Goal: Task Accomplishment & Management: Use online tool/utility

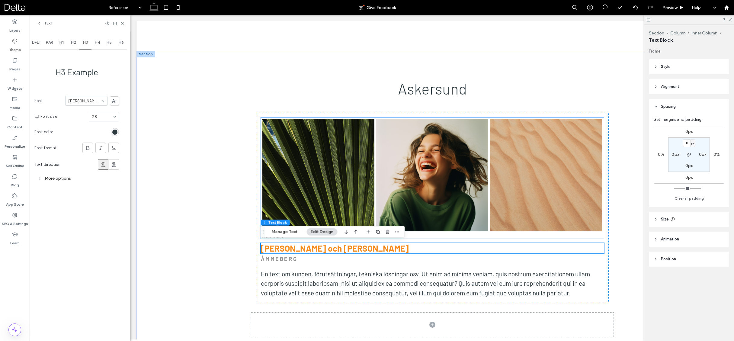
scroll to position [337, 0]
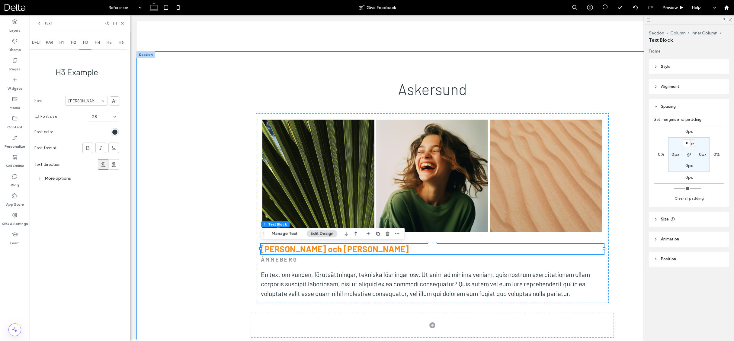
click at [225, 113] on div "Askersund Nature's Symphony Breathtaking colors of our planet Button Faces of H…" at bounding box center [431, 220] width 591 height 339
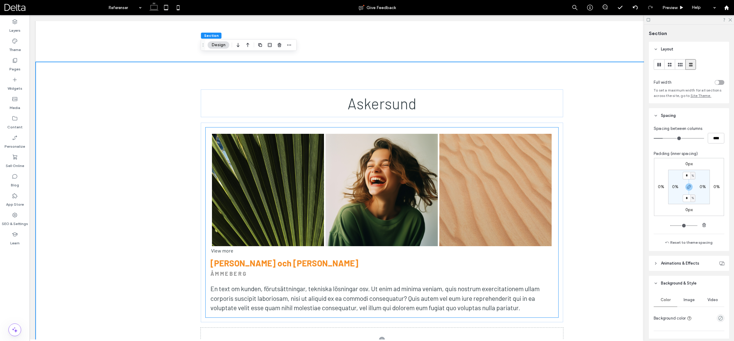
scroll to position [0, 0]
click at [237, 123] on div "Nature's Symphony Breathtaking colors of our planet Button Faces of Humanity Po…" at bounding box center [382, 222] width 362 height 199
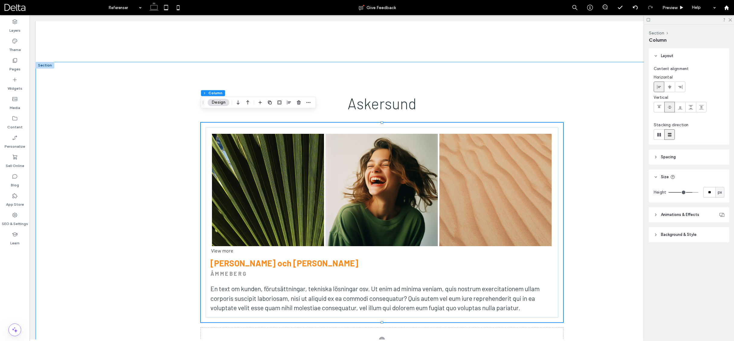
click at [683, 161] on header "Spacing" at bounding box center [689, 156] width 80 height 15
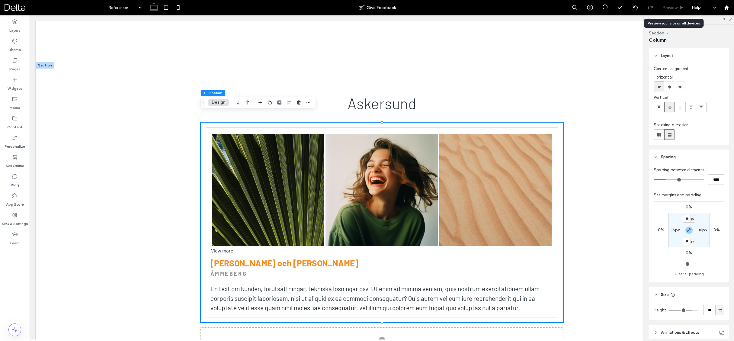
click at [671, 8] on span "Preview" at bounding box center [669, 7] width 15 height 5
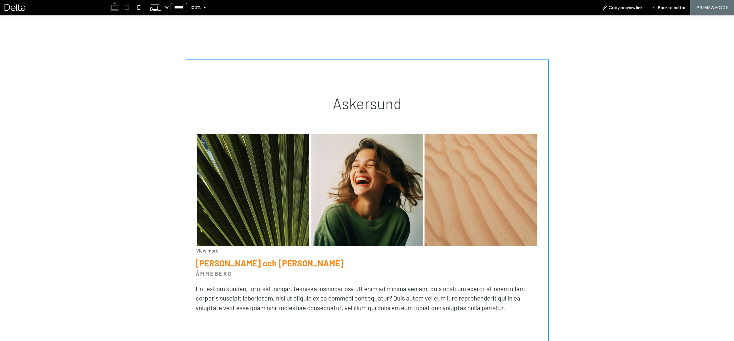
click at [129, 8] on use at bounding box center [127, 7] width 4 height 5
type input "*****"
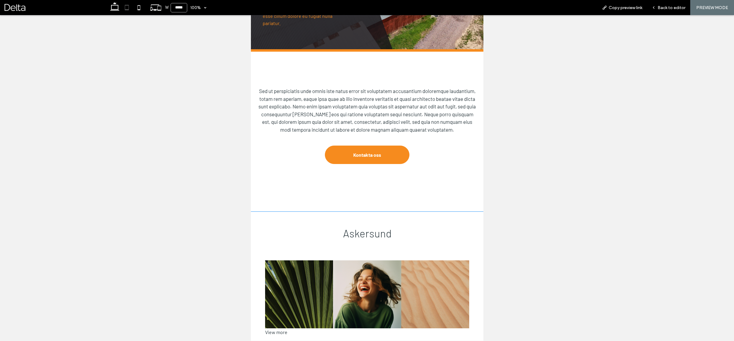
scroll to position [242, 0]
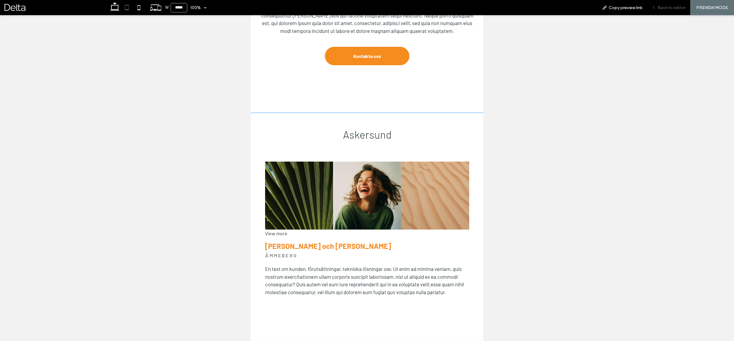
click at [666, 8] on span "Back to editor" at bounding box center [671, 7] width 28 height 5
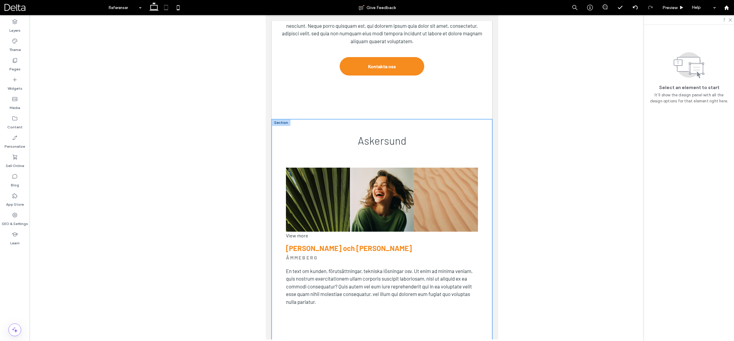
click at [446, 156] on div "Askersund Nature's Symphony Breathtaking colors of our planet Button Faces of H…" at bounding box center [381, 251] width 220 height 264
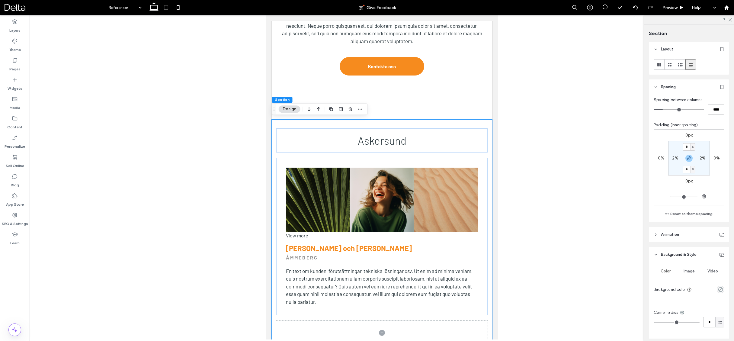
scroll to position [242, 0]
click at [455, 159] on div "Nature's Symphony Breathtaking colors of our planet Button Faces of Humanity Po…" at bounding box center [382, 237] width 212 height 158
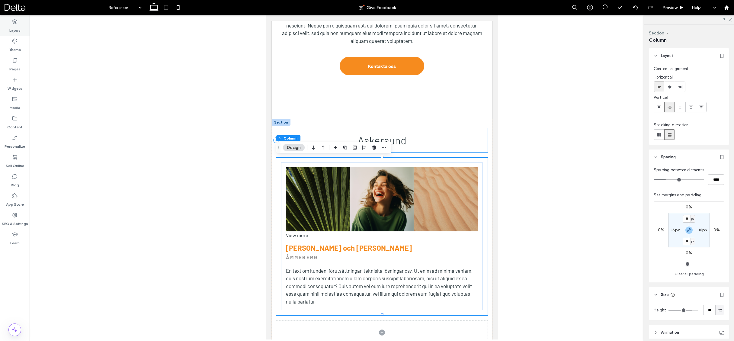
click at [15, 24] on icon at bounding box center [15, 22] width 6 height 6
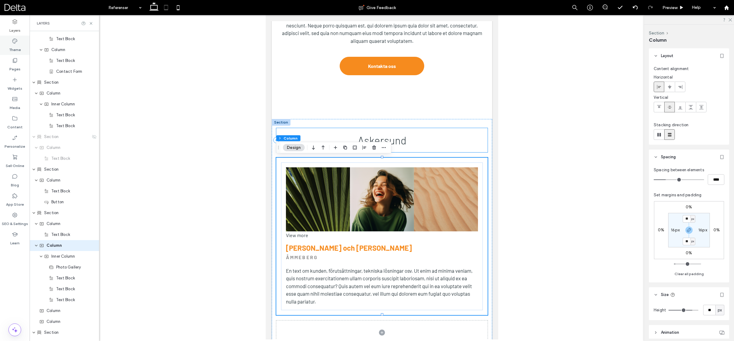
scroll to position [340, 0]
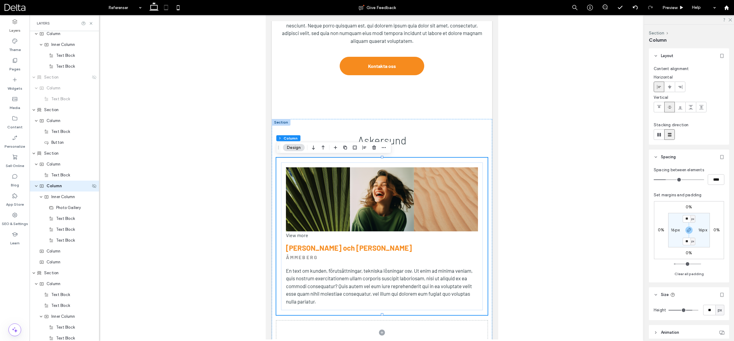
click at [66, 186] on div "Column" at bounding box center [64, 186] width 51 height 6
click at [64, 197] on span "Inner Column" at bounding box center [63, 197] width 24 height 6
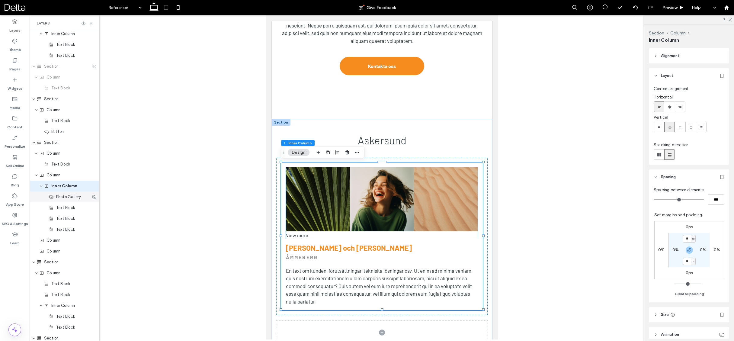
click at [65, 198] on span "Photo Gallery" at bounding box center [68, 197] width 25 height 6
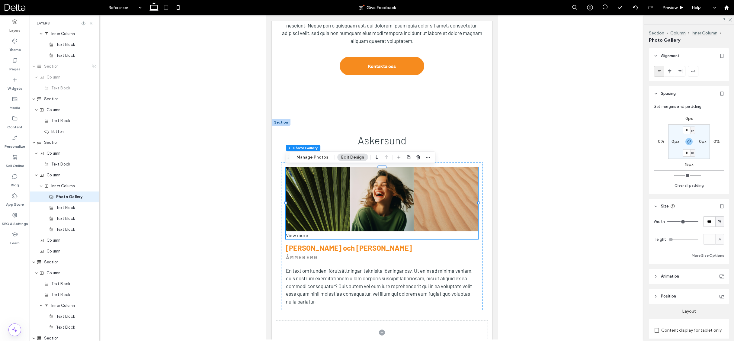
scroll to position [361, 0]
click at [57, 177] on span "Inner Column" at bounding box center [63, 175] width 24 height 6
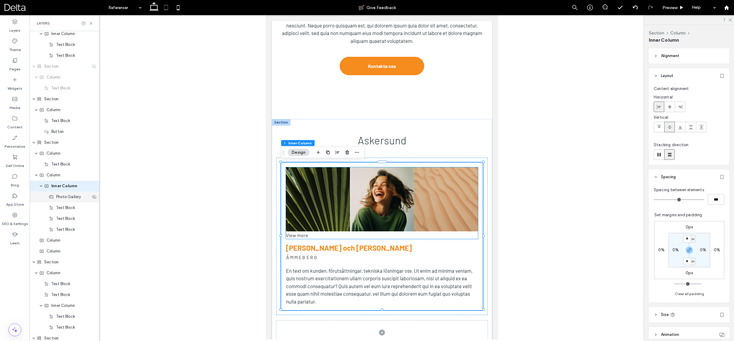
click at [63, 199] on span "Photo Gallery" at bounding box center [68, 197] width 25 height 6
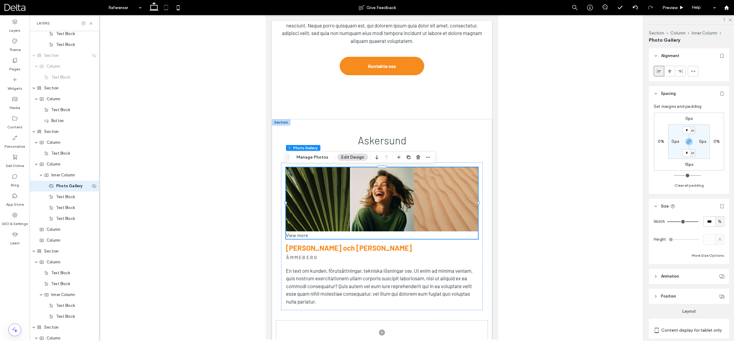
click at [66, 186] on span "Photo Gallery" at bounding box center [69, 186] width 27 height 6
click at [65, 177] on span "Inner Column" at bounding box center [63, 175] width 24 height 6
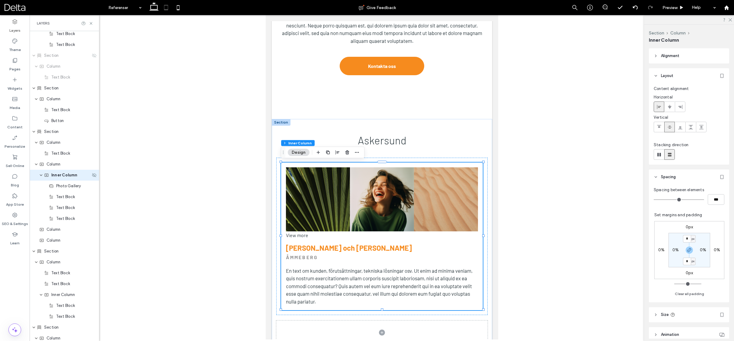
scroll to position [350, 0]
click at [686, 293] on button "Clear all padding" at bounding box center [689, 293] width 29 height 7
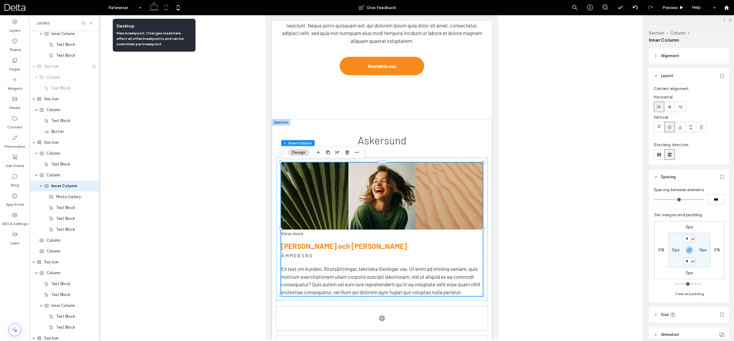
click at [152, 9] on icon at bounding box center [154, 8] width 12 height 12
type input "**"
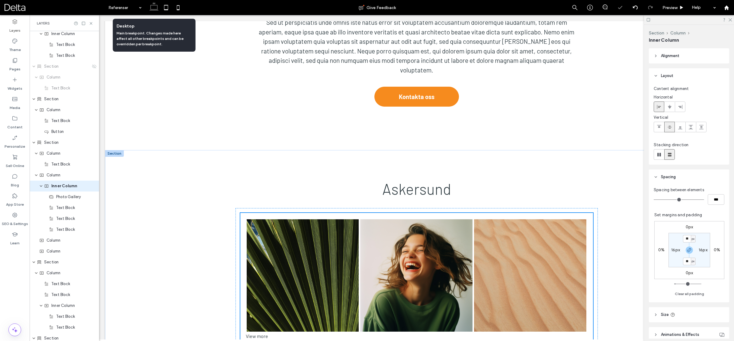
scroll to position [385, 0]
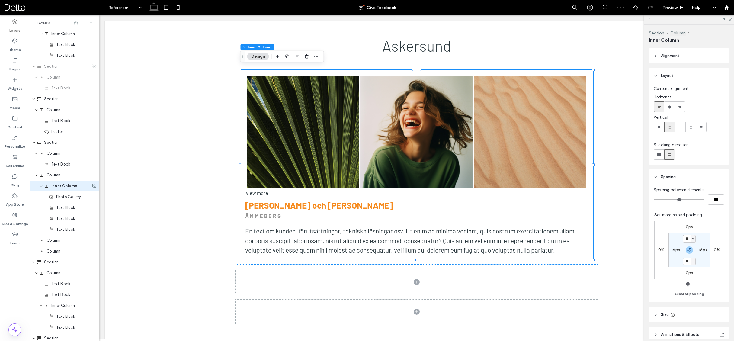
click at [61, 188] on span "Inner Column" at bounding box center [64, 186] width 26 height 6
click at [691, 292] on button "Clear all padding" at bounding box center [689, 293] width 29 height 7
type input "*"
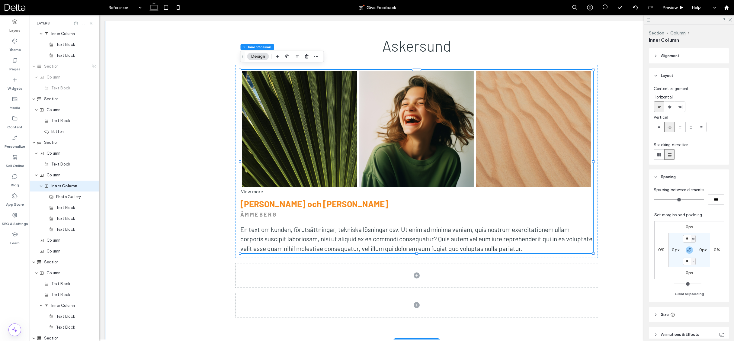
click at [184, 223] on div "Askersund Nature's Symphony Breathtaking colors of our planet Button Faces of H…" at bounding box center [416, 174] width 623 height 335
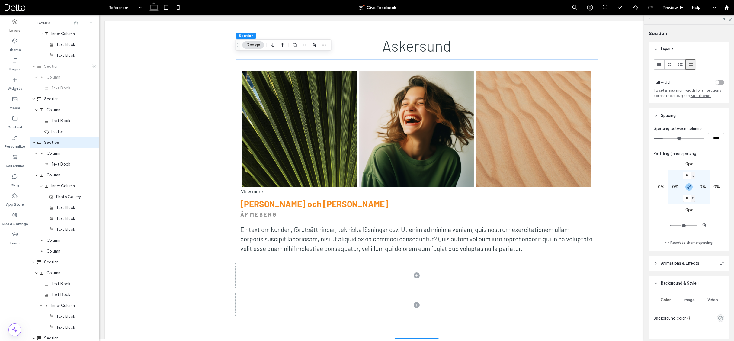
scroll to position [307, 0]
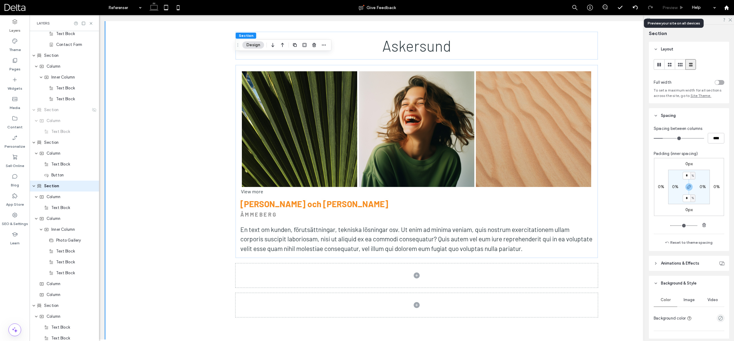
click at [677, 11] on div "Preview" at bounding box center [673, 7] width 31 height 15
click at [674, 10] on span "Preview" at bounding box center [669, 7] width 15 height 5
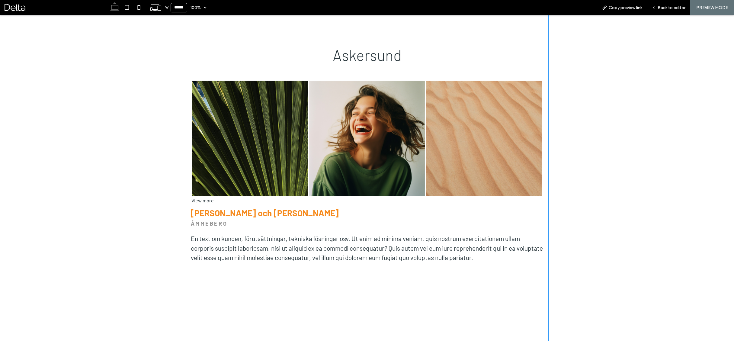
scroll to position [386, 0]
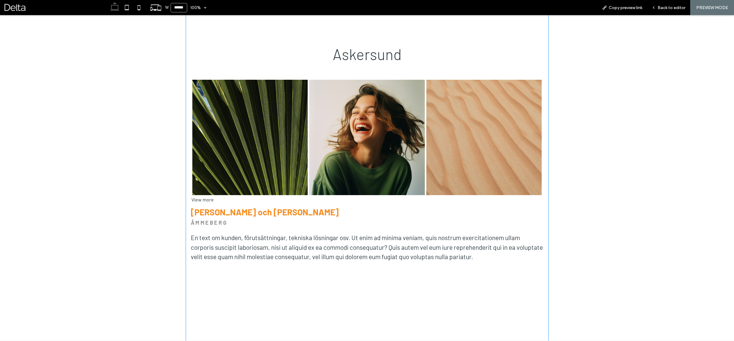
click at [233, 221] on p "ÅMMEBERG" at bounding box center [367, 223] width 353 height 8
click at [221, 224] on strong "ÅMMEBERG" at bounding box center [209, 222] width 37 height 7
click at [666, 10] on span "Back to editor" at bounding box center [671, 7] width 28 height 5
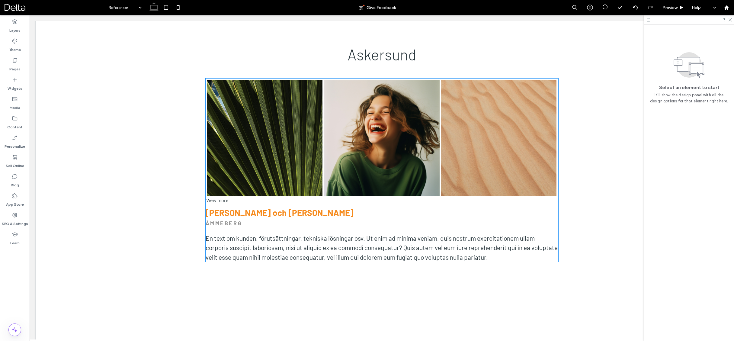
click at [245, 219] on p "ÅMMEBERG" at bounding box center [382, 223] width 353 height 8
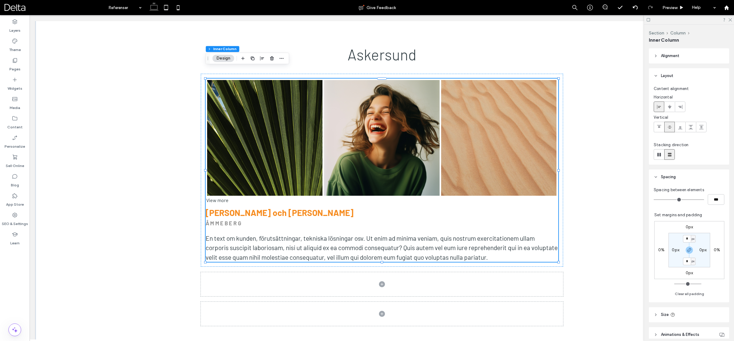
click at [245, 219] on p "ÅMMEBERG" at bounding box center [382, 223] width 353 height 8
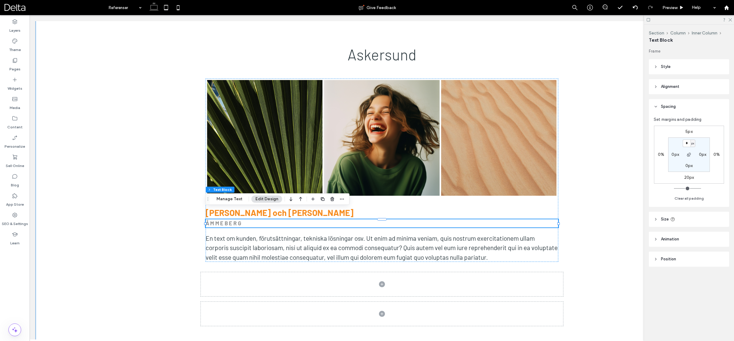
click at [685, 177] on label "20px" at bounding box center [689, 177] width 10 height 5
type input "**"
click at [685, 177] on input "**" at bounding box center [686, 178] width 8 height 8
type input "**"
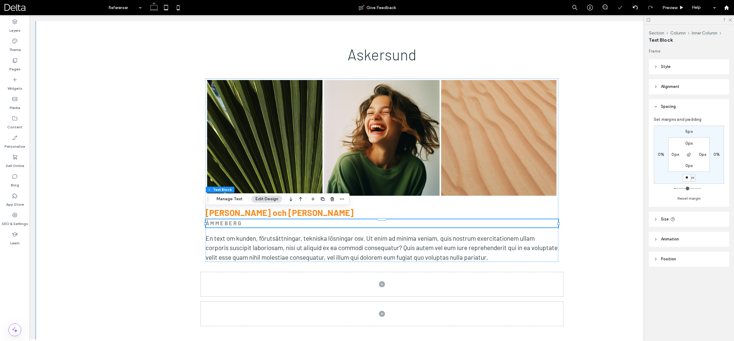
type input "**"
click at [166, 10] on icon at bounding box center [166, 8] width 12 height 12
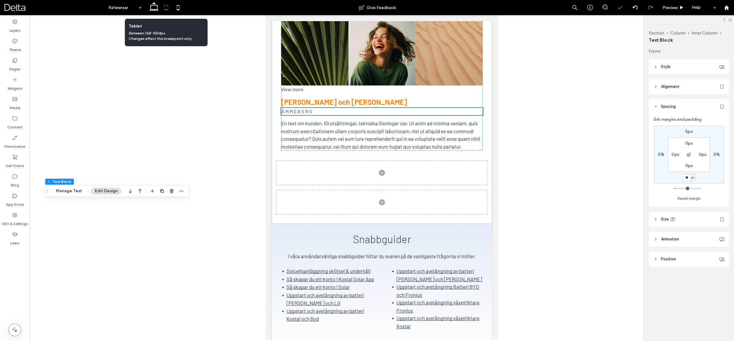
scroll to position [293, 0]
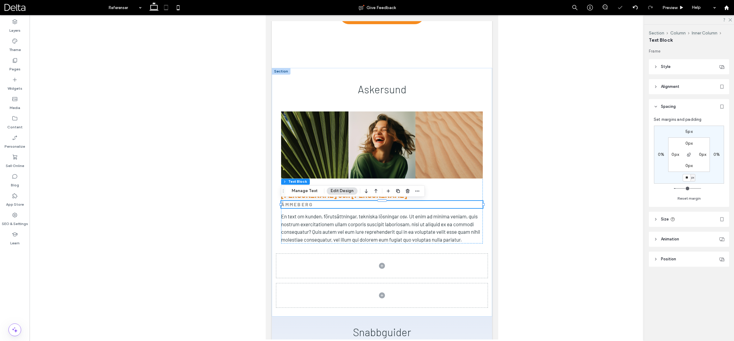
click at [249, 209] on div at bounding box center [382, 177] width 704 height 324
click at [597, 107] on div at bounding box center [382, 177] width 704 height 324
click at [465, 244] on div "Nature's Symphony Breathtaking colors of our planet Button Faces of Humanity Po…" at bounding box center [382, 178] width 212 height 142
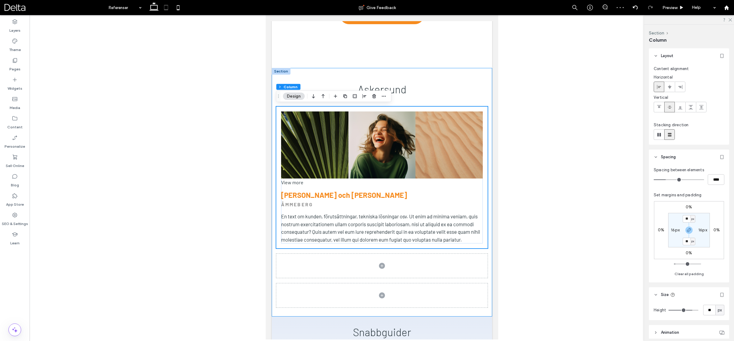
scroll to position [294, 0]
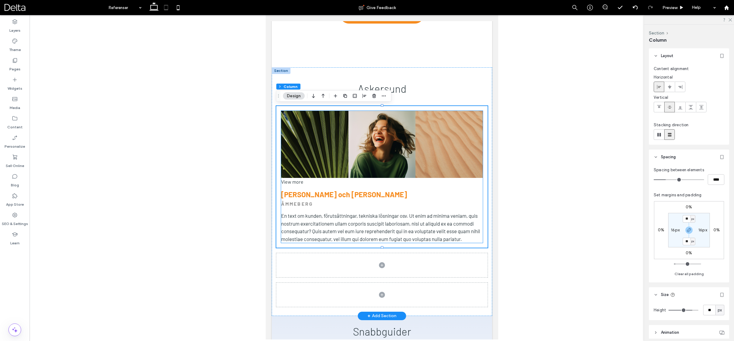
click at [297, 183] on div "View more" at bounding box center [382, 182] width 202 height 8
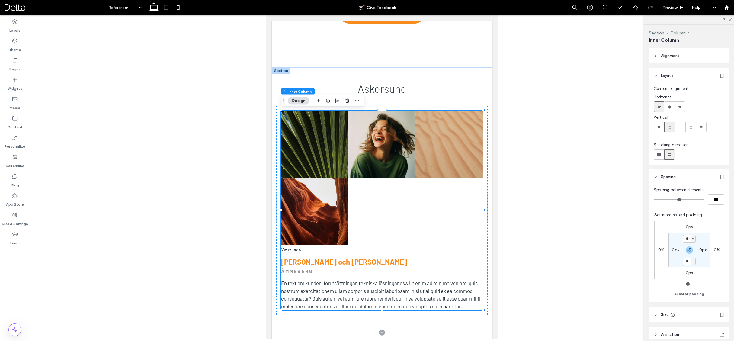
click at [297, 249] on div "View less" at bounding box center [382, 249] width 202 height 8
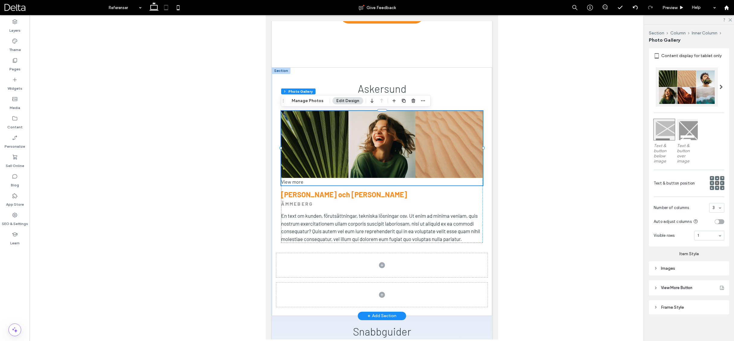
scroll to position [274, 0]
click at [678, 290] on span "View More Button" at bounding box center [676, 288] width 31 height 6
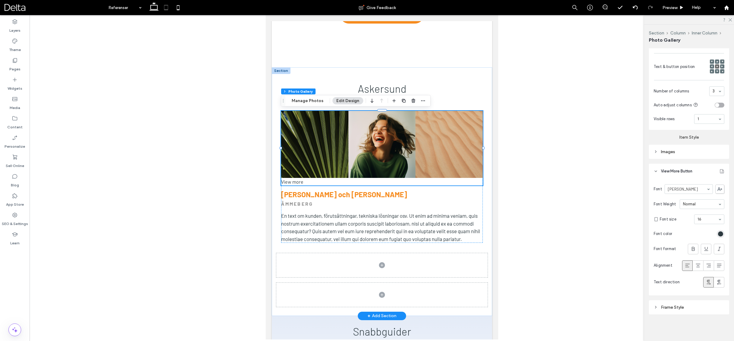
scroll to position [391, 0]
click at [681, 306] on div "Frame Style" at bounding box center [688, 307] width 71 height 5
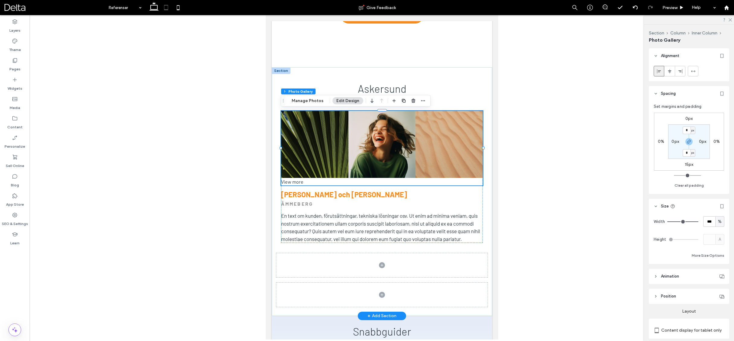
scroll to position [0, 0]
click at [298, 183] on div "View more" at bounding box center [382, 182] width 202 height 8
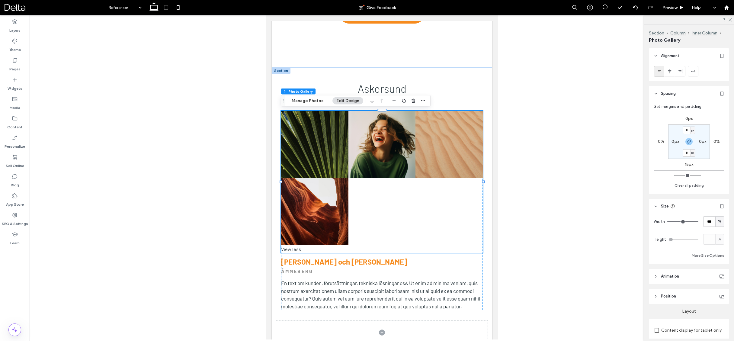
click at [295, 250] on div "View less" at bounding box center [382, 249] width 202 height 8
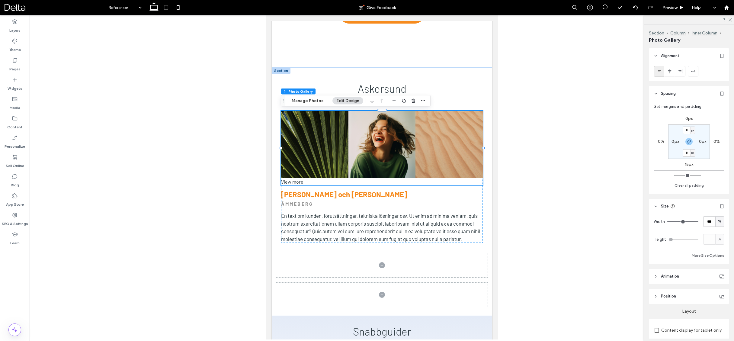
click at [520, 228] on div at bounding box center [382, 177] width 704 height 324
click at [180, 8] on icon at bounding box center [178, 8] width 12 height 12
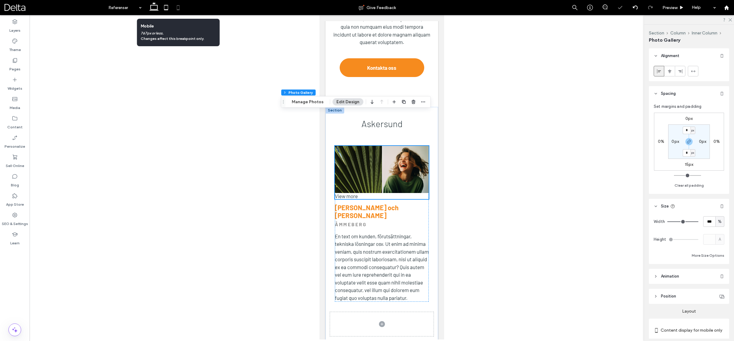
scroll to position [324, 0]
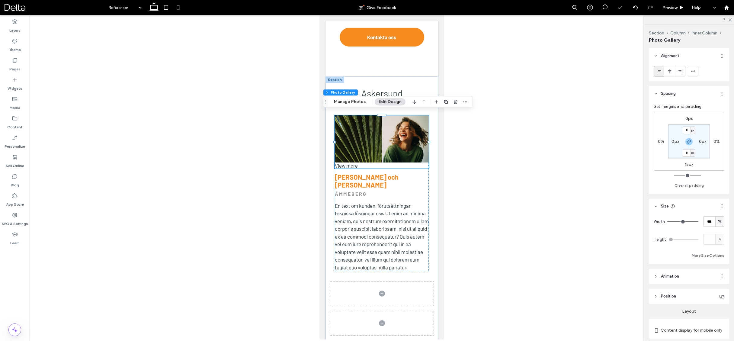
click at [315, 213] on div at bounding box center [382, 177] width 704 height 324
click at [353, 191] on strong "ÅMMEBERG" at bounding box center [351, 194] width 32 height 6
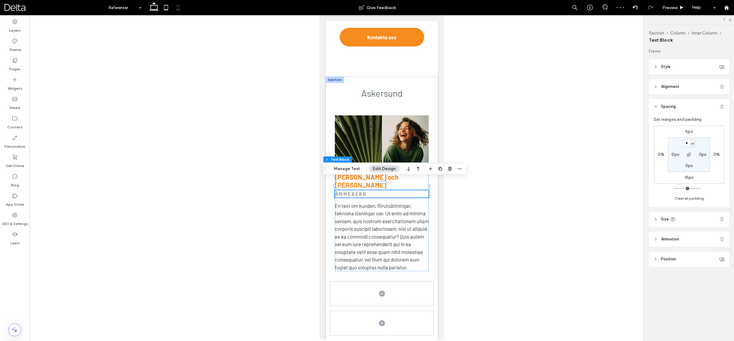
click at [488, 178] on div at bounding box center [382, 177] width 704 height 324
click at [490, 181] on div at bounding box center [382, 177] width 704 height 324
click at [669, 7] on span "Preview" at bounding box center [669, 7] width 15 height 5
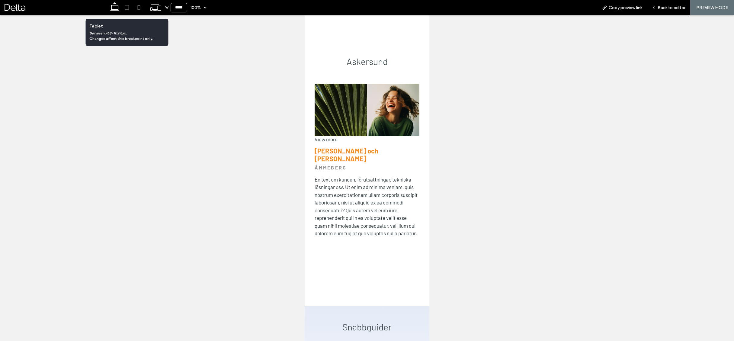
click at [127, 9] on icon at bounding box center [127, 8] width 12 height 12
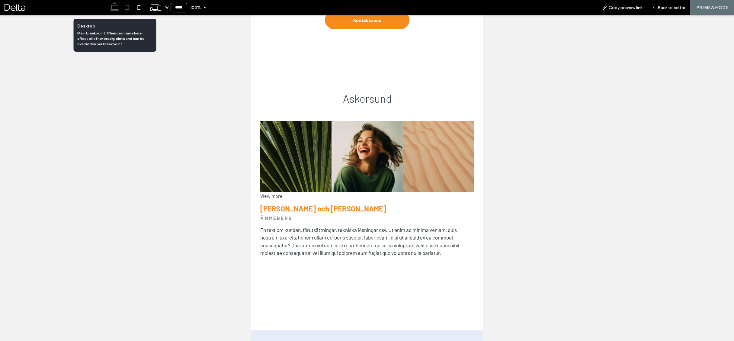
click at [115, 9] on icon at bounding box center [115, 8] width 12 height 12
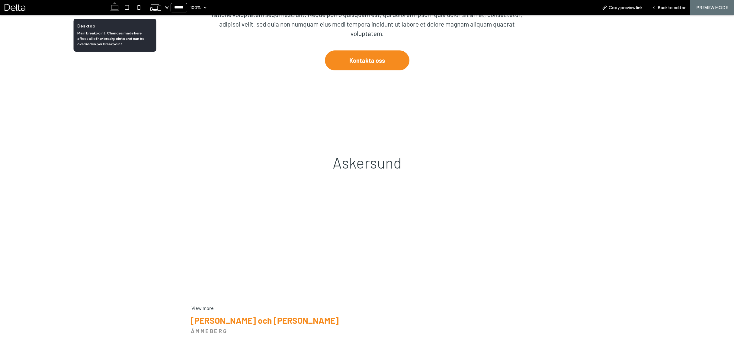
scroll to position [348, 0]
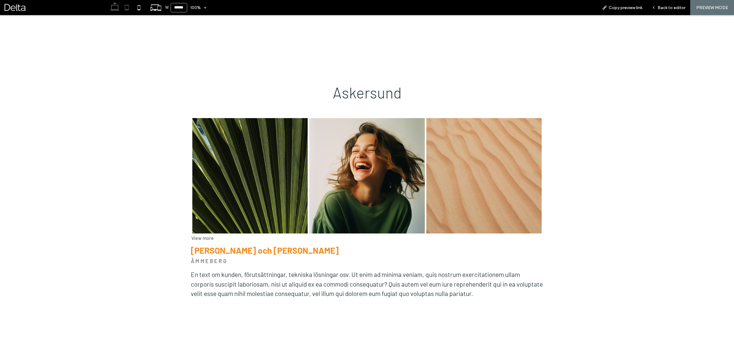
click at [126, 10] on use at bounding box center [127, 7] width 4 height 5
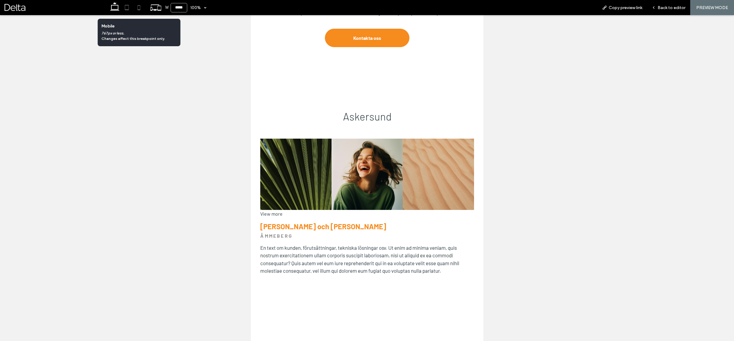
click at [139, 10] on use at bounding box center [139, 7] width 3 height 5
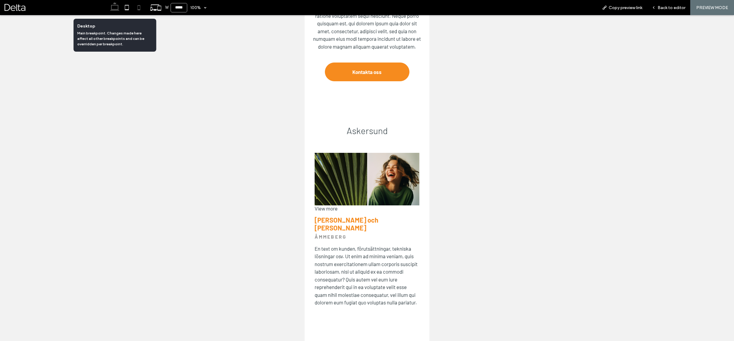
click at [116, 10] on use at bounding box center [114, 6] width 9 height 8
type input "******"
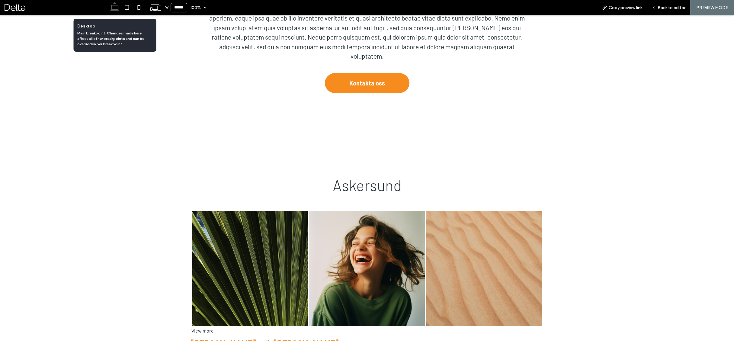
scroll to position [377, 0]
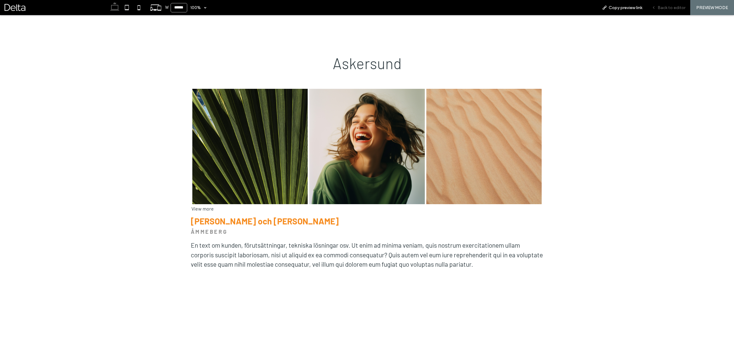
click at [673, 8] on span "Back to editor" at bounding box center [671, 7] width 28 height 5
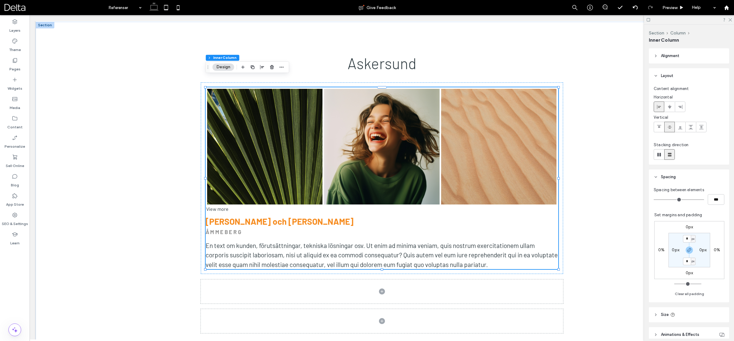
click at [222, 206] on div "View more" at bounding box center [382, 209] width 353 height 6
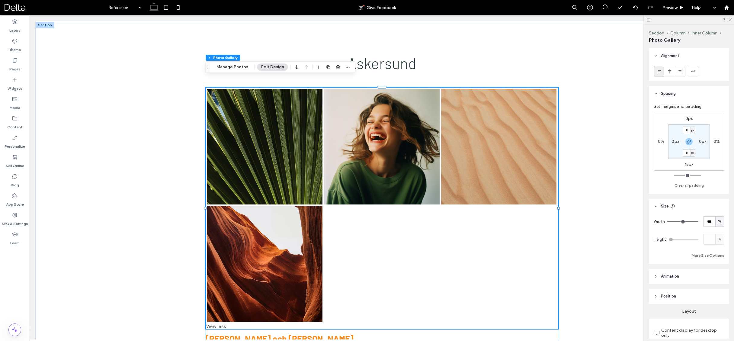
click at [220, 323] on div "View less" at bounding box center [382, 326] width 353 height 6
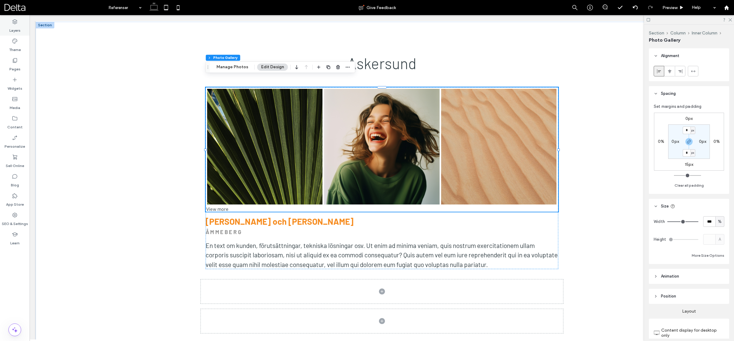
click at [19, 28] on label "Layers" at bounding box center [14, 29] width 11 height 8
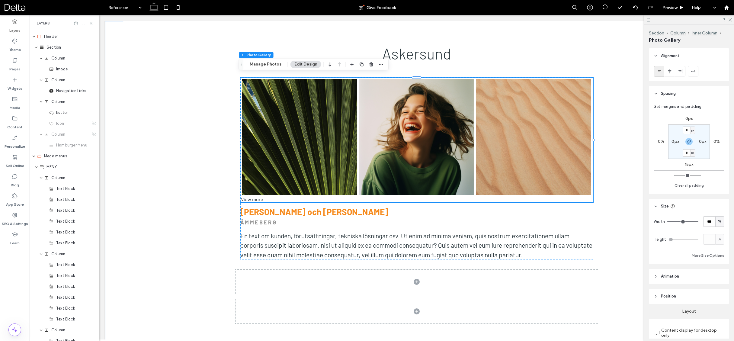
scroll to position [361, 0]
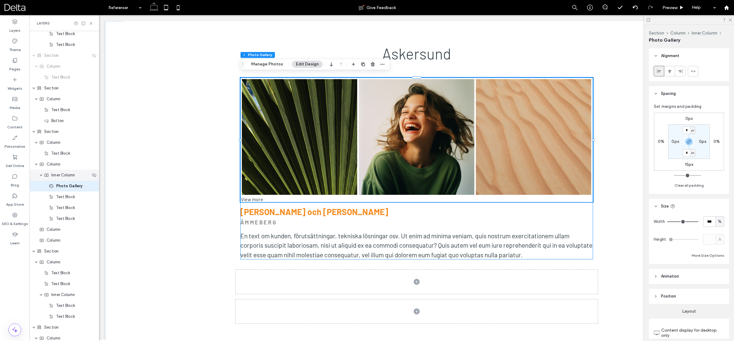
click at [71, 178] on span "Inner Column" at bounding box center [63, 175] width 24 height 6
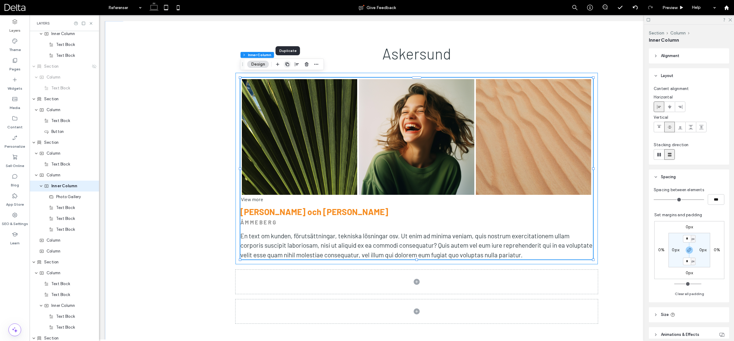
click at [288, 65] on icon "button" at bounding box center [287, 64] width 5 height 5
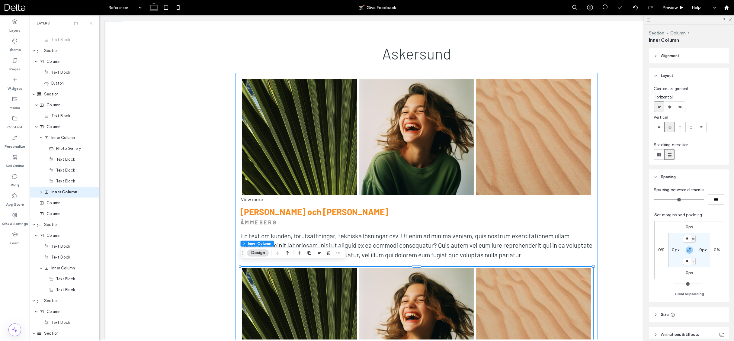
scroll to position [405, 0]
click at [216, 188] on div "Askersund Nature's Symphony Breathtaking colors of our planet Button Faces of H…" at bounding box center [416, 276] width 623 height 522
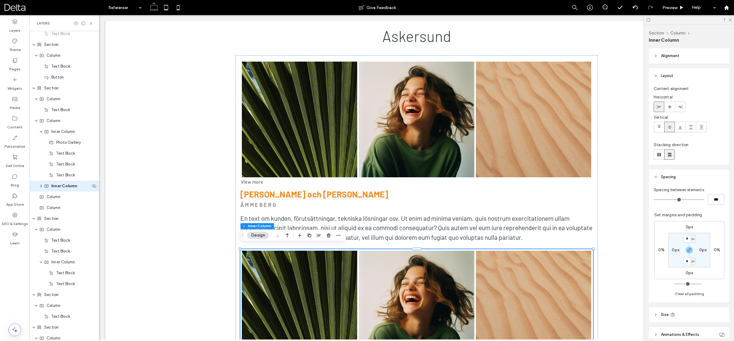
click at [63, 186] on span "Inner Column" at bounding box center [64, 186] width 26 height 6
click at [687, 248] on icon "button" at bounding box center [689, 250] width 5 height 5
click at [688, 224] on label "0px" at bounding box center [689, 226] width 8 height 5
click at [691, 249] on use "button" at bounding box center [689, 250] width 4 height 4
click at [687, 228] on input "*" at bounding box center [687, 227] width 8 height 8
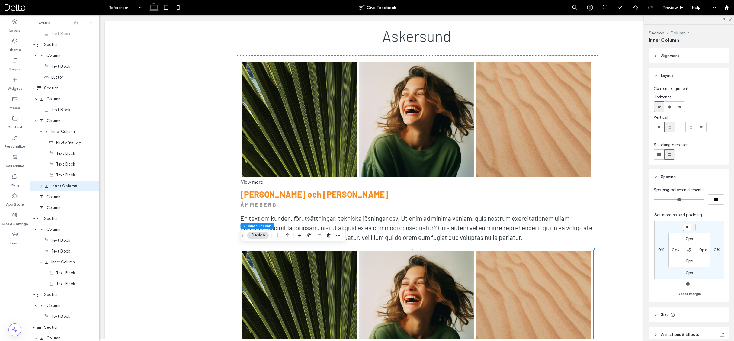
click at [687, 228] on input "*" at bounding box center [687, 227] width 8 height 8
type input "**"
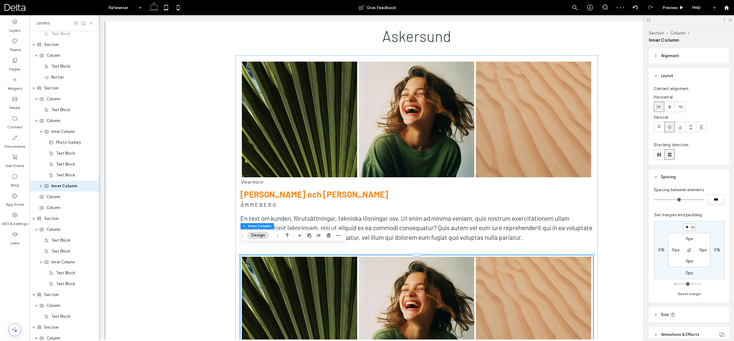
click at [687, 228] on input "**" at bounding box center [687, 227] width 8 height 8
type input "**"
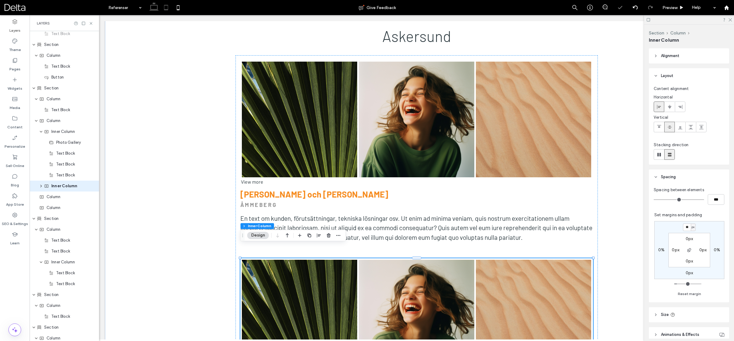
click at [164, 7] on icon at bounding box center [166, 8] width 12 height 12
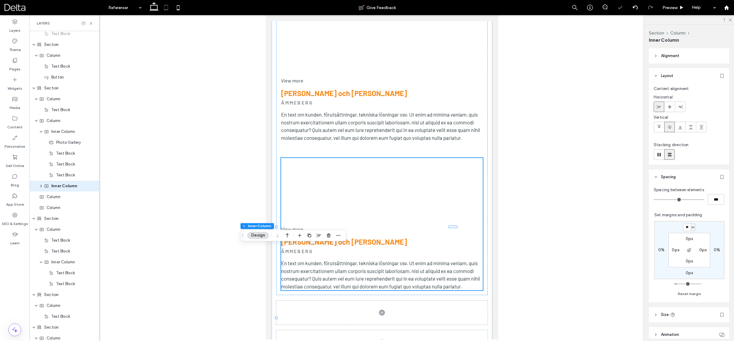
scroll to position [382, 0]
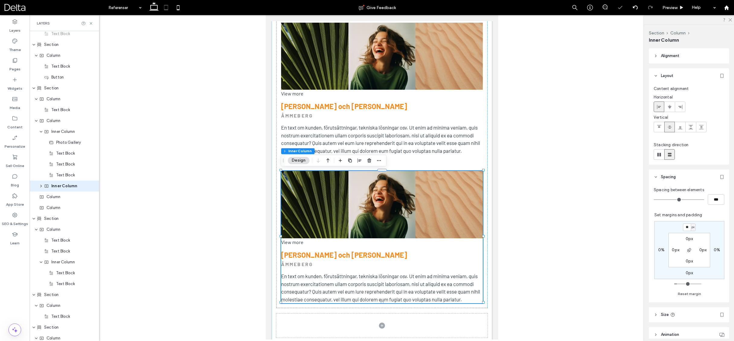
click at [195, 103] on div at bounding box center [382, 177] width 704 height 324
click at [673, 6] on span "Preview" at bounding box center [669, 7] width 15 height 5
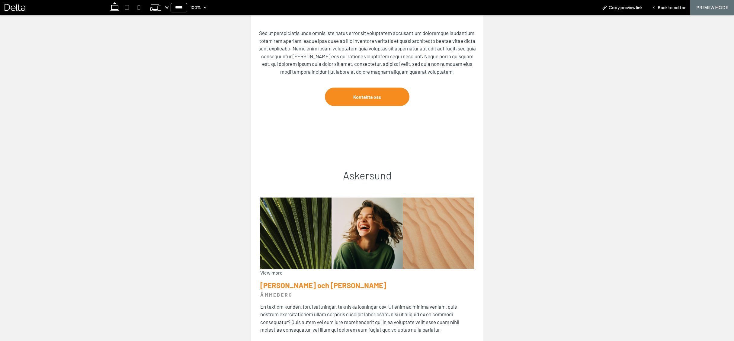
click at [138, 9] on use at bounding box center [139, 7] width 3 height 5
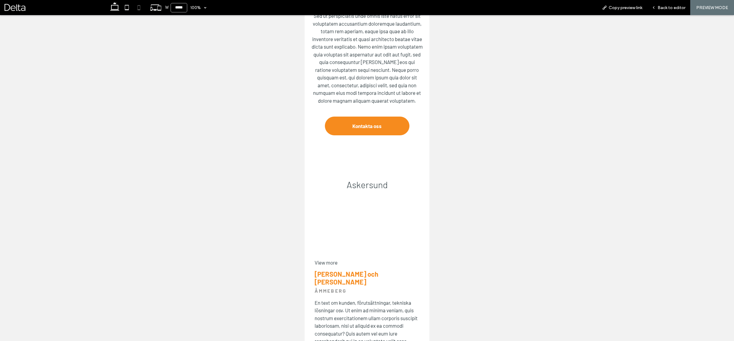
scroll to position [442, 0]
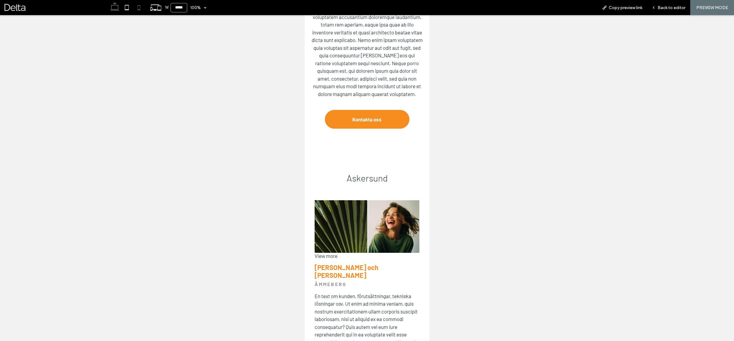
click at [113, 10] on use at bounding box center [114, 6] width 9 height 8
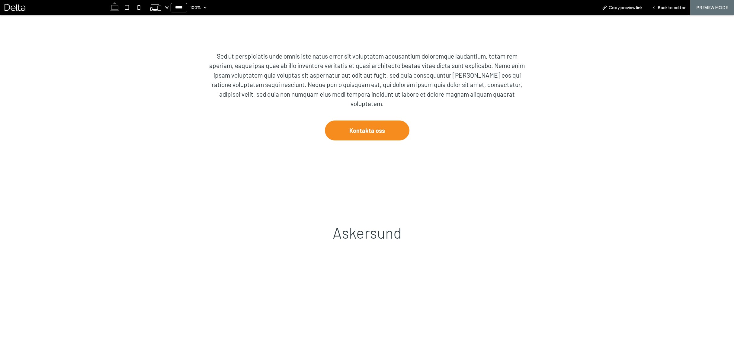
type input "******"
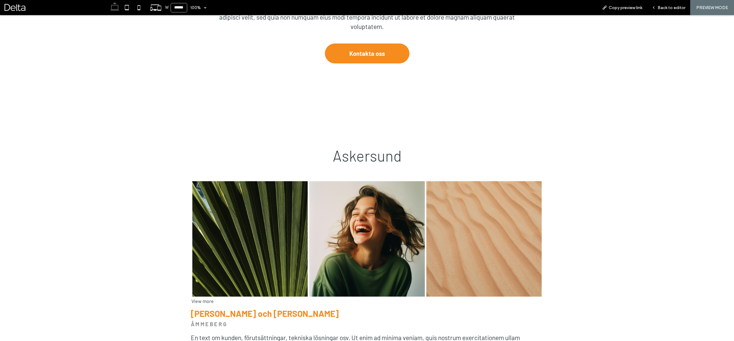
scroll to position [328, 0]
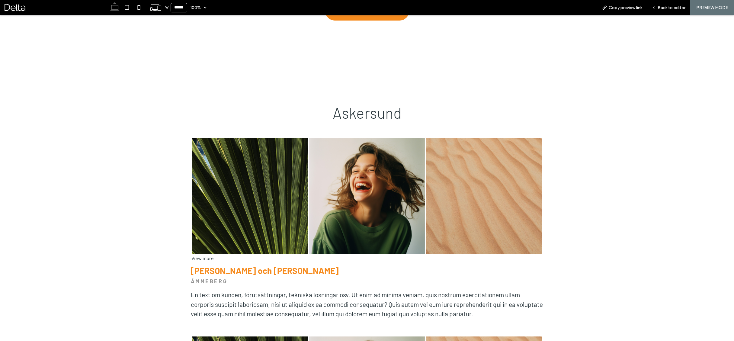
click at [362, 166] on link at bounding box center [367, 196] width 116 height 116
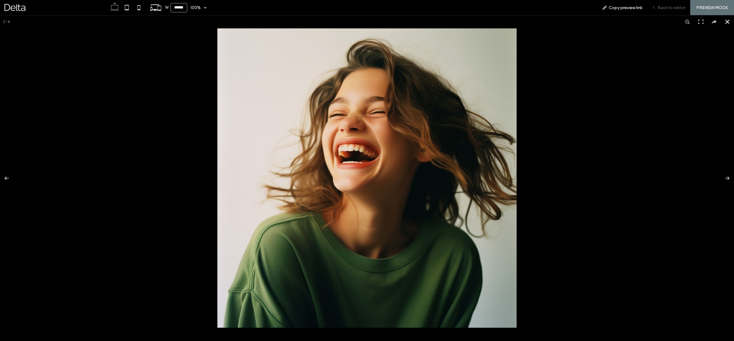
click at [669, 6] on span "Back to editor" at bounding box center [671, 7] width 28 height 5
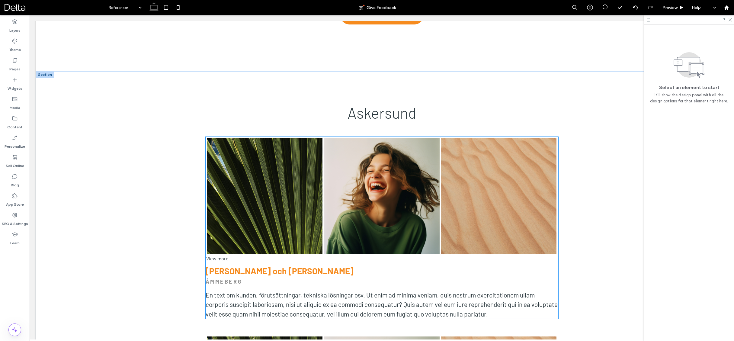
click at [381, 144] on link at bounding box center [382, 196] width 116 height 116
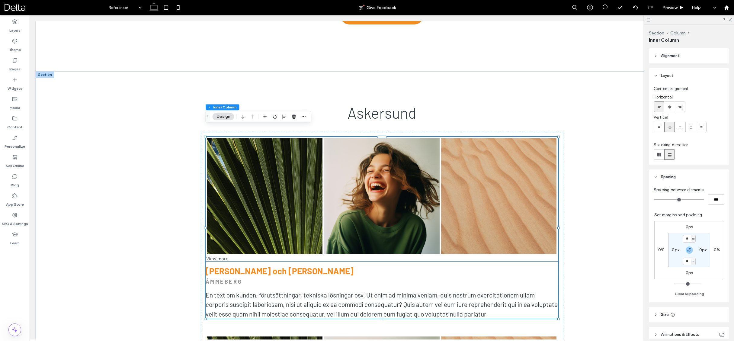
click at [253, 144] on link at bounding box center [265, 196] width 116 height 116
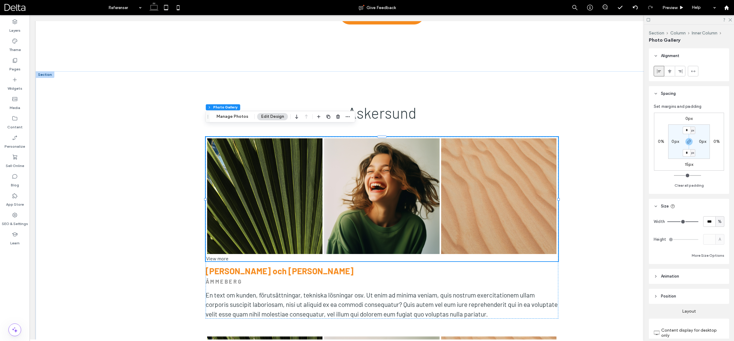
click at [241, 120] on div "Section Column Inner Column Photo Gallery Manage Photos Edit Design" at bounding box center [281, 116] width 150 height 11
click at [241, 118] on button "Manage Photos" at bounding box center [232, 116] width 40 height 7
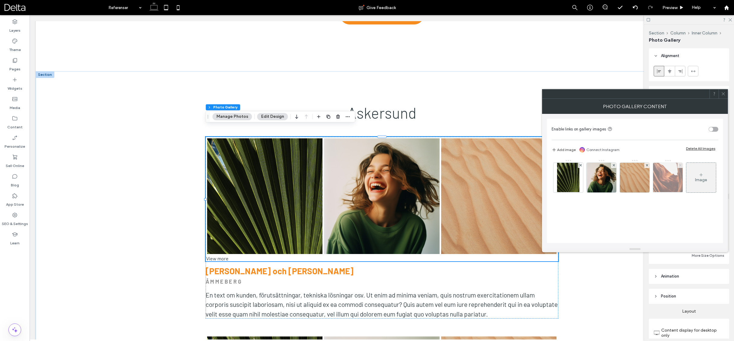
click at [679, 165] on use at bounding box center [680, 165] width 2 height 2
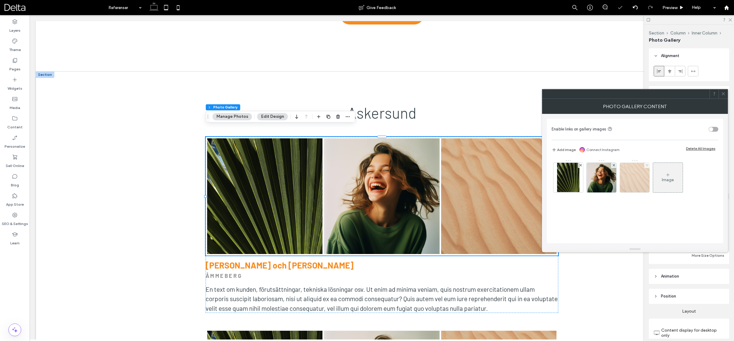
click at [646, 166] on use at bounding box center [646, 165] width 2 height 2
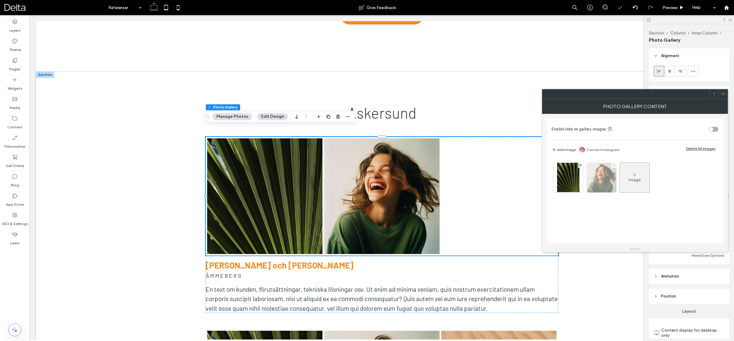
click at [613, 165] on icon at bounding box center [613, 165] width 2 height 2
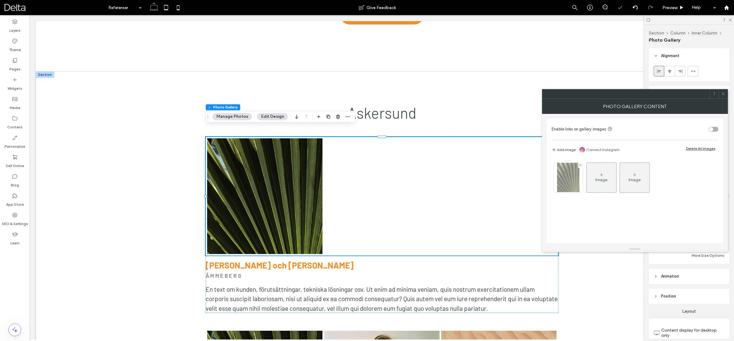
click at [577, 172] on img at bounding box center [568, 178] width 23 height 30
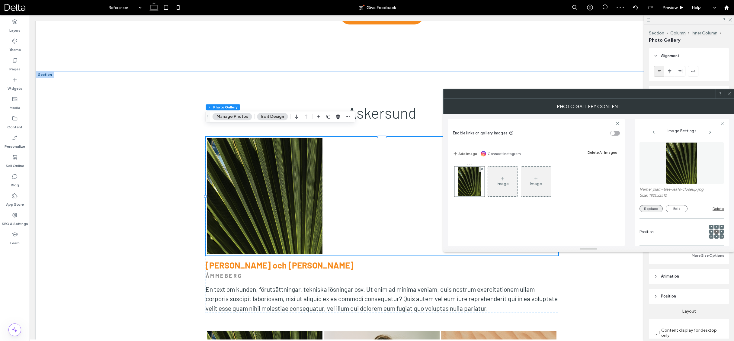
click at [647, 204] on div "Name: plam-tree-leafs-closeup.jpg Size: 1920x2512 Replace Edit Delete" at bounding box center [681, 199] width 84 height 25
click at [648, 206] on button "Replace" at bounding box center [650, 208] width 23 height 7
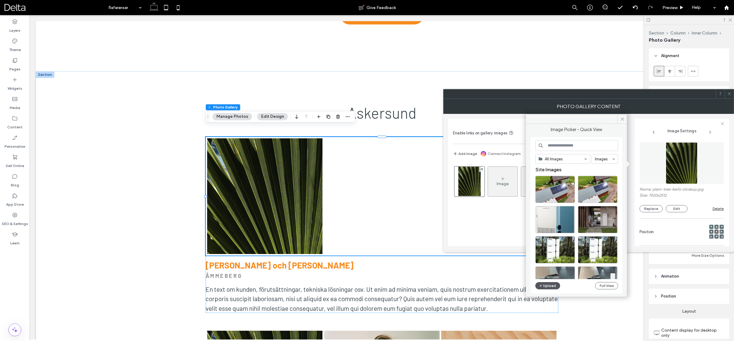
click at [552, 282] on button "Upload" at bounding box center [547, 285] width 25 height 7
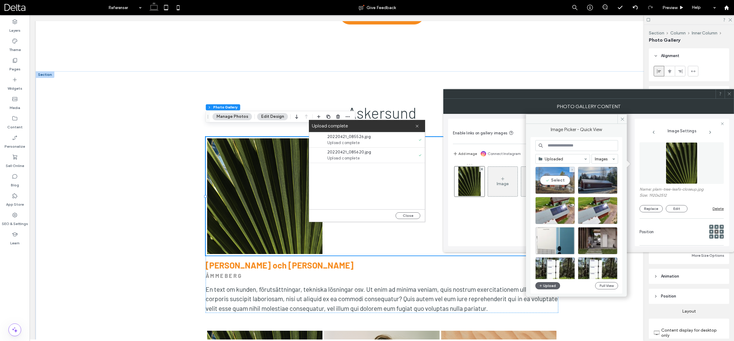
click at [564, 179] on div "Select" at bounding box center [555, 180] width 40 height 27
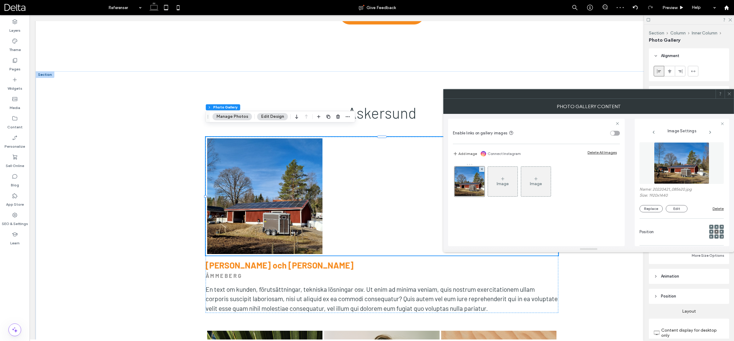
click at [504, 186] on div "Image" at bounding box center [503, 183] width 12 height 5
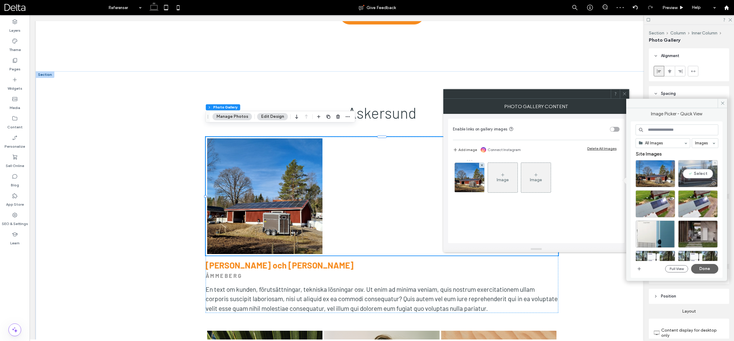
click at [688, 174] on div "Select" at bounding box center [698, 173] width 40 height 27
click at [702, 266] on button "Done" at bounding box center [704, 269] width 27 height 10
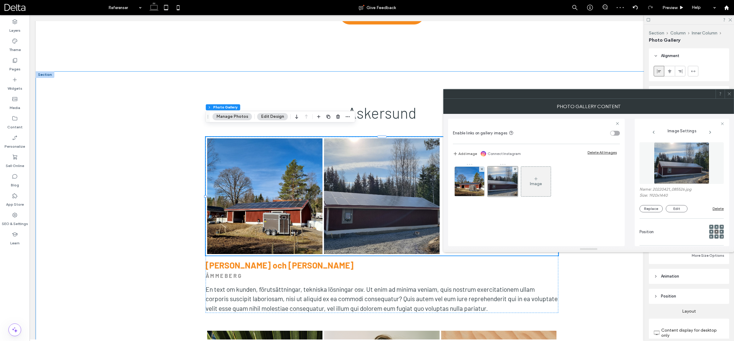
click at [728, 94] on icon at bounding box center [729, 93] width 5 height 5
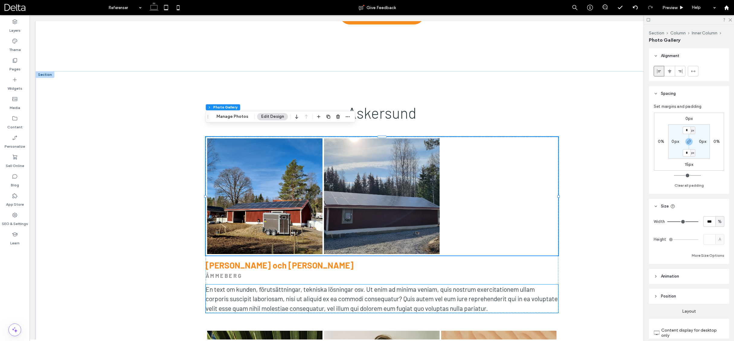
click at [373, 285] on span "En text om kunden, förutsättningar, tekniska lösningar osv. Ut enim ad minima v…" at bounding box center [382, 298] width 352 height 27
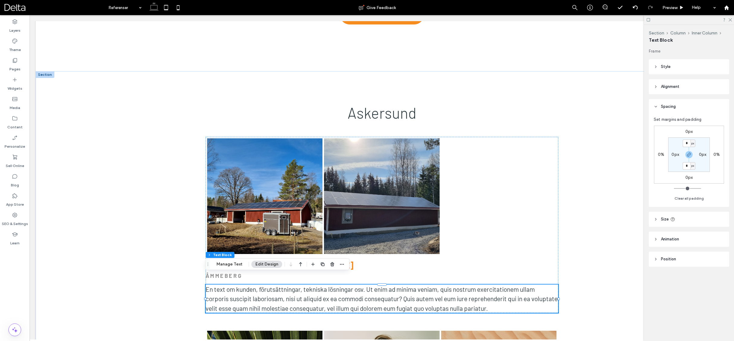
click at [490, 297] on span "En text om kunden, förutsättningar, tekniska lösningar osv. Ut enim ad minima v…" at bounding box center [382, 298] width 352 height 27
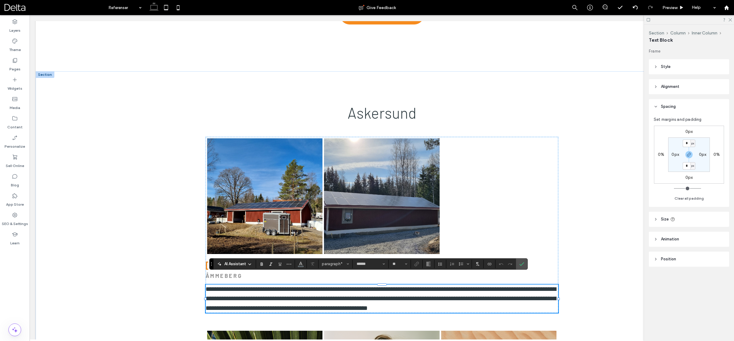
click at [519, 298] on p "**********" at bounding box center [382, 298] width 353 height 29
click at [520, 264] on icon "Confirm" at bounding box center [521, 263] width 5 height 5
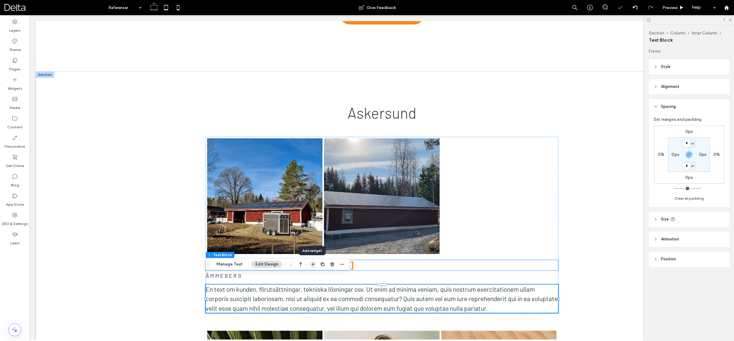
click at [309, 264] on span "button" at bounding box center [312, 263] width 7 height 7
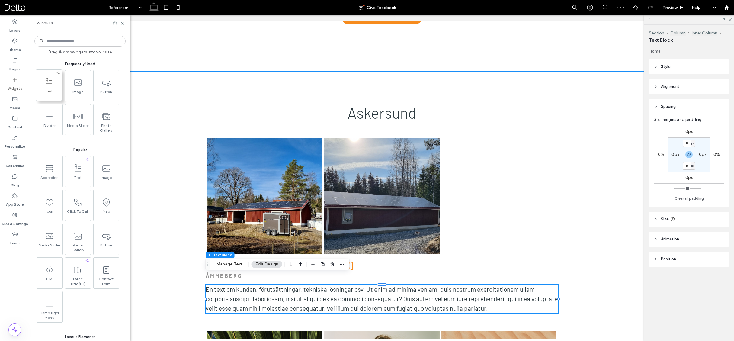
click at [57, 94] on span "Text" at bounding box center [48, 93] width 25 height 8
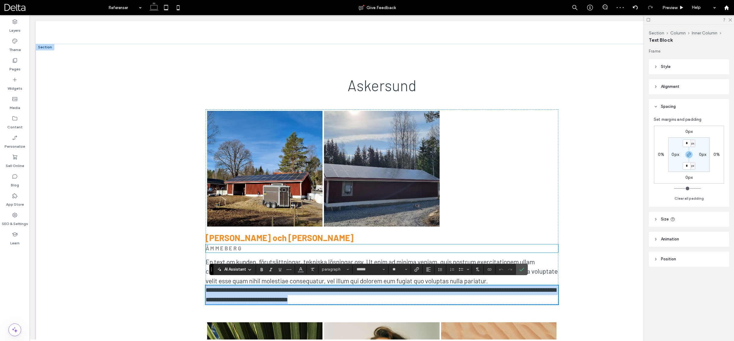
scroll to position [359, 0]
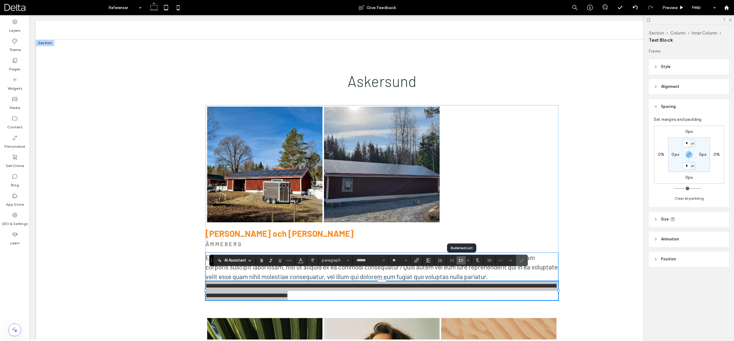
click at [462, 261] on use "Bulleted List" at bounding box center [461, 260] width 4 height 3
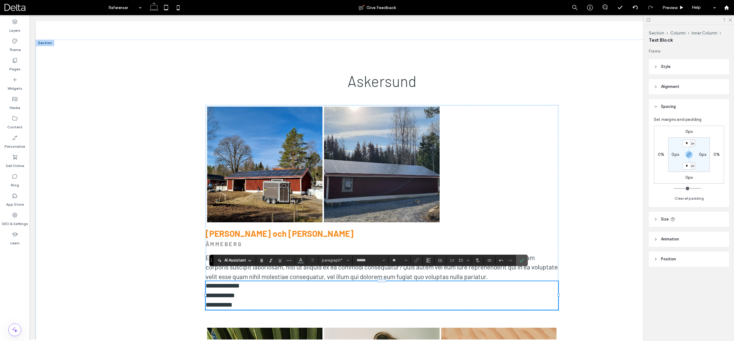
click at [285, 281] on p "**********" at bounding box center [382, 286] width 353 height 10
drag, startPoint x: 270, startPoint y: 276, endPoint x: 242, endPoint y: 276, distance: 28.1
click at [242, 281] on p "**********" at bounding box center [382, 286] width 353 height 10
copy span "**********"
click at [244, 291] on p "**********" at bounding box center [382, 296] width 353 height 10
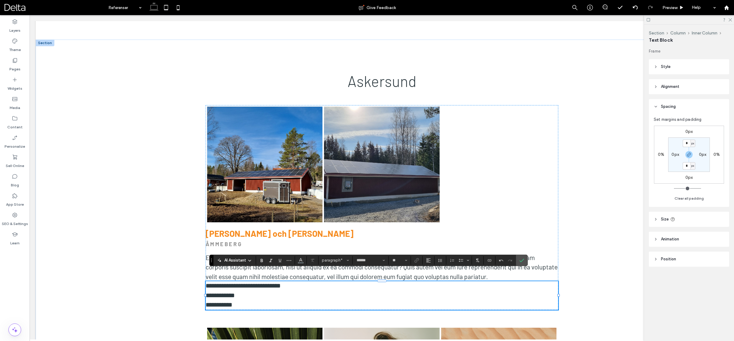
scroll to position [0, 0]
click at [247, 300] on p "**********" at bounding box center [382, 305] width 353 height 10
type input "**"
drag, startPoint x: 241, startPoint y: 276, endPoint x: 207, endPoint y: 276, distance: 34.1
click at [207, 283] on span "**********" at bounding box center [243, 286] width 75 height 6
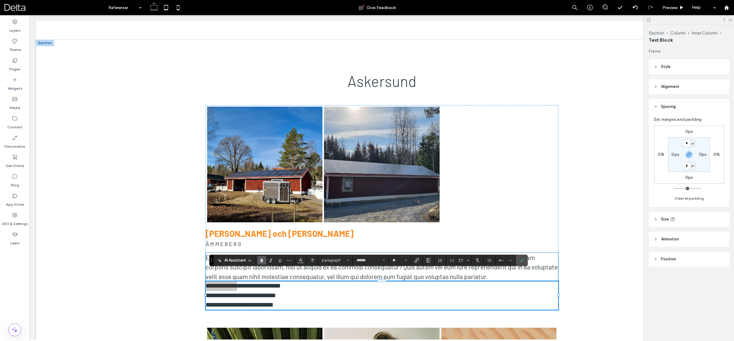
click at [263, 263] on span "Bold" at bounding box center [261, 260] width 5 height 8
drag, startPoint x: 217, startPoint y: 284, endPoint x: 203, endPoint y: 284, distance: 13.9
click at [203, 284] on div "**********" at bounding box center [382, 306] width 362 height 412
click at [258, 261] on label "Bold" at bounding box center [261, 260] width 9 height 8
drag, startPoint x: 231, startPoint y: 293, endPoint x: 260, endPoint y: 279, distance: 32.4
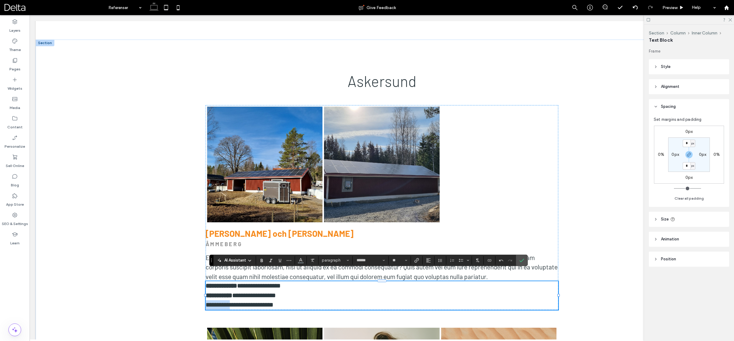
click at [206, 302] on span "**********" at bounding box center [240, 305] width 68 height 6
click at [261, 263] on span "Bold" at bounding box center [260, 260] width 3 height 8
click at [190, 266] on div "**********" at bounding box center [382, 320] width 692 height 560
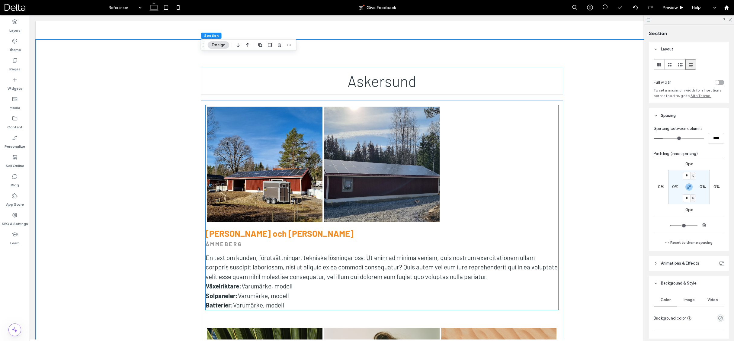
click at [291, 254] on span "En text om kunden, förutsättningar, tekniska lösningar osv. Ut enim ad minima v…" at bounding box center [382, 267] width 352 height 27
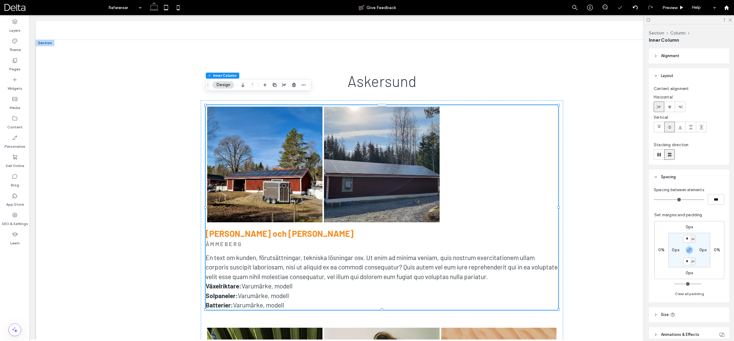
click at [298, 255] on span "En text om kunden, förutsättningar, tekniska lösningar osv. Ut enim ad minima v…" at bounding box center [382, 267] width 352 height 27
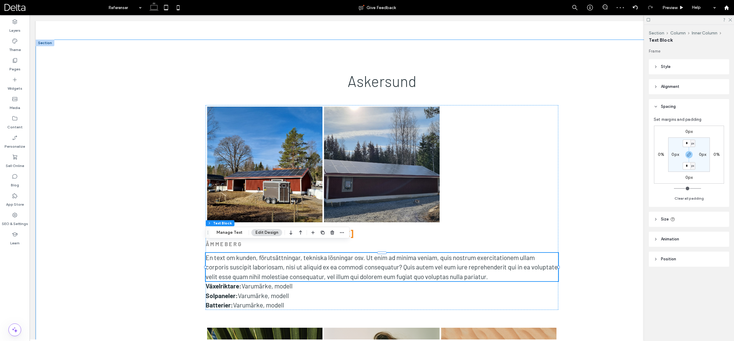
click at [685, 177] on label "0px" at bounding box center [689, 177] width 8 height 5
click at [688, 156] on use "button" at bounding box center [689, 155] width 4 height 4
click at [687, 176] on input "*" at bounding box center [686, 178] width 8 height 8
type input "***"
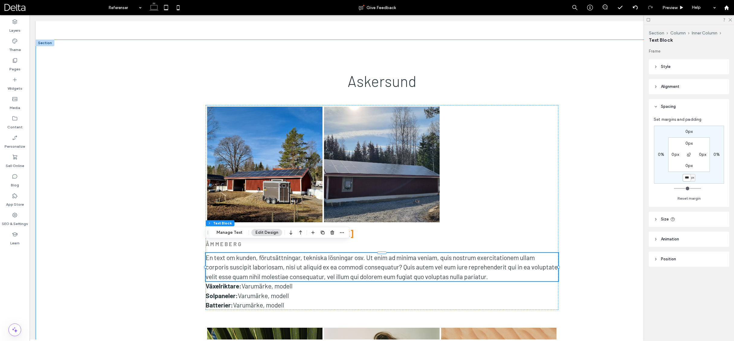
type input "***"
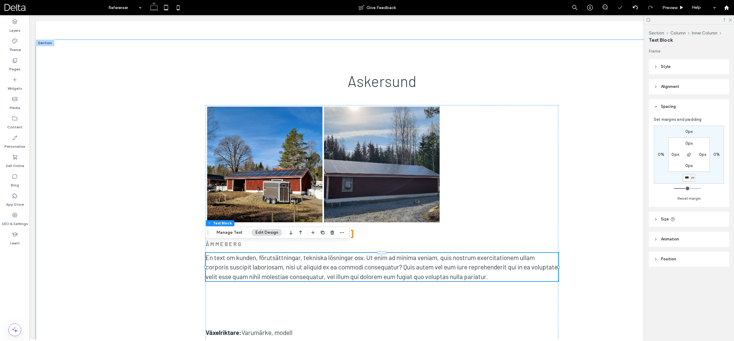
click at [688, 178] on input "***" at bounding box center [686, 178] width 8 height 8
type input "**"
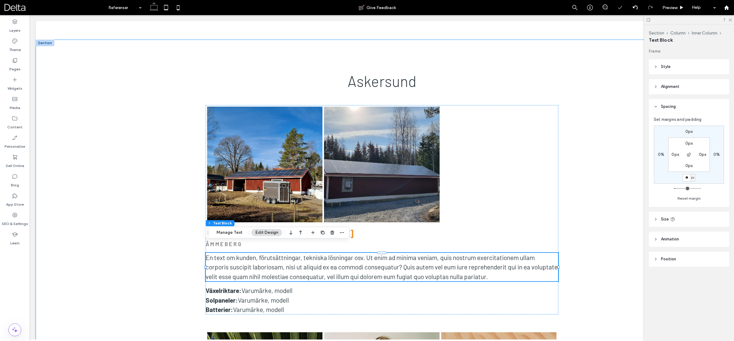
click at [174, 215] on div "Askersund Nature's Symphony Breathtaking colors of our planet Button Button Vie…" at bounding box center [382, 322] width 692 height 564
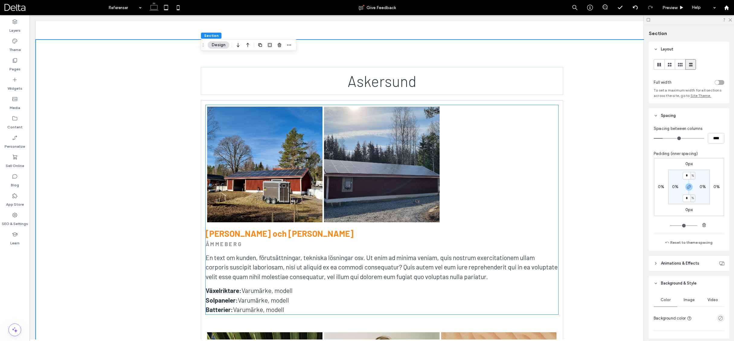
click at [300, 286] on p "Växelriktare: Varumärke, modell" at bounding box center [382, 291] width 353 height 10
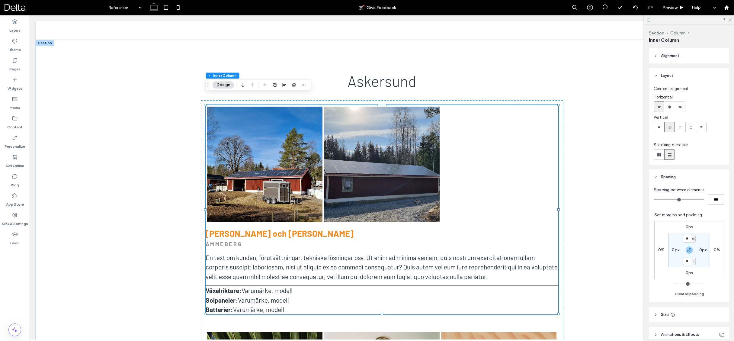
click at [299, 295] on p "Solpaneler: Varumärke, modell" at bounding box center [382, 300] width 353 height 10
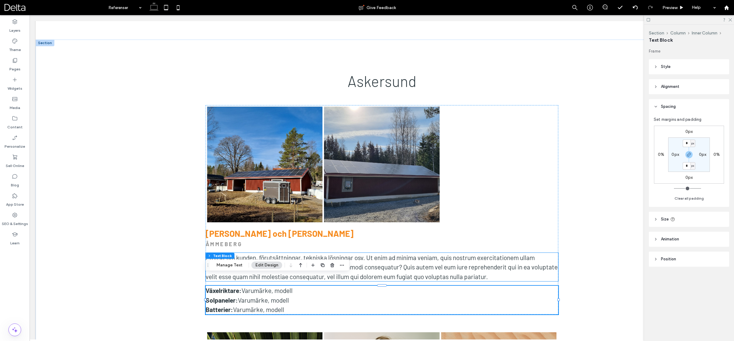
click at [367, 260] on p "En text om kunden, förutsättningar, tekniska lösningar osv. Ut enim ad minima v…" at bounding box center [382, 267] width 353 height 29
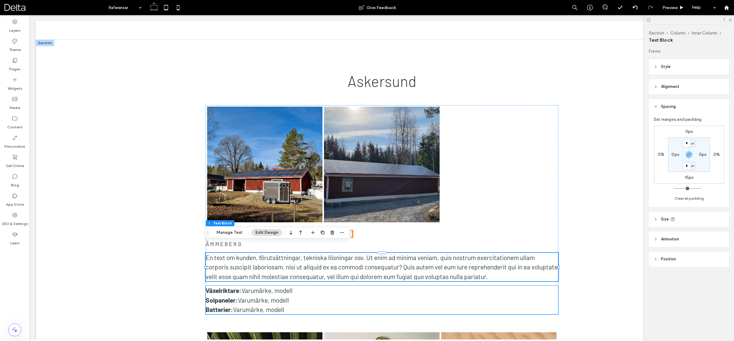
click at [540, 286] on p "Växelriktare: Varumärke, modell" at bounding box center [382, 291] width 353 height 10
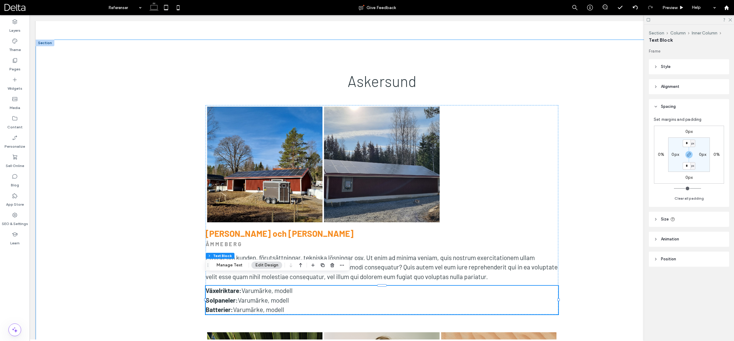
click at [590, 278] on div "Askersund Nature's Symphony Breathtaking colors of our planet Button Button Vie…" at bounding box center [382, 322] width 692 height 564
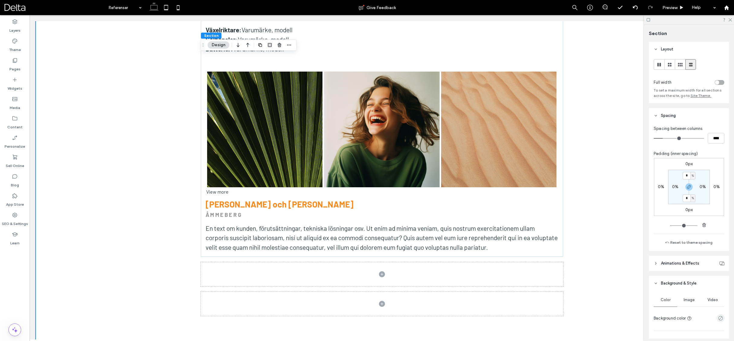
scroll to position [595, 0]
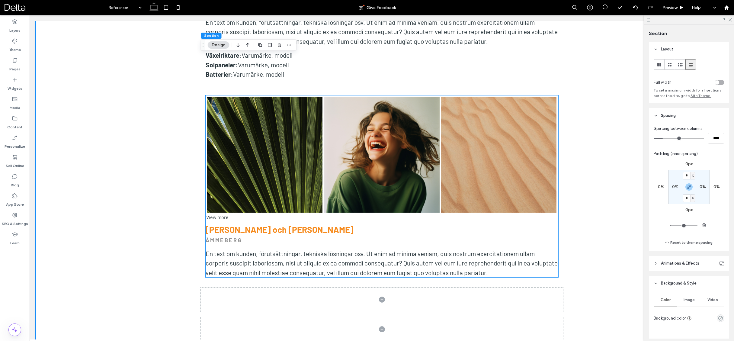
click at [414, 171] on link at bounding box center [382, 155] width 116 height 116
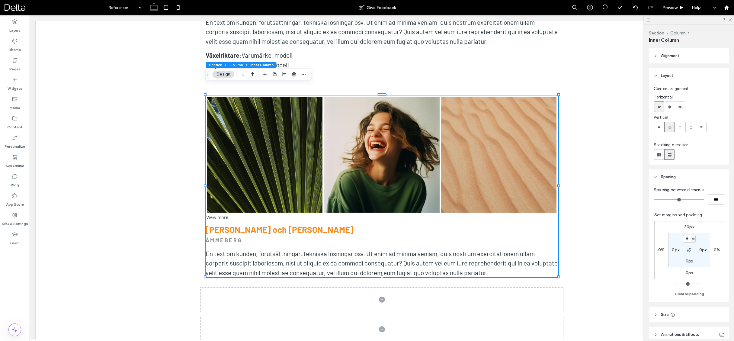
click at [252, 65] on span "Inner Column" at bounding box center [261, 64] width 23 height 5
click at [291, 73] on span "button" at bounding box center [293, 74] width 7 height 7
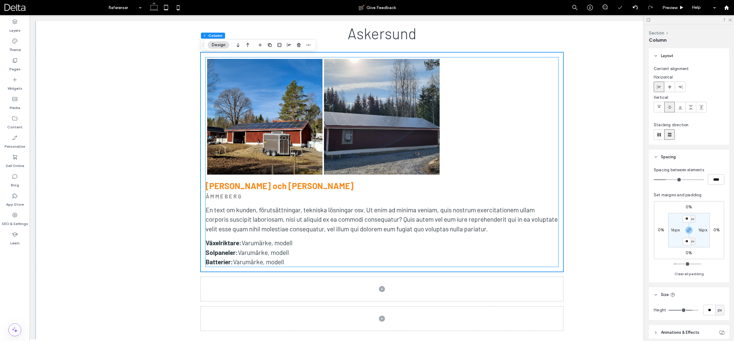
scroll to position [404, 0]
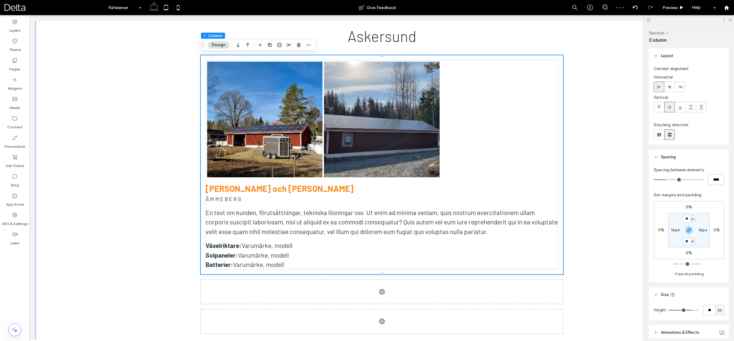
click at [69, 214] on div "Askersund Nature's Symphony Breathtaking colors of our planet Button Button Vie…" at bounding box center [382, 178] width 692 height 366
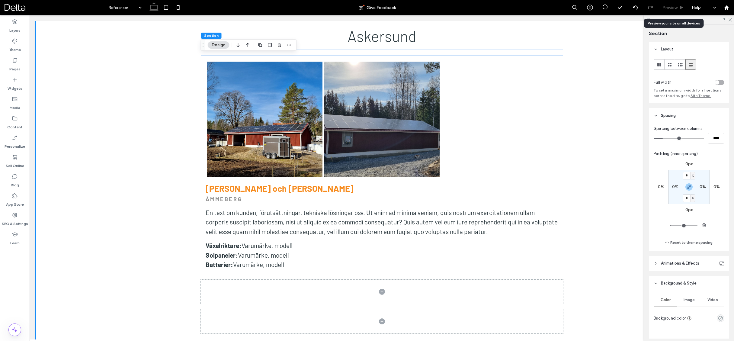
click at [667, 9] on span "Preview" at bounding box center [669, 7] width 15 height 5
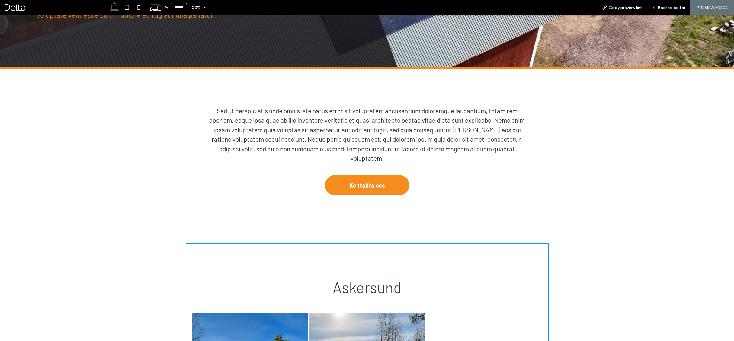
scroll to position [122, 0]
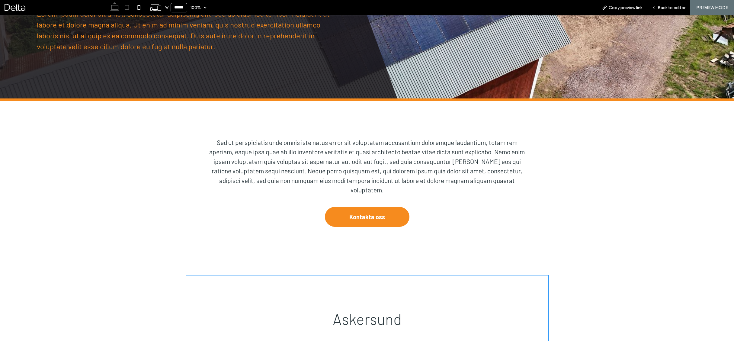
click at [130, 9] on icon at bounding box center [127, 8] width 12 height 12
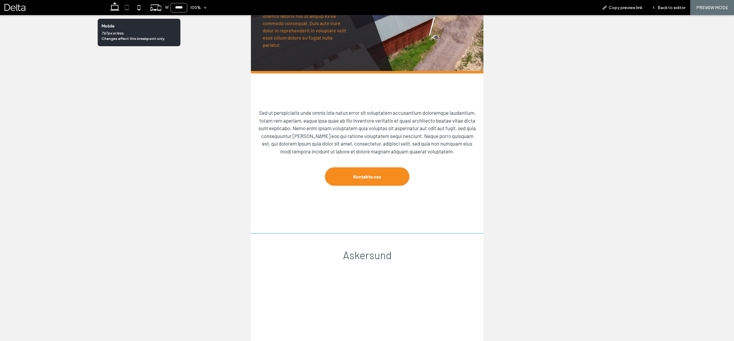
scroll to position [299, 0]
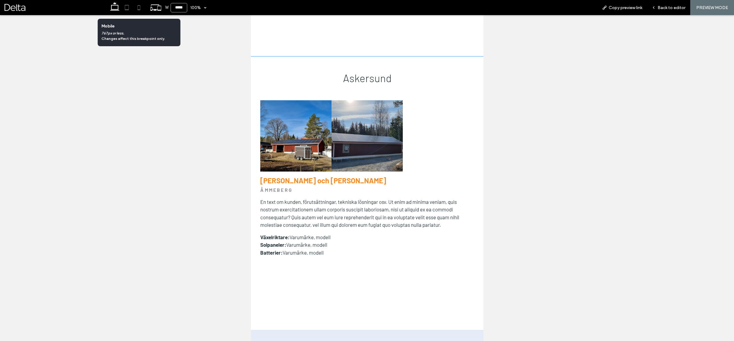
click at [139, 10] on use at bounding box center [139, 7] width 3 height 5
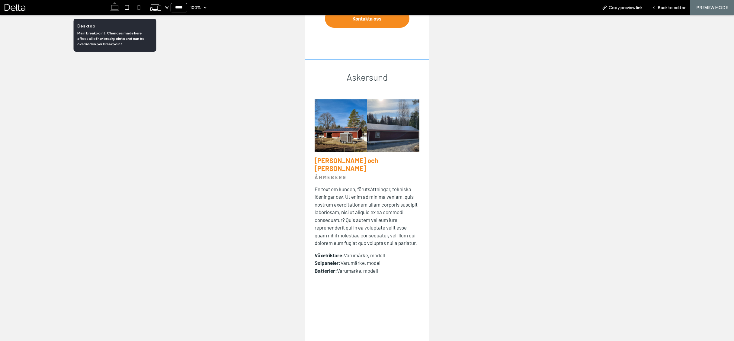
click at [116, 9] on icon at bounding box center [115, 8] width 12 height 12
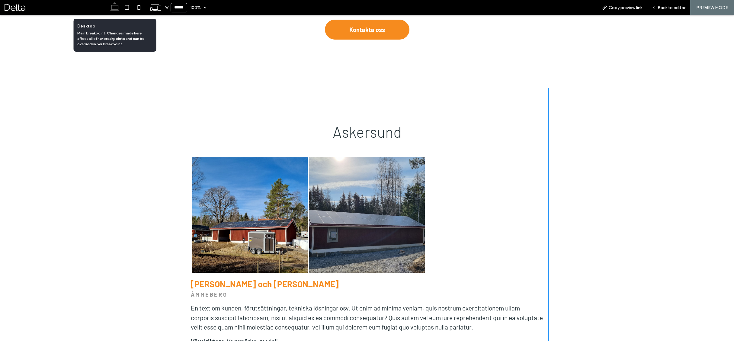
scroll to position [419, 0]
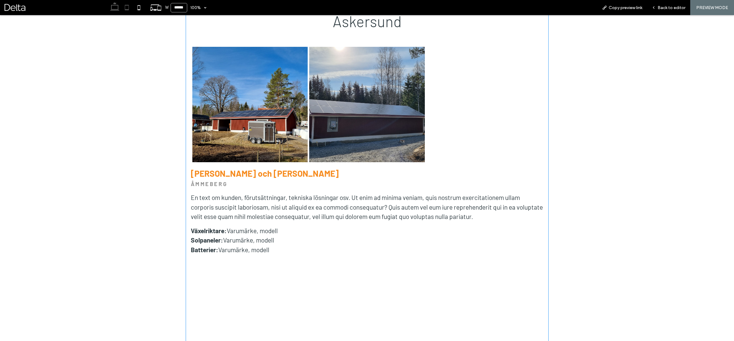
click at [127, 10] on use at bounding box center [127, 7] width 4 height 5
type input "*****"
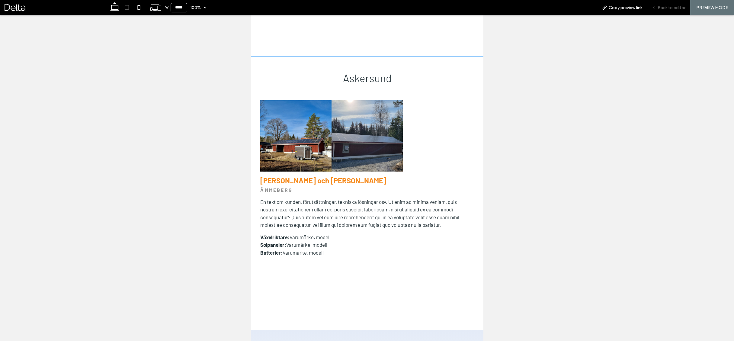
click at [665, 8] on span "Back to editor" at bounding box center [671, 7] width 28 height 5
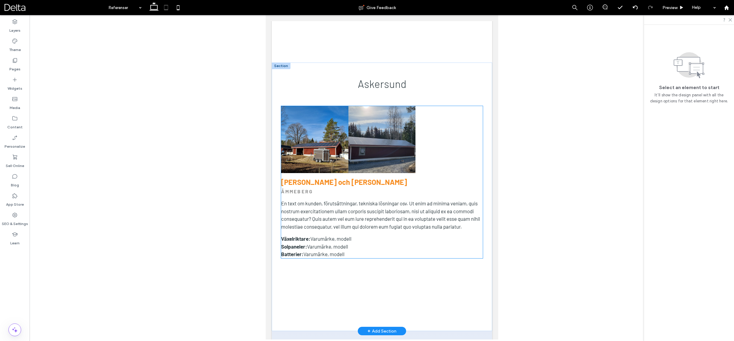
click at [298, 121] on link at bounding box center [314, 139] width 67 height 67
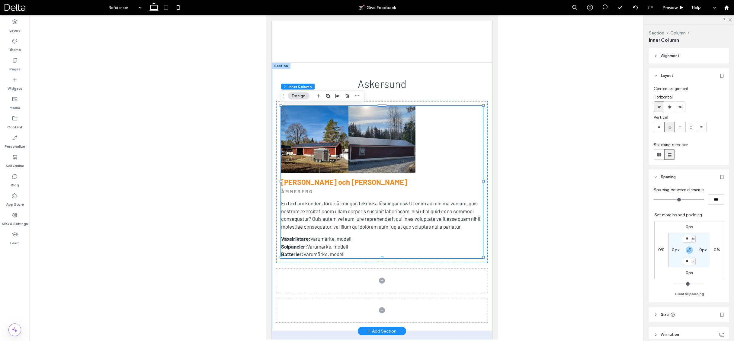
click at [308, 122] on link at bounding box center [314, 139] width 67 height 67
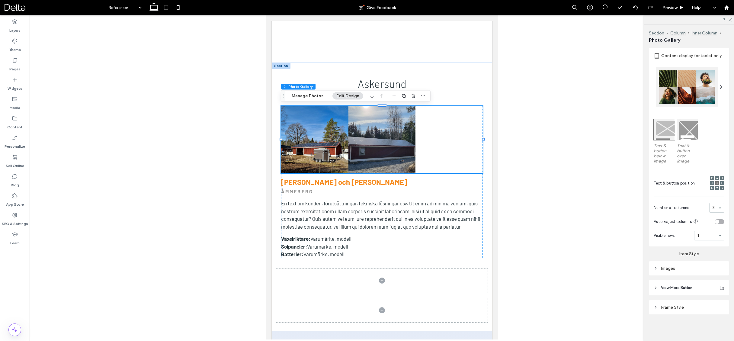
scroll to position [274, 0]
click at [671, 262] on div "Images" at bounding box center [689, 268] width 80 height 14
click at [672, 268] on div "Images" at bounding box center [688, 268] width 71 height 5
type input "*"
type input "***"
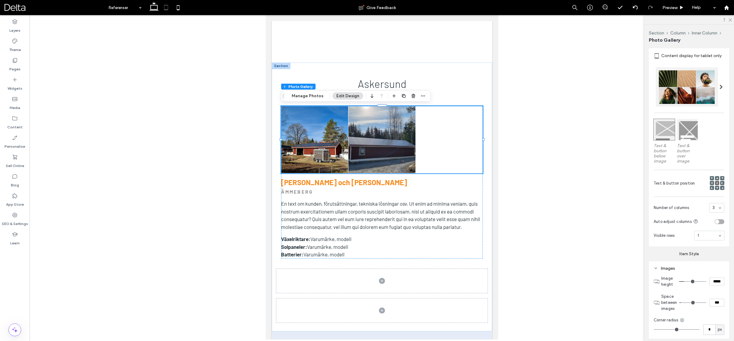
type input "*"
type input "***"
type input "*"
type input "***"
type input "*"
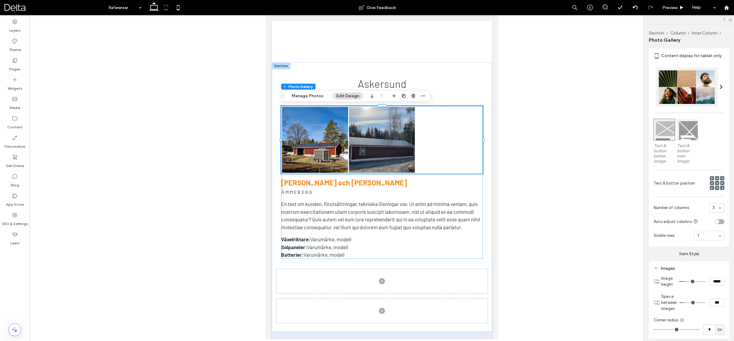
type input "***"
type input "*"
type input "***"
drag, startPoint x: 682, startPoint y: 303, endPoint x: 687, endPoint y: 303, distance: 4.8
type input "*"
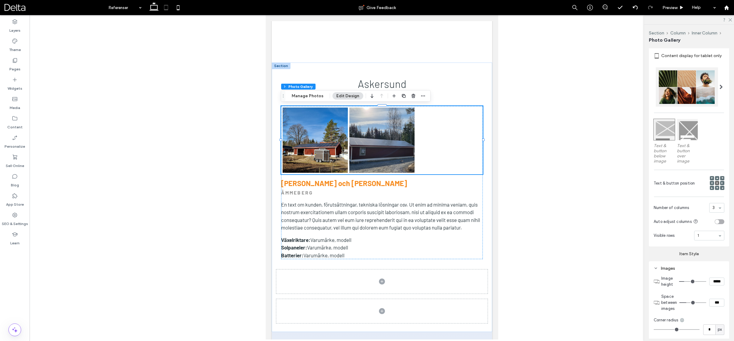
click at [687, 303] on input "range" at bounding box center [692, 302] width 27 height 1
click at [179, 11] on icon at bounding box center [178, 8] width 12 height 12
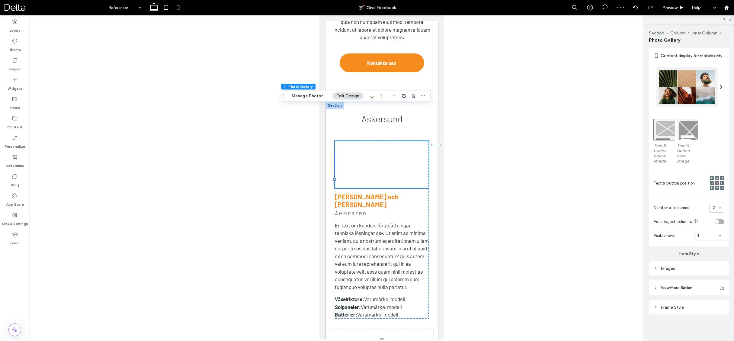
scroll to position [335, 0]
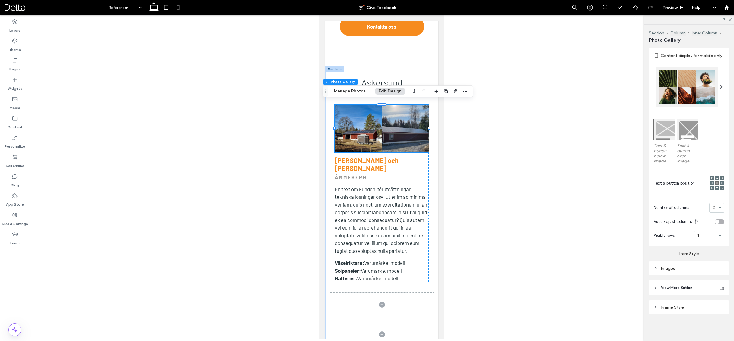
click at [684, 271] on div "Images" at bounding box center [688, 268] width 71 height 8
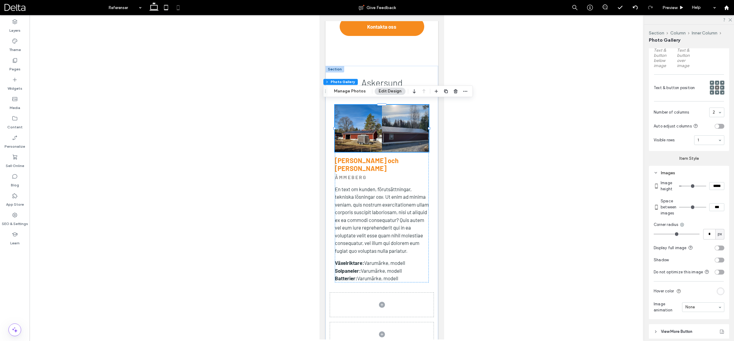
scroll to position [371, 0]
type input "*"
type input "***"
type input "*"
type input "***"
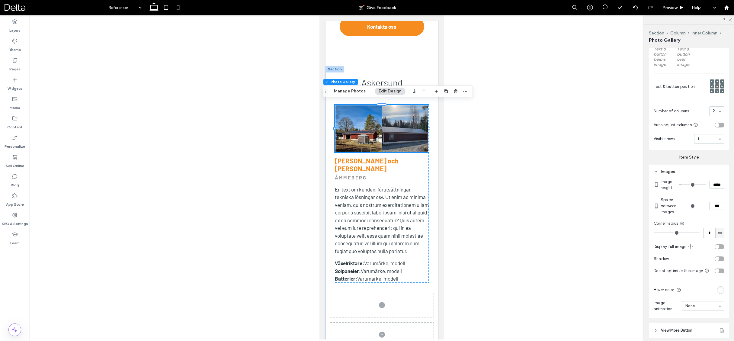
type input "*"
click at [684, 206] on input "range" at bounding box center [692, 206] width 27 height 1
click at [157, 11] on icon at bounding box center [154, 8] width 12 height 12
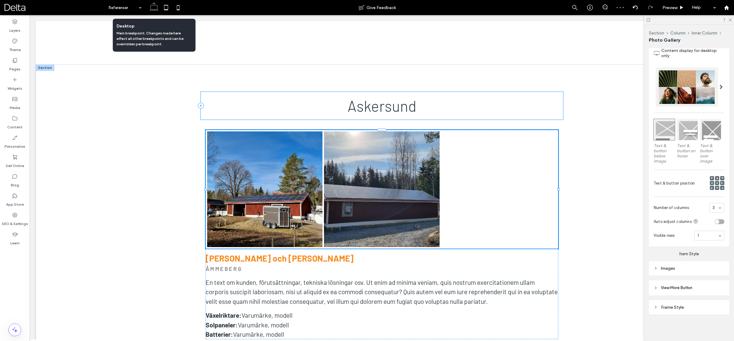
scroll to position [366, 0]
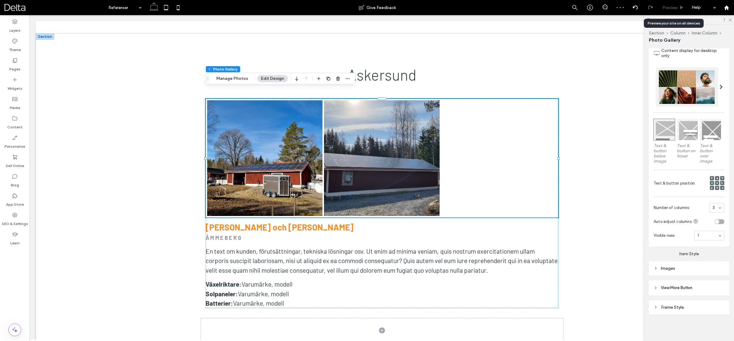
click at [664, 7] on span "Preview" at bounding box center [669, 7] width 15 height 5
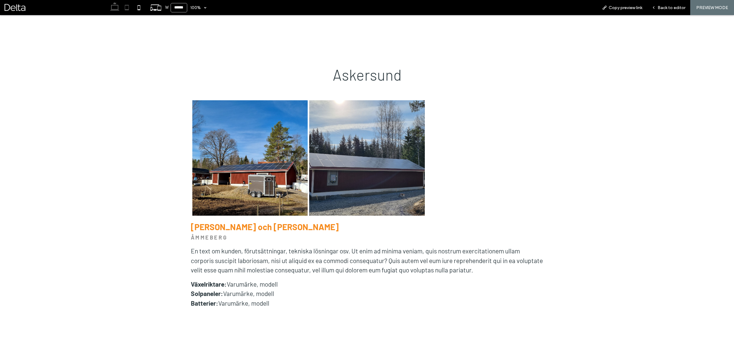
click at [130, 11] on icon at bounding box center [127, 8] width 12 height 12
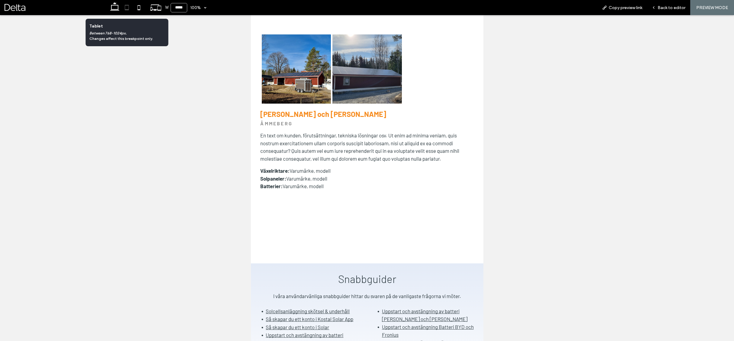
scroll to position [257, 0]
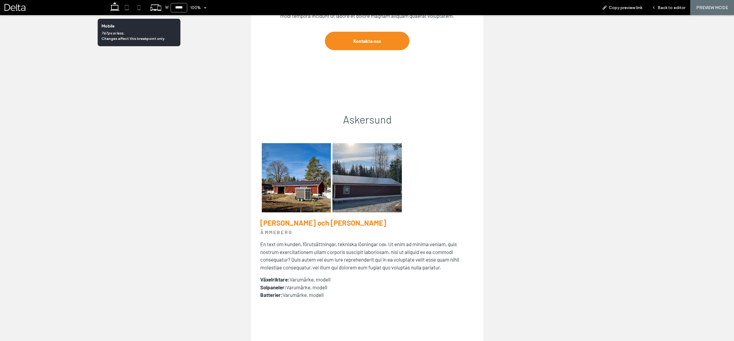
click at [138, 10] on use at bounding box center [139, 7] width 3 height 5
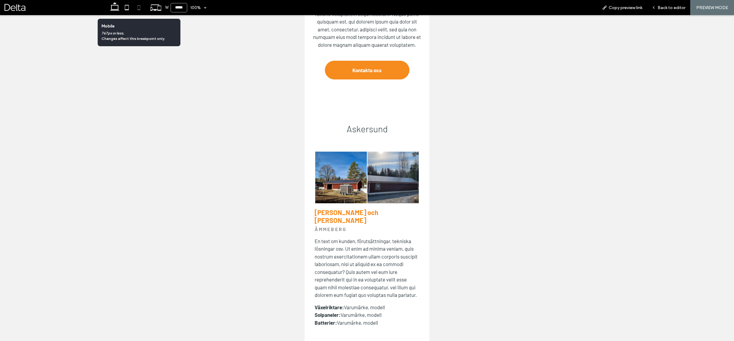
scroll to position [253, 0]
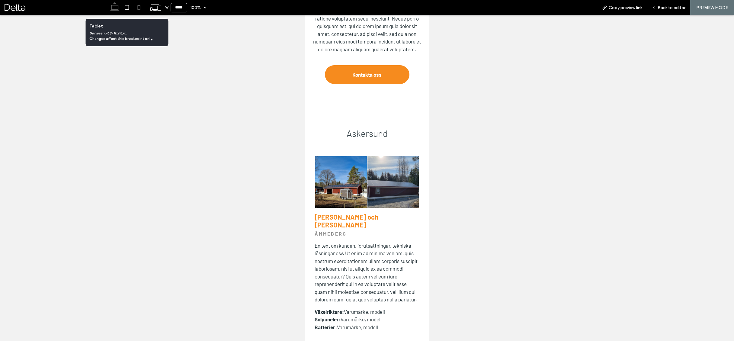
click at [118, 10] on use at bounding box center [114, 6] width 9 height 8
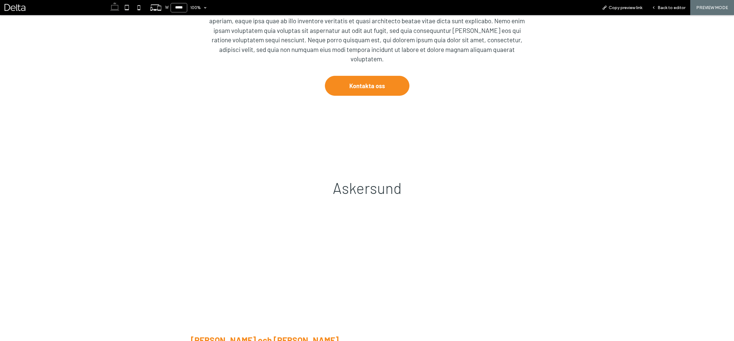
type input "******"
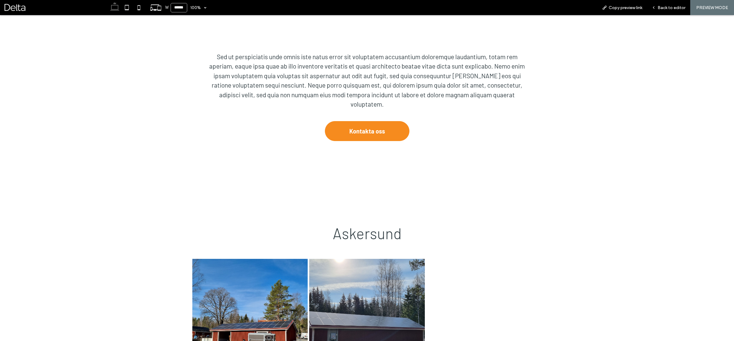
scroll to position [208, 0]
click at [656, 11] on div "Back to editor" at bounding box center [668, 7] width 43 height 15
click at [666, 8] on span "Back to editor" at bounding box center [671, 7] width 28 height 5
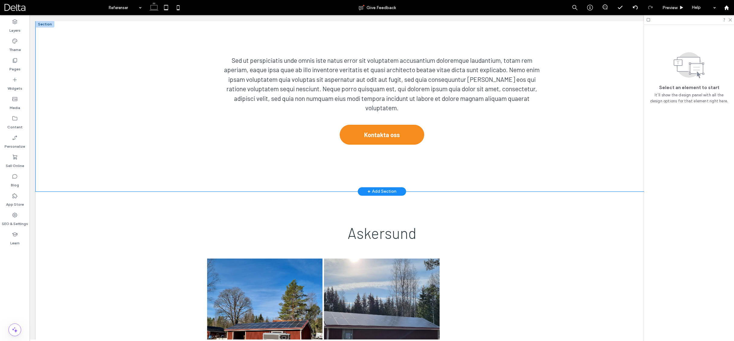
click at [380, 152] on div "Sed ut perspiciatis unde omnis iste natus error sit voluptatem accusantium dolo…" at bounding box center [382, 106] width 362 height 170
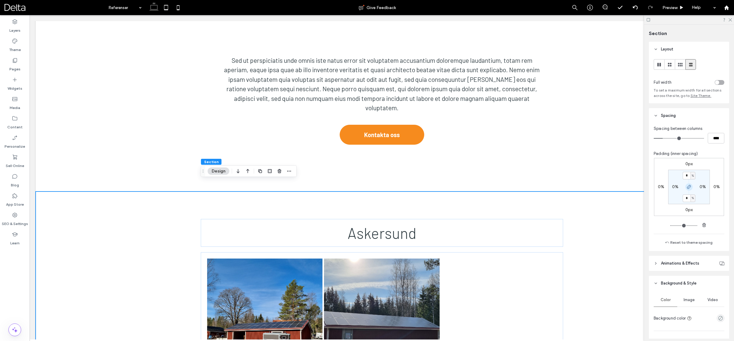
click at [688, 185] on icon "button" at bounding box center [688, 186] width 5 height 5
click at [686, 176] on input "*" at bounding box center [686, 176] width 8 height 8
type input "*"
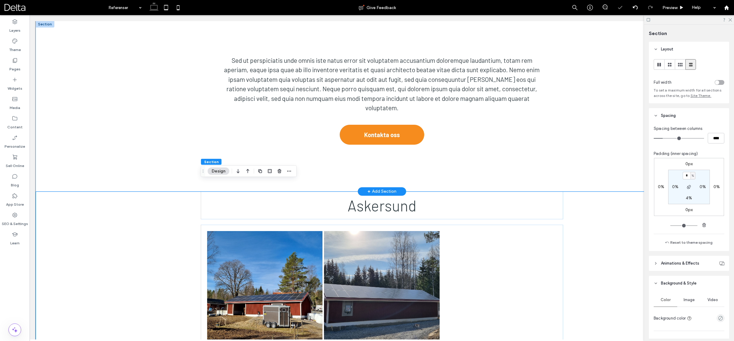
click at [510, 167] on div "Sed ut perspiciatis unde omnis iste natus error sit voluptatem accusantium dolo…" at bounding box center [382, 106] width 362 height 170
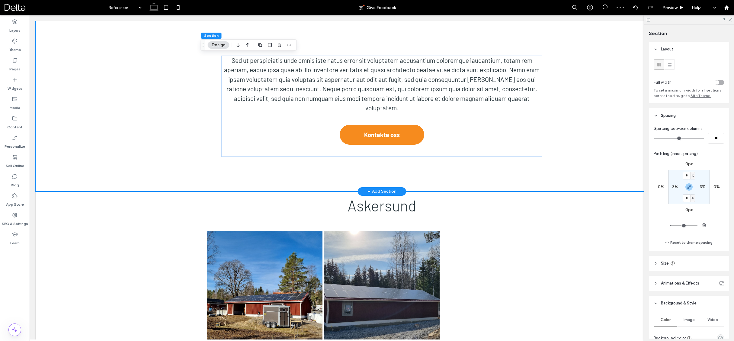
click at [542, 168] on div "Sed ut perspiciatis unde omnis iste natus error sit voluptatem accusantium dolo…" at bounding box center [382, 106] width 362 height 170
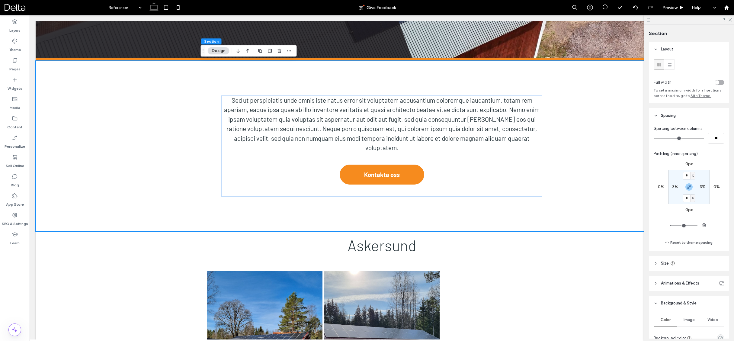
click at [685, 176] on input "*" at bounding box center [686, 176] width 8 height 8
type input "*"
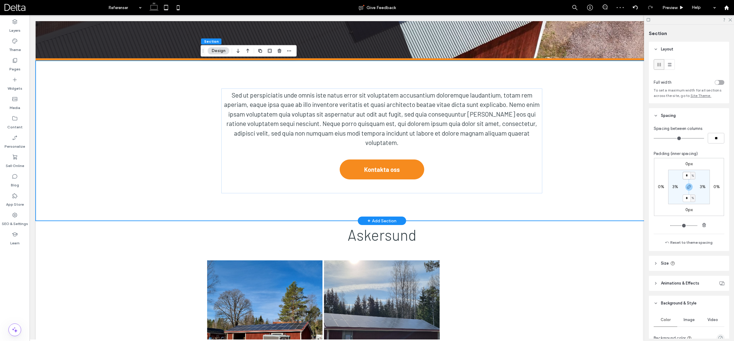
type input "*"
click at [592, 181] on div "Sed ut perspiciatis unde omnis iste natus error sit voluptatem accusantium dolo…" at bounding box center [382, 141] width 692 height 160
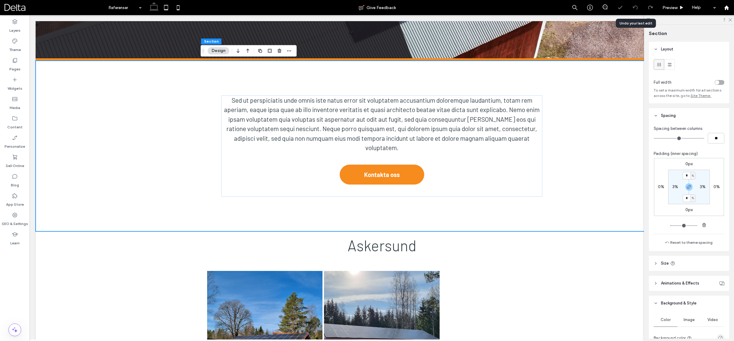
click at [634, 7] on icon at bounding box center [635, 7] width 5 height 5
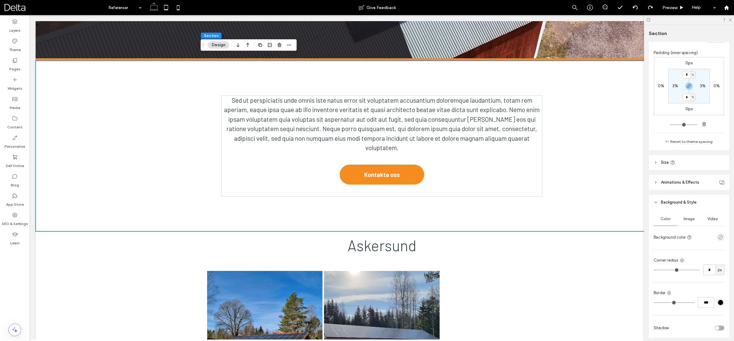
scroll to position [104, 0]
click at [662, 161] on span "Size" at bounding box center [665, 159] width 8 height 6
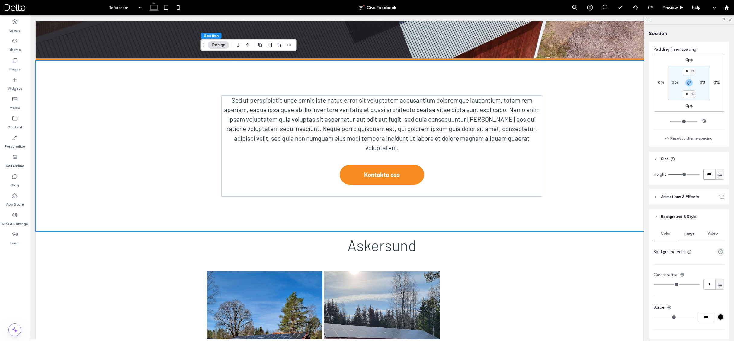
click at [708, 174] on input "***" at bounding box center [709, 174] width 12 height 11
type input "*"
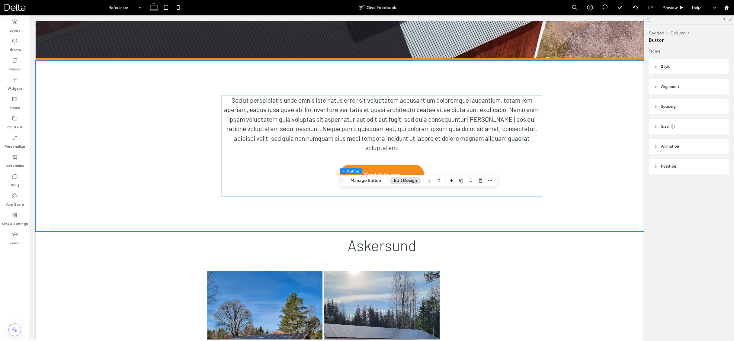
click at [666, 107] on span "Spacing" at bounding box center [668, 107] width 15 height 6
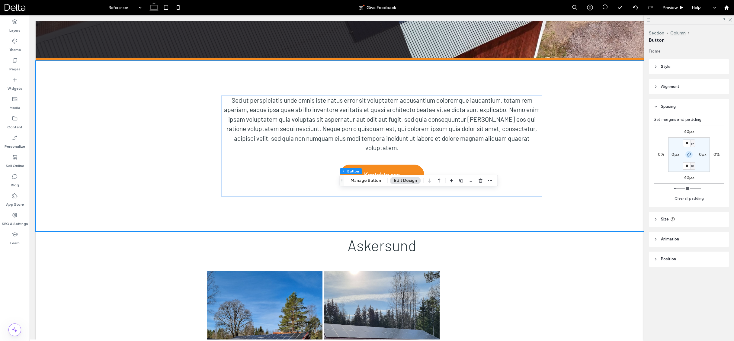
click at [687, 153] on icon "button" at bounding box center [688, 154] width 5 height 5
click at [687, 175] on label "40px" at bounding box center [689, 177] width 10 height 5
type input "**"
click at [687, 175] on input "**" at bounding box center [686, 178] width 8 height 8
type input "*"
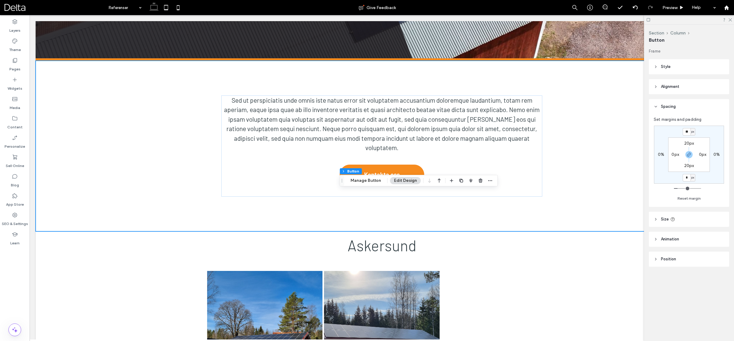
type input "*"
click at [687, 132] on input "*" at bounding box center [686, 132] width 8 height 8
type input "**"
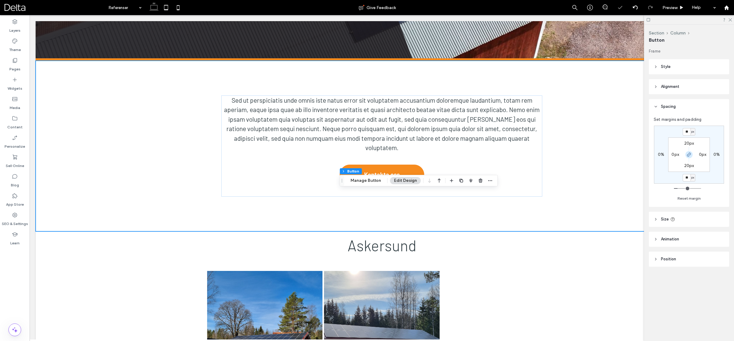
click at [689, 155] on use "button" at bounding box center [689, 155] width 4 height 4
click at [686, 177] on input "**" at bounding box center [686, 178] width 8 height 8
type input "*"
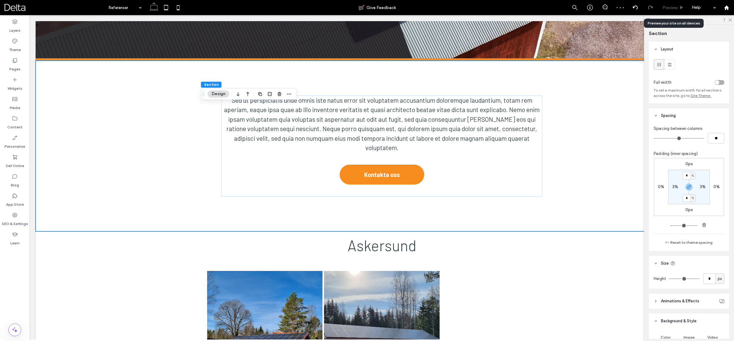
click at [669, 9] on span "Preview" at bounding box center [669, 7] width 15 height 5
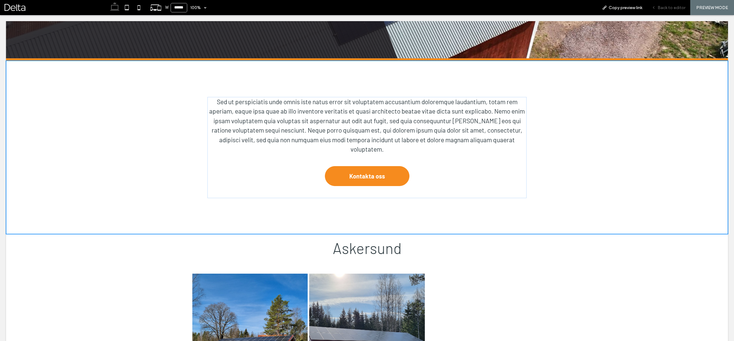
click at [662, 10] on span "Back to editor" at bounding box center [671, 7] width 28 height 5
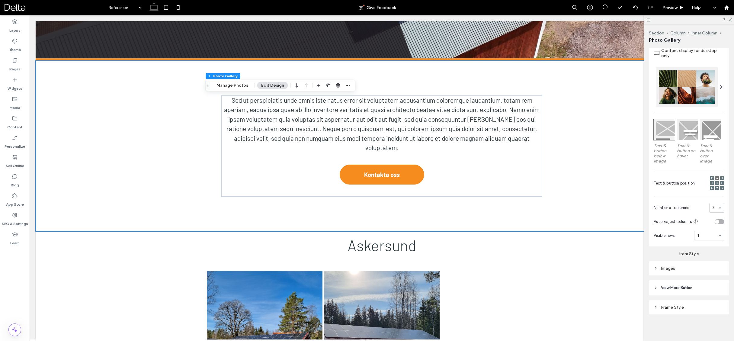
scroll to position [279, 0]
click at [677, 266] on div "Images" at bounding box center [688, 268] width 71 height 5
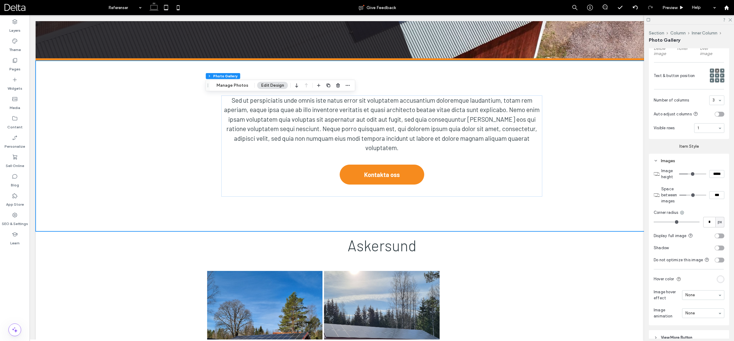
scroll to position [390, 0]
click at [718, 194] on input "***" at bounding box center [716, 192] width 15 height 8
type input "*"
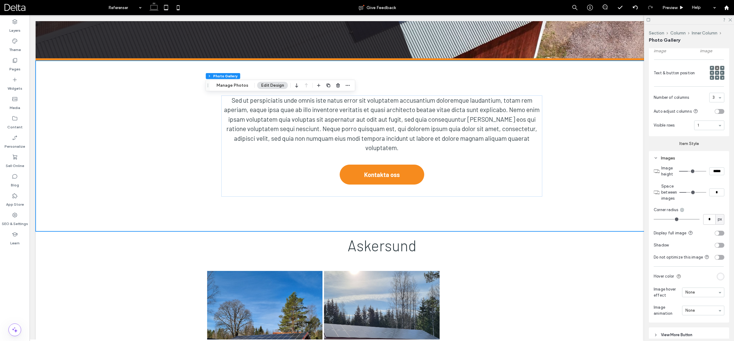
type input "*"
type input "***"
click at [168, 8] on icon at bounding box center [166, 8] width 12 height 12
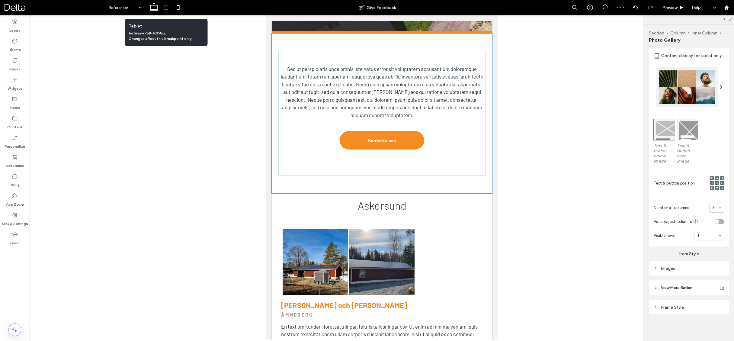
scroll to position [274, 0]
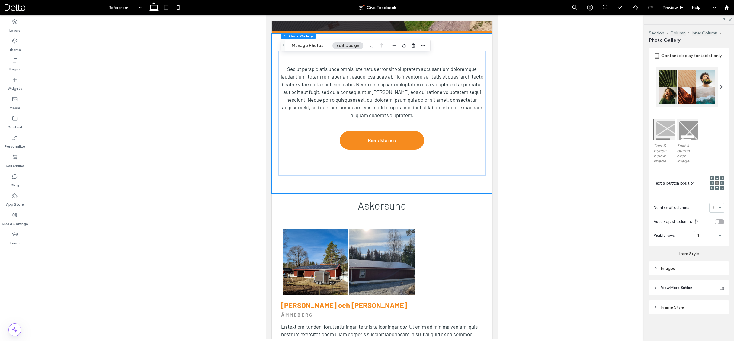
click at [672, 267] on div "Images" at bounding box center [688, 268] width 71 height 5
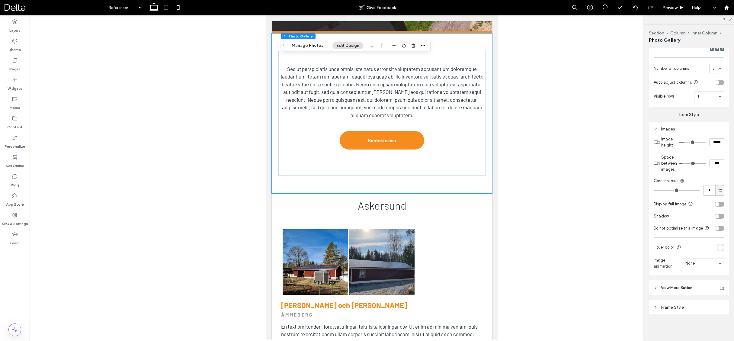
scroll to position [414, 0]
click at [713, 163] on input "***" at bounding box center [716, 163] width 15 height 8
type input "*"
drag, startPoint x: 592, startPoint y: 173, endPoint x: 593, endPoint y: 166, distance: 7.0
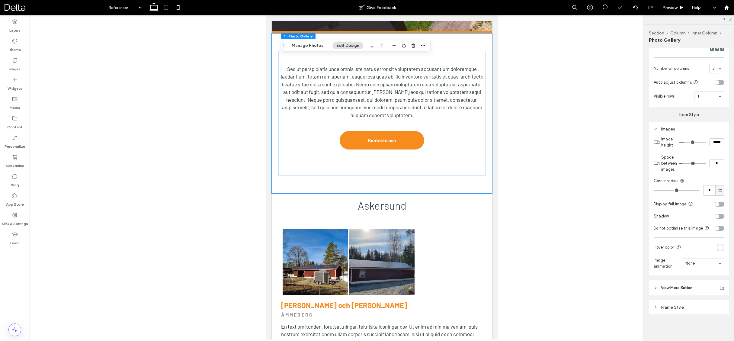
click at [593, 171] on div at bounding box center [382, 177] width 704 height 324
click at [667, 7] on span "Preview" at bounding box center [669, 7] width 15 height 5
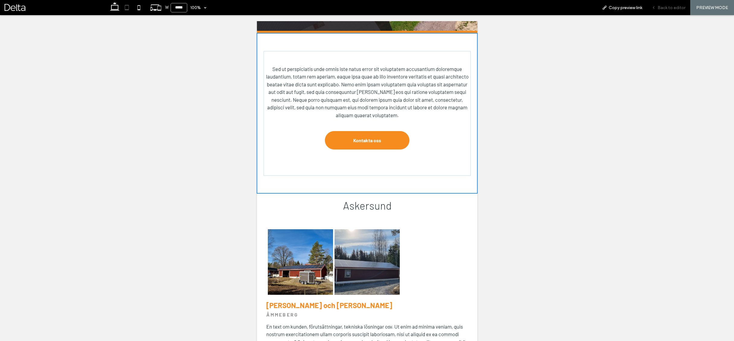
click at [666, 11] on div "Back to editor" at bounding box center [668, 7] width 43 height 15
click at [667, 9] on span "Back to editor" at bounding box center [671, 7] width 28 height 5
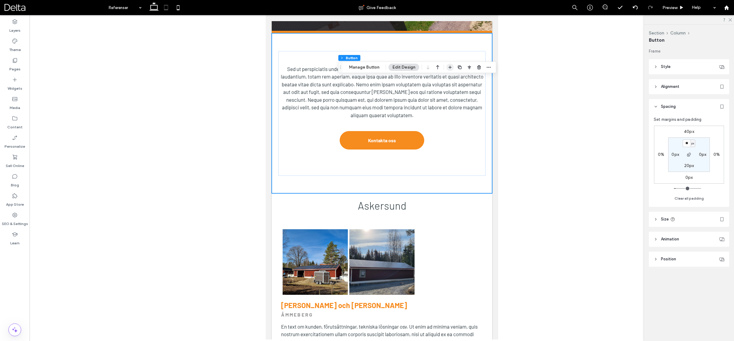
click at [448, 68] on icon "button" at bounding box center [450, 67] width 5 height 5
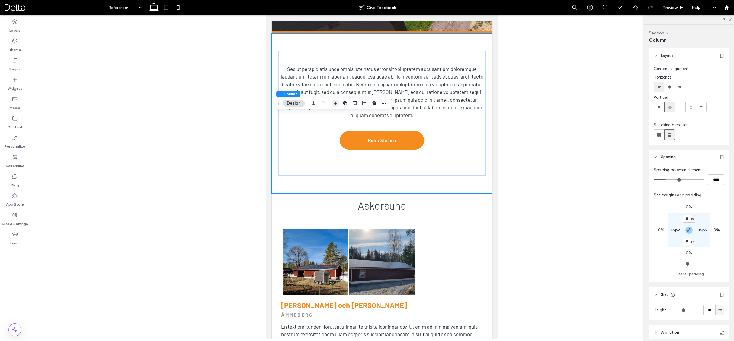
click at [335, 104] on icon "button" at bounding box center [335, 103] width 5 height 5
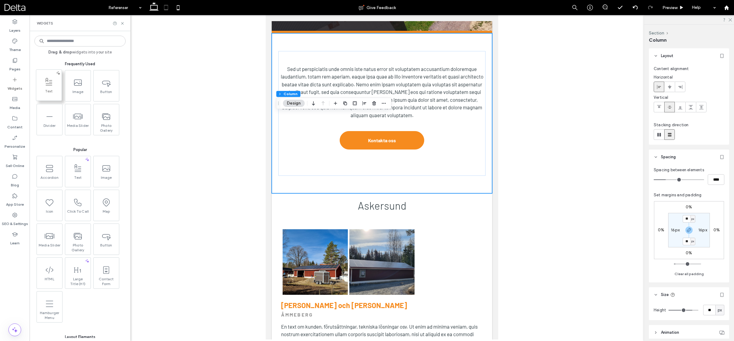
click at [54, 90] on span "Text" at bounding box center [48, 93] width 25 height 8
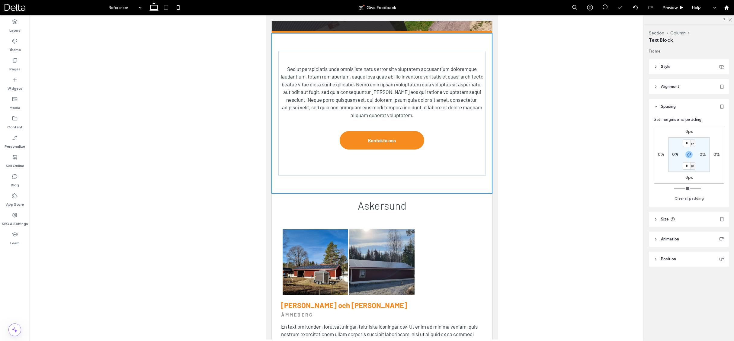
type input "******"
type input "**"
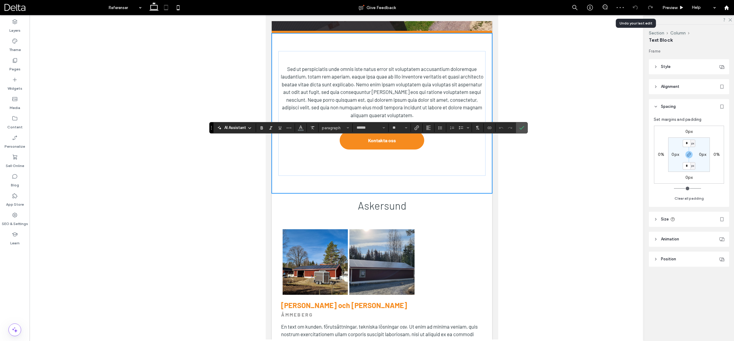
click at [634, 9] on icon at bounding box center [635, 7] width 5 height 5
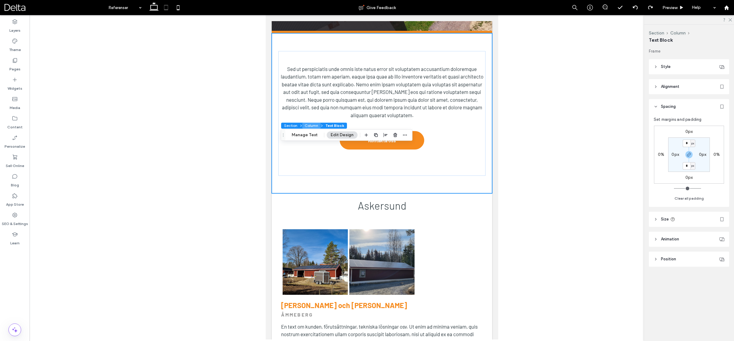
click at [314, 125] on button "Column" at bounding box center [311, 126] width 18 height 6
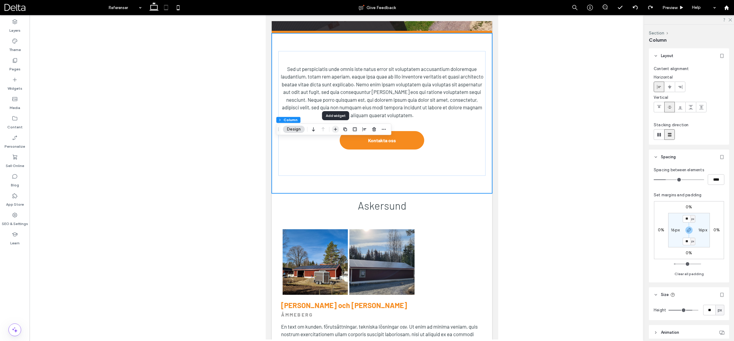
click at [335, 130] on use "button" at bounding box center [335, 129] width 3 height 3
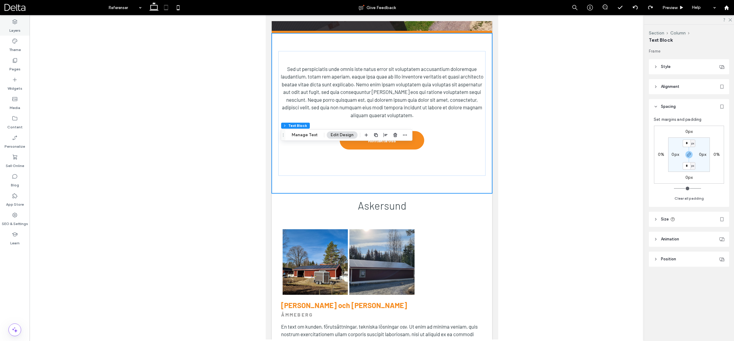
click at [15, 26] on label "Layers" at bounding box center [14, 29] width 11 height 8
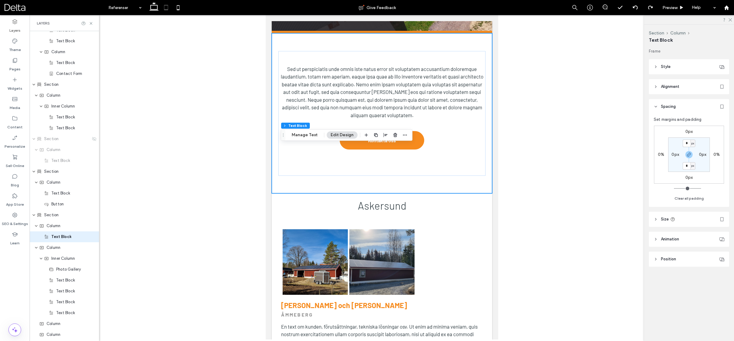
scroll to position [329, 0]
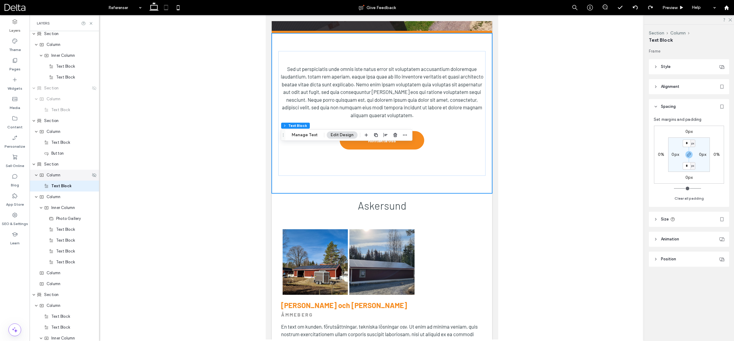
click at [60, 175] on span "Column" at bounding box center [53, 175] width 14 height 6
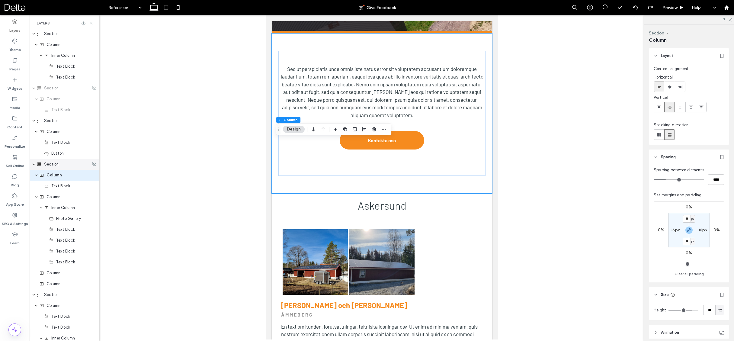
scroll to position [318, 0]
click at [59, 175] on div "Section" at bounding box center [64, 175] width 54 height 6
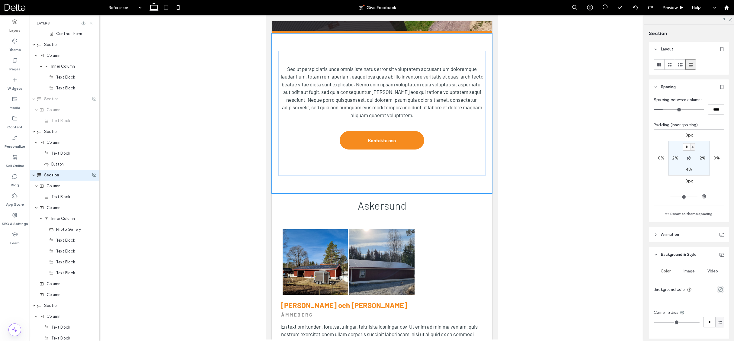
scroll to position [307, 0]
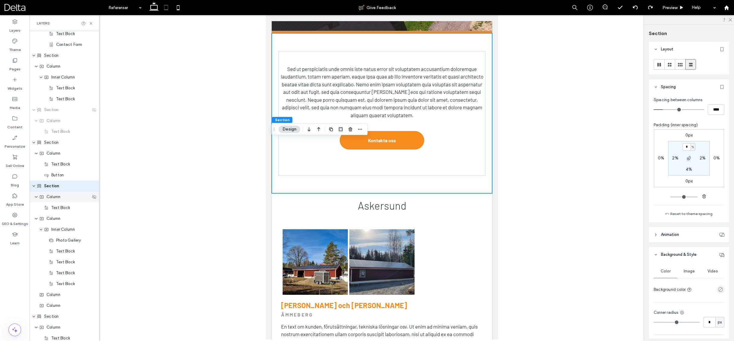
click at [44, 198] on div "Column" at bounding box center [64, 197] width 51 height 6
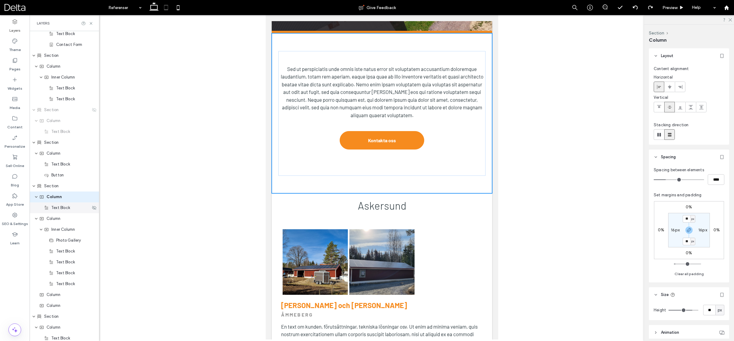
scroll to position [318, 0]
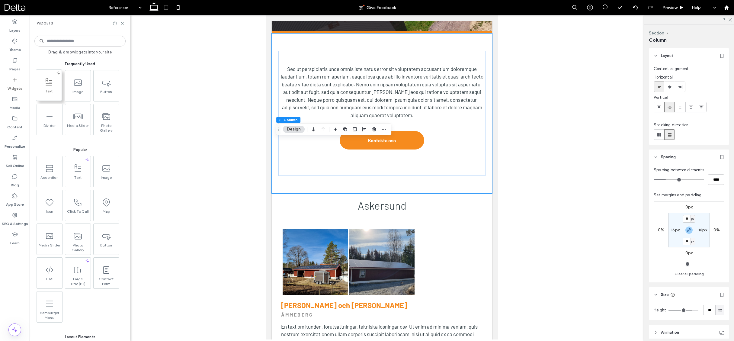
click at [53, 93] on span "Text" at bounding box center [48, 93] width 25 height 8
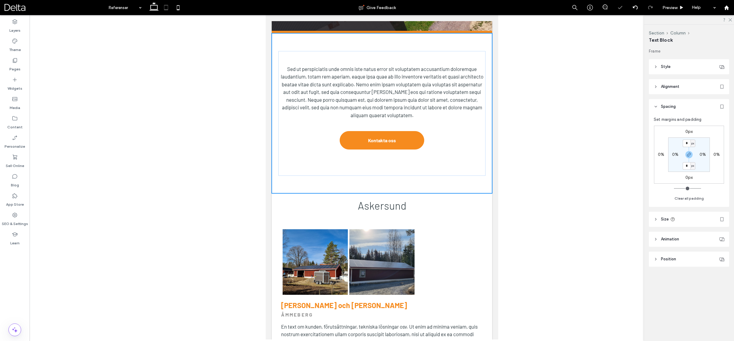
type input "******"
type input "**"
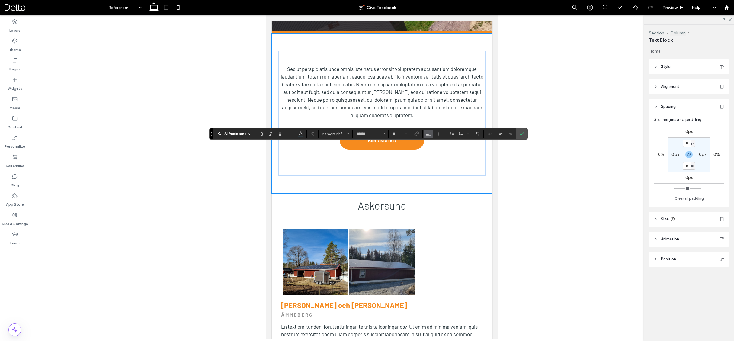
click at [427, 134] on use "Alignment" at bounding box center [428, 134] width 4 height 4
click at [430, 151] on label "ui.textEditor.alignment.center" at bounding box center [434, 152] width 21 height 9
click at [524, 137] on label "Confirm" at bounding box center [521, 133] width 9 height 11
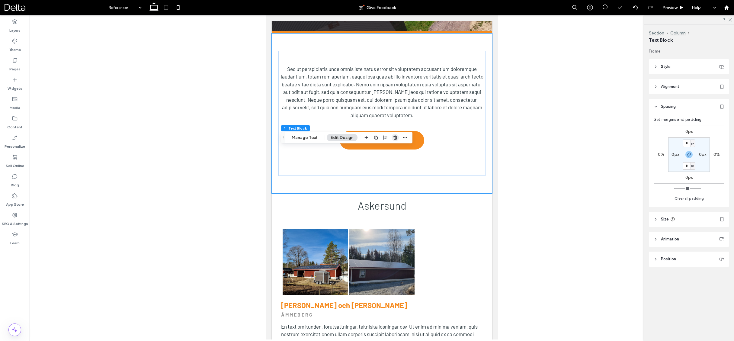
click at [394, 139] on icon "button" at bounding box center [395, 137] width 5 height 5
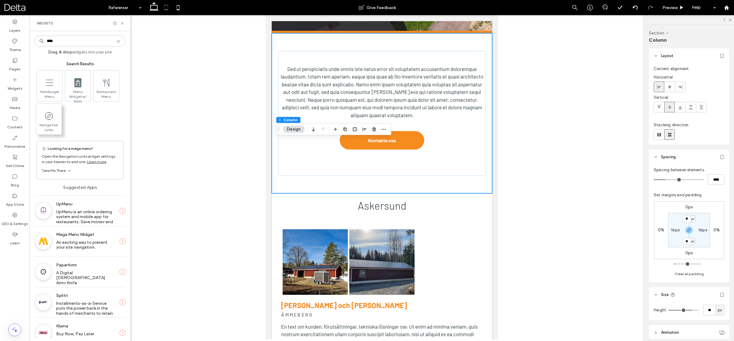
type input "****"
click at [49, 120] on use at bounding box center [49, 116] width 8 height 8
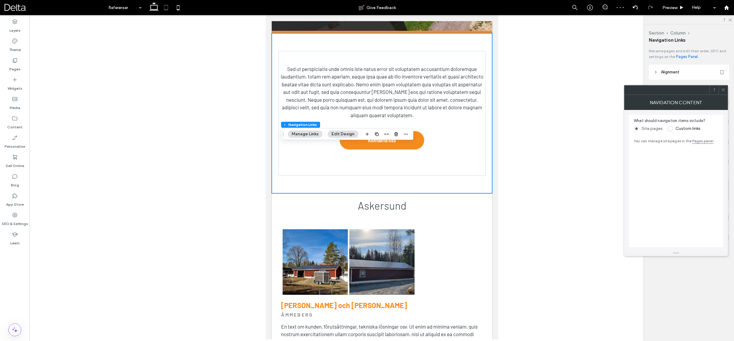
click at [669, 128] on span at bounding box center [669, 128] width 5 height 5
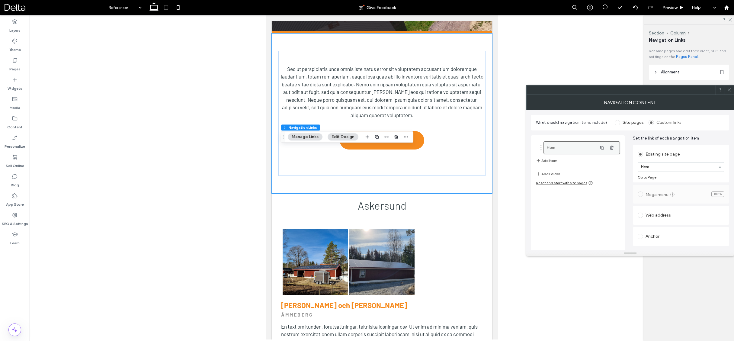
click at [558, 148] on label "Hem" at bounding box center [572, 148] width 50 height 12
click at [657, 168] on input at bounding box center [679, 167] width 77 height 4
click at [663, 151] on div "Existing site page" at bounding box center [680, 154] width 87 height 10
click at [652, 238] on div "Anchor" at bounding box center [680, 237] width 87 height 10
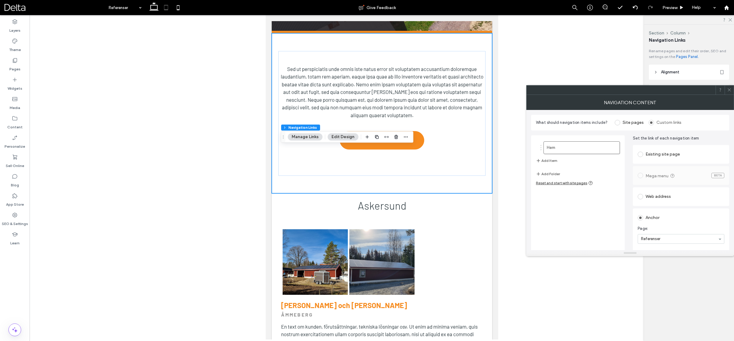
click at [654, 197] on div "Web address" at bounding box center [680, 197] width 87 height 10
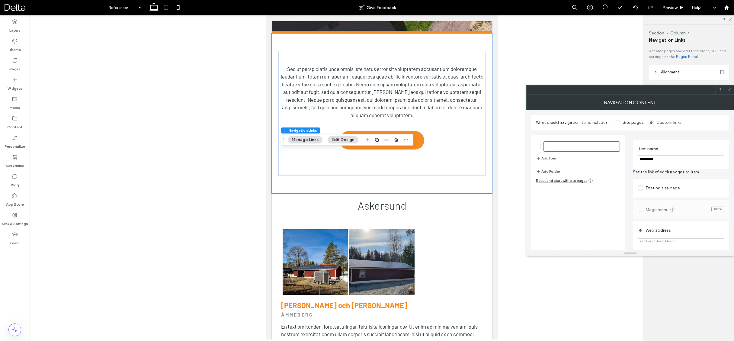
type input "*********"
click at [548, 161] on button "Add Item" at bounding box center [546, 160] width 21 height 7
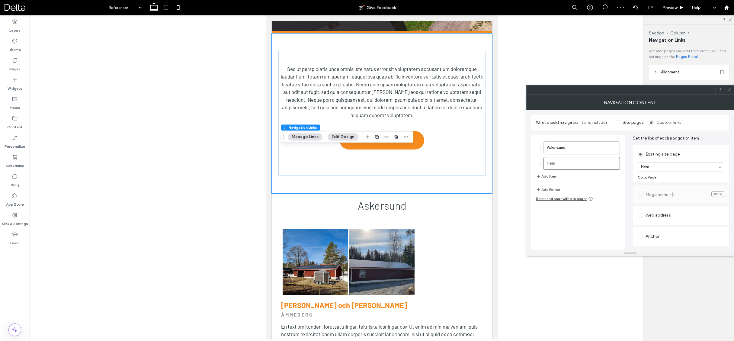
click at [666, 217] on div "Web address" at bounding box center [680, 215] width 87 height 10
click at [693, 160] on input "*********" at bounding box center [680, 159] width 87 height 8
type input "*********"
click at [555, 175] on button "Add Item" at bounding box center [546, 176] width 21 height 7
click at [652, 216] on div "Web address" at bounding box center [680, 215] width 87 height 10
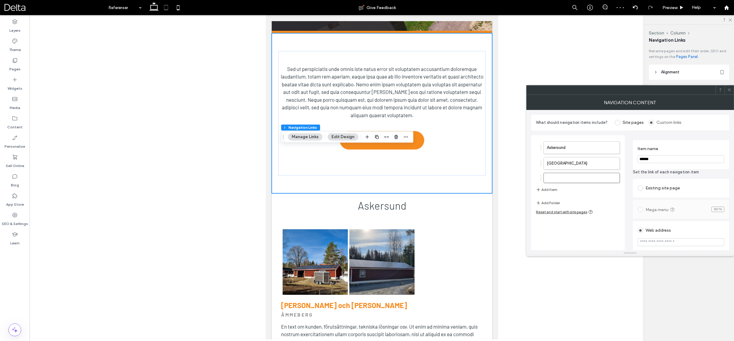
type input "******"
click at [552, 190] on button "Add Item" at bounding box center [546, 191] width 21 height 7
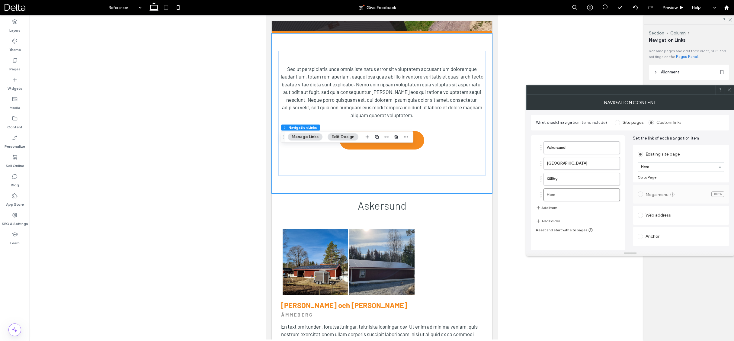
click at [661, 211] on div "Web address" at bounding box center [680, 215] width 87 height 10
type input "*********"
click at [550, 209] on button "Add Item" at bounding box center [546, 207] width 21 height 7
click at [653, 216] on div "Web address" at bounding box center [680, 214] width 87 height 10
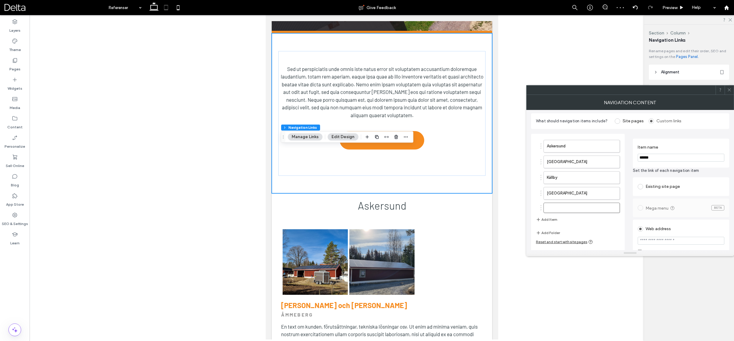
type input "******"
click at [552, 222] on button "Add Item" at bounding box center [546, 221] width 21 height 7
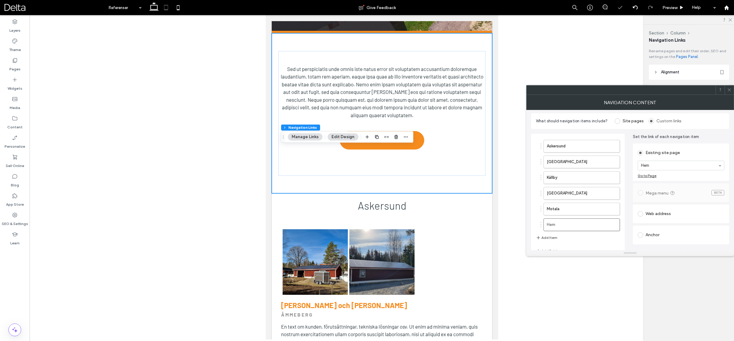
click at [663, 212] on div "Web address" at bounding box center [680, 214] width 87 height 10
type input "********"
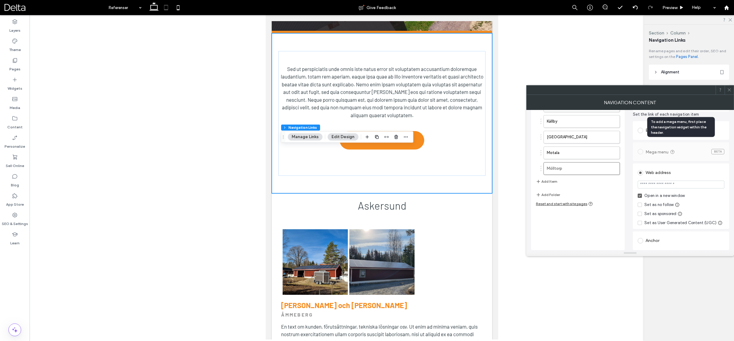
scroll to position [58, 0]
click at [547, 179] on button "Add Item" at bounding box center [546, 181] width 21 height 7
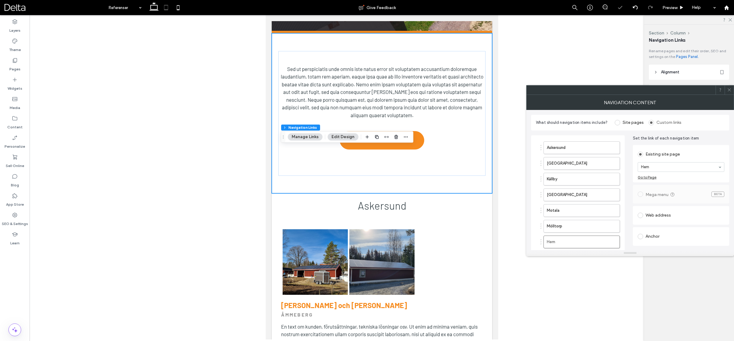
scroll to position [0, 0]
click at [654, 215] on div "Web address" at bounding box center [680, 215] width 87 height 10
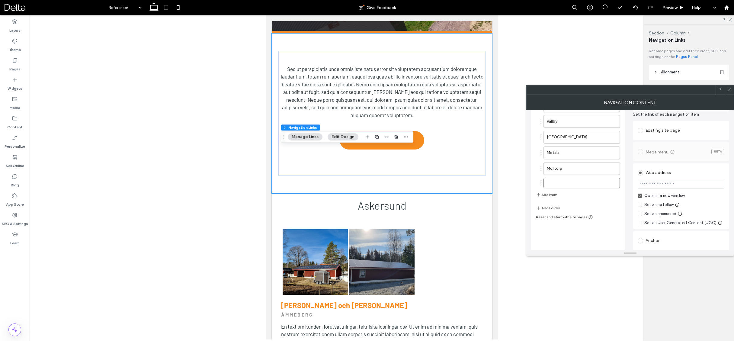
type input "******"
click at [548, 194] on button "Add Item" at bounding box center [546, 194] width 21 height 7
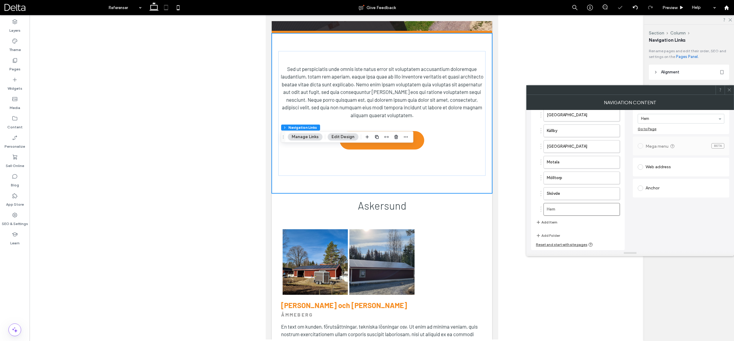
scroll to position [48, 0]
click at [655, 169] on div "Web address" at bounding box center [680, 167] width 87 height 10
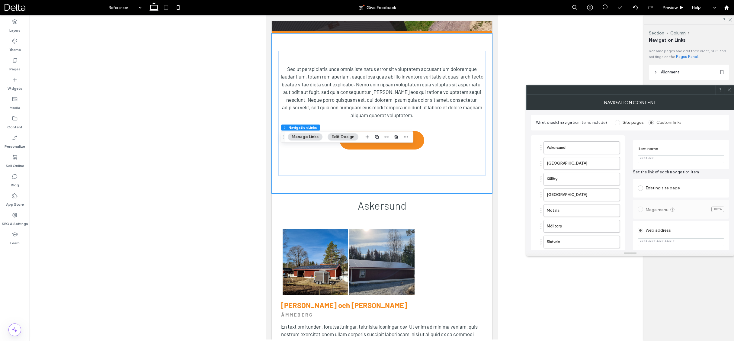
scroll to position [0, 0]
type input "*****"
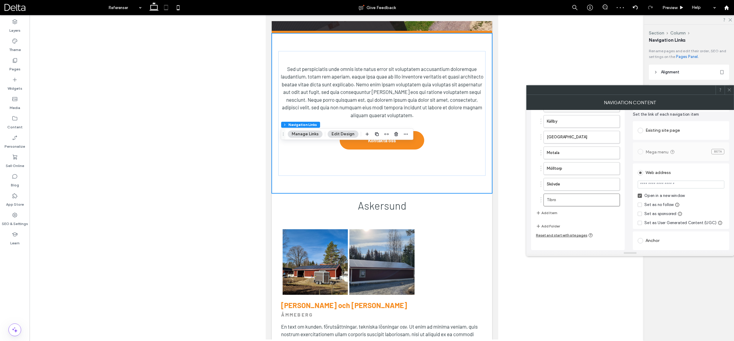
scroll to position [58, 0]
click at [655, 239] on div "Anchor" at bounding box center [680, 241] width 87 height 10
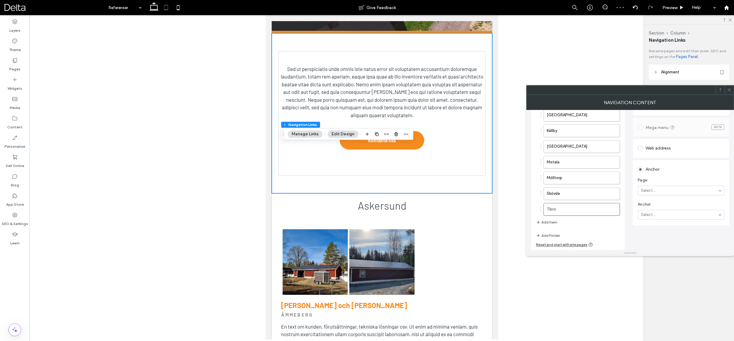
scroll to position [48, 0]
click at [668, 204] on span "Anchor:" at bounding box center [679, 204] width 84 height 6
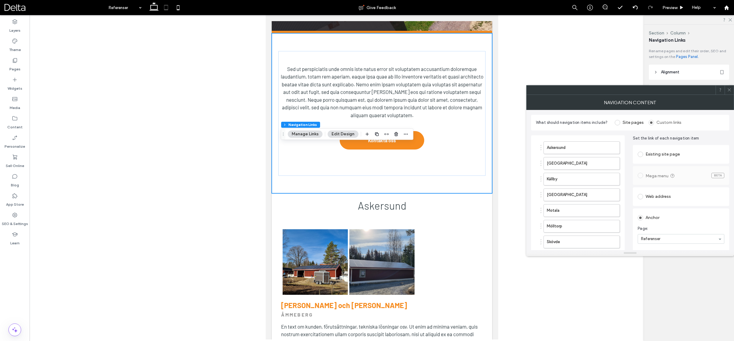
scroll to position [0, 0]
click at [657, 194] on div "Web address" at bounding box center [680, 197] width 87 height 10
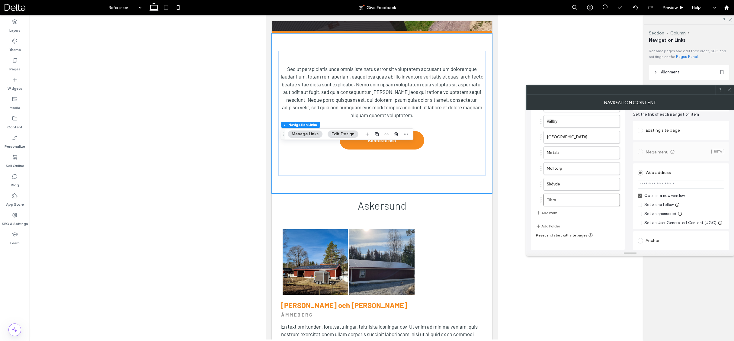
scroll to position [58, 0]
click at [553, 212] on button "Add Item" at bounding box center [546, 212] width 21 height 7
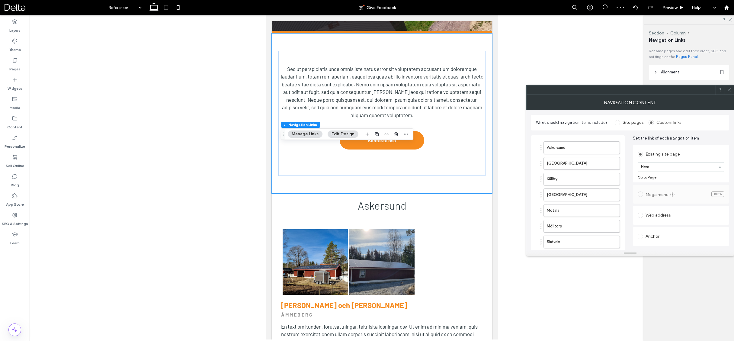
scroll to position [0, 0]
click at [659, 216] on div "Web address" at bounding box center [680, 215] width 87 height 10
type input "*******"
click at [728, 91] on icon at bounding box center [729, 90] width 5 height 5
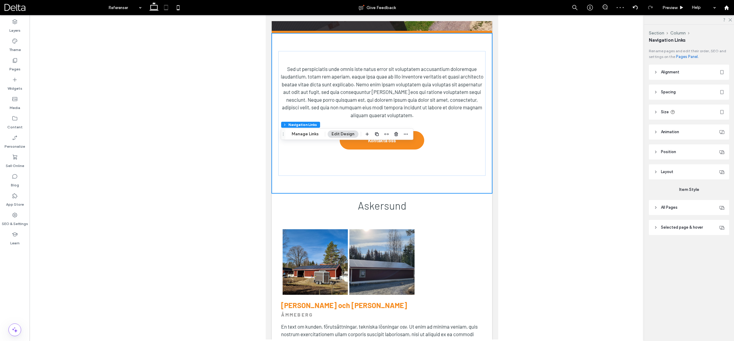
click at [671, 74] on span "Alignment" at bounding box center [670, 72] width 18 height 6
click at [671, 106] on header "Spacing" at bounding box center [689, 109] width 80 height 15
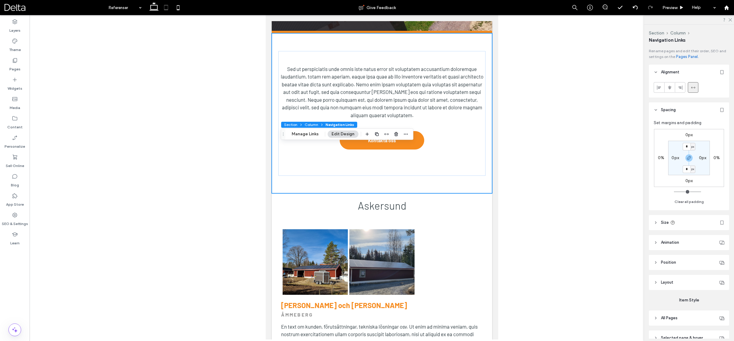
click at [336, 125] on span "Navigation Links" at bounding box center [339, 124] width 29 height 5
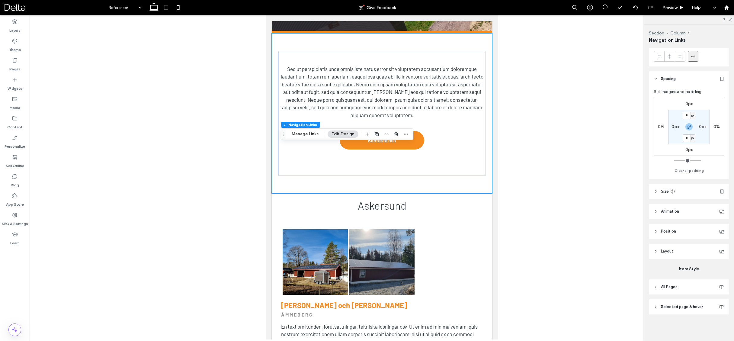
scroll to position [31, 0]
click at [671, 250] on span "Layout" at bounding box center [667, 251] width 12 height 6
click at [694, 273] on div "Horizontal" at bounding box center [686, 273] width 61 height 6
click at [682, 292] on div "Vertical" at bounding box center [689, 294] width 70 height 11
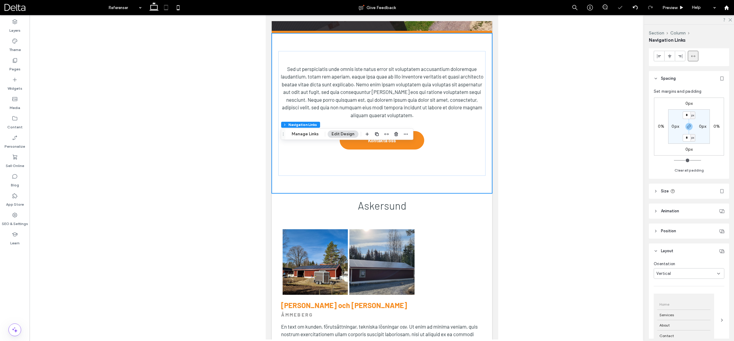
click at [679, 271] on div "Vertical" at bounding box center [686, 273] width 61 height 6
click at [670, 286] on span "Horizontal" at bounding box center [665, 284] width 19 height 6
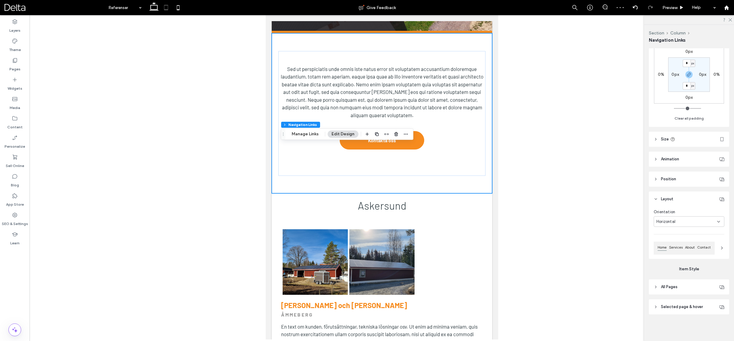
scroll to position [83, 0]
click at [676, 286] on span "All Pages" at bounding box center [669, 287] width 17 height 6
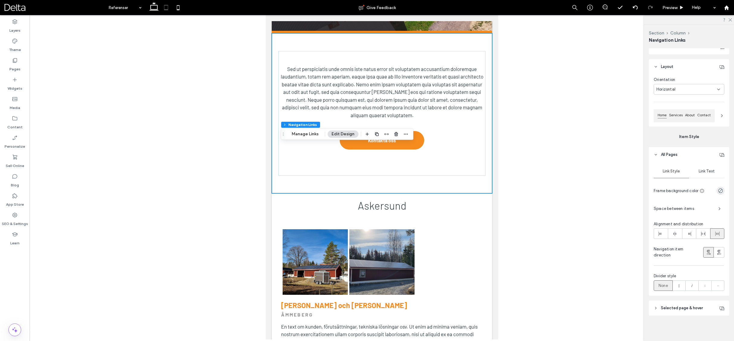
scroll to position [215, 0]
click at [662, 235] on icon at bounding box center [660, 234] width 5 height 5
click at [675, 235] on icon at bounding box center [674, 234] width 5 height 5
click at [687, 235] on icon at bounding box center [688, 234] width 5 height 5
click at [704, 235] on icon at bounding box center [703, 234] width 5 height 5
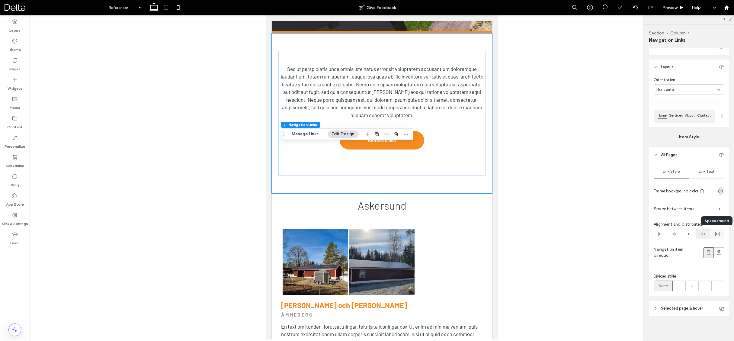
click at [713, 235] on div at bounding box center [717, 234] width 14 height 10
click at [662, 234] on icon at bounding box center [660, 234] width 5 height 5
click at [680, 283] on icon at bounding box center [679, 286] width 6 height 6
click at [715, 285] on icon at bounding box center [718, 286] width 6 height 6
click at [705, 169] on span "Link Text" at bounding box center [706, 171] width 16 height 5
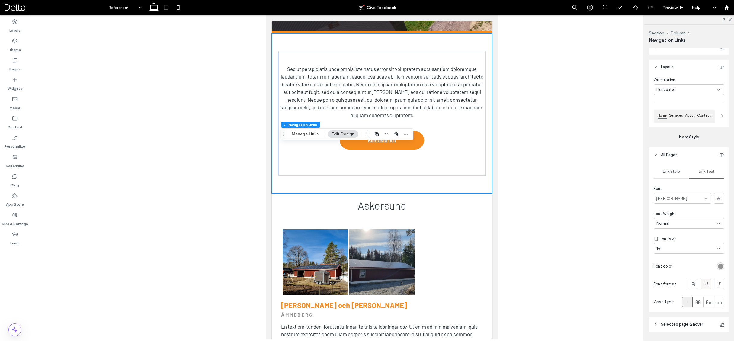
click at [705, 283] on icon at bounding box center [706, 284] width 6 height 6
click at [708, 285] on icon at bounding box center [706, 284] width 6 height 6
click at [521, 143] on div at bounding box center [382, 177] width 704 height 324
click at [521, 156] on div at bounding box center [382, 177] width 704 height 324
click at [668, 7] on span "Preview" at bounding box center [669, 7] width 15 height 5
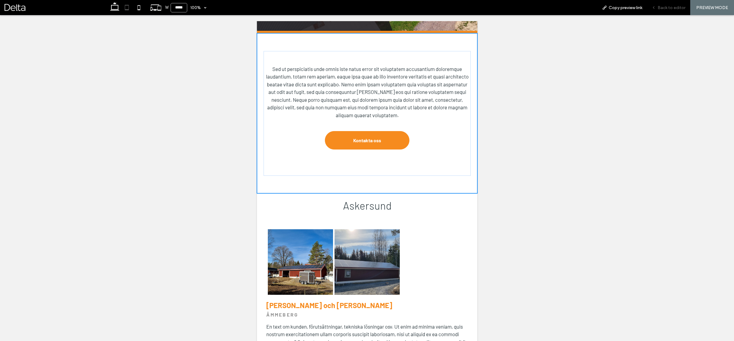
click at [669, 7] on span "Back to editor" at bounding box center [671, 7] width 28 height 5
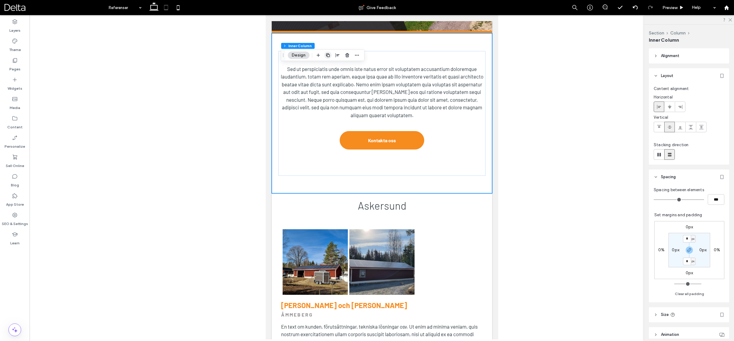
click at [329, 57] on icon "button" at bounding box center [327, 55] width 5 height 5
click at [541, 198] on div at bounding box center [382, 177] width 704 height 324
click at [371, 214] on icon "button" at bounding box center [369, 214] width 5 height 5
click at [689, 251] on use "button" at bounding box center [689, 250] width 4 height 4
click at [691, 275] on label "0px" at bounding box center [689, 272] width 8 height 5
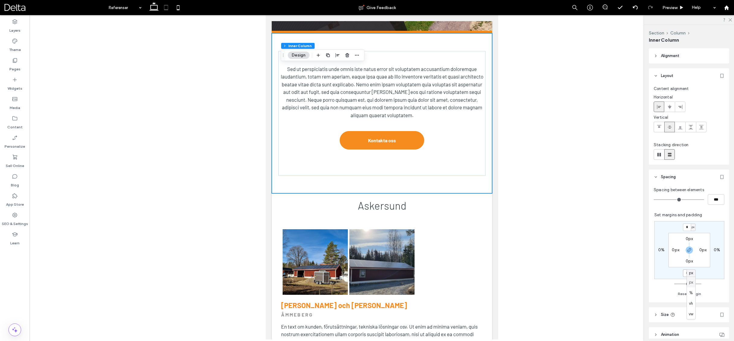
click at [684, 273] on input "*" at bounding box center [687, 273] width 8 height 8
type input "**"
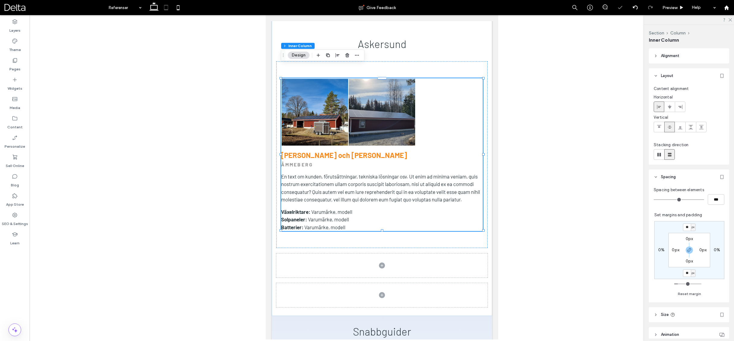
scroll to position [322, 0]
click at [688, 252] on icon "button" at bounding box center [689, 250] width 5 height 5
click at [688, 227] on label "40px" at bounding box center [689, 226] width 10 height 5
type input "*"
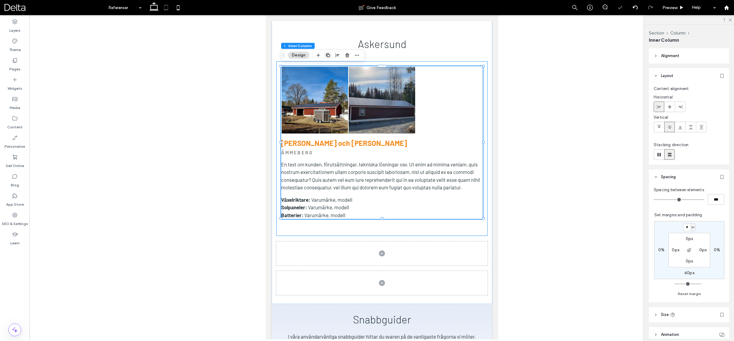
click at [329, 57] on icon "button" at bounding box center [327, 55] width 5 height 5
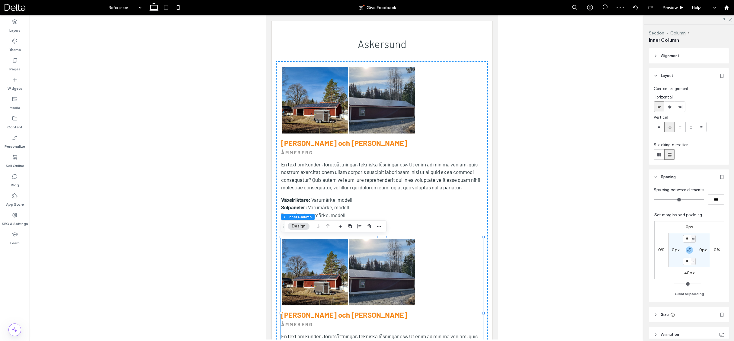
click at [532, 203] on div at bounding box center [382, 177] width 704 height 324
click at [157, 9] on icon at bounding box center [154, 8] width 12 height 12
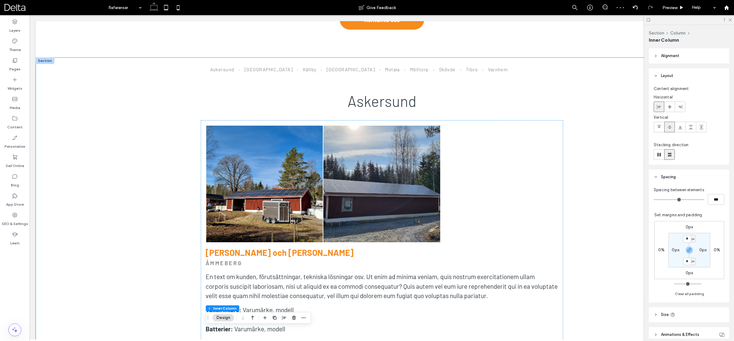
scroll to position [234, 0]
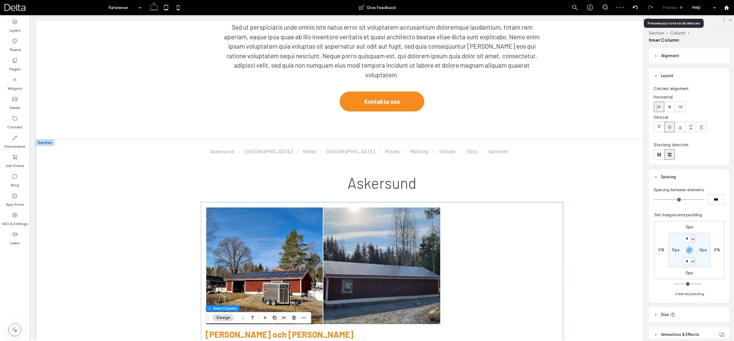
drag, startPoint x: 672, startPoint y: 6, endPoint x: 589, endPoint y: 30, distance: 85.9
click at [672, 6] on span "Preview" at bounding box center [669, 7] width 15 height 5
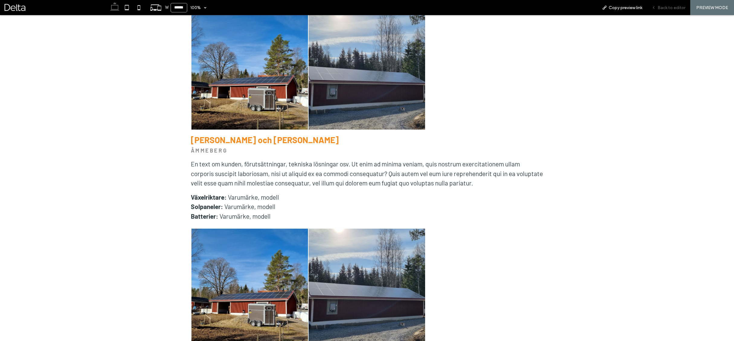
click at [668, 11] on div "Back to editor" at bounding box center [668, 7] width 43 height 15
click at [665, 8] on span "Back to editor" at bounding box center [671, 7] width 28 height 5
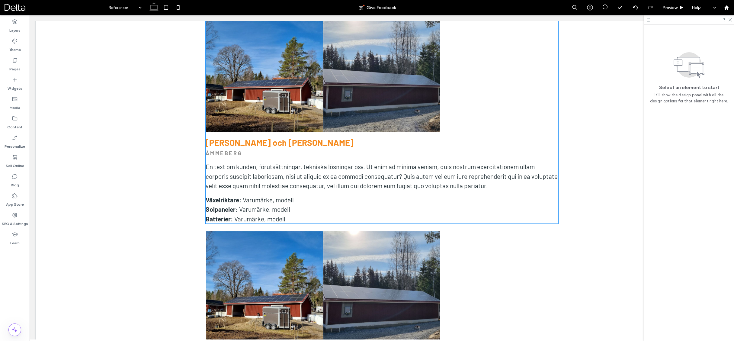
click at [354, 204] on p "Solpaneler: Varumärke, modell" at bounding box center [382, 209] width 353 height 10
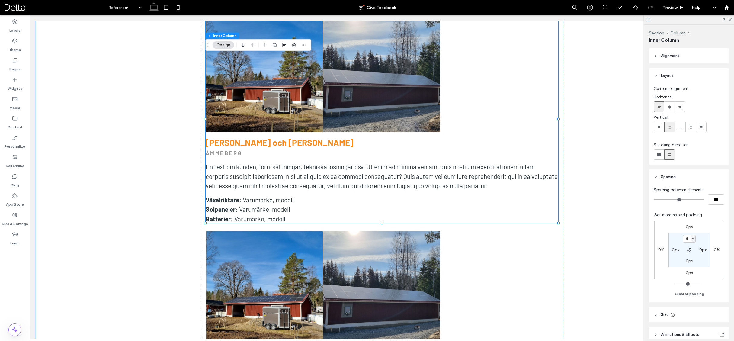
click at [688, 272] on label "0px" at bounding box center [689, 272] width 8 height 5
click at [688, 272] on input "*" at bounding box center [687, 273] width 8 height 8
type input "**"
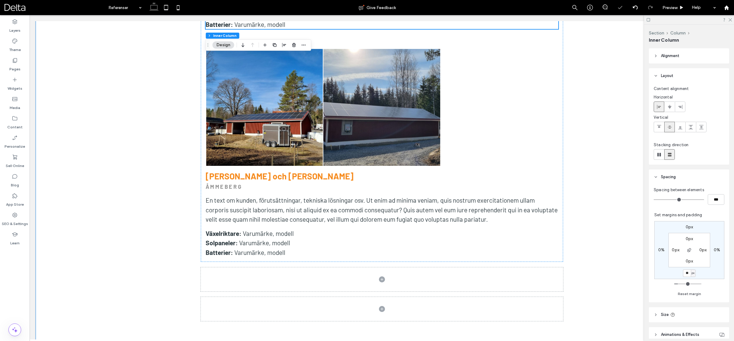
scroll to position [656, 0]
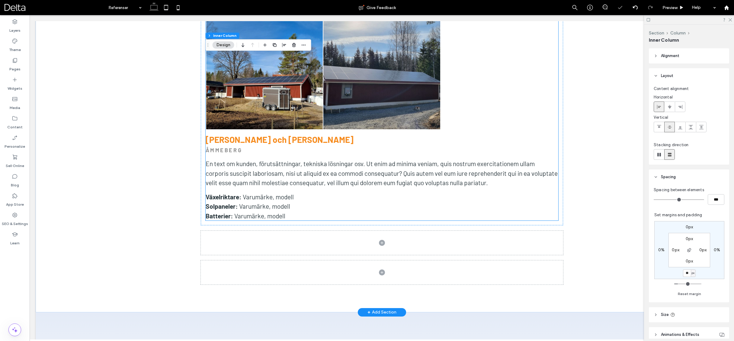
click at [441, 192] on p "Växelriktare: Varumärke, modell" at bounding box center [382, 197] width 353 height 10
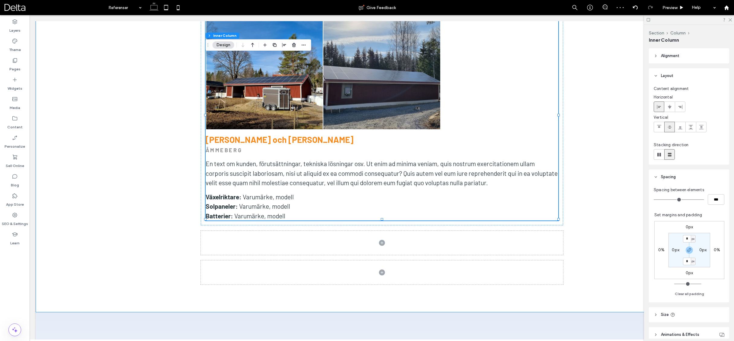
click at [687, 273] on label "0px" at bounding box center [689, 272] width 8 height 5
type input "**"
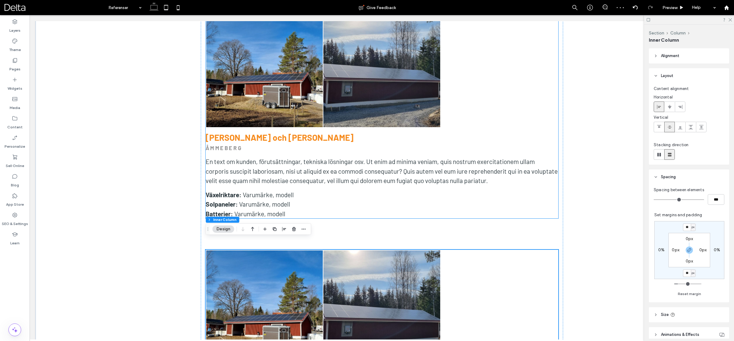
scroll to position [433, 0]
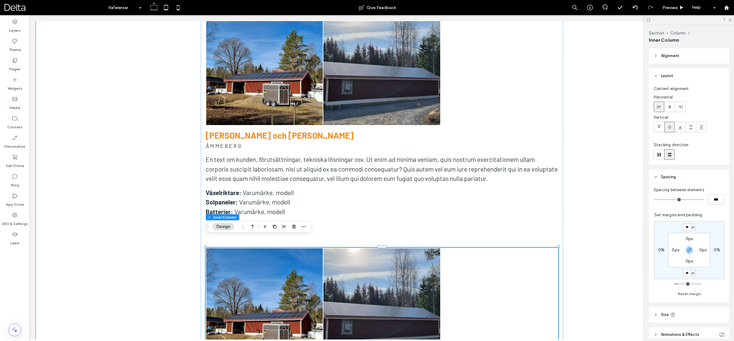
click at [587, 210] on div "Askersund [GEOGRAPHIC_DATA] [GEOGRAPHIC_DATA] [GEOGRAPHIC_DATA] [GEOGRAPHIC_DAT…" at bounding box center [382, 250] width 692 height 620
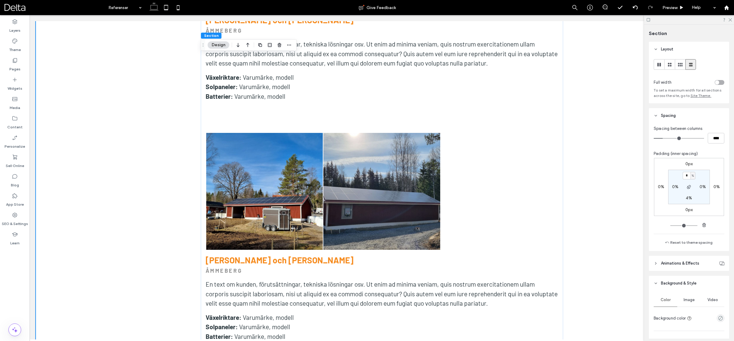
scroll to position [494, 0]
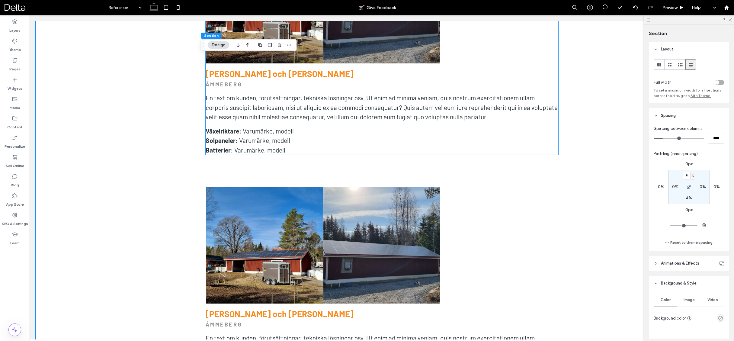
click at [398, 136] on p "Solpaneler: Varumärke, modell" at bounding box center [382, 141] width 353 height 10
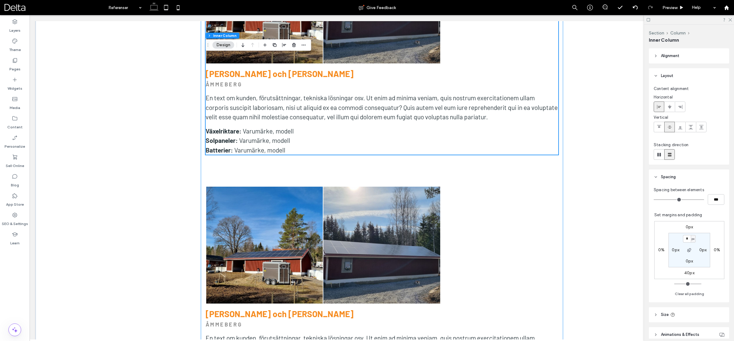
scroll to position [495, 0]
click at [518, 166] on div "Nature's Symphony Breathtaking colors of our planet Button Button View more [PE…" at bounding box center [382, 176] width 362 height 470
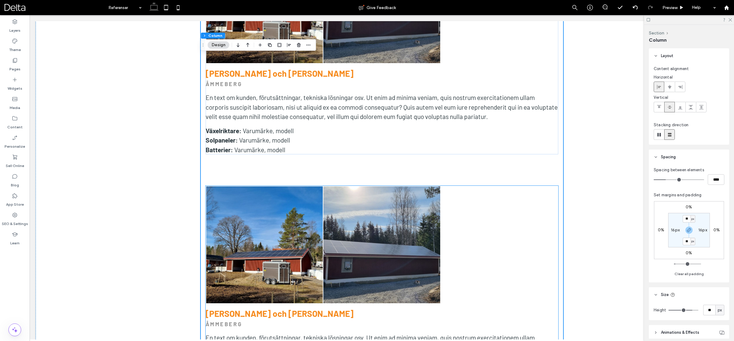
click at [520, 186] on div at bounding box center [498, 244] width 117 height 117
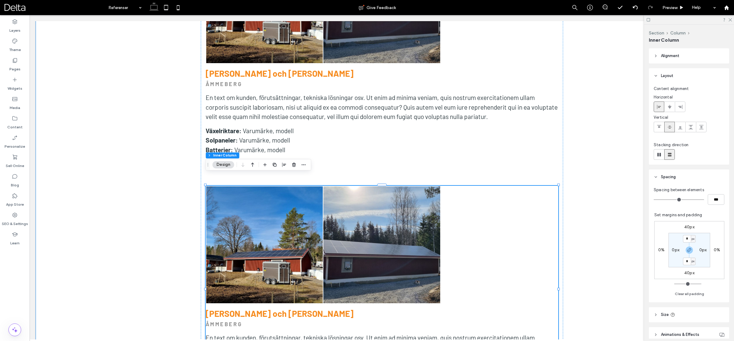
drag, startPoint x: 688, startPoint y: 248, endPoint x: 688, endPoint y: 236, distance: 12.4
click at [688, 248] on icon "button" at bounding box center [689, 250] width 5 height 5
click at [688, 229] on label "40px" at bounding box center [689, 226] width 10 height 5
type input "**"
click at [688, 229] on input "**" at bounding box center [687, 227] width 8 height 8
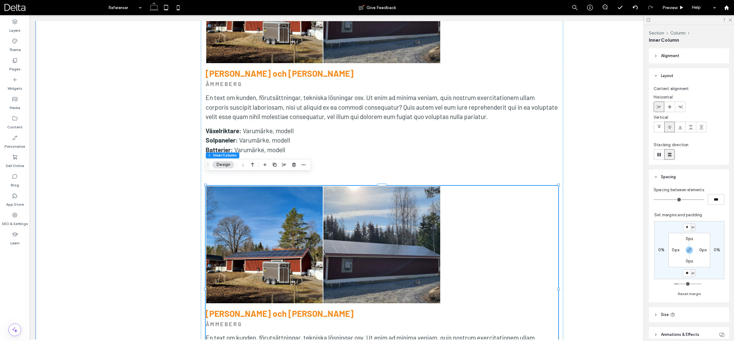
type input "*"
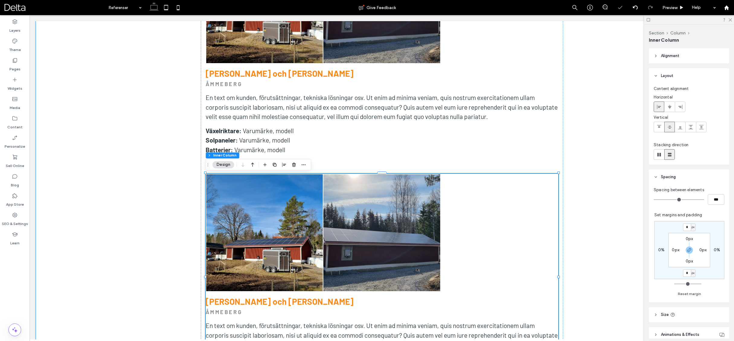
drag, startPoint x: 611, startPoint y: 198, endPoint x: 430, endPoint y: 113, distance: 199.8
click at [609, 197] on div "Askersund [GEOGRAPHIC_DATA] [GEOGRAPHIC_DATA] [GEOGRAPHIC_DATA] [GEOGRAPHIC_DAT…" at bounding box center [382, 176] width 692 height 596
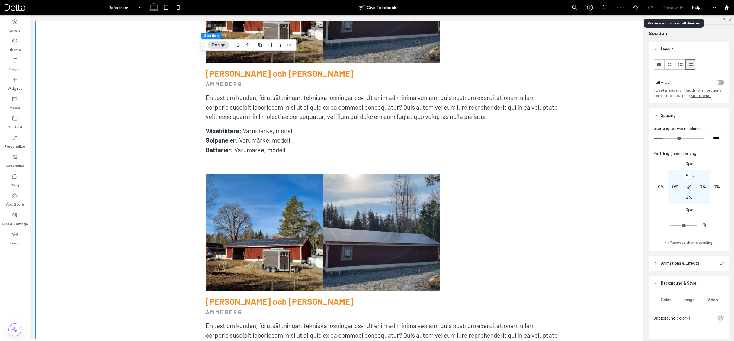
click at [685, 9] on div "Preview" at bounding box center [673, 7] width 30 height 5
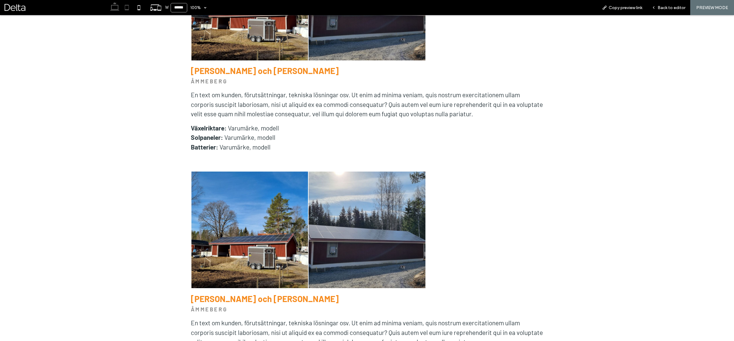
click at [129, 8] on icon at bounding box center [127, 8] width 12 height 12
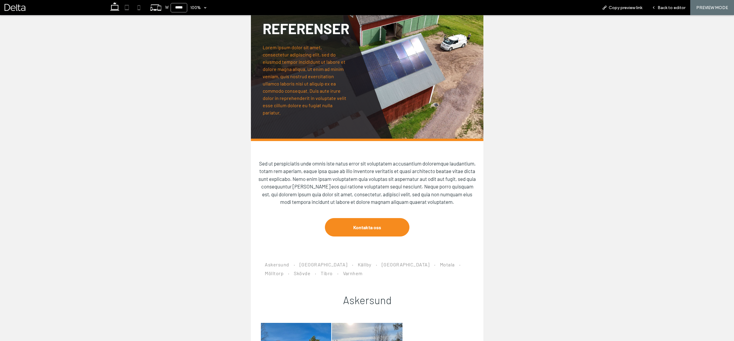
click at [139, 11] on icon at bounding box center [139, 8] width 12 height 12
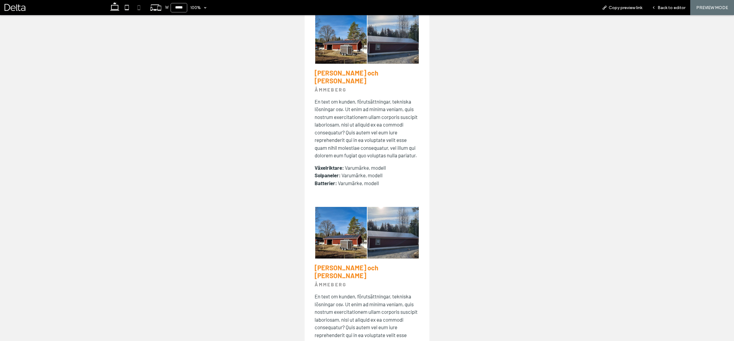
scroll to position [473, 0]
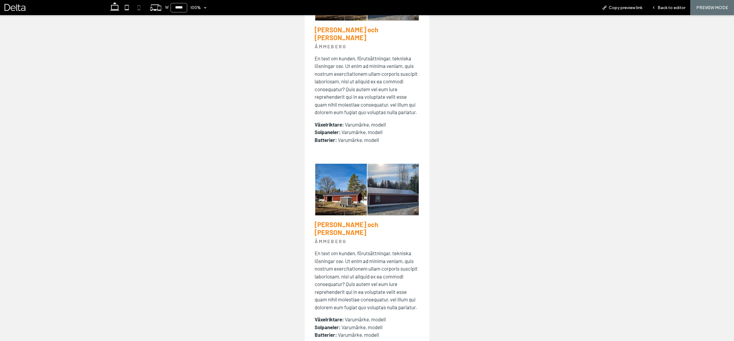
click at [353, 185] on link at bounding box center [341, 190] width 52 height 52
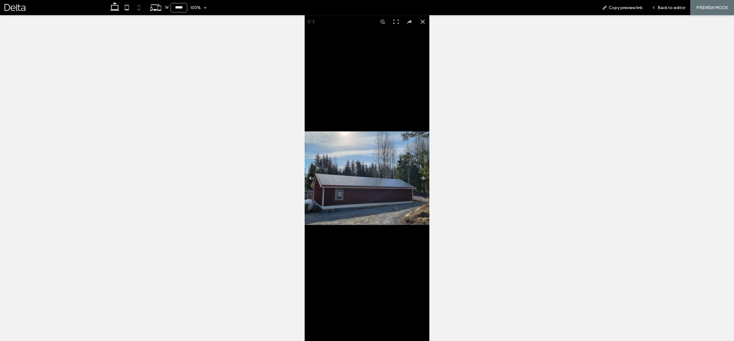
drag, startPoint x: 422, startPoint y: 21, endPoint x: 391, endPoint y: 57, distance: 47.5
click at [421, 21] on button at bounding box center [422, 21] width 13 height 13
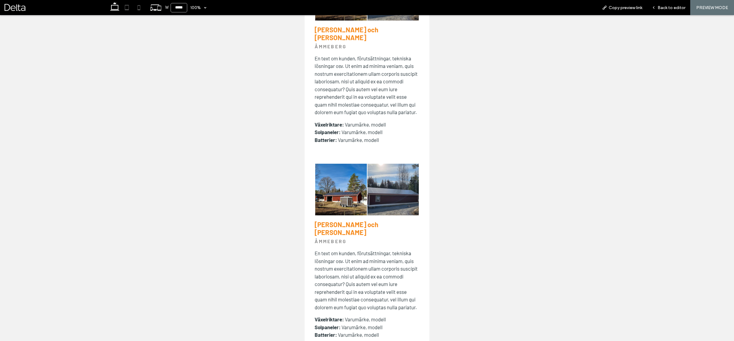
click at [132, 8] on icon at bounding box center [127, 8] width 12 height 12
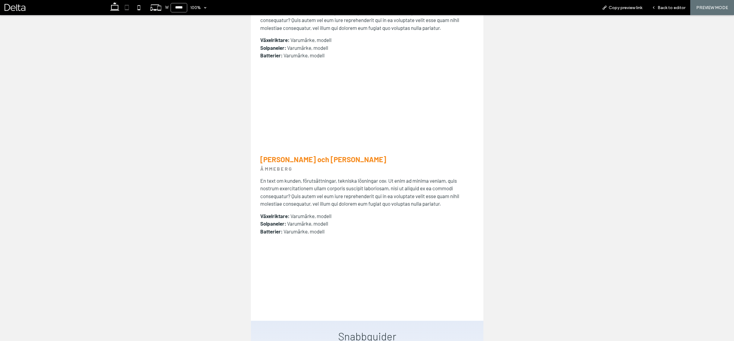
scroll to position [300, 0]
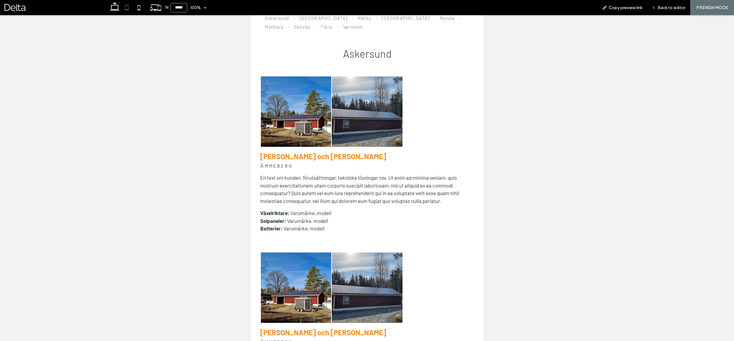
click at [302, 140] on link at bounding box center [295, 111] width 70 height 70
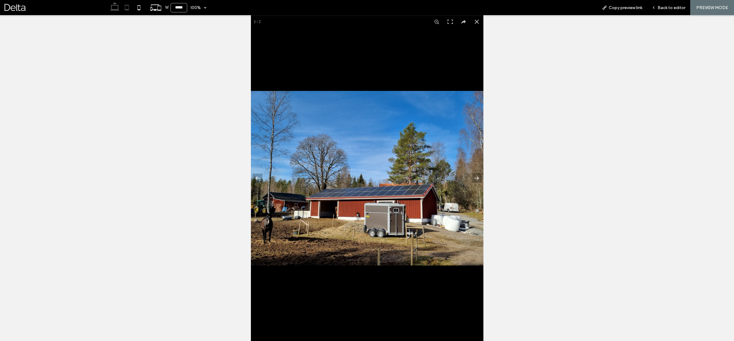
drag, startPoint x: 115, startPoint y: 8, endPoint x: 173, endPoint y: 22, distance: 59.6
click at [115, 8] on icon at bounding box center [115, 8] width 12 height 12
type input "******"
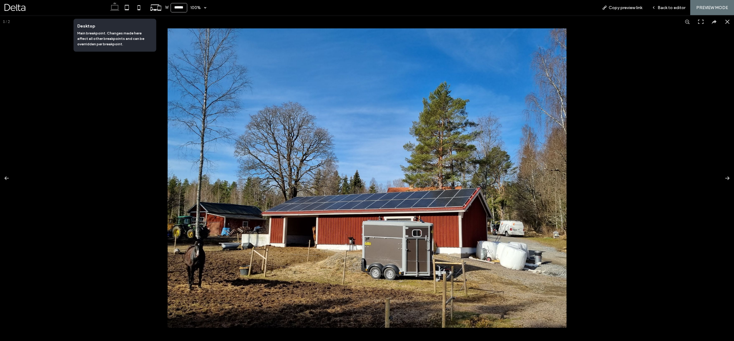
scroll to position [363, 0]
click at [723, 176] on button at bounding box center [723, 178] width 21 height 30
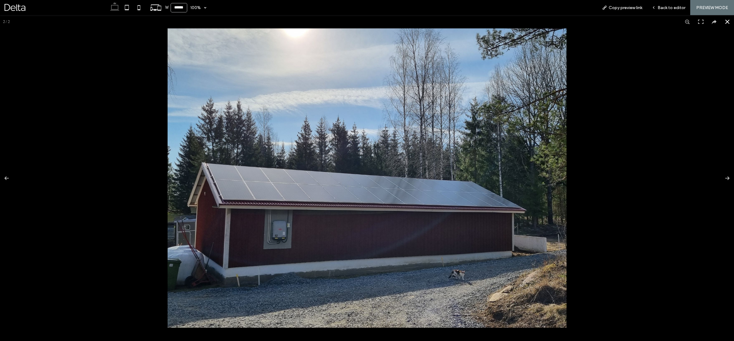
click at [728, 23] on button at bounding box center [726, 21] width 13 height 13
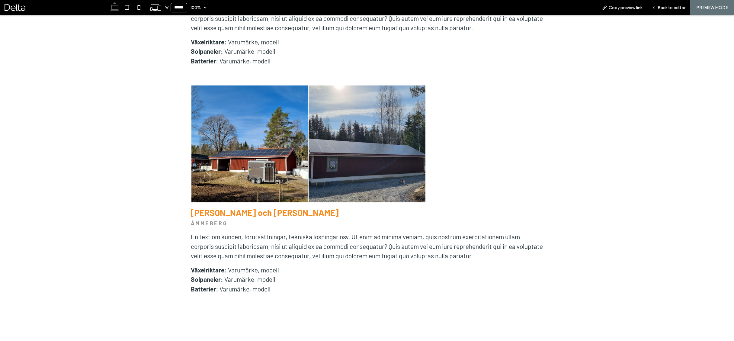
scroll to position [580, 0]
click at [676, 12] on div "Back to editor" at bounding box center [668, 7] width 43 height 15
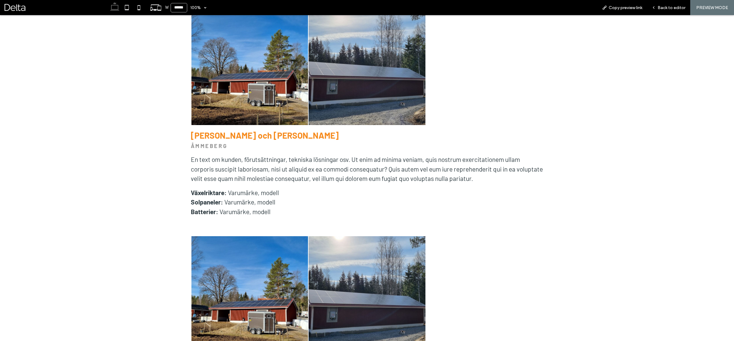
scroll to position [423, 0]
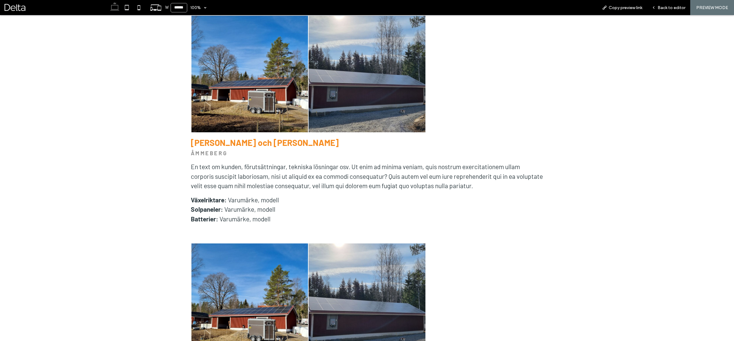
click at [255, 155] on p "ÅMMEBERG" at bounding box center [367, 153] width 353 height 8
click at [650, 9] on div "Back to editor" at bounding box center [668, 7] width 43 height 5
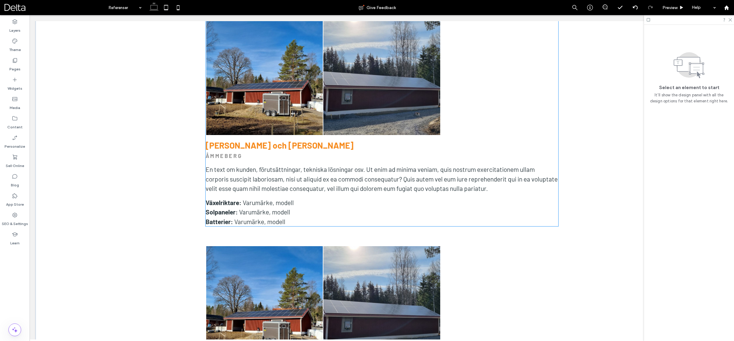
click at [253, 141] on div "Nature's Symphony Breathtaking colors of our planet Button Button View more [PE…" at bounding box center [382, 122] width 353 height 209
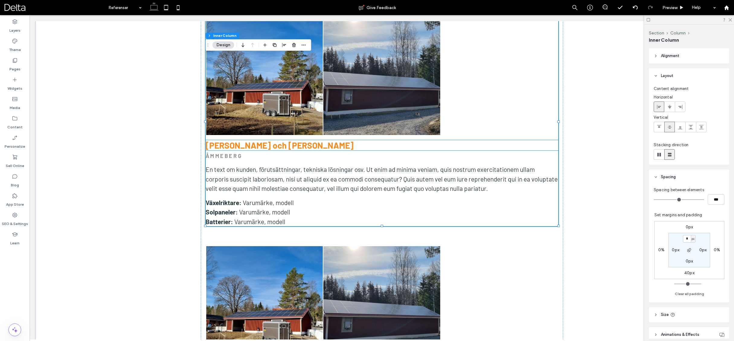
click at [255, 140] on strong "[PERSON_NAME] och [PERSON_NAME]" at bounding box center [280, 145] width 148 height 10
click at [255, 140] on div "[PERSON_NAME] och [PERSON_NAME]" at bounding box center [382, 145] width 353 height 10
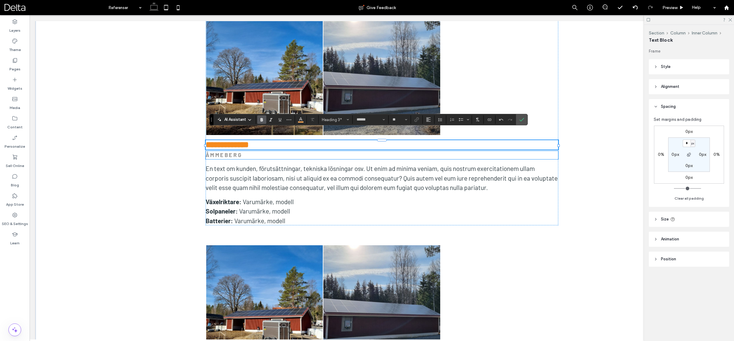
click at [236, 152] on strong "ÅMMEBERG" at bounding box center [224, 155] width 37 height 7
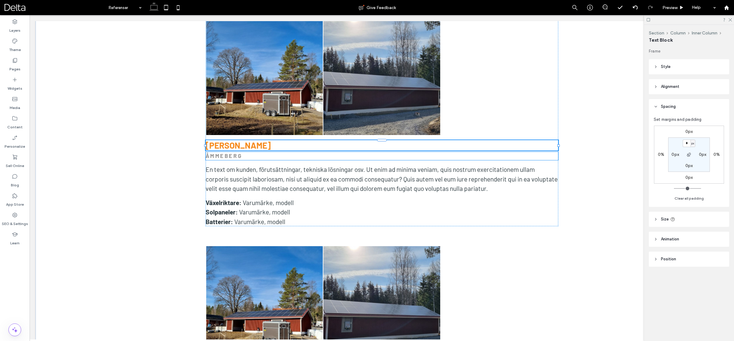
click at [236, 152] on strong "ÅMMEBERG" at bounding box center [224, 155] width 37 height 7
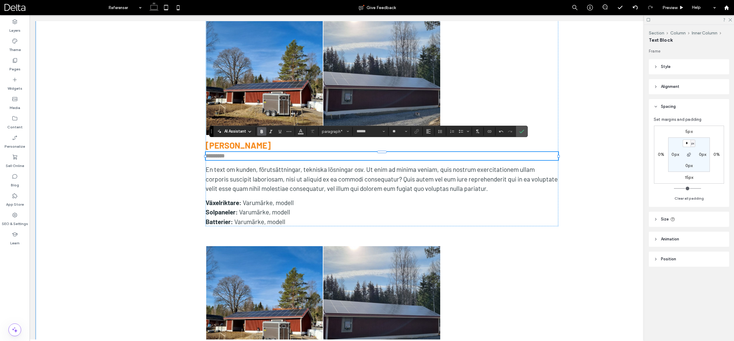
click at [168, 165] on div "Askersund [GEOGRAPHIC_DATA] [GEOGRAPHIC_DATA] [GEOGRAPHIC_DATA] [GEOGRAPHIC_DAT…" at bounding box center [382, 248] width 692 height 596
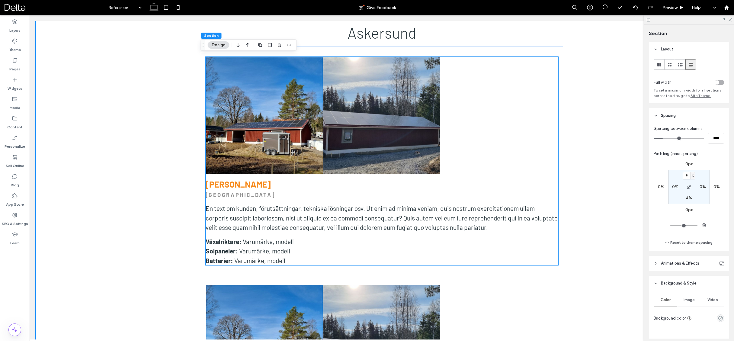
scroll to position [384, 0]
click at [266, 152] on link at bounding box center [264, 116] width 117 height 117
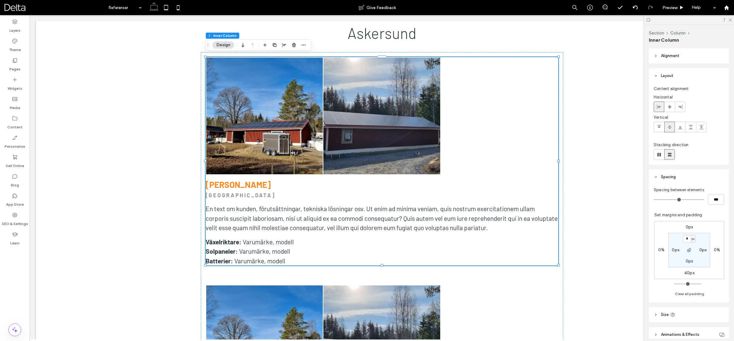
click at [251, 79] on link at bounding box center [264, 116] width 117 height 117
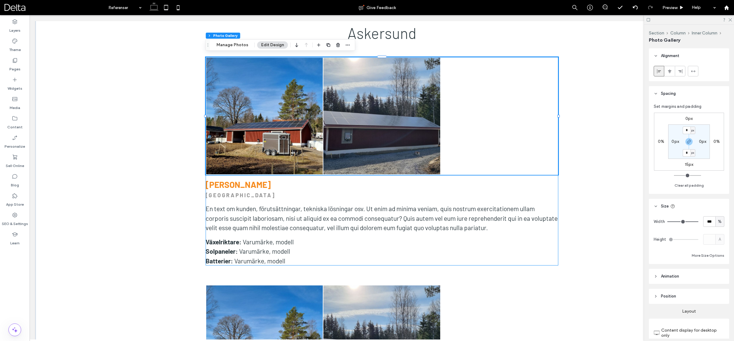
scroll to position [0, 0]
click at [235, 46] on button "Manage Photos" at bounding box center [232, 44] width 40 height 7
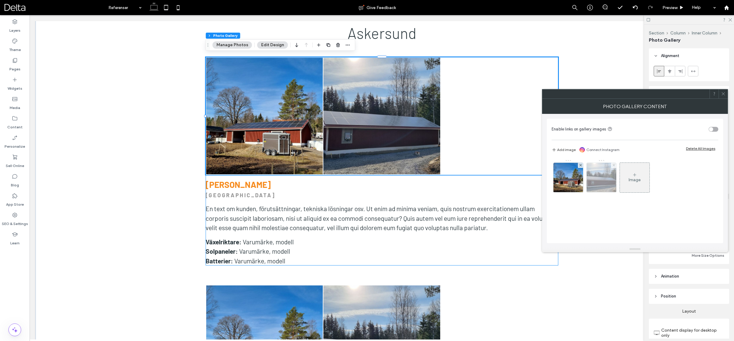
click at [614, 165] on use at bounding box center [613, 165] width 2 height 2
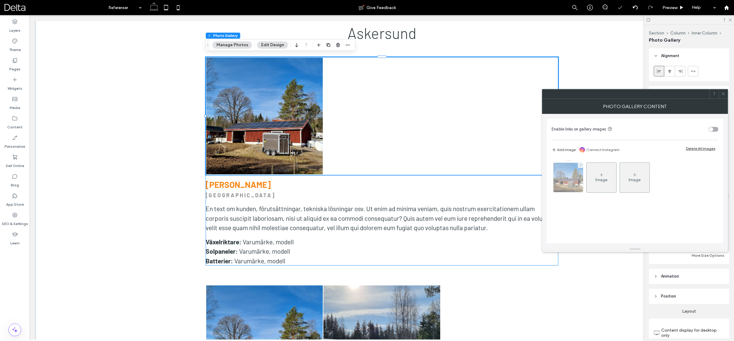
click at [580, 165] on use at bounding box center [580, 165] width 2 height 2
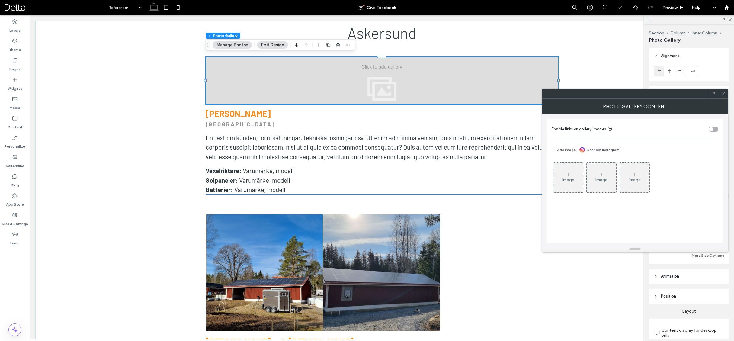
click at [566, 178] on div "Image" at bounding box center [568, 179] width 12 height 5
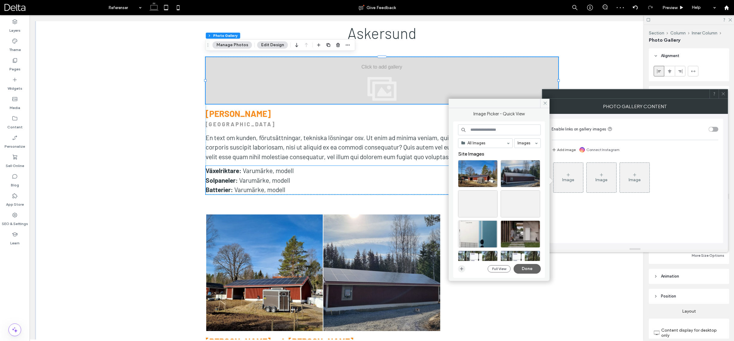
click at [464, 267] on icon "button" at bounding box center [461, 268] width 5 height 5
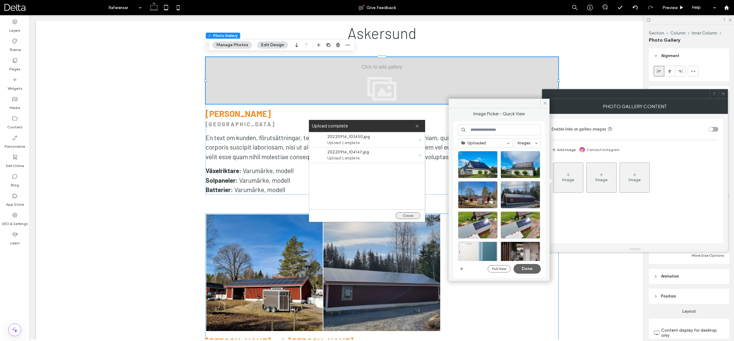
click at [413, 215] on button "Close" at bounding box center [407, 215] width 25 height 7
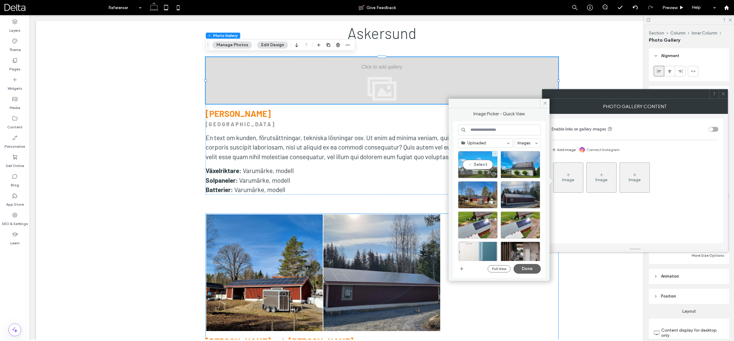
click at [475, 167] on div "Select" at bounding box center [478, 164] width 40 height 27
click at [517, 166] on div "Select" at bounding box center [520, 164] width 40 height 27
click at [531, 266] on button "Done" at bounding box center [526, 269] width 27 height 10
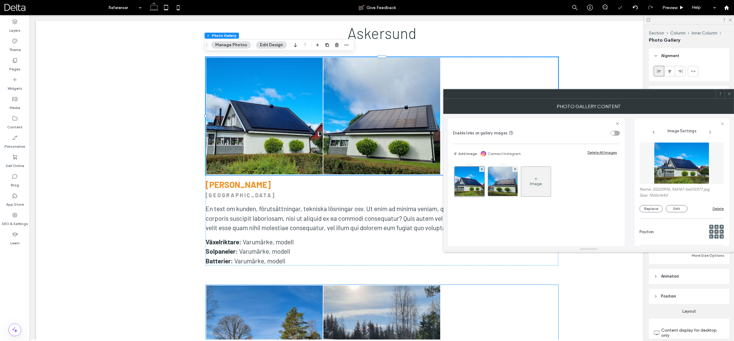
scroll to position [0, 1]
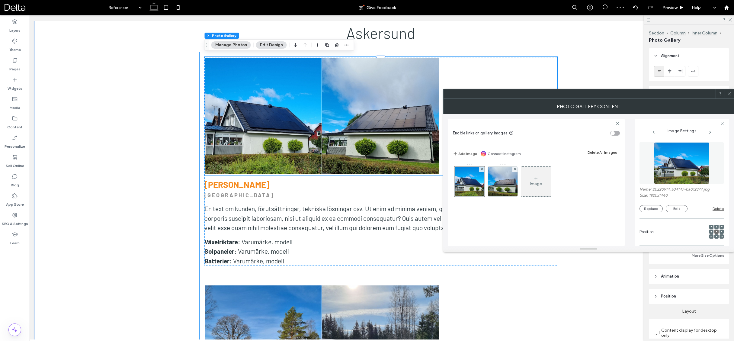
click at [727, 94] on icon at bounding box center [729, 93] width 5 height 5
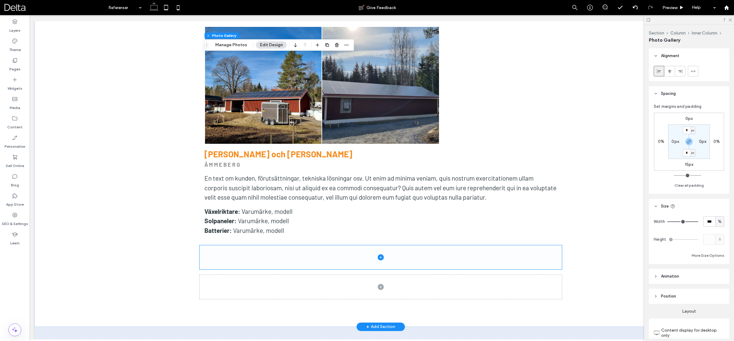
scroll to position [644, 0]
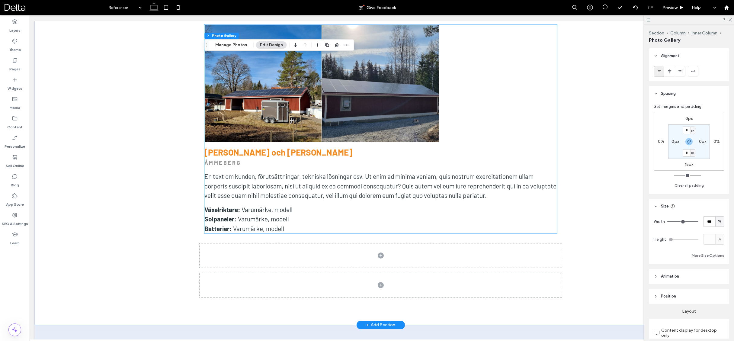
click at [490, 98] on div at bounding box center [497, 83] width 117 height 117
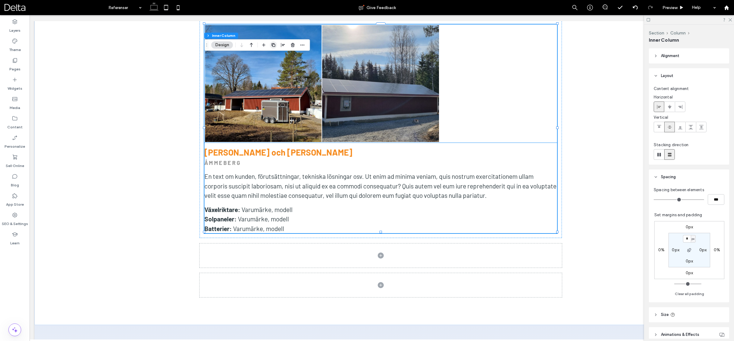
click at [271, 46] on span "button" at bounding box center [273, 44] width 7 height 7
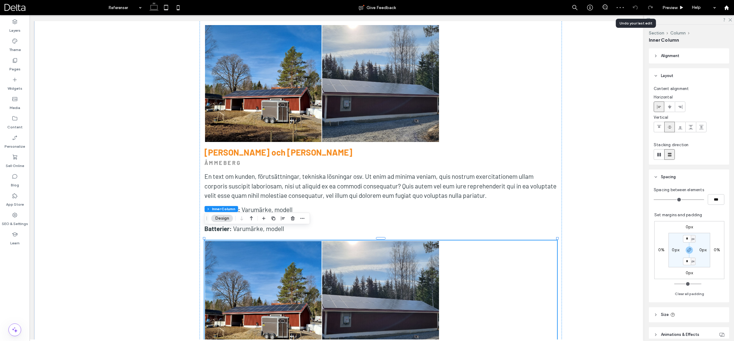
click at [633, 8] on icon at bounding box center [635, 7] width 5 height 5
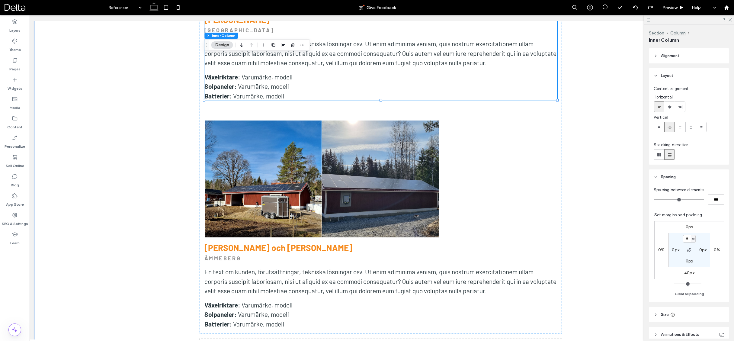
scroll to position [548, 0]
click at [488, 142] on div at bounding box center [497, 178] width 117 height 117
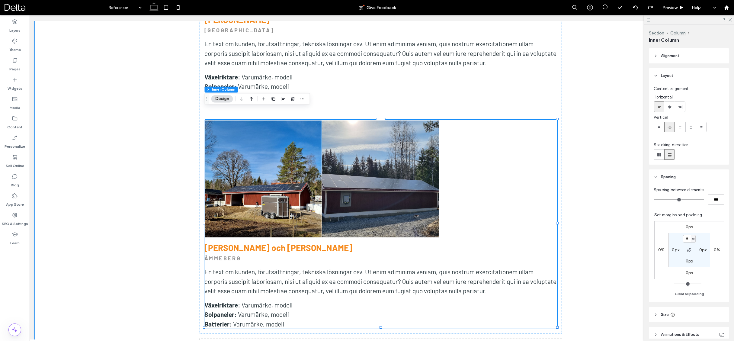
click at [688, 267] on div "0px 0% 0px 0% * px 0px 0px 0px" at bounding box center [689, 250] width 70 height 58
click at [688, 272] on label "0px" at bounding box center [689, 272] width 8 height 5
click at [689, 249] on icon "button" at bounding box center [689, 250] width 5 height 5
click at [687, 274] on input "*" at bounding box center [687, 273] width 8 height 8
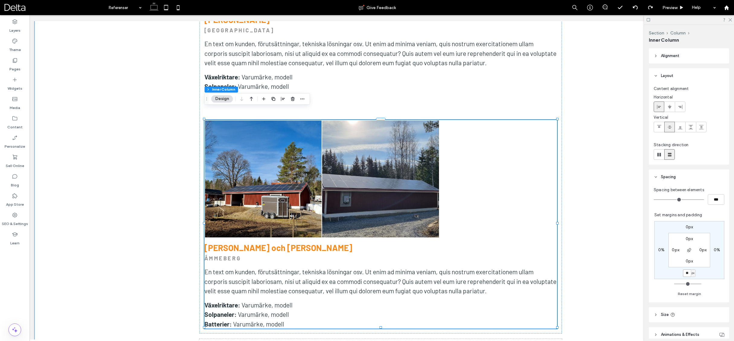
type input "**"
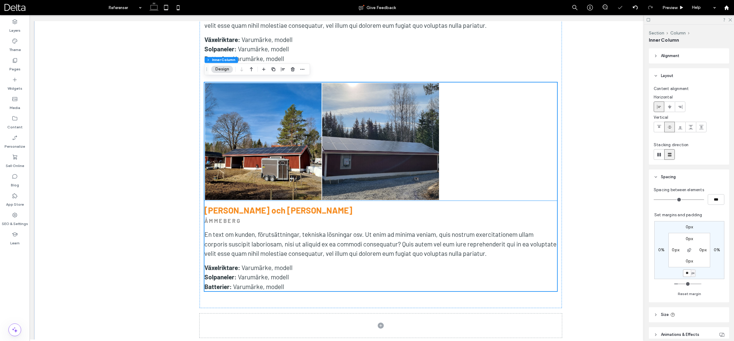
scroll to position [588, 0]
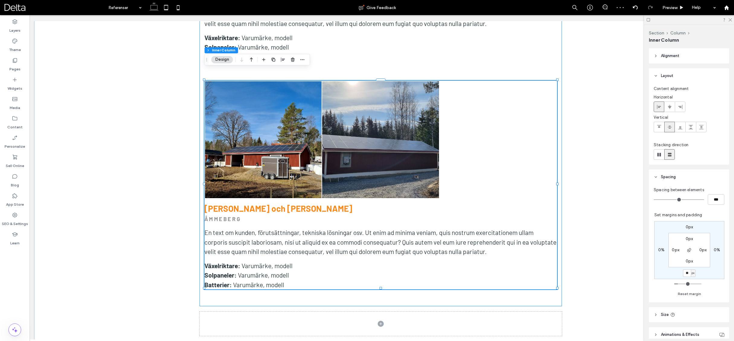
click at [273, 60] on icon "button" at bounding box center [273, 59] width 5 height 5
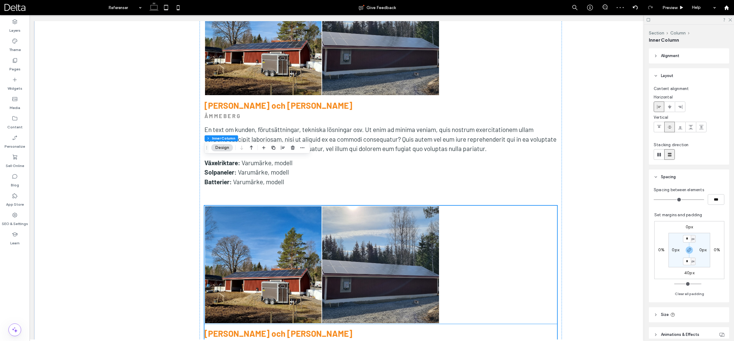
scroll to position [731, 0]
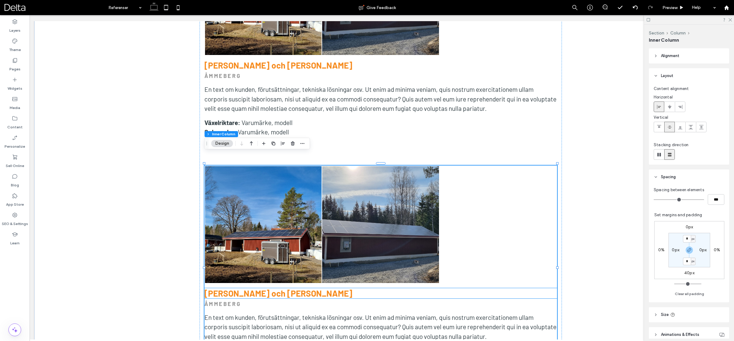
click at [266, 288] on strong "[PERSON_NAME] och [PERSON_NAME]" at bounding box center [278, 293] width 148 height 10
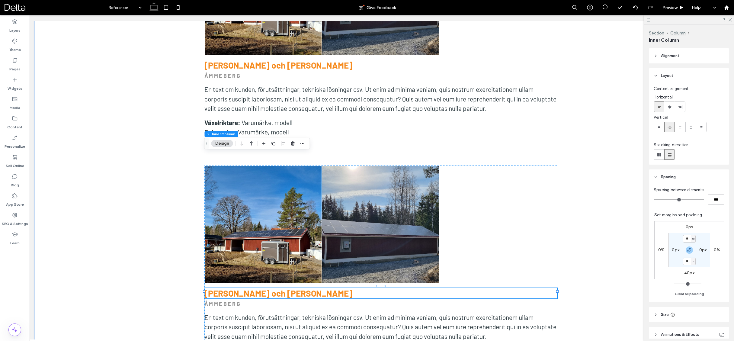
click at [266, 288] on div "[PERSON_NAME] och [PERSON_NAME]" at bounding box center [380, 293] width 353 height 10
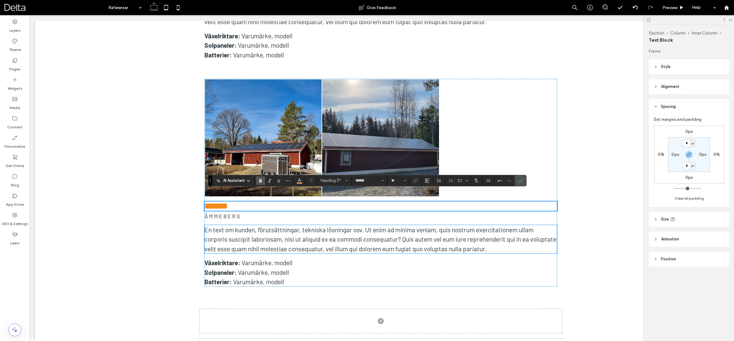
scroll to position [818, 0]
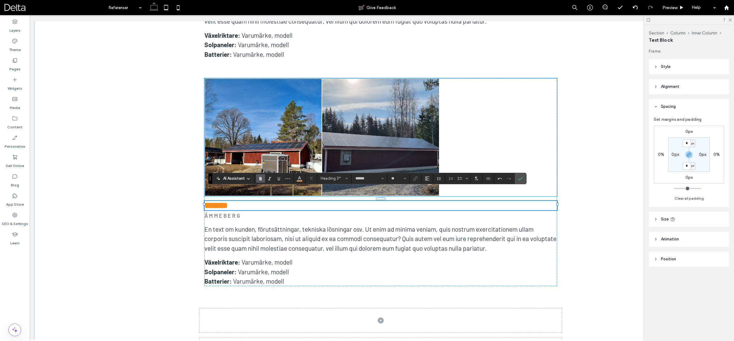
click at [384, 151] on link at bounding box center [380, 137] width 117 height 117
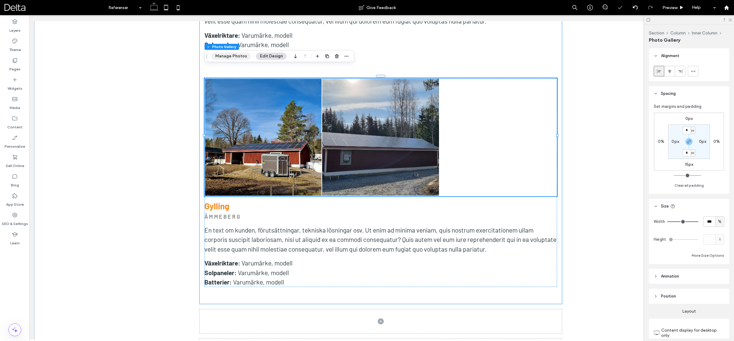
click at [237, 58] on button "Manage Photos" at bounding box center [231, 56] width 40 height 7
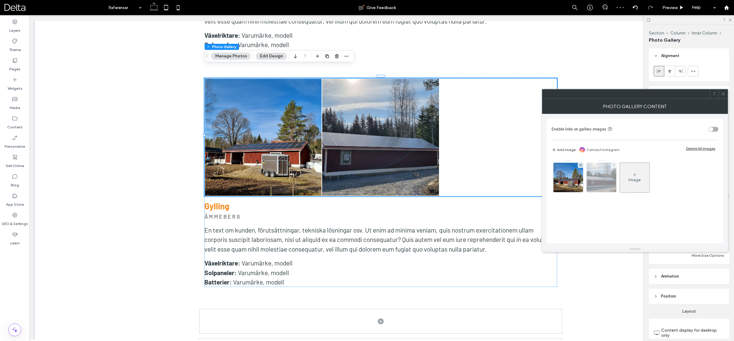
click at [614, 165] on use at bounding box center [613, 165] width 2 height 2
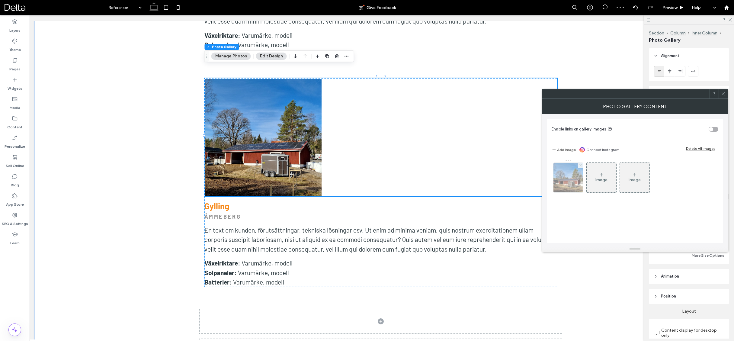
click at [581, 165] on icon at bounding box center [580, 165] width 2 height 2
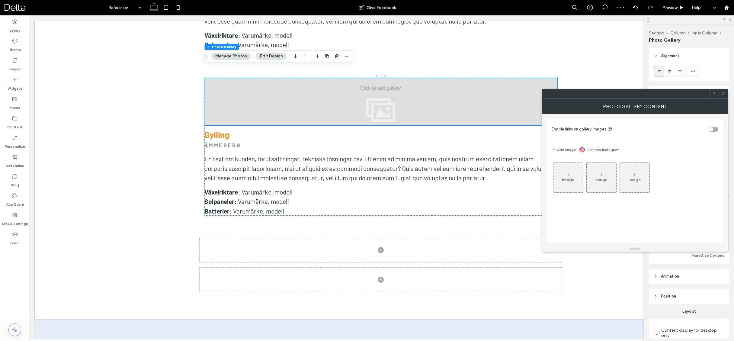
click at [567, 173] on icon at bounding box center [568, 174] width 5 height 5
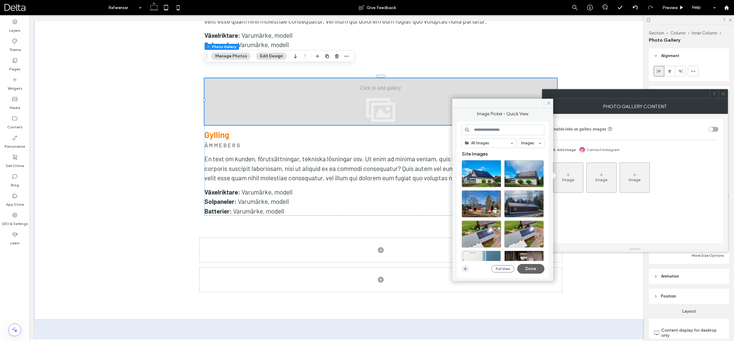
click at [466, 267] on icon "button" at bounding box center [465, 268] width 5 height 5
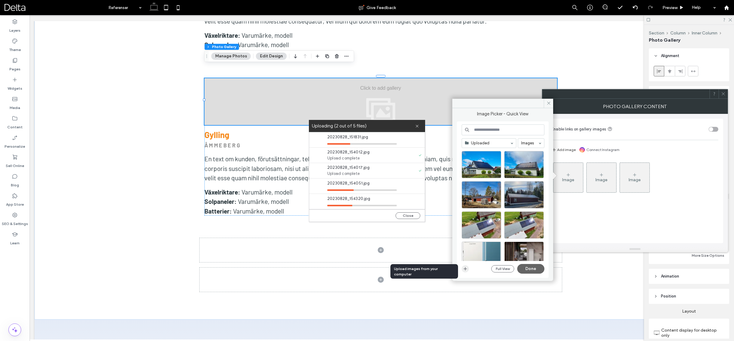
click at [464, 268] on icon "button" at bounding box center [465, 268] width 5 height 5
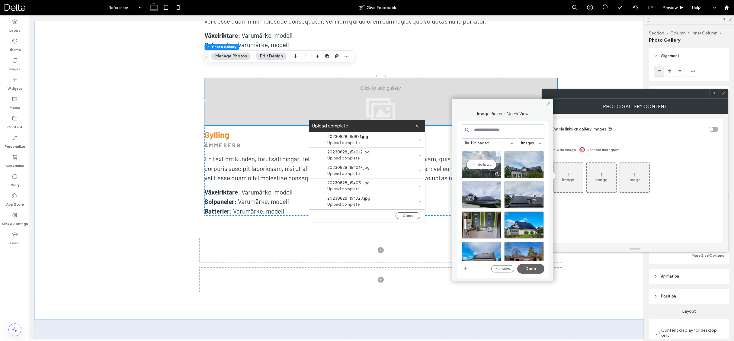
click at [482, 167] on div "Select" at bounding box center [482, 164] width 40 height 27
click at [514, 167] on div "Select" at bounding box center [524, 164] width 40 height 27
click at [518, 191] on div "Select" at bounding box center [524, 194] width 40 height 27
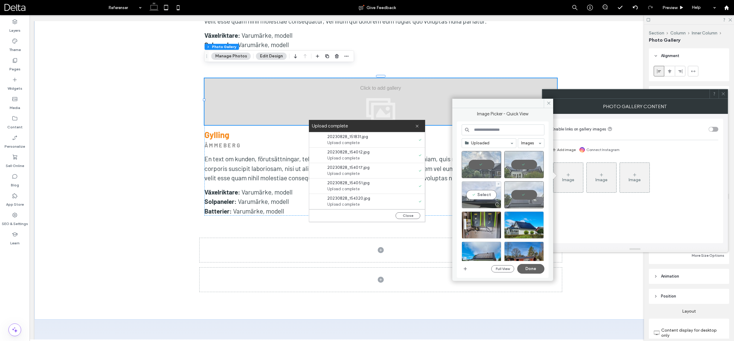
click at [484, 196] on div "Select" at bounding box center [482, 194] width 40 height 27
drag, startPoint x: 484, startPoint y: 223, endPoint x: 510, endPoint y: 225, distance: 26.3
click at [485, 223] on div "Select" at bounding box center [482, 224] width 40 height 27
click at [519, 225] on div "Select" at bounding box center [524, 224] width 40 height 27
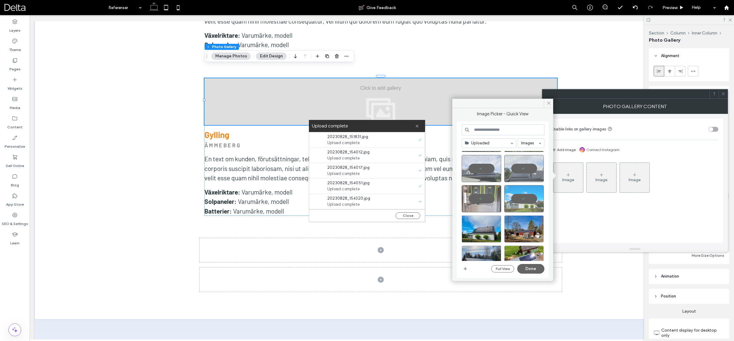
scroll to position [27, 0]
click at [485, 230] on div "Select" at bounding box center [482, 228] width 40 height 27
click at [527, 266] on button "Done" at bounding box center [530, 269] width 27 height 10
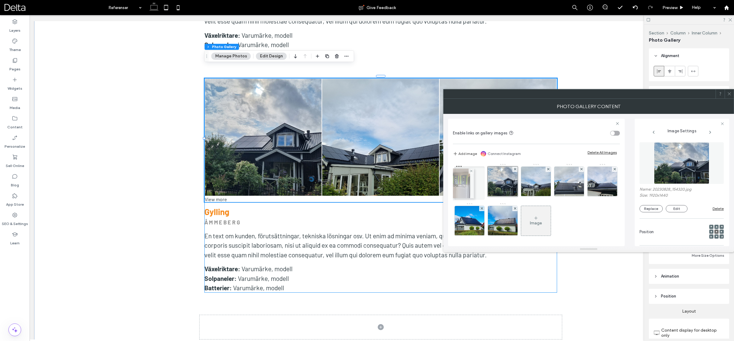
drag, startPoint x: 474, startPoint y: 221, endPoint x: 463, endPoint y: 184, distance: 38.4
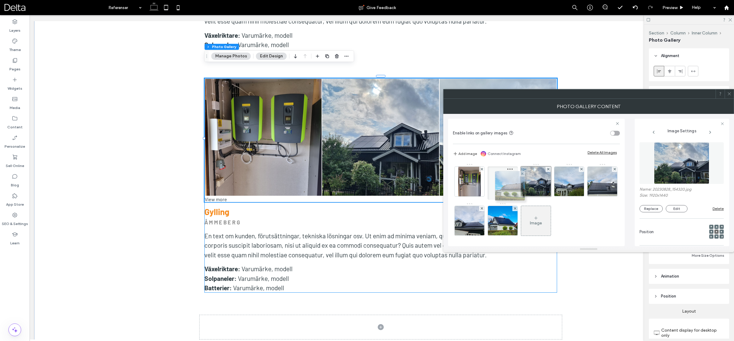
drag, startPoint x: 532, startPoint y: 221, endPoint x: 506, endPoint y: 189, distance: 41.4
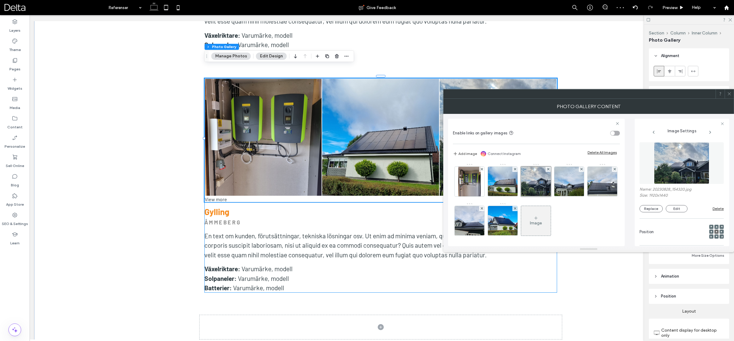
drag, startPoint x: 728, startPoint y: 96, endPoint x: 645, endPoint y: 122, distance: 87.0
click at [727, 96] on span at bounding box center [729, 93] width 5 height 9
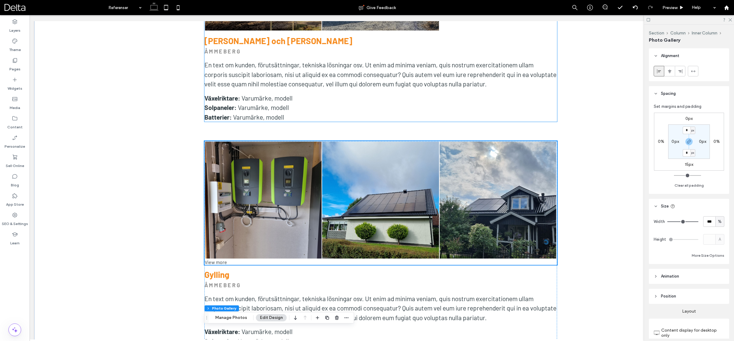
scroll to position [789, 0]
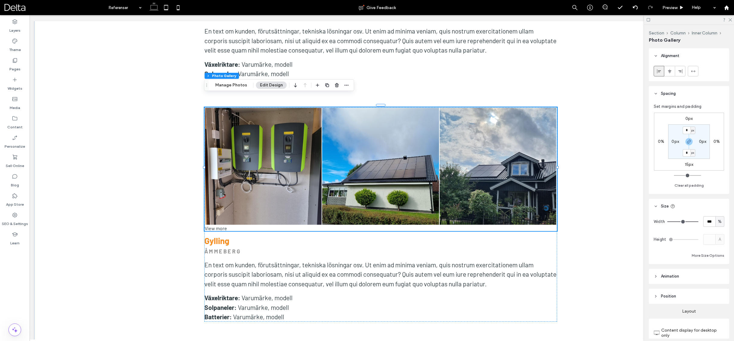
click at [420, 148] on link at bounding box center [380, 166] width 117 height 117
click at [240, 86] on button "Manage Photos" at bounding box center [231, 84] width 40 height 7
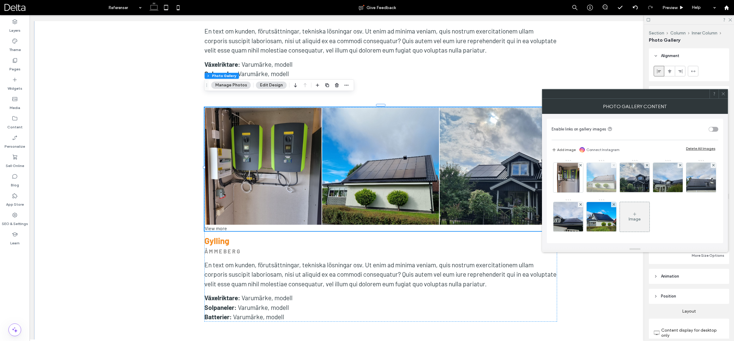
click at [612, 166] on icon at bounding box center [613, 165] width 2 height 2
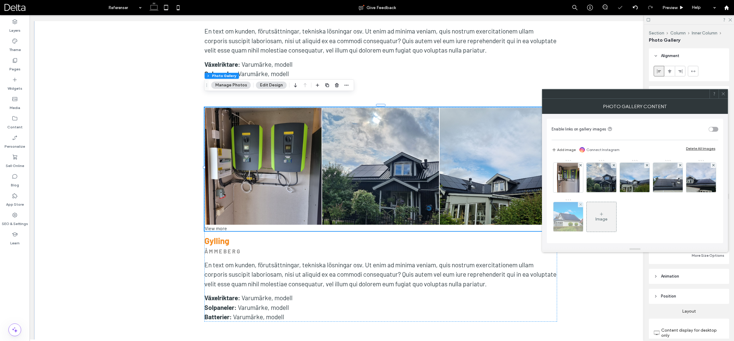
click at [583, 204] on div at bounding box center [580, 204] width 5 height 5
click at [723, 96] on icon at bounding box center [723, 93] width 5 height 5
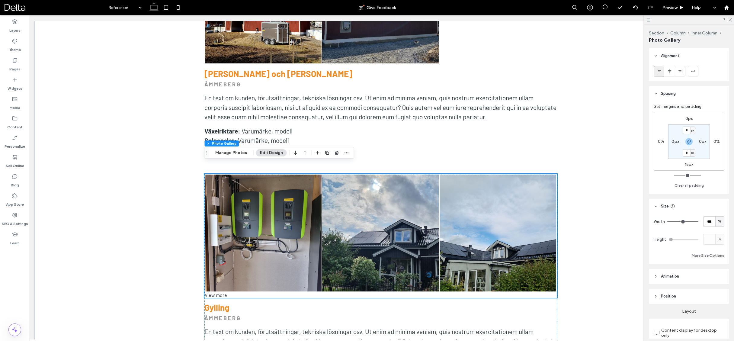
scroll to position [721, 0]
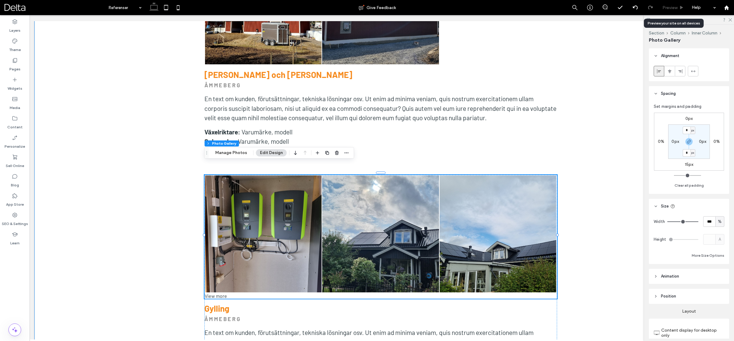
click at [673, 7] on span "Preview" at bounding box center [669, 7] width 15 height 5
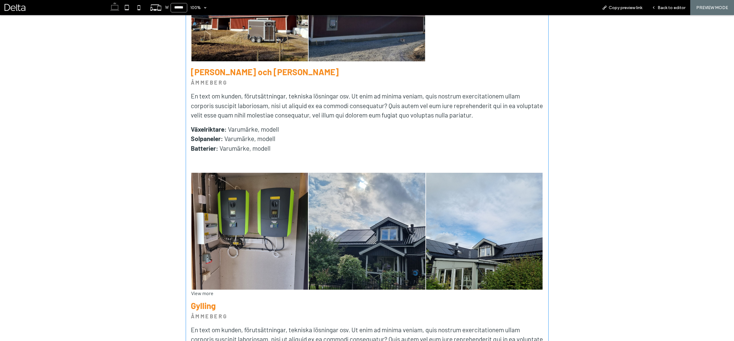
click at [212, 290] on div "View more" at bounding box center [367, 293] width 353 height 6
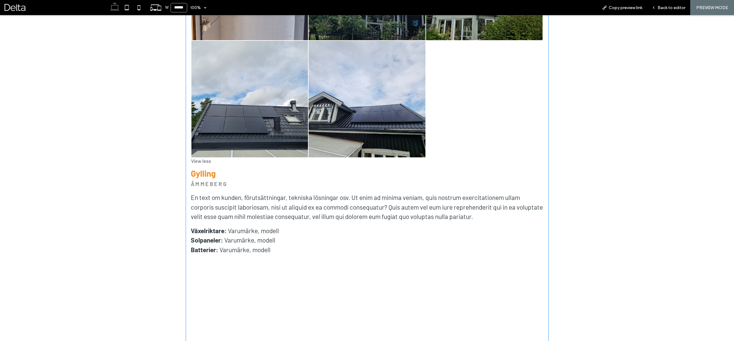
scroll to position [970, 0]
click at [203, 160] on div "View less" at bounding box center [367, 161] width 353 height 6
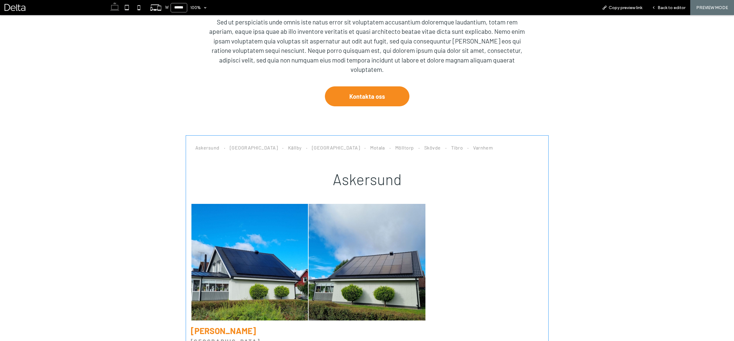
scroll to position [235, 0]
click at [230, 149] on span "[GEOGRAPHIC_DATA]" at bounding box center [254, 147] width 48 height 9
click at [210, 149] on span "Askersund" at bounding box center [207, 147] width 24 height 9
click at [669, 10] on span "Back to editor" at bounding box center [671, 7] width 28 height 5
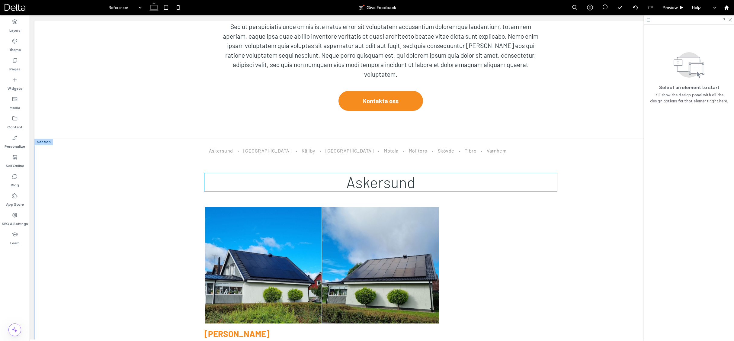
click at [394, 174] on span "Askersund" at bounding box center [380, 182] width 69 height 18
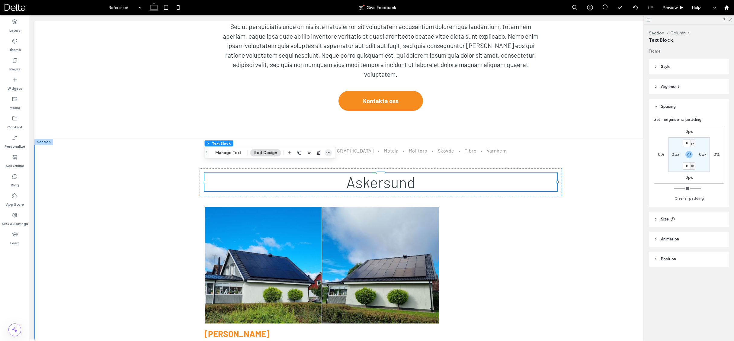
click at [329, 152] on icon "button" at bounding box center [328, 152] width 5 height 5
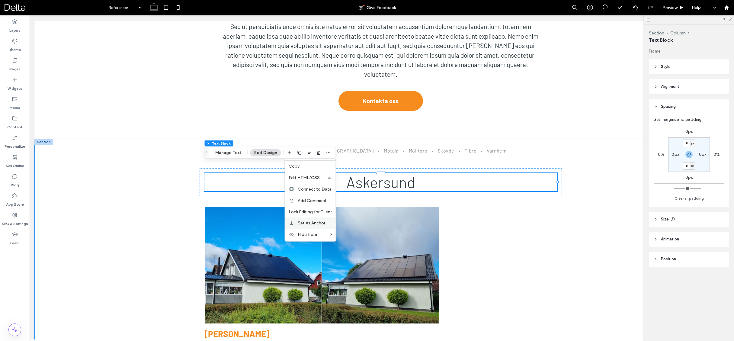
click at [309, 221] on span "Set As Anchor" at bounding box center [311, 222] width 27 height 5
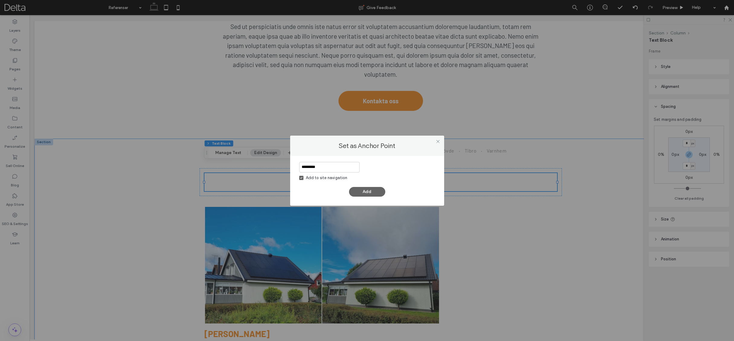
type input "*********"
click at [323, 176] on div "Add to site navigation" at bounding box center [326, 178] width 41 height 6
click at [368, 190] on button "Add" at bounding box center [367, 192] width 36 height 10
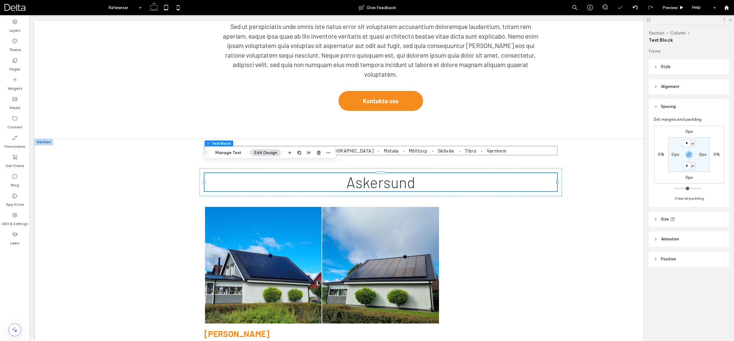
drag, startPoint x: 237, startPoint y: 137, endPoint x: 232, endPoint y: 138, distance: 4.9
click at [237, 146] on li "Askersund" at bounding box center [221, 150] width 34 height 9
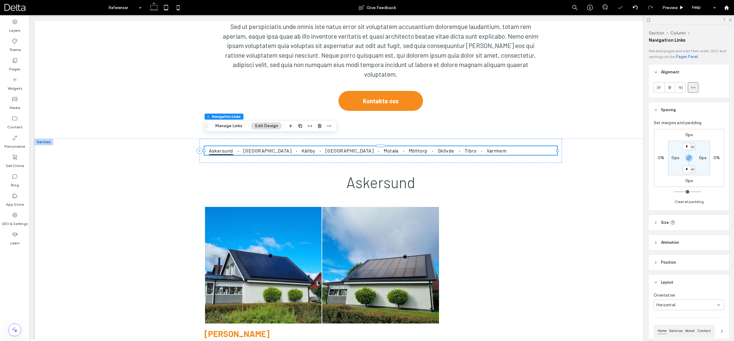
click at [224, 146] on span "Askersund" at bounding box center [221, 150] width 24 height 9
click at [236, 125] on button "Manage Links" at bounding box center [228, 125] width 35 height 7
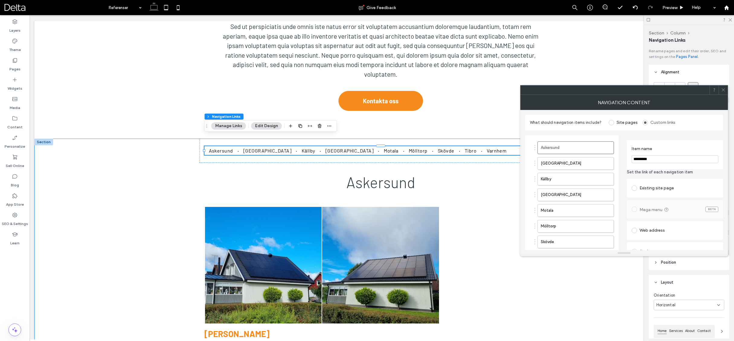
click at [650, 225] on div "Web address" at bounding box center [674, 230] width 87 height 13
type input "**********"
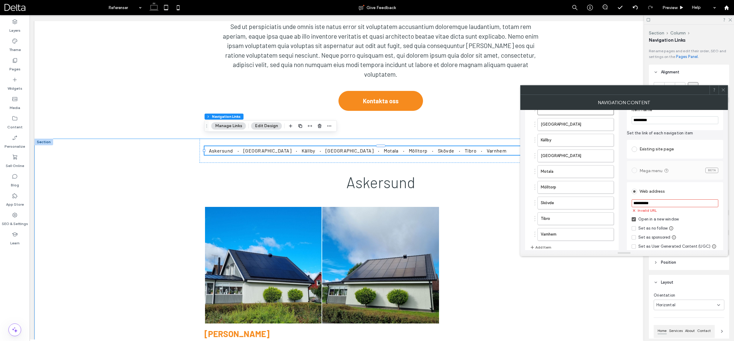
scroll to position [40, 0]
click at [671, 219] on div "Open in a new window" at bounding box center [658, 218] width 40 height 6
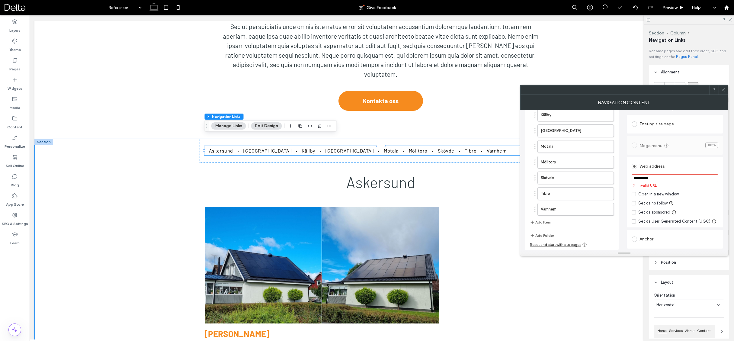
scroll to position [64, 0]
click at [721, 92] on icon at bounding box center [723, 90] width 5 height 5
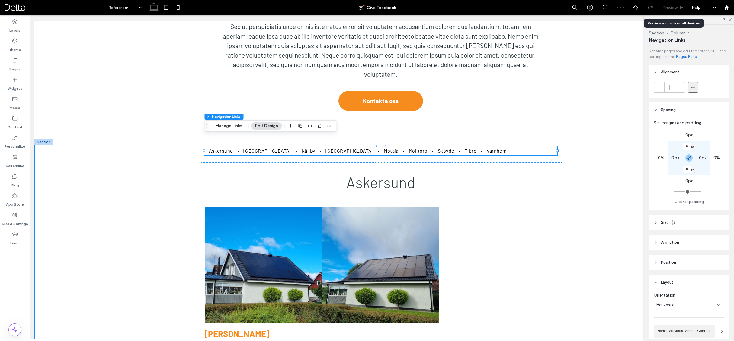
click at [671, 10] on div "Preview" at bounding box center [673, 7] width 31 height 15
drag, startPoint x: 676, startPoint y: 9, endPoint x: 330, endPoint y: 20, distance: 345.8
click at [676, 9] on span "Preview" at bounding box center [669, 7] width 15 height 5
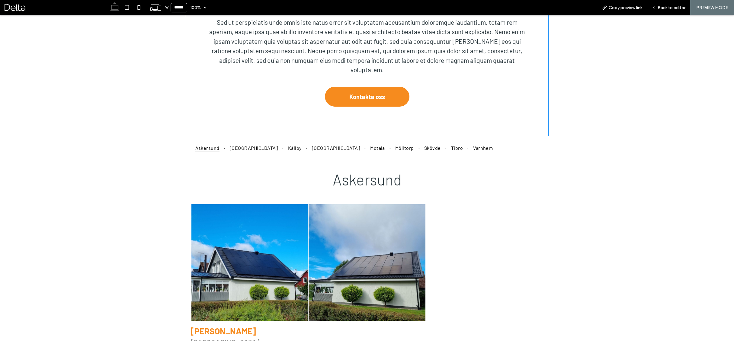
click at [209, 148] on span "Askersund" at bounding box center [207, 147] width 24 height 9
click at [238, 148] on span "[GEOGRAPHIC_DATA]" at bounding box center [254, 147] width 48 height 9
click at [212, 148] on span "Askersund" at bounding box center [207, 147] width 24 height 9
click at [667, 11] on div "Back to editor" at bounding box center [668, 7] width 43 height 15
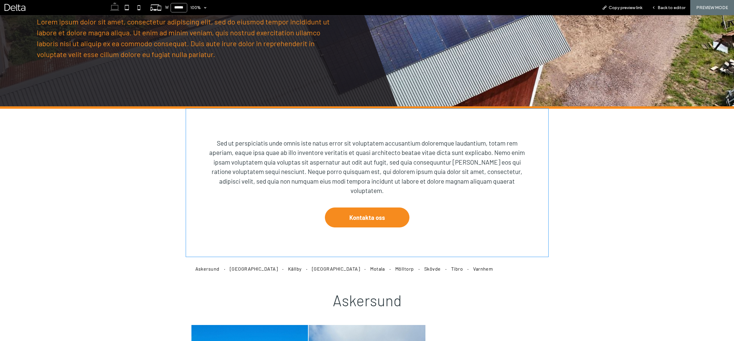
scroll to position [115, 0]
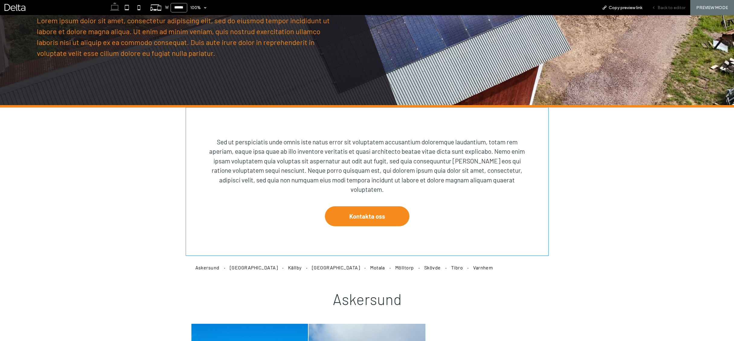
click at [667, 4] on div "Back to editor" at bounding box center [668, 7] width 43 height 15
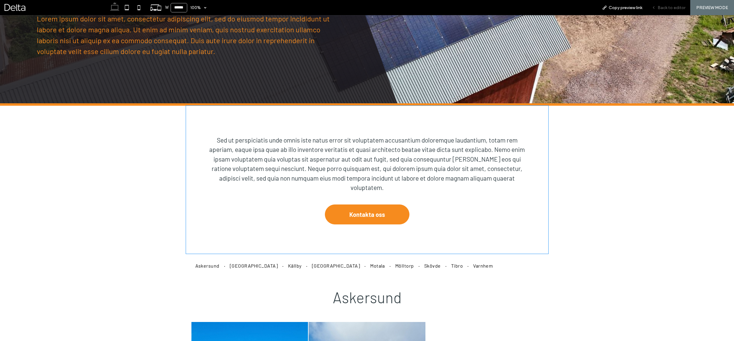
click at [677, 10] on span "Back to editor" at bounding box center [671, 7] width 28 height 5
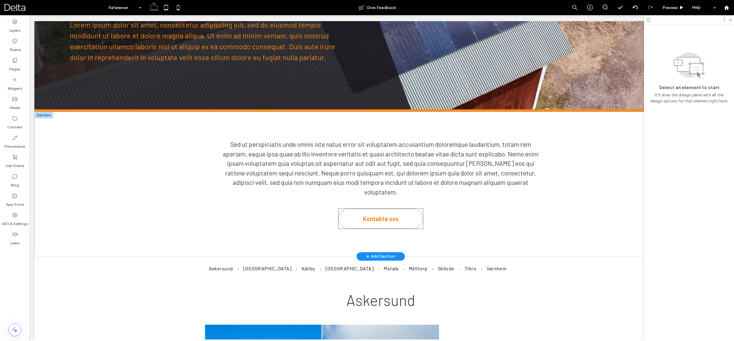
click at [416, 212] on link "Kontakta oss" at bounding box center [380, 219] width 85 height 20
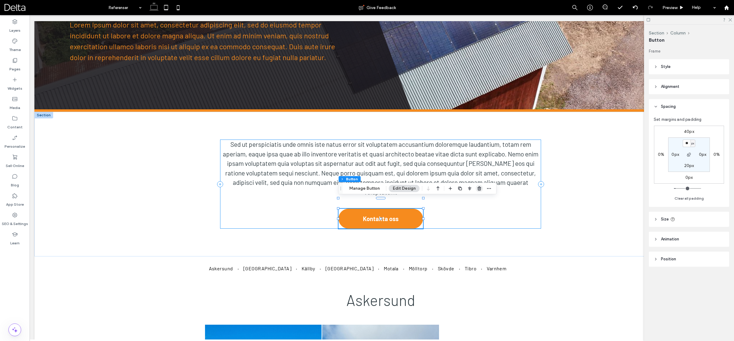
click at [477, 188] on use "button" at bounding box center [479, 188] width 4 height 4
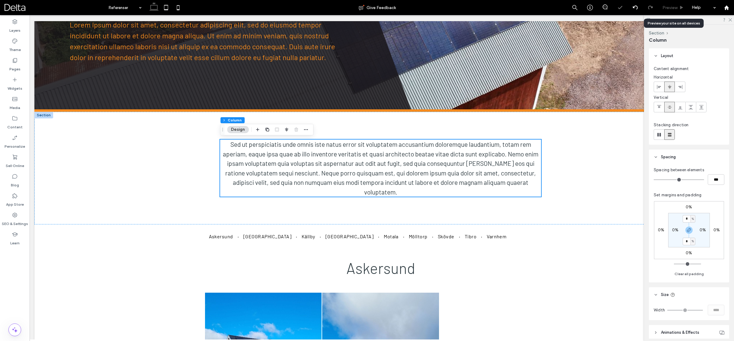
click at [669, 8] on span "Preview" at bounding box center [669, 7] width 15 height 5
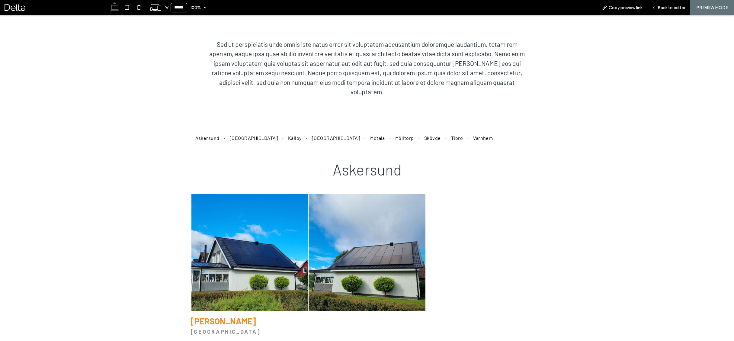
scroll to position [213, 0]
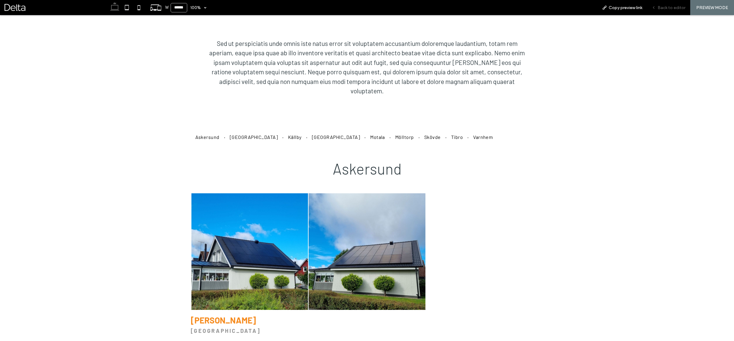
click at [669, 10] on span "Back to editor" at bounding box center [671, 7] width 28 height 5
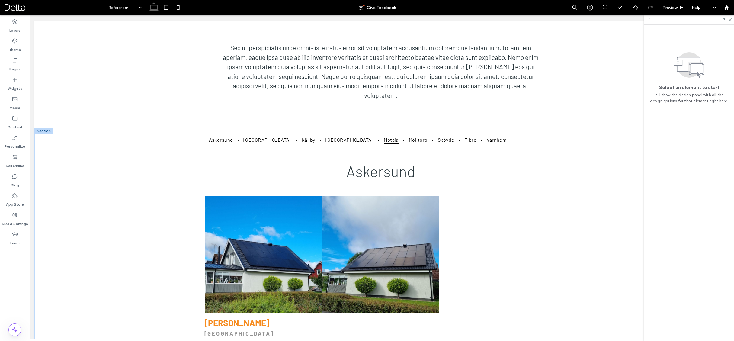
click at [384, 135] on span "Motala" at bounding box center [391, 139] width 15 height 9
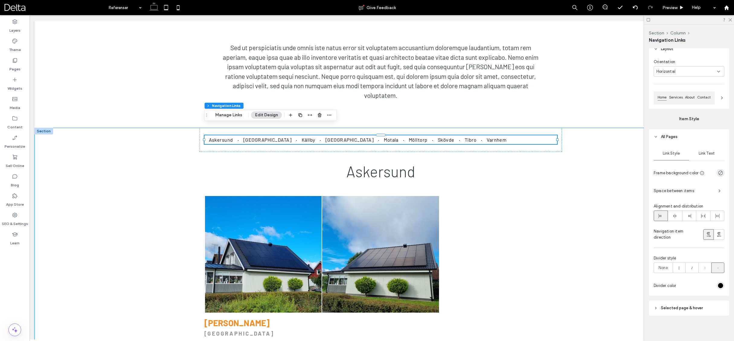
scroll to position [233, 0]
click at [677, 219] on span at bounding box center [674, 216] width 5 height 10
click at [674, 8] on span "Preview" at bounding box center [669, 7] width 15 height 5
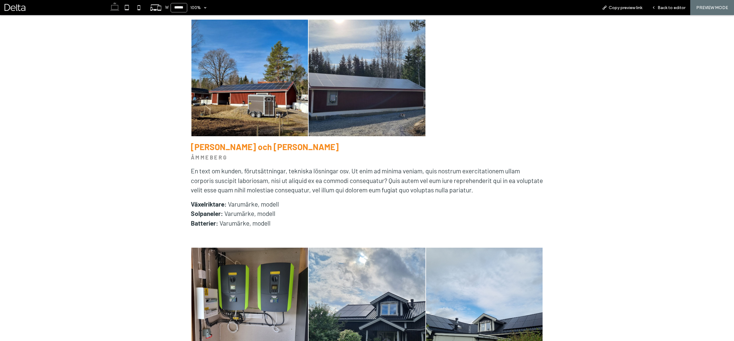
scroll to position [607, 0]
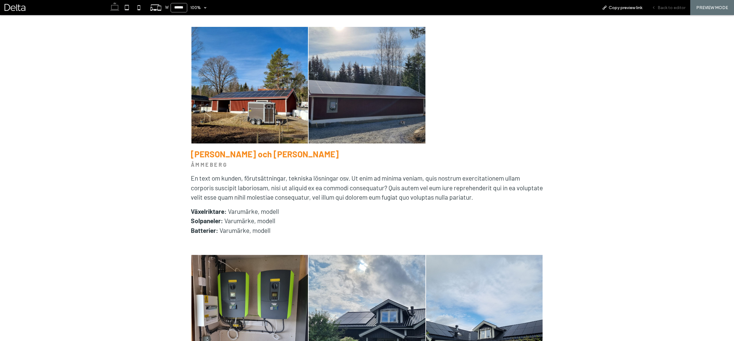
click at [669, 5] on span "Back to editor" at bounding box center [671, 7] width 28 height 5
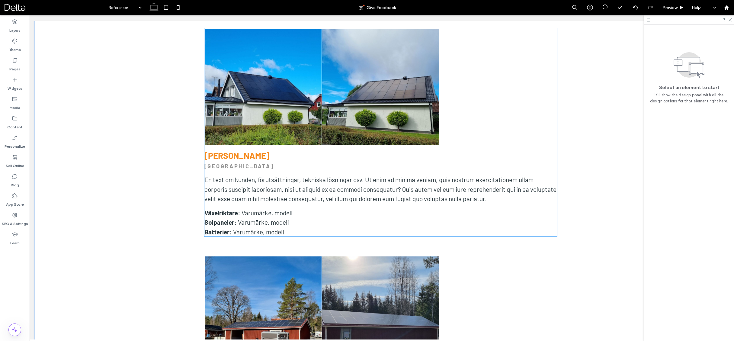
scroll to position [380, 0]
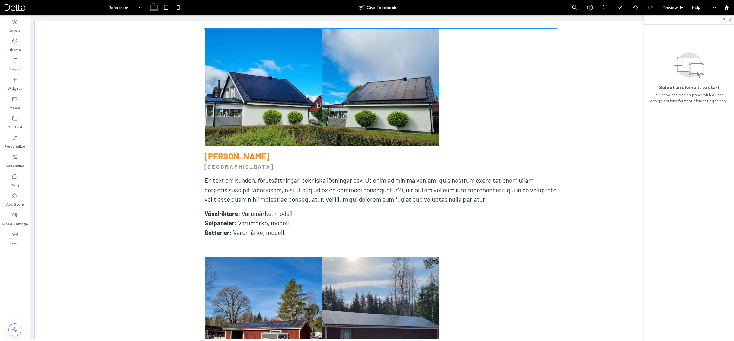
click at [366, 108] on link at bounding box center [380, 87] width 117 height 117
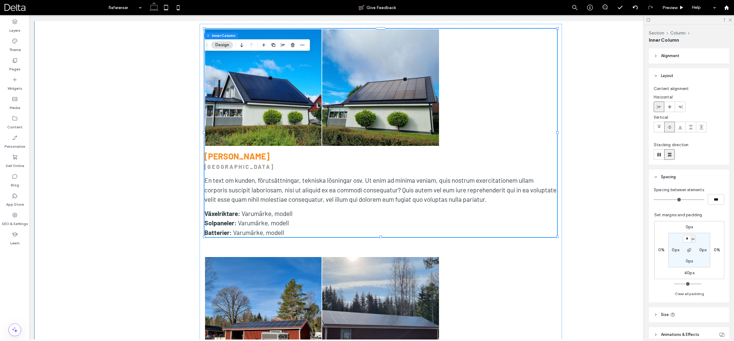
click at [685, 273] on label "40px" at bounding box center [689, 272] width 10 height 5
type input "**"
click at [685, 273] on input "**" at bounding box center [687, 273] width 8 height 8
type input "**"
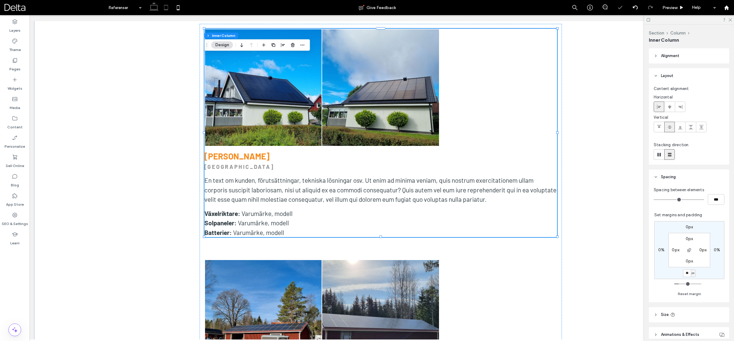
click at [168, 8] on use at bounding box center [166, 7] width 4 height 5
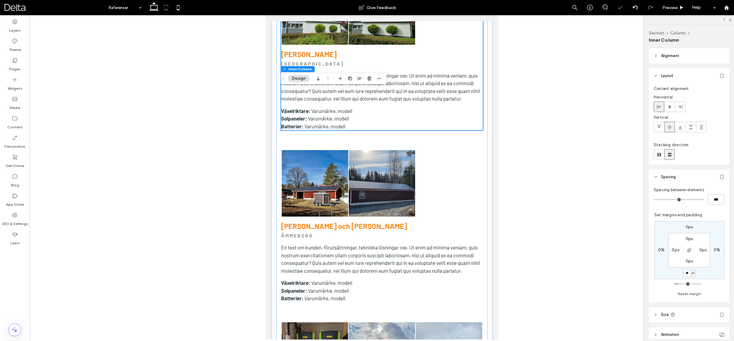
type input "**"
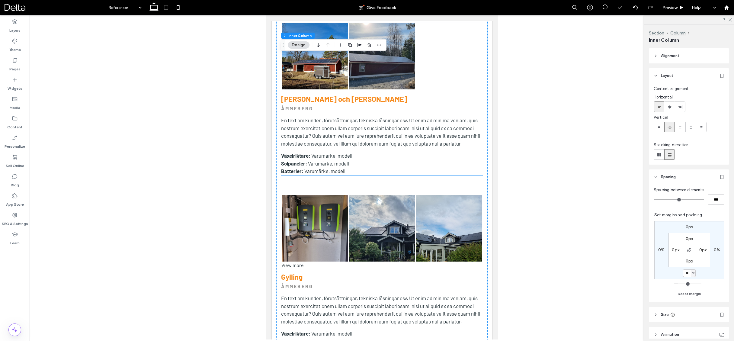
scroll to position [509, 0]
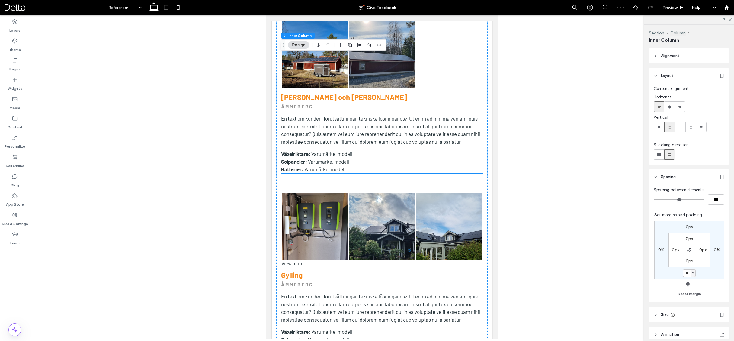
click at [347, 146] on div "Nature's Symphony Breathtaking colors of our planet Button Button View more [PE…" at bounding box center [382, 97] width 202 height 153
click at [687, 272] on label "40px" at bounding box center [689, 272] width 10 height 5
type input "**"
click at [687, 272] on input "**" at bounding box center [687, 273] width 8 height 8
type input "**"
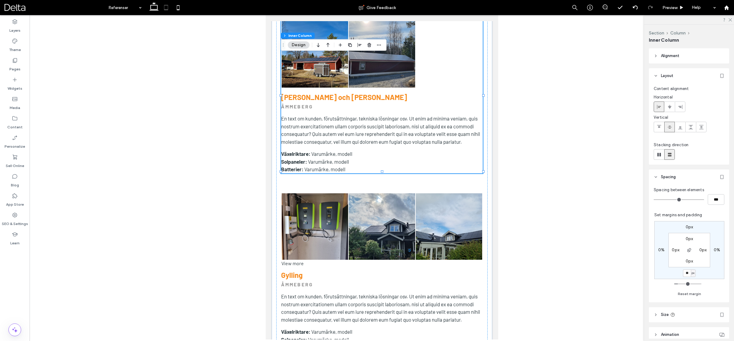
type input "**"
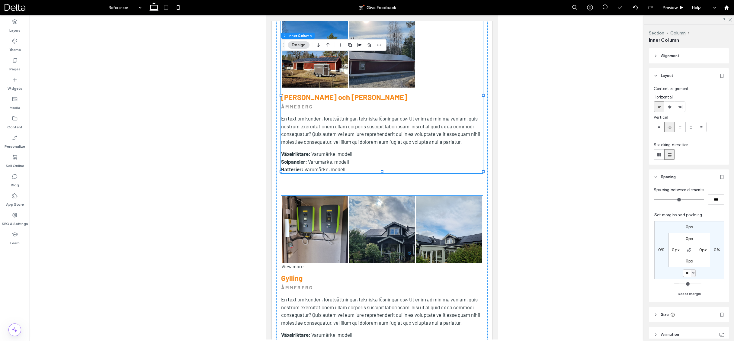
click at [421, 284] on p "ÅMMEBERG" at bounding box center [382, 287] width 202 height 7
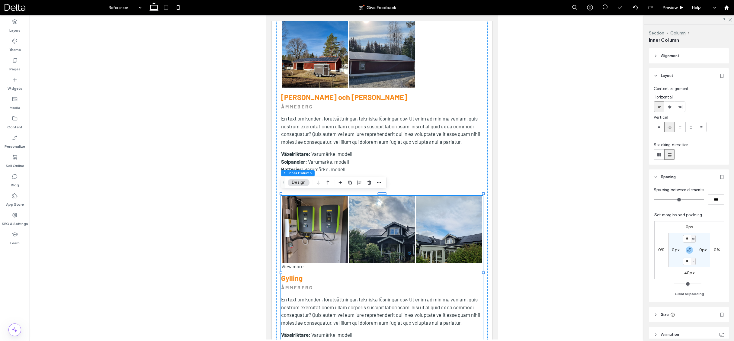
click at [687, 273] on label "40px" at bounding box center [689, 272] width 10 height 5
type input "**"
click at [687, 273] on input "**" at bounding box center [687, 273] width 8 height 8
type input "**"
drag, startPoint x: 182, startPoint y: 8, endPoint x: 218, endPoint y: 49, distance: 54.1
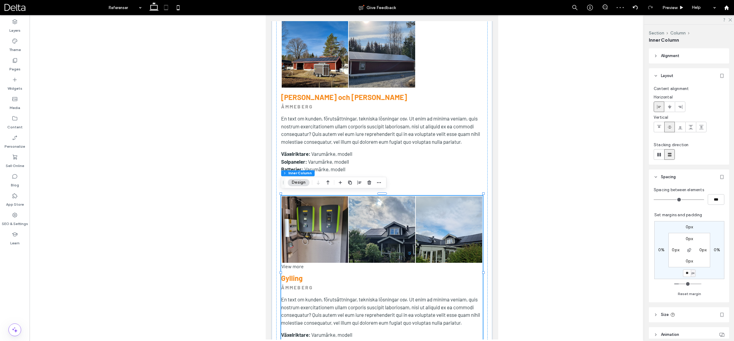
click at [181, 9] on icon at bounding box center [178, 8] width 12 height 12
type input "**"
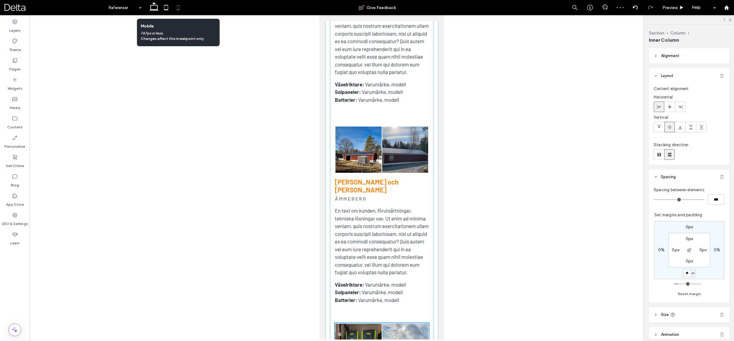
scroll to position [333, 0]
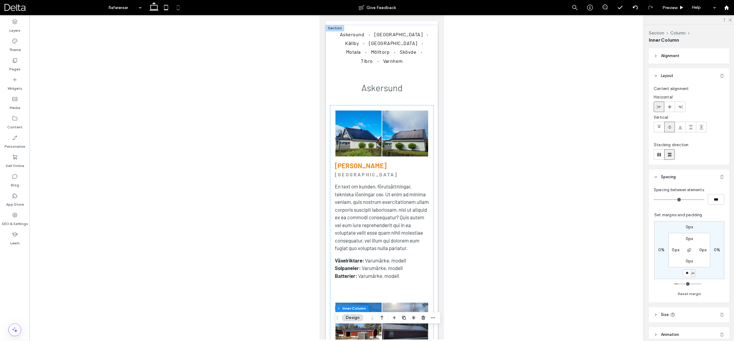
drag, startPoint x: 461, startPoint y: 207, endPoint x: 452, endPoint y: 206, distance: 8.8
click at [461, 206] on div at bounding box center [382, 177] width 704 height 324
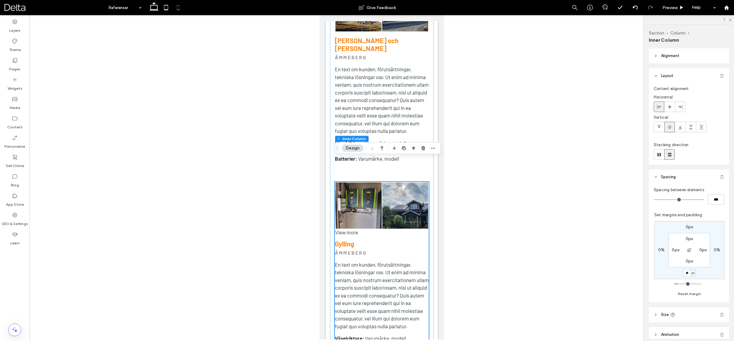
scroll to position [650, 0]
click at [483, 213] on div at bounding box center [382, 177] width 704 height 324
click at [667, 10] on span "Preview" at bounding box center [669, 7] width 15 height 5
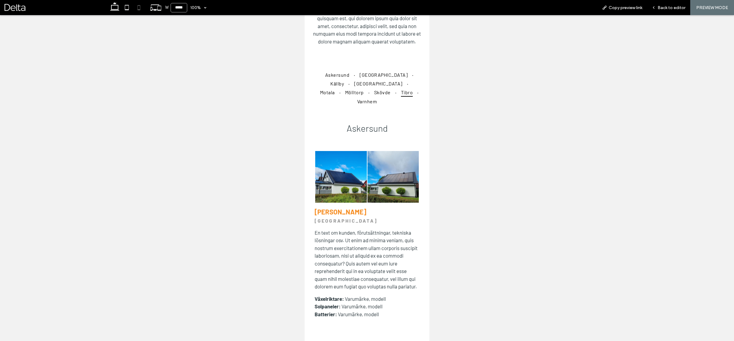
scroll to position [261, 0]
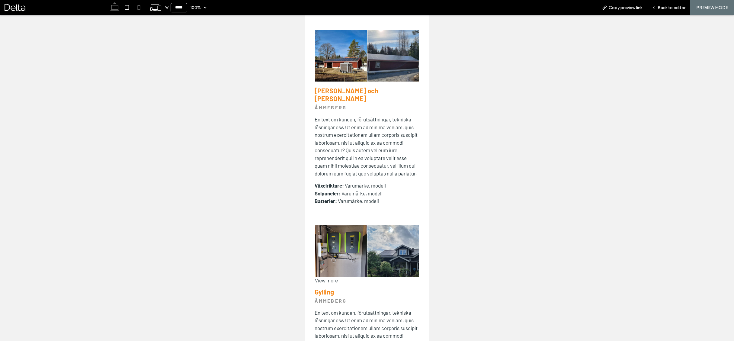
click at [115, 9] on use at bounding box center [114, 6] width 9 height 8
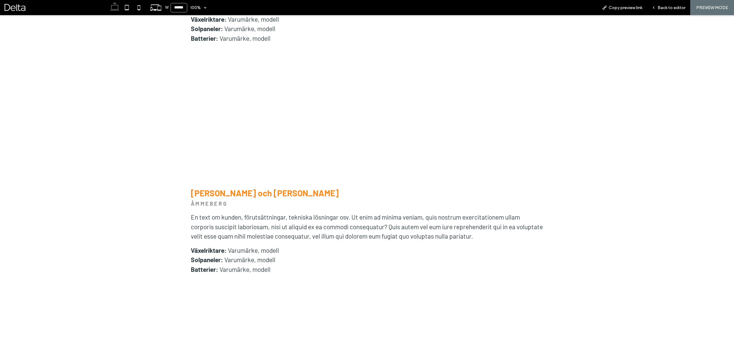
type input "******"
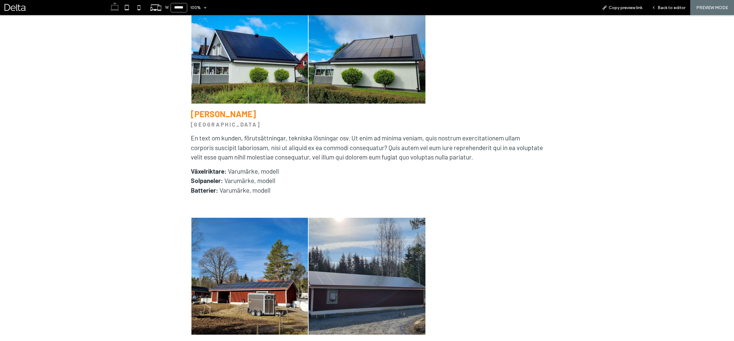
scroll to position [419, 0]
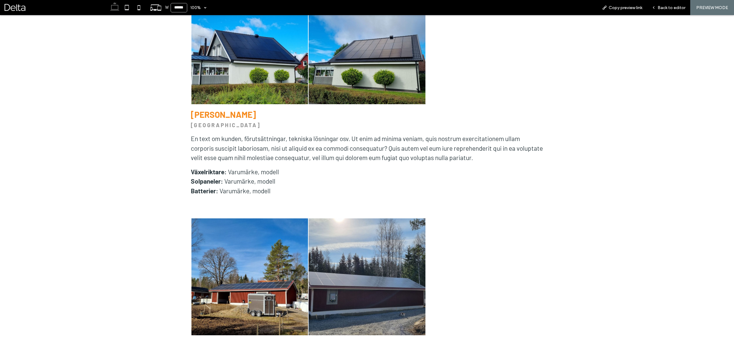
click at [390, 165] on div "Button Button View more [PERSON_NAME] [GEOGRAPHIC_DATA] En text om kunden, föru…" at bounding box center [367, 91] width 353 height 209
click at [392, 174] on p "Växelriktare: Varumärke, modell" at bounding box center [367, 172] width 353 height 10
click at [674, 11] on div "Back to editor" at bounding box center [668, 7] width 43 height 15
click at [672, 7] on span "Back to editor" at bounding box center [671, 7] width 28 height 5
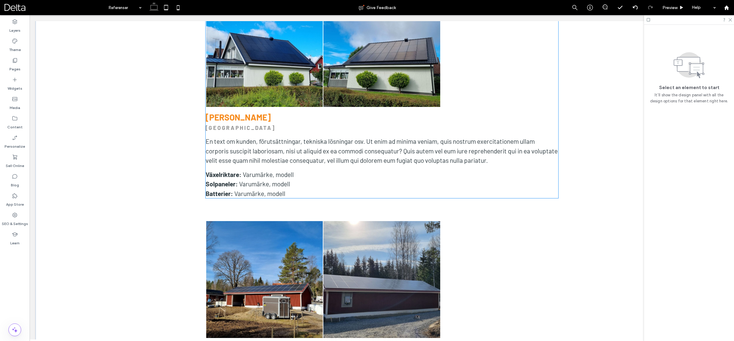
click at [416, 170] on p "Växelriktare: Varumärke, modell" at bounding box center [382, 175] width 353 height 10
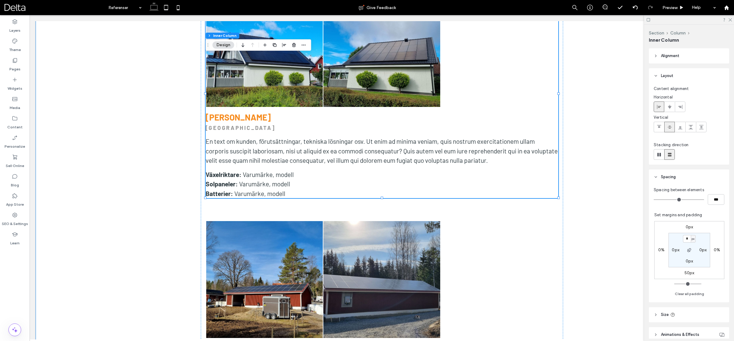
click at [688, 274] on label "50px" at bounding box center [689, 272] width 10 height 5
type input "**"
click at [689, 274] on input "**" at bounding box center [687, 273] width 8 height 8
type input "**"
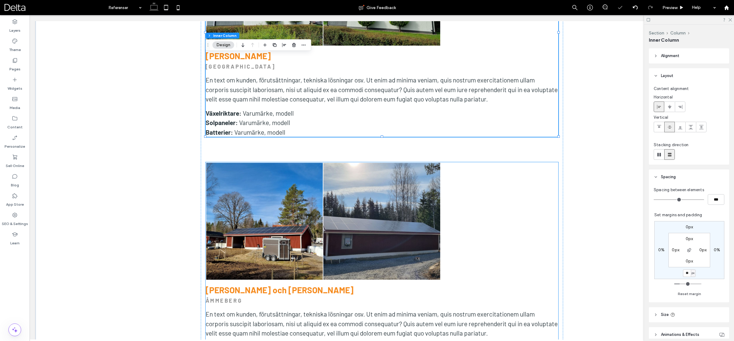
scroll to position [482, 0]
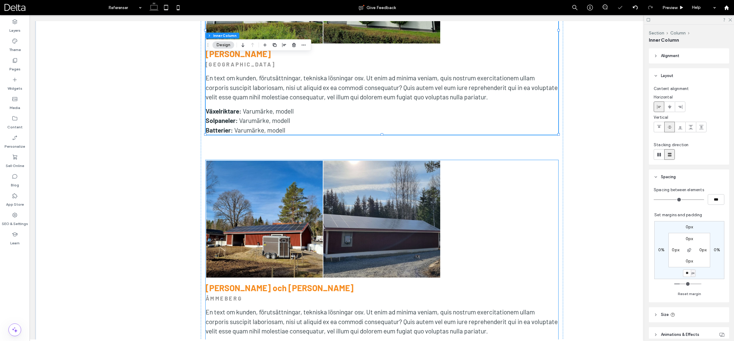
click at [509, 229] on div at bounding box center [498, 218] width 117 height 117
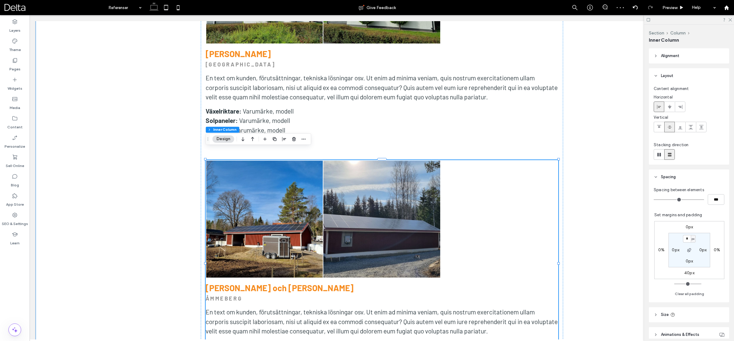
click at [688, 274] on label "40px" at bounding box center [689, 272] width 10 height 5
type input "**"
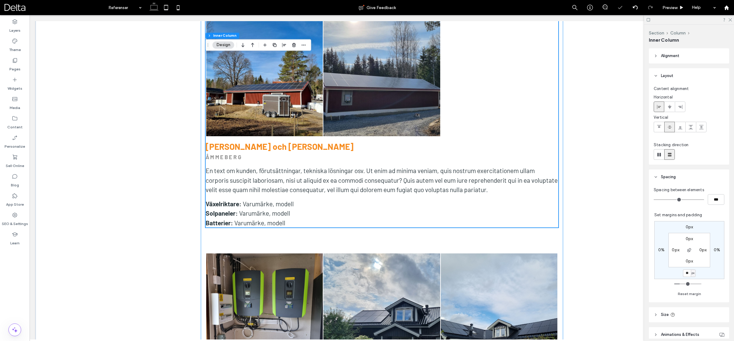
scroll to position [625, 0]
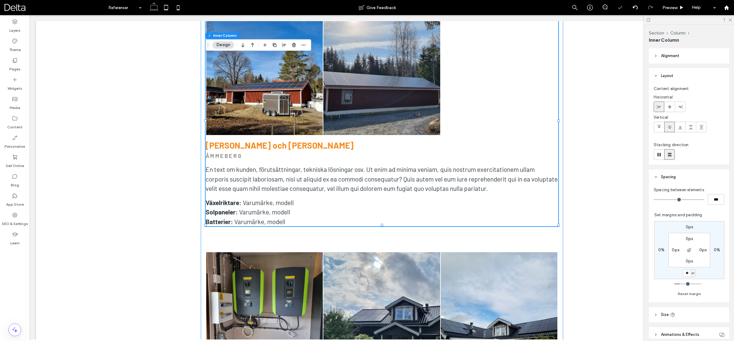
click at [499, 232] on div "Button Button View more [PERSON_NAME] [GEOGRAPHIC_DATA] En text om kunden, föru…" at bounding box center [382, 131] width 362 height 704
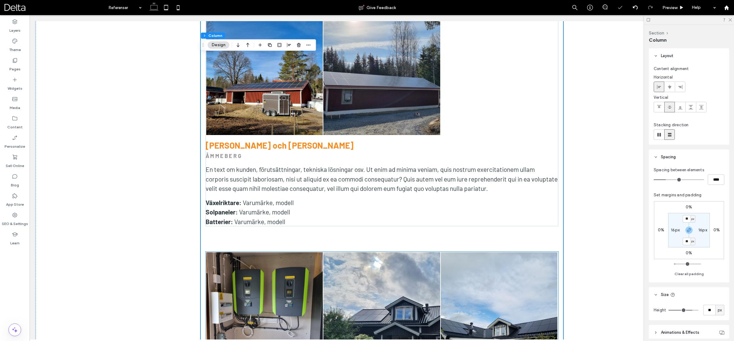
click at [511, 252] on link at bounding box center [499, 310] width 117 height 117
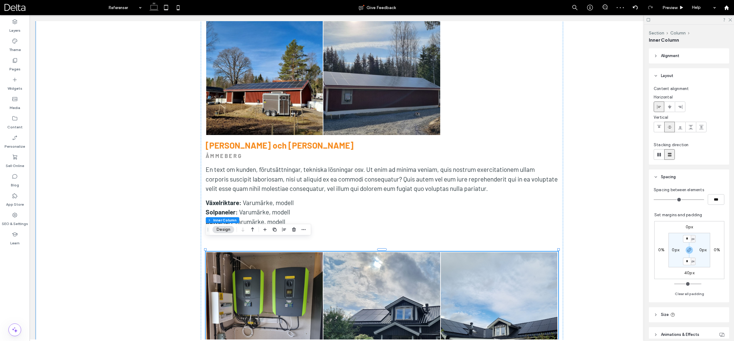
click at [684, 273] on label "40px" at bounding box center [689, 272] width 10 height 5
type input "**"
click at [684, 273] on input "**" at bounding box center [687, 273] width 8 height 8
type input "**"
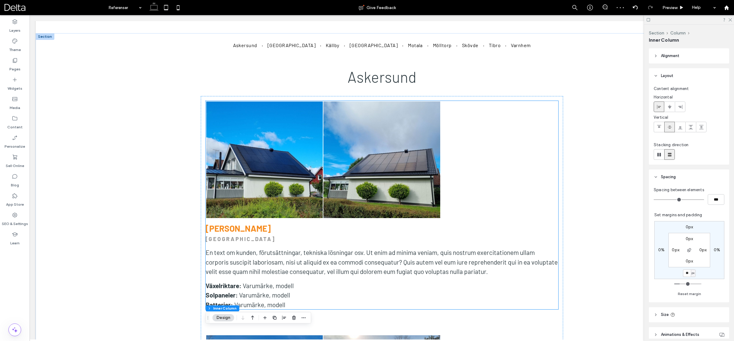
scroll to position [299, 0]
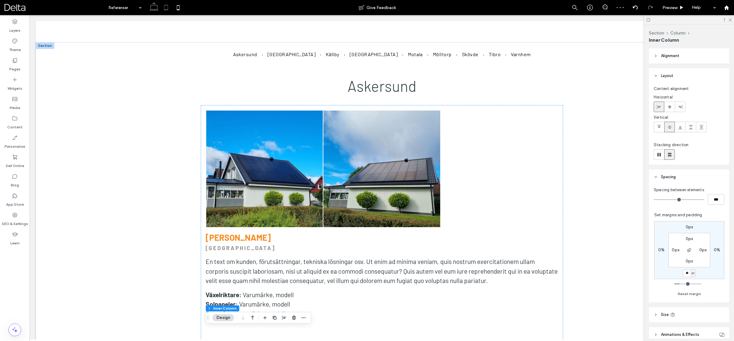
click at [165, 10] on icon at bounding box center [166, 8] width 12 height 12
type input "**"
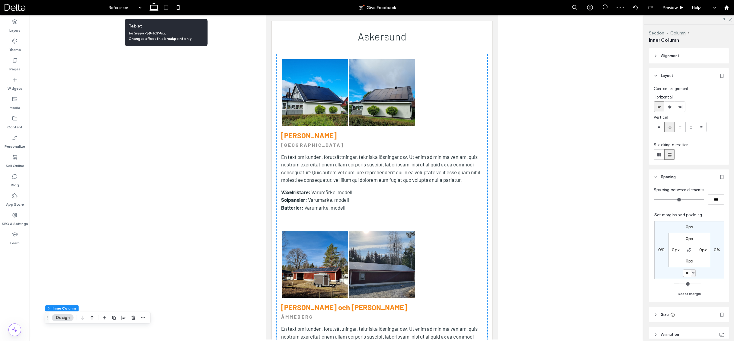
scroll to position [268, 0]
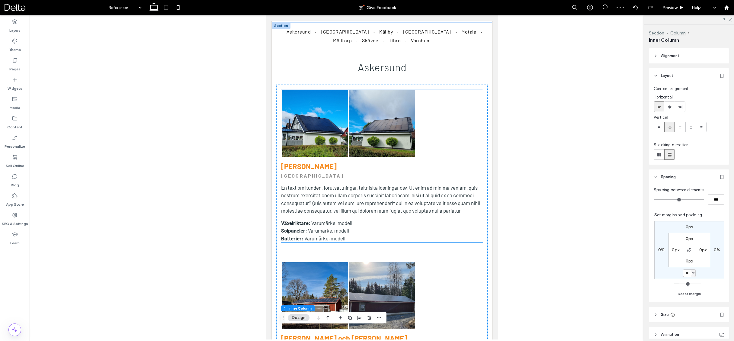
click at [456, 165] on h3 "[PERSON_NAME]" at bounding box center [382, 166] width 202 height 9
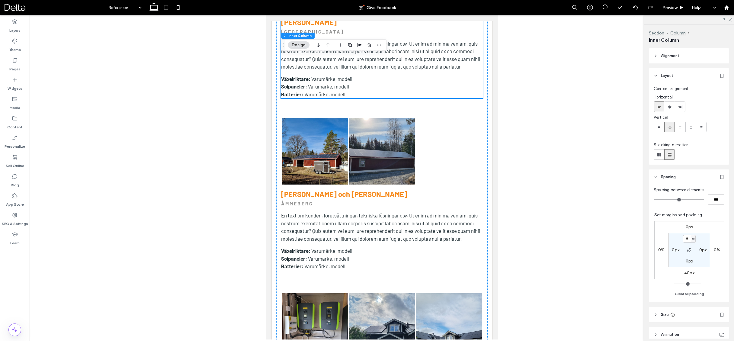
scroll to position [421, 0]
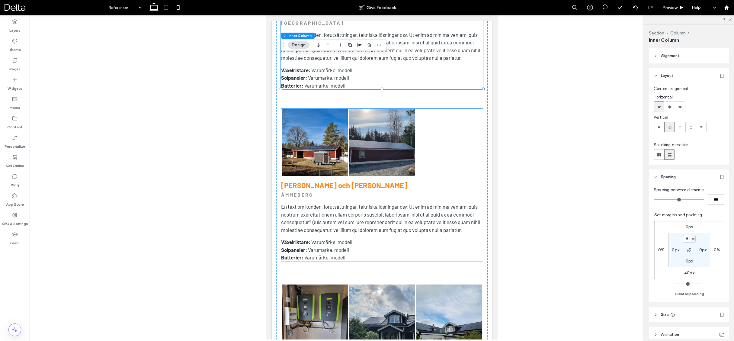
click at [462, 170] on div at bounding box center [448, 142] width 67 height 67
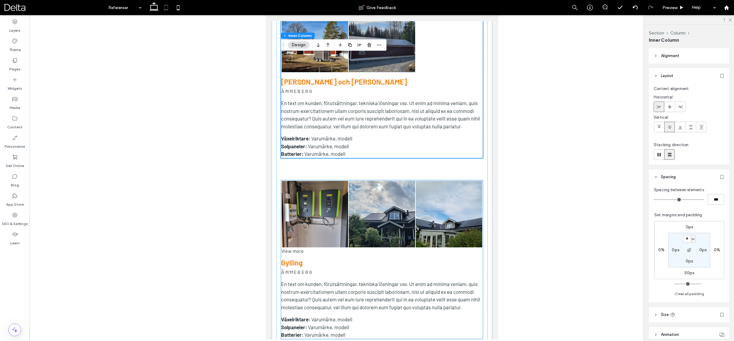
scroll to position [529, 0]
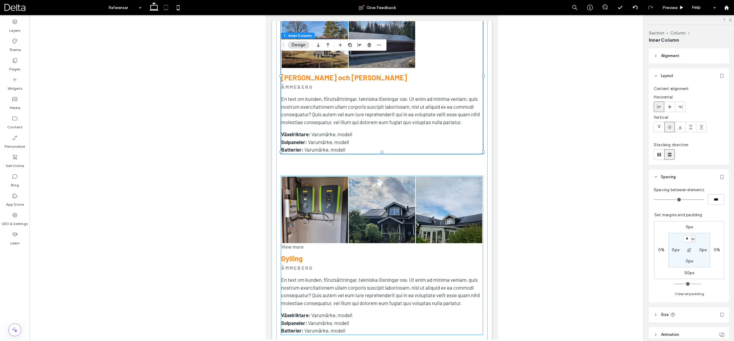
click at [461, 191] on link at bounding box center [448, 210] width 66 height 66
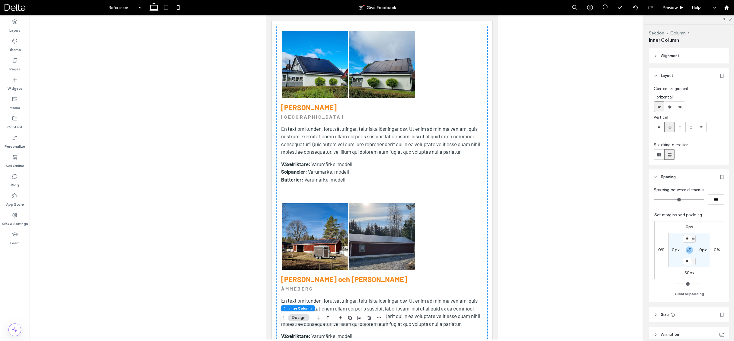
scroll to position [298, 0]
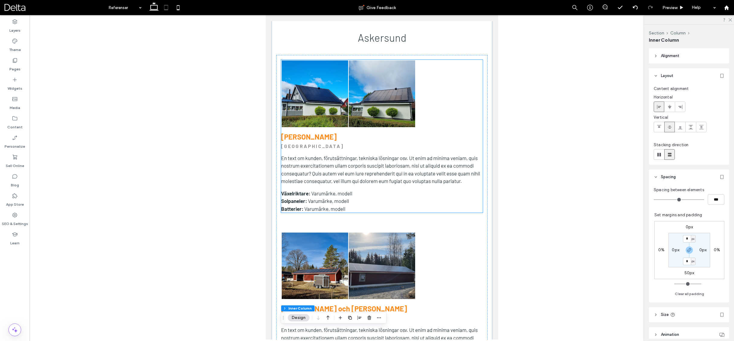
click at [460, 127] on div "Button Button View more [PERSON_NAME] [GEOGRAPHIC_DATA] En text om kunden, föru…" at bounding box center [382, 136] width 202 height 153
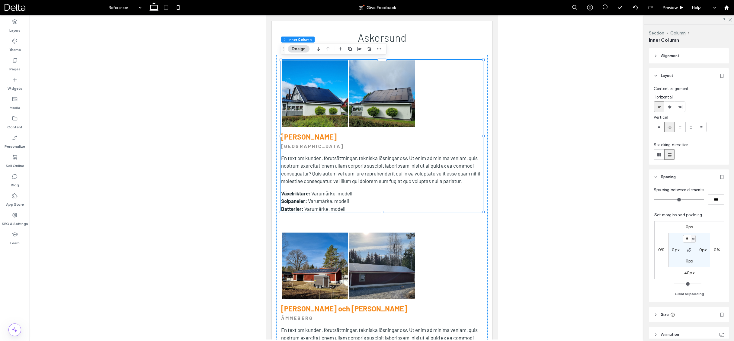
click at [686, 273] on label "40px" at bounding box center [689, 272] width 10 height 5
type input "**"
click at [686, 273] on input "**" at bounding box center [687, 273] width 8 height 8
type input "**"
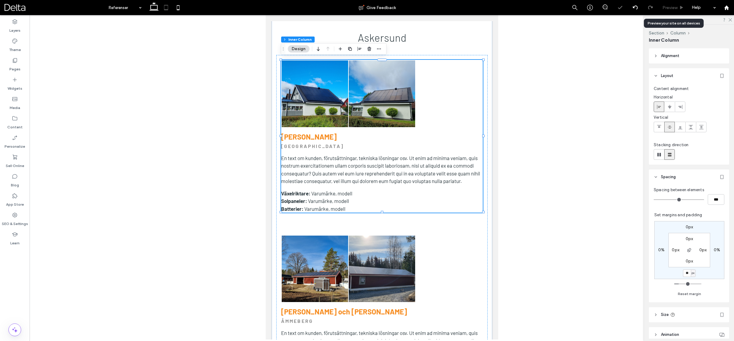
click at [673, 7] on span "Preview" at bounding box center [669, 7] width 15 height 5
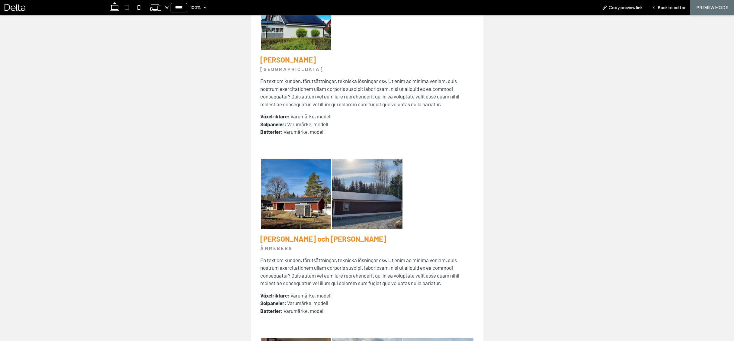
scroll to position [366, 0]
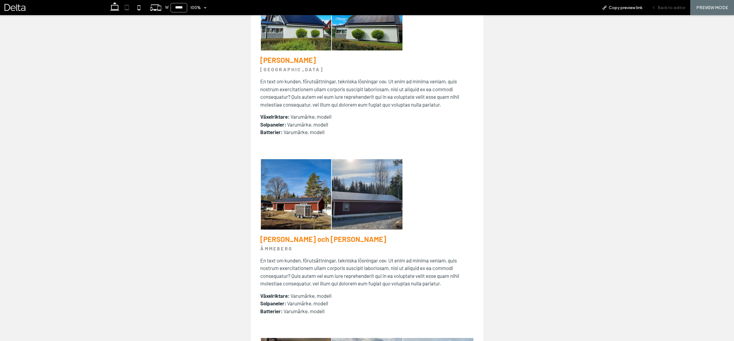
click at [666, 11] on div "Back to editor" at bounding box center [668, 7] width 43 height 15
click at [117, 9] on icon at bounding box center [115, 8] width 12 height 12
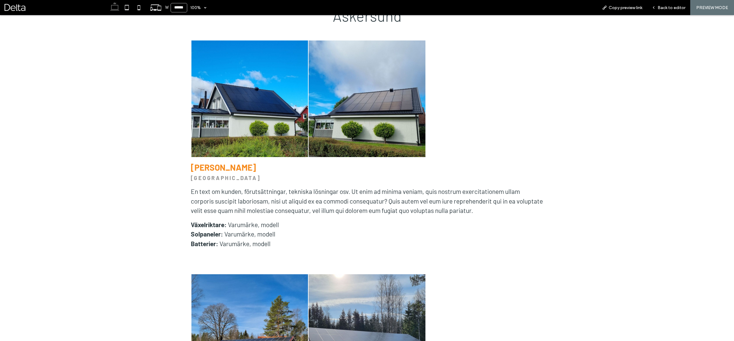
type input "******"
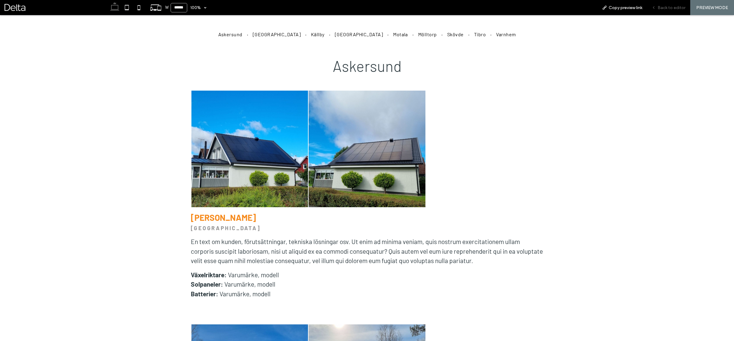
click at [673, 10] on span "Back to editor" at bounding box center [671, 7] width 28 height 5
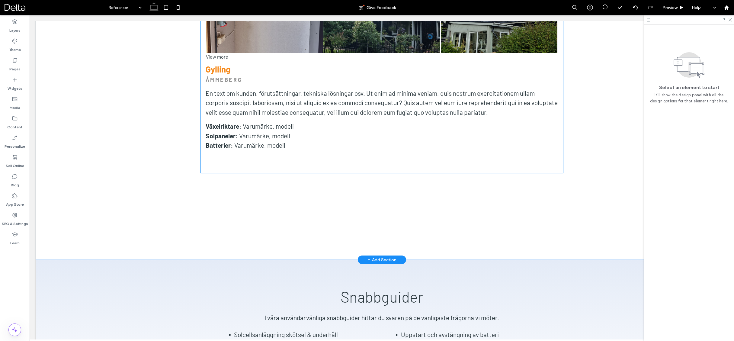
scroll to position [941, 0]
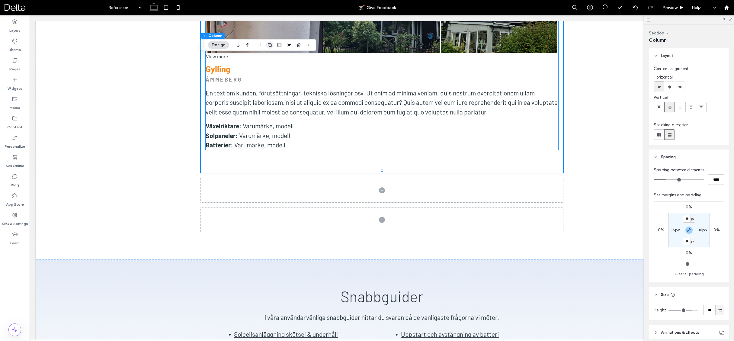
click at [267, 43] on span "button" at bounding box center [269, 44] width 7 height 7
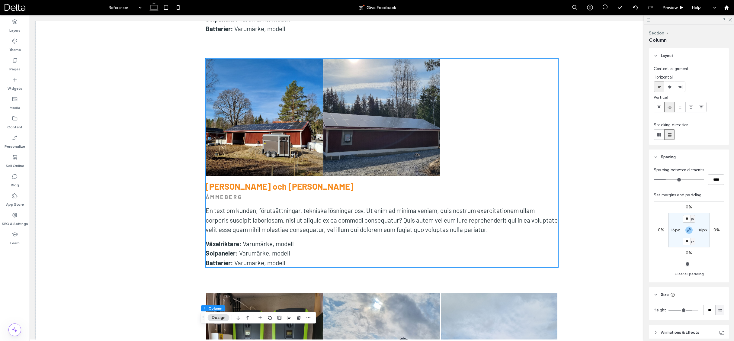
scroll to position [590, 0]
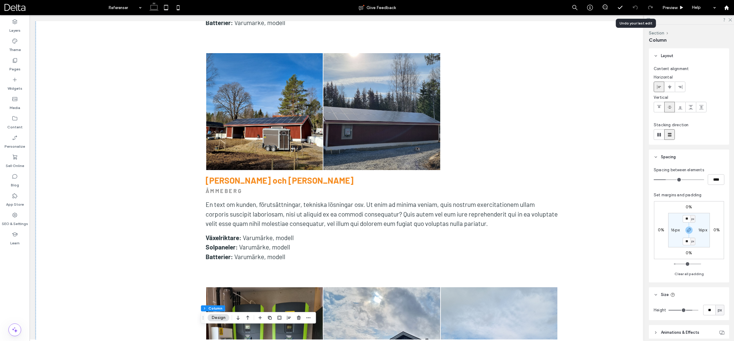
click at [633, 8] on icon at bounding box center [635, 7] width 5 height 5
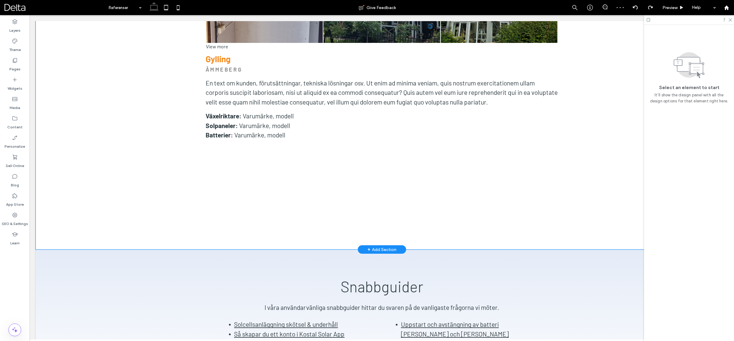
click at [391, 111] on p "Växelriktare: Varumärke, modell" at bounding box center [382, 116] width 353 height 10
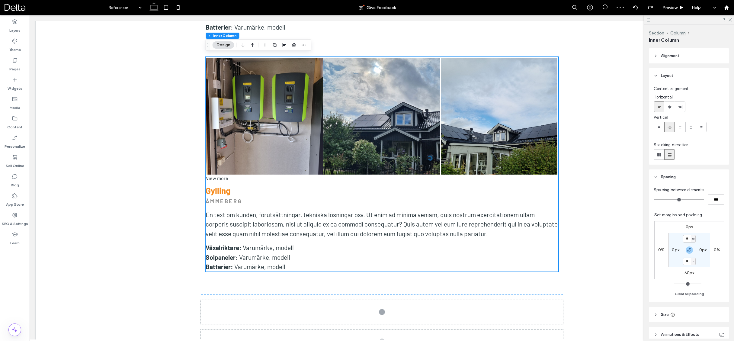
scroll to position [818, 0]
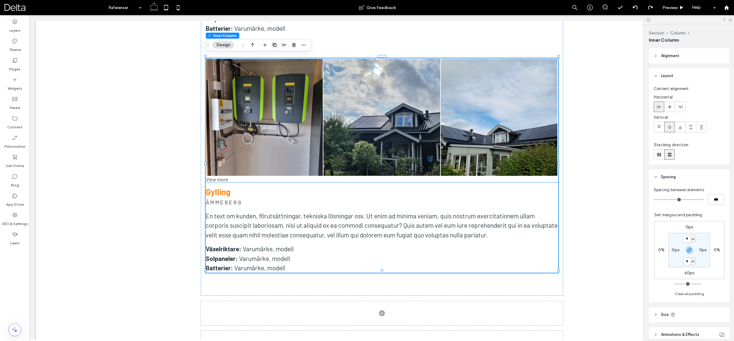
click at [274, 46] on icon "button" at bounding box center [274, 45] width 5 height 5
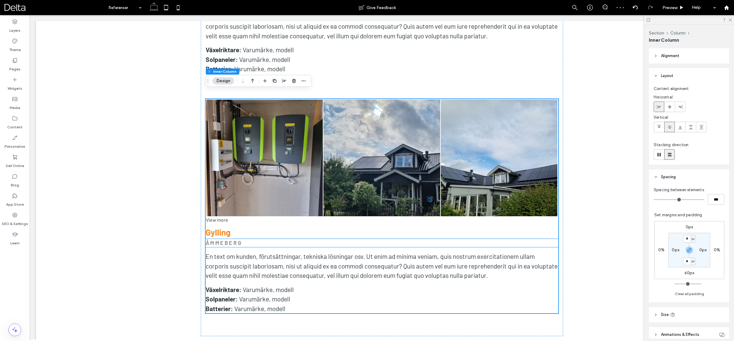
scroll to position [1017, 0]
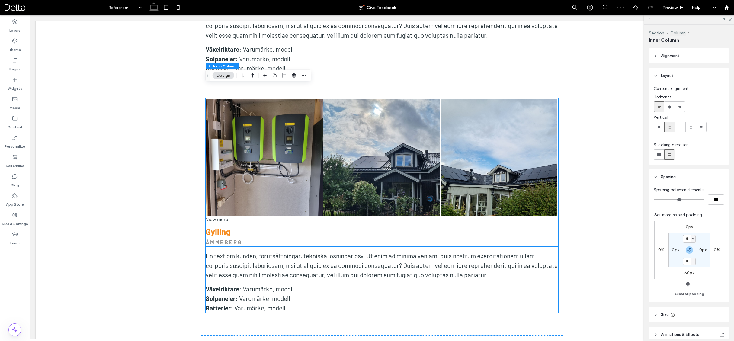
click at [227, 239] on strong "ÅMMEBERG" at bounding box center [224, 242] width 37 height 7
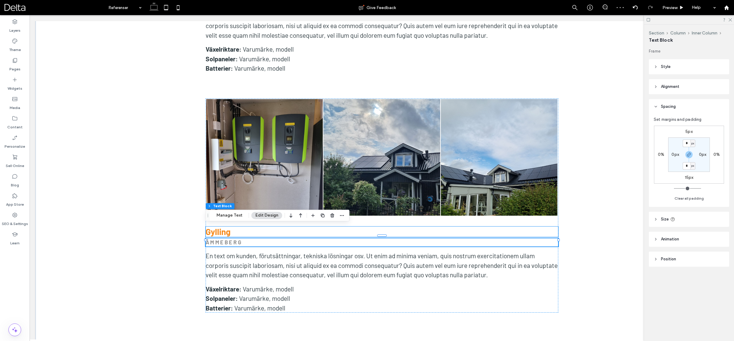
click at [226, 226] on strong "Gylling" at bounding box center [218, 231] width 25 height 10
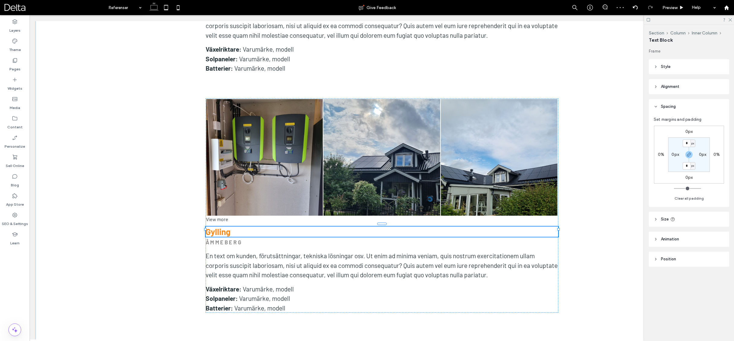
click at [226, 226] on div "Gylling" at bounding box center [382, 231] width 353 height 10
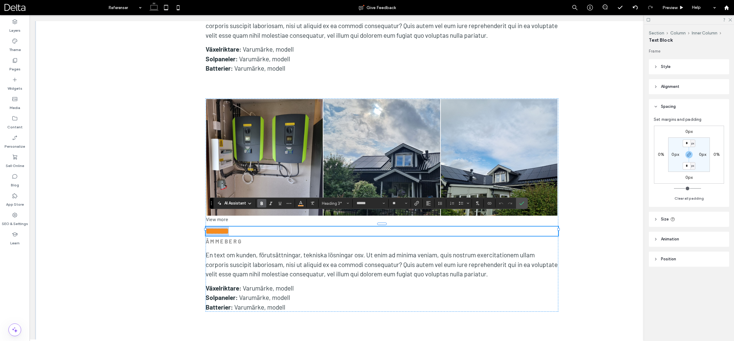
type input "**"
click at [266, 182] on link at bounding box center [264, 157] width 117 height 117
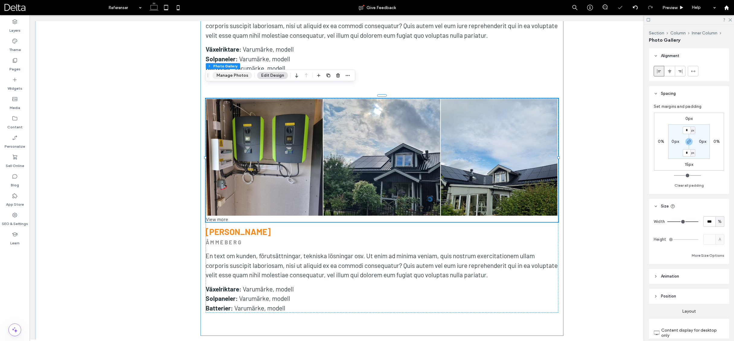
click at [232, 74] on button "Manage Photos" at bounding box center [232, 75] width 40 height 7
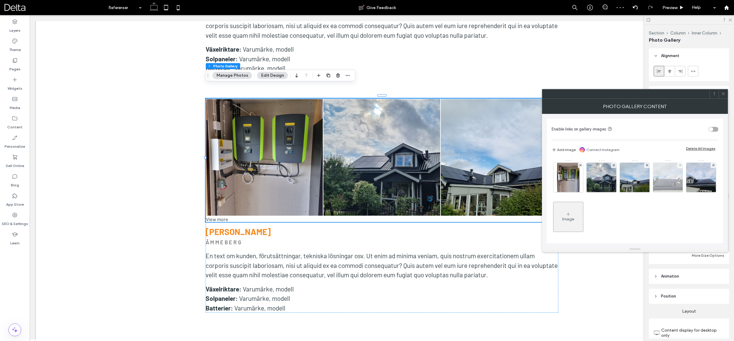
click at [678, 165] on div at bounding box center [679, 165] width 5 height 5
drag, startPoint x: 678, startPoint y: 165, endPoint x: 651, endPoint y: 165, distance: 27.2
click at [678, 165] on div at bounding box center [679, 165] width 5 height 5
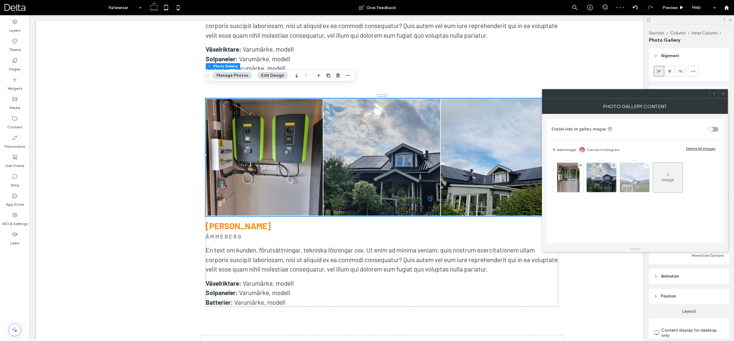
click at [647, 165] on icon at bounding box center [647, 165] width 2 height 2
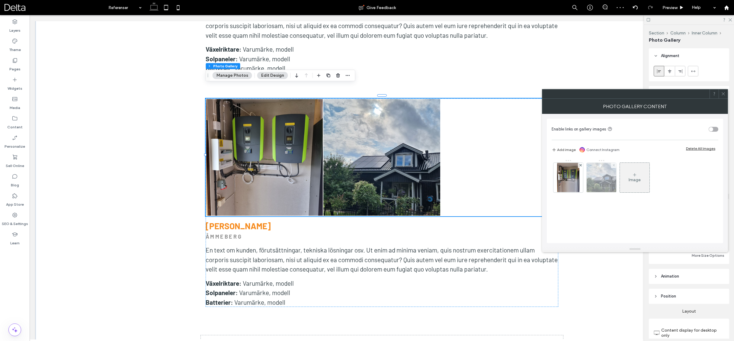
drag, startPoint x: 613, startPoint y: 166, endPoint x: 595, endPoint y: 166, distance: 18.1
click at [612, 166] on icon at bounding box center [613, 165] width 2 height 2
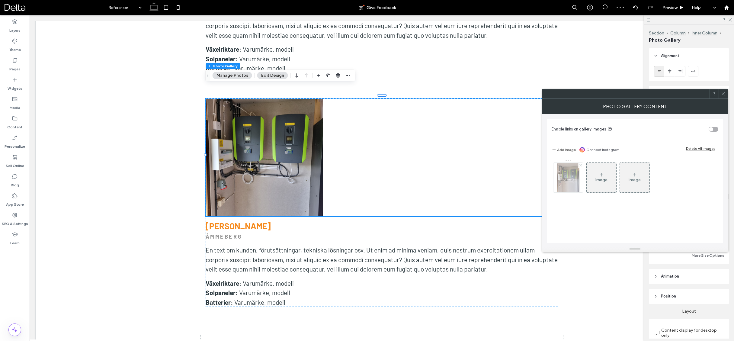
click at [580, 166] on use at bounding box center [580, 165] width 2 height 2
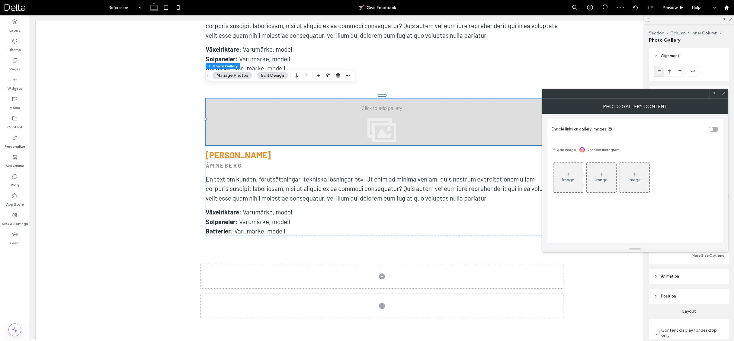
click at [572, 177] on div "Image" at bounding box center [568, 177] width 30 height 28
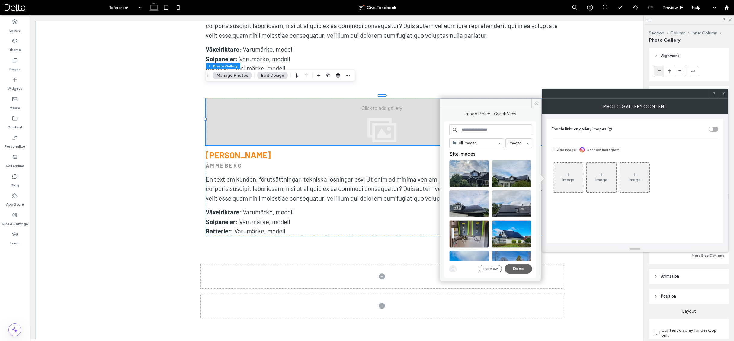
click at [450, 269] on span "button" at bounding box center [452, 268] width 7 height 7
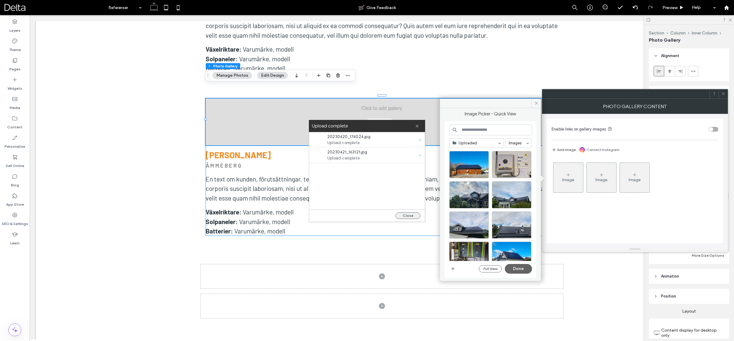
click at [408, 215] on button "Close" at bounding box center [407, 215] width 25 height 7
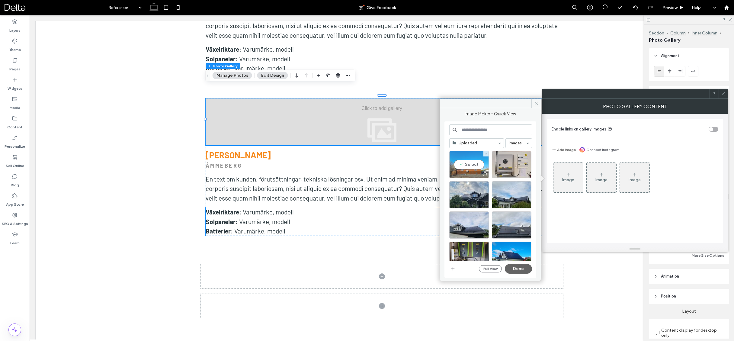
click at [476, 167] on div "Select" at bounding box center [469, 164] width 40 height 27
click at [508, 165] on div "Select" at bounding box center [512, 164] width 40 height 27
click at [519, 267] on button "Done" at bounding box center [518, 269] width 27 height 10
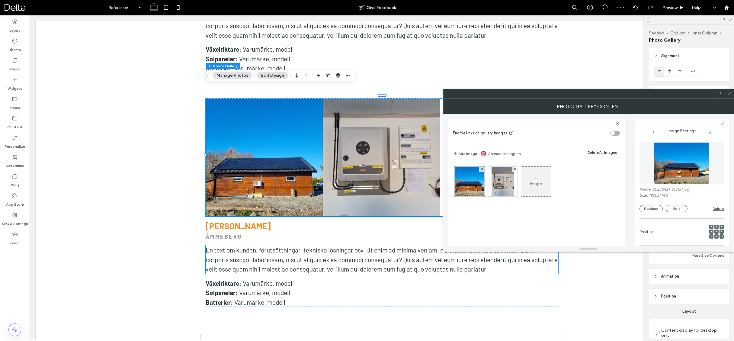
click at [730, 95] on icon at bounding box center [729, 93] width 5 height 5
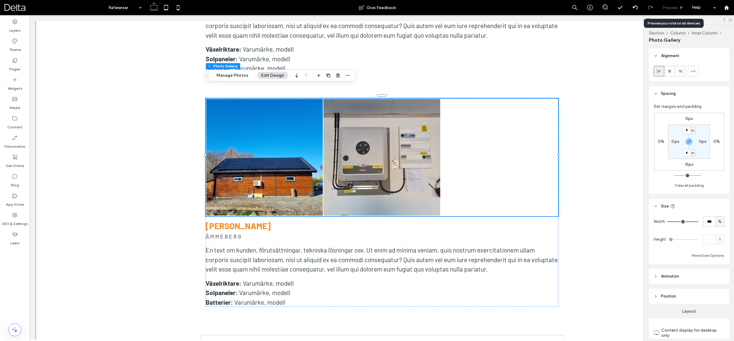
click at [665, 9] on span "Preview" at bounding box center [669, 7] width 15 height 5
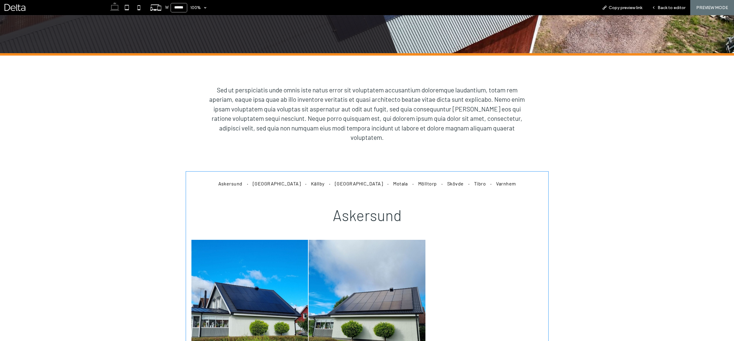
scroll to position [167, 0]
click at [275, 163] on div "Sed ut perspiciatis unde omnis iste natus error sit voluptatem accusantium dolo…" at bounding box center [367, 114] width 362 height 116
click at [679, 9] on span "Back to editor" at bounding box center [671, 7] width 28 height 5
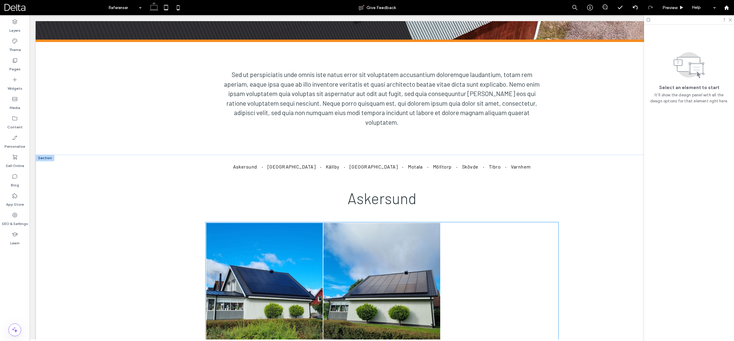
scroll to position [182, 0]
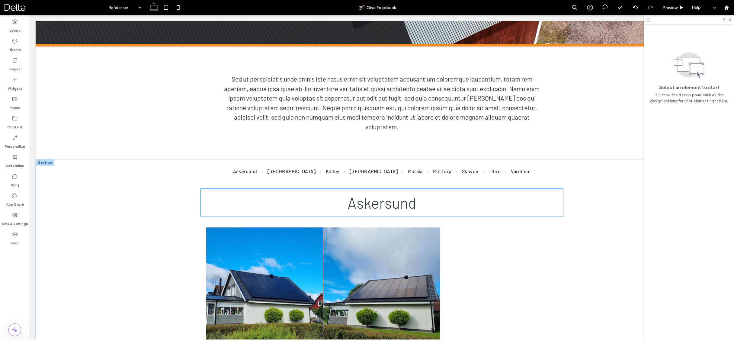
click at [394, 189] on div "Askersund" at bounding box center [382, 203] width 362 height 28
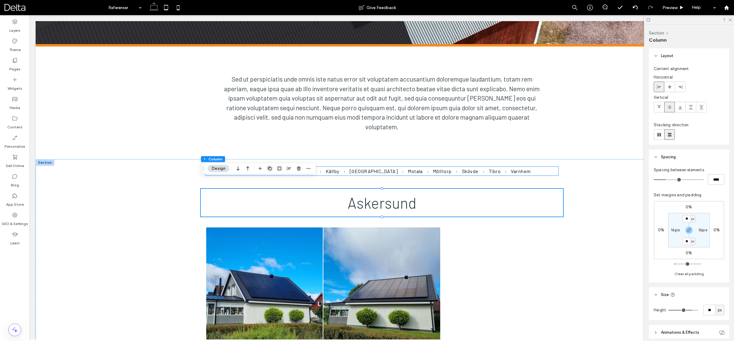
click at [268, 169] on icon "button" at bounding box center [269, 168] width 5 height 5
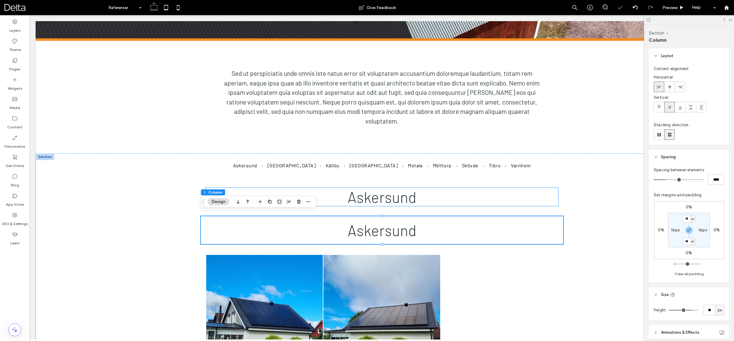
scroll to position [190, 0]
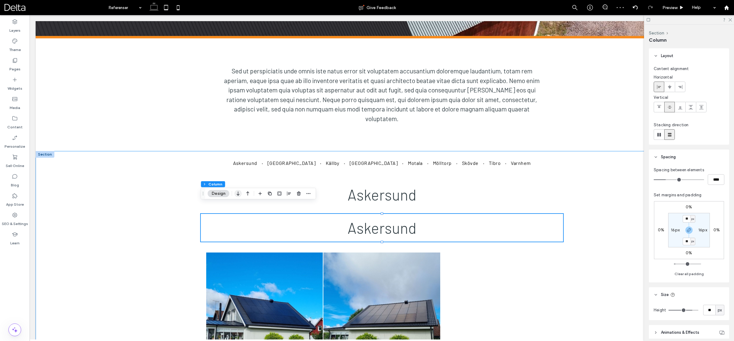
click at [239, 195] on icon "button" at bounding box center [238, 193] width 7 height 11
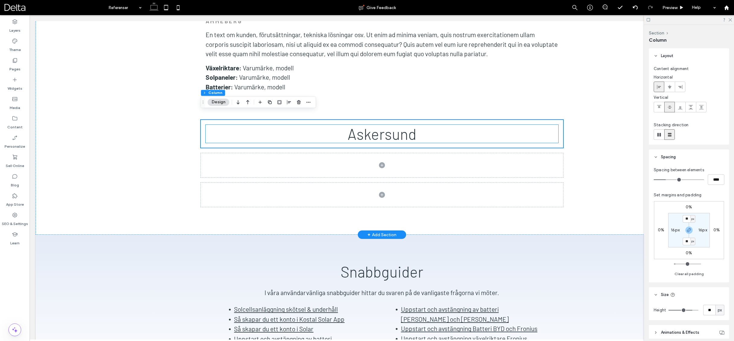
scroll to position [1227, 0]
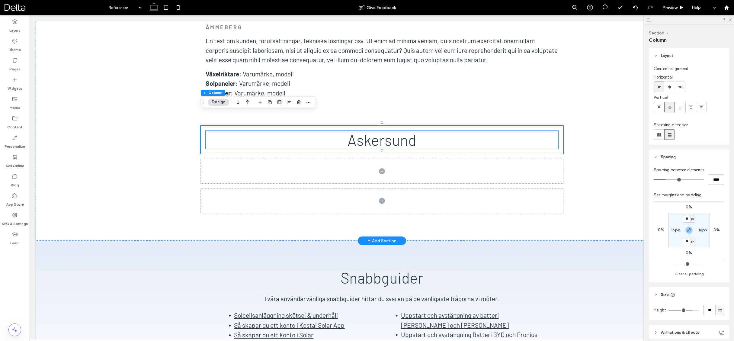
click at [386, 131] on span "Askersund" at bounding box center [381, 140] width 69 height 18
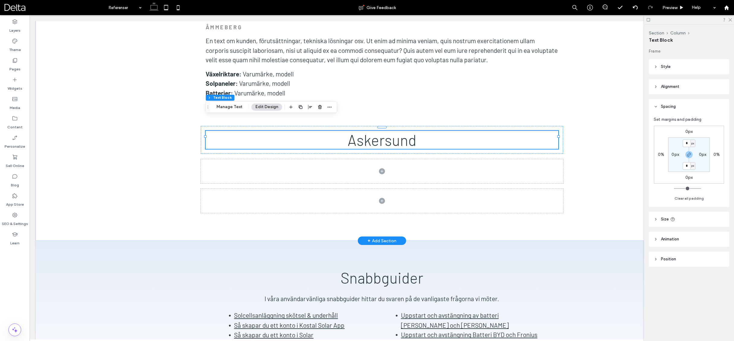
click at [386, 131] on div "Askersund" at bounding box center [382, 140] width 353 height 18
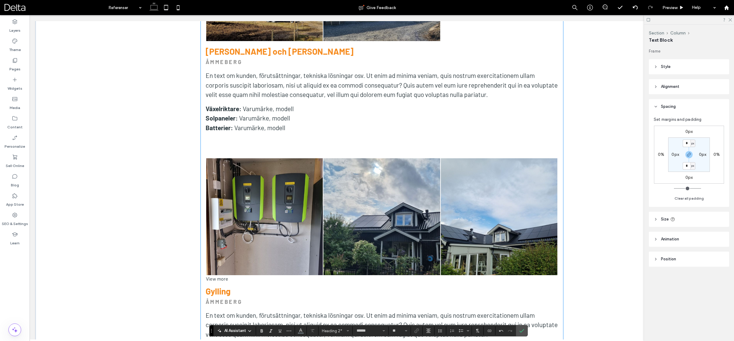
scroll to position [715, 0]
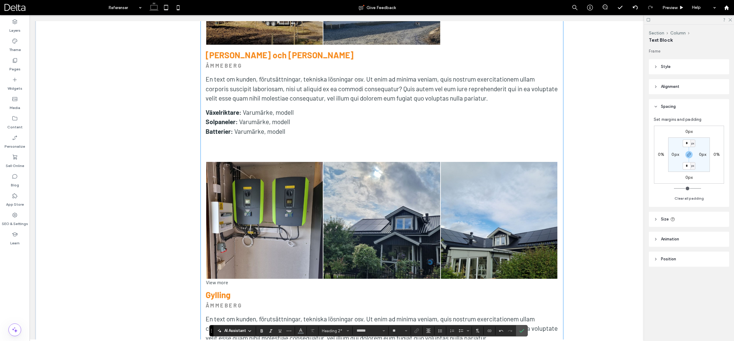
click at [362, 117] on p "Solpaneler: Varumärke, modell" at bounding box center [382, 122] width 353 height 10
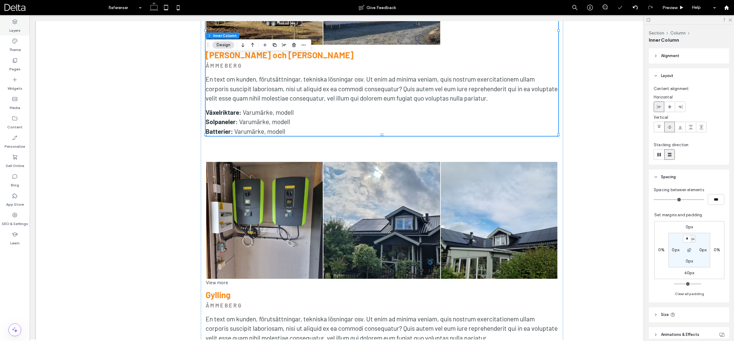
click at [21, 23] on div "Layers" at bounding box center [15, 25] width 30 height 19
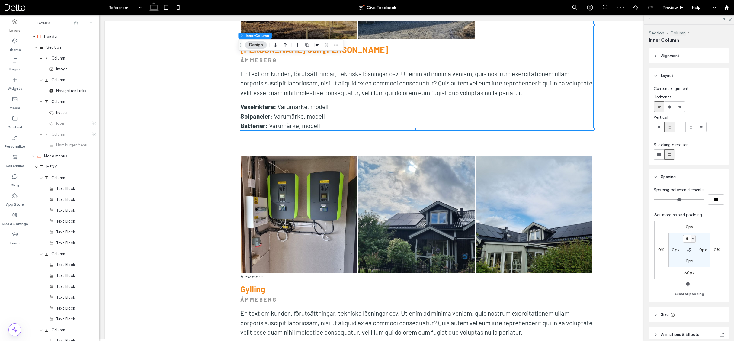
scroll to position [426, 0]
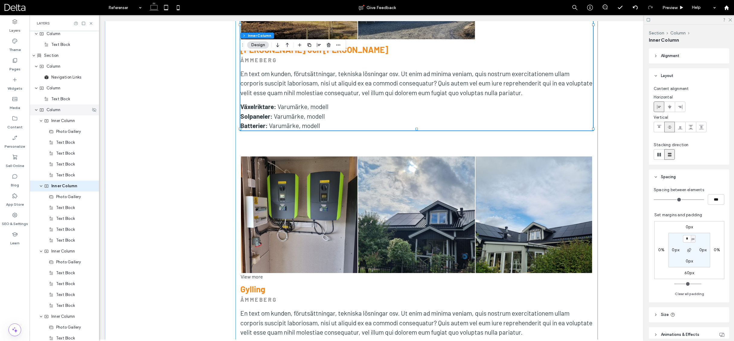
click at [58, 113] on div "Column" at bounding box center [64, 109] width 69 height 11
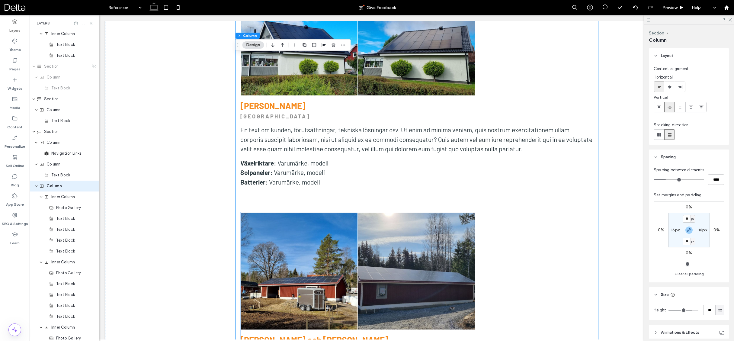
scroll to position [425, 0]
click at [37, 187] on icon "expand Column" at bounding box center [36, 186] width 4 height 5
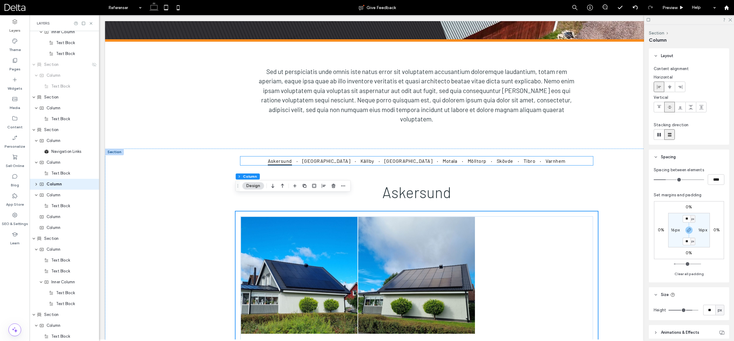
scroll to position [193, 0]
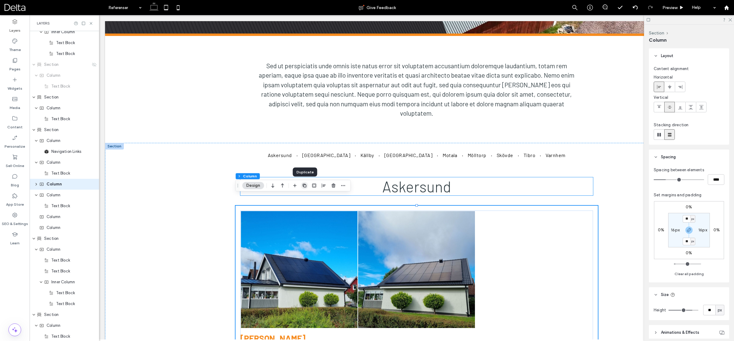
click at [305, 186] on icon "button" at bounding box center [304, 185] width 5 height 5
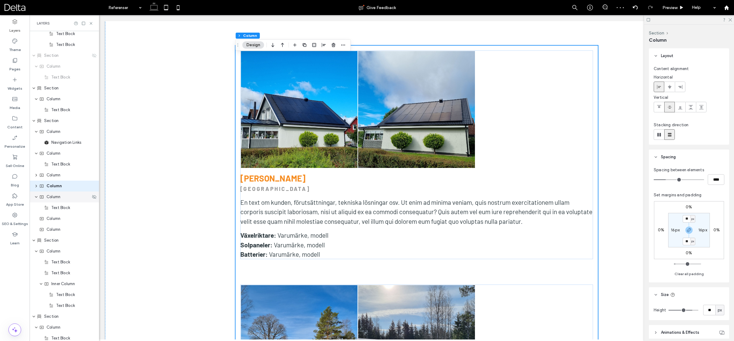
scroll to position [1293, 0]
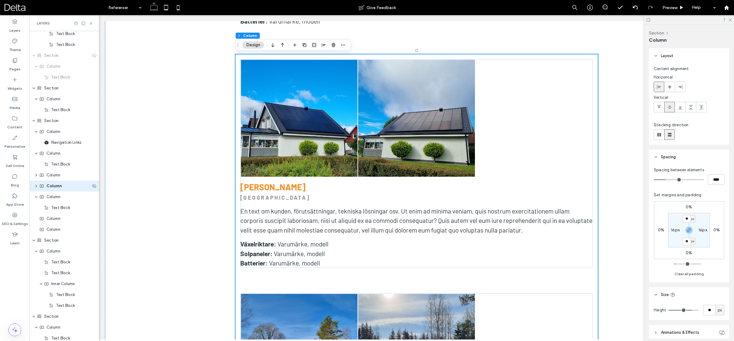
drag, startPoint x: 49, startPoint y: 188, endPoint x: 75, endPoint y: 187, distance: 25.7
click at [49, 188] on span "Column" at bounding box center [53, 186] width 15 height 6
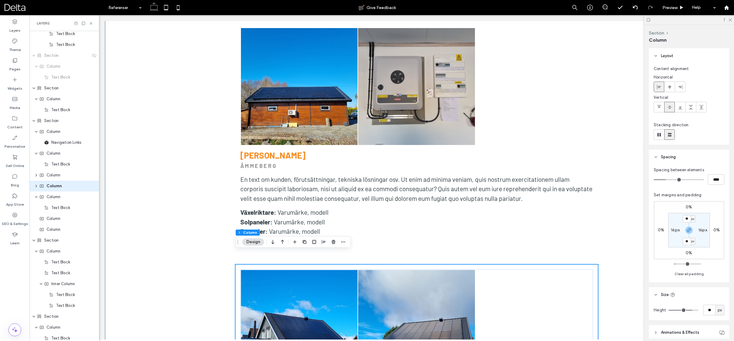
scroll to position [1085, 0]
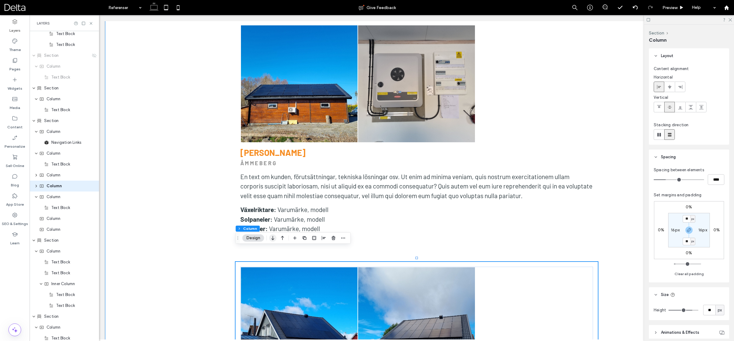
click at [272, 238] on icon "button" at bounding box center [272, 237] width 7 height 11
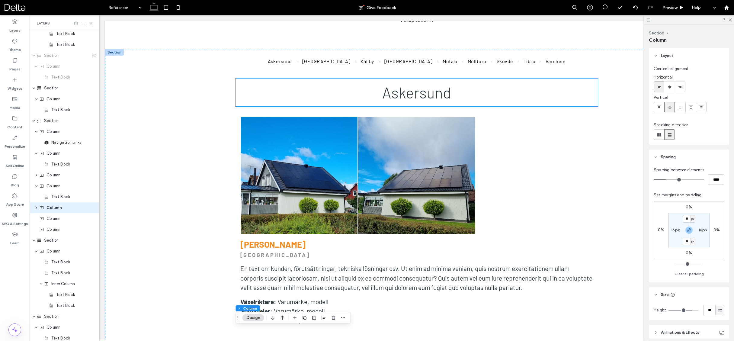
scroll to position [280, 0]
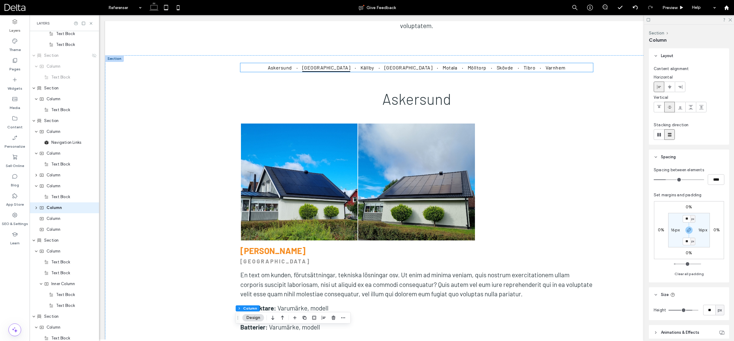
click at [328, 63] on link "[GEOGRAPHIC_DATA]" at bounding box center [326, 67] width 57 height 9
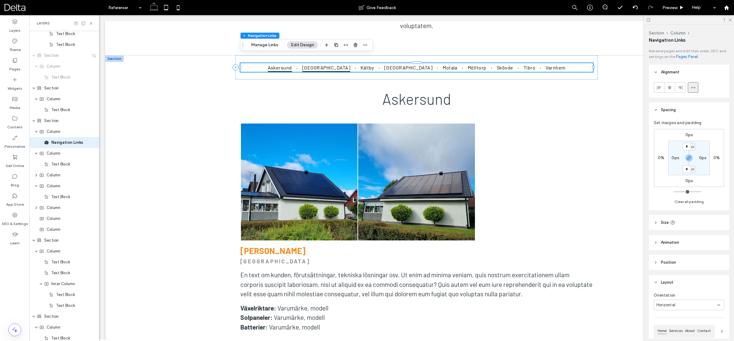
scroll to position [318, 0]
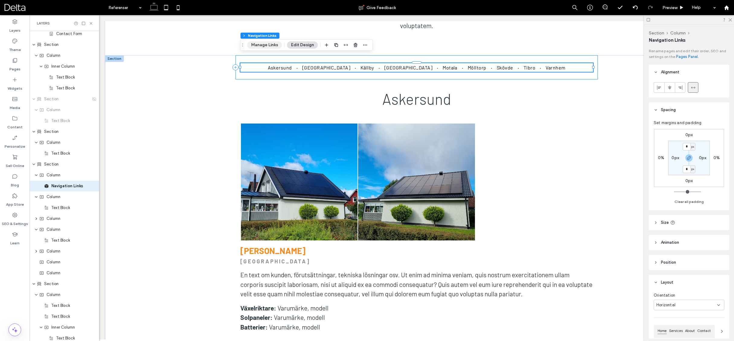
click at [257, 44] on button "Manage Links" at bounding box center [264, 44] width 35 height 7
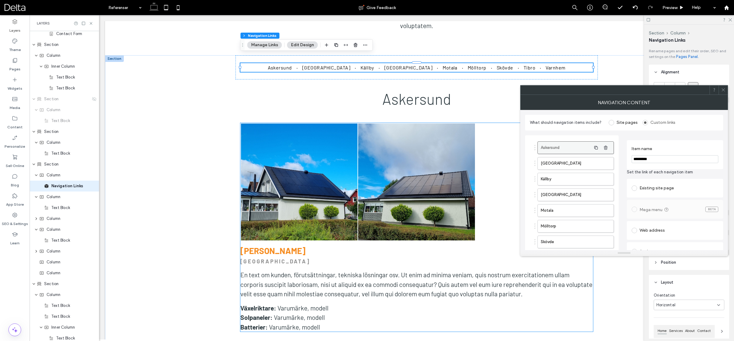
click at [559, 147] on label "Askersund" at bounding box center [566, 148] width 50 height 12
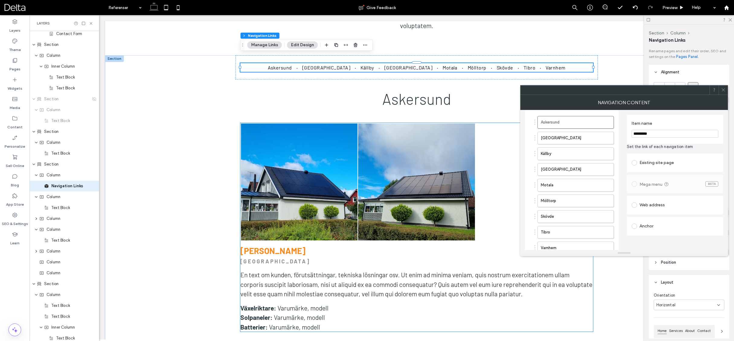
scroll to position [36, 0]
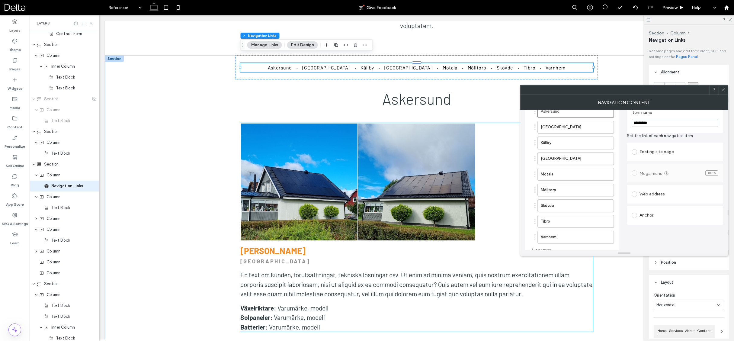
click at [656, 215] on div "Anchor" at bounding box center [674, 215] width 87 height 10
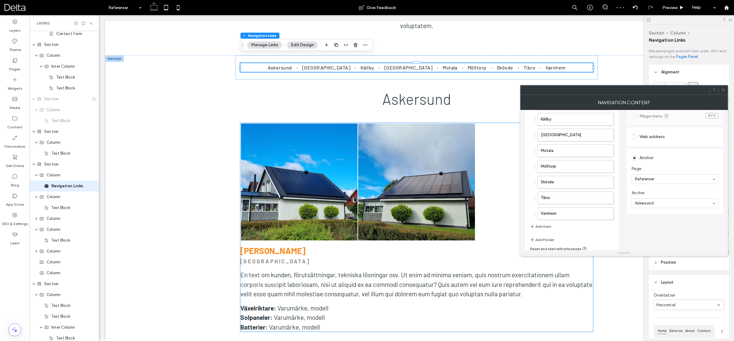
scroll to position [63, 0]
click at [541, 225] on button "Add Item" at bounding box center [540, 223] width 21 height 7
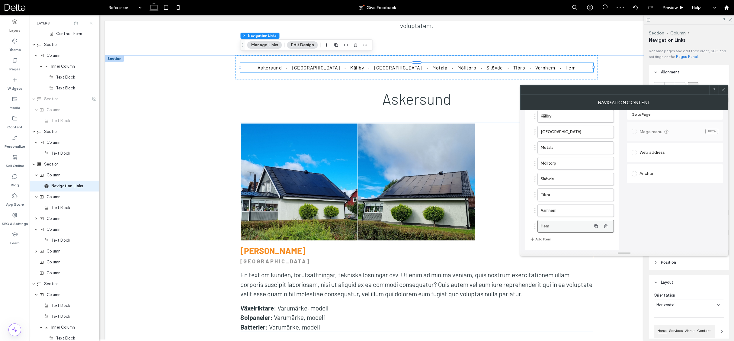
click at [547, 226] on label "Hem" at bounding box center [566, 226] width 50 height 12
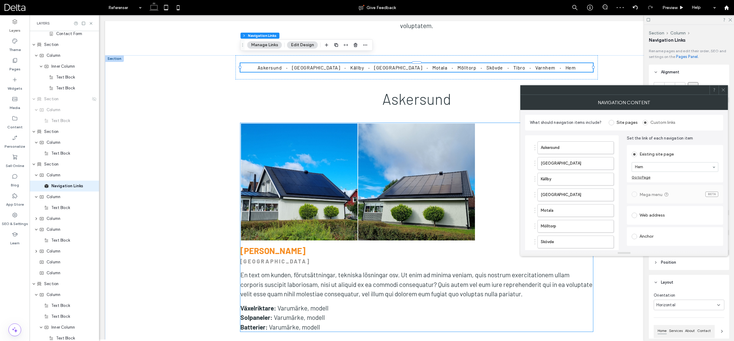
scroll to position [0, 0]
click at [649, 216] on div "Web address" at bounding box center [674, 215] width 87 height 10
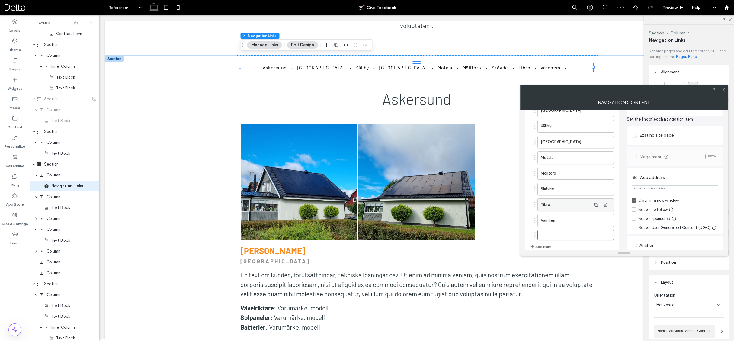
scroll to position [54, 0]
type input "***"
drag, startPoint x: 534, startPoint y: 235, endPoint x: 531, endPoint y: 119, distance: 115.3
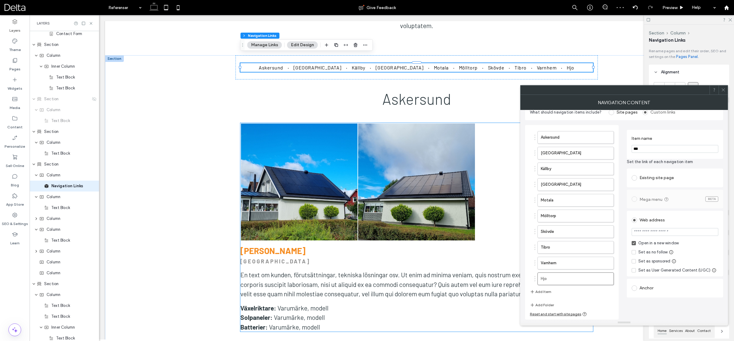
scroll to position [8, 0]
drag, startPoint x: 624, startPoint y: 253, endPoint x: 622, endPoint y: 324, distance: 71.6
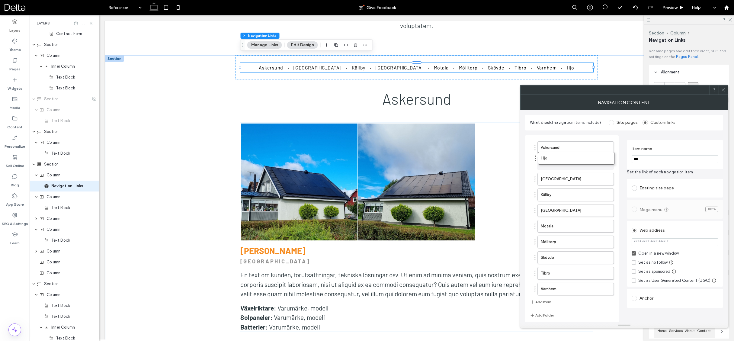
drag, startPoint x: 534, startPoint y: 282, endPoint x: 535, endPoint y: 159, distance: 122.8
click at [723, 89] on icon at bounding box center [723, 90] width 5 height 5
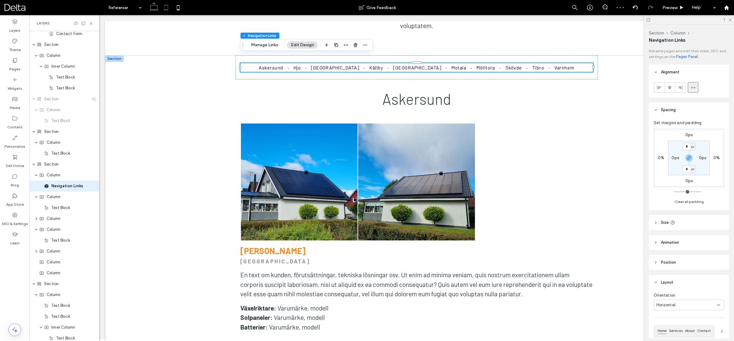
click at [169, 10] on icon at bounding box center [166, 8] width 12 height 12
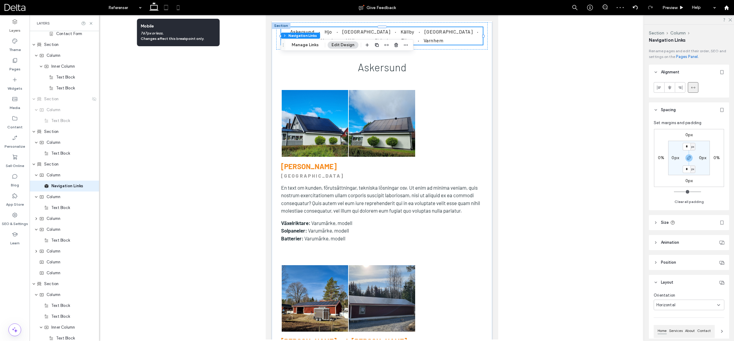
click at [178, 9] on icon at bounding box center [178, 8] width 12 height 12
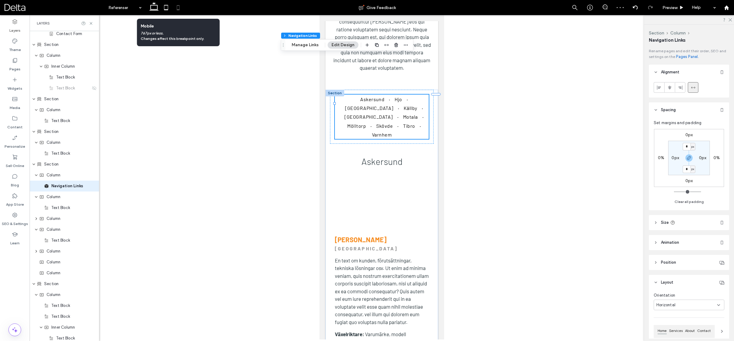
scroll to position [200, 0]
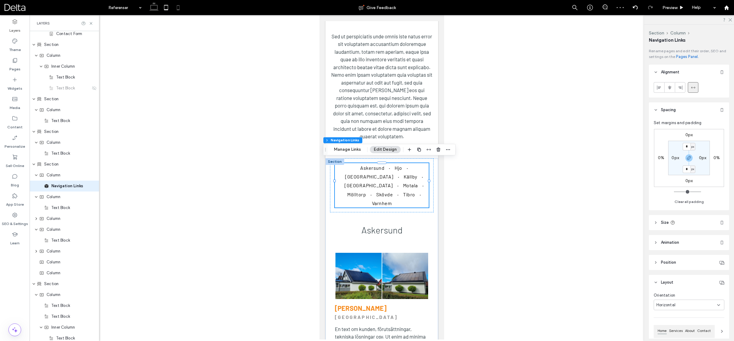
click at [155, 10] on use at bounding box center [153, 6] width 9 height 8
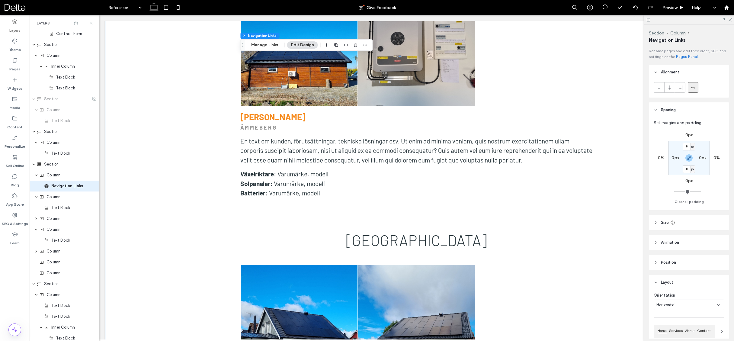
scroll to position [1123, 0]
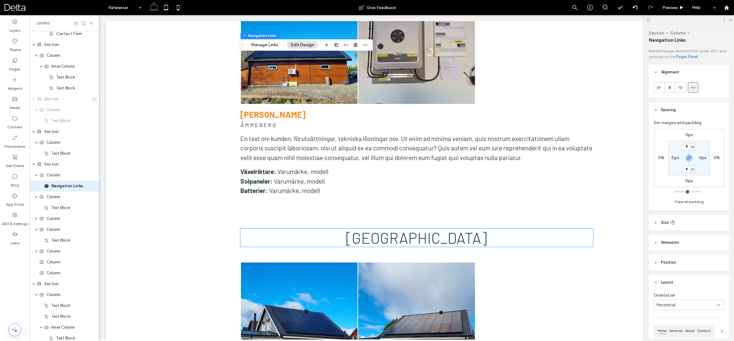
click at [420, 228] on span "[GEOGRAPHIC_DATA]" at bounding box center [416, 237] width 141 height 18
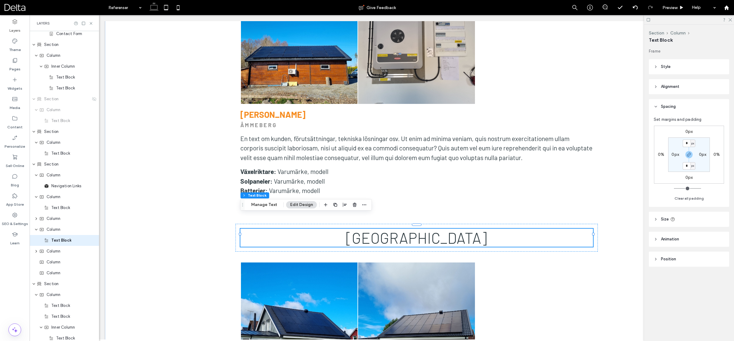
click at [420, 228] on div "[GEOGRAPHIC_DATA]" at bounding box center [416, 237] width 353 height 18
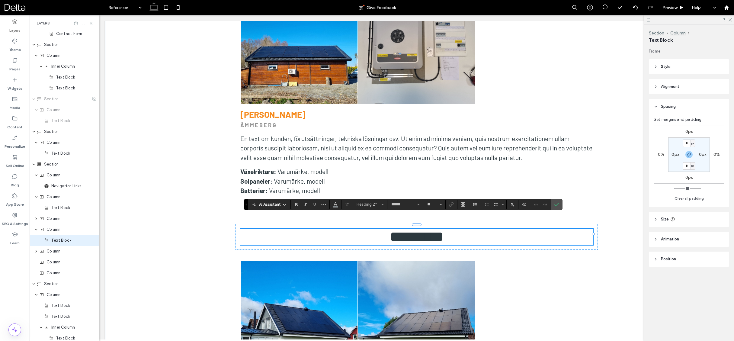
scroll to position [372, 0]
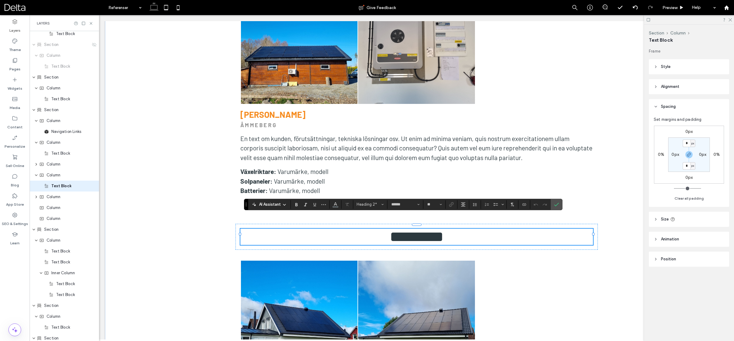
click at [420, 229] on span "*********" at bounding box center [417, 236] width 54 height 15
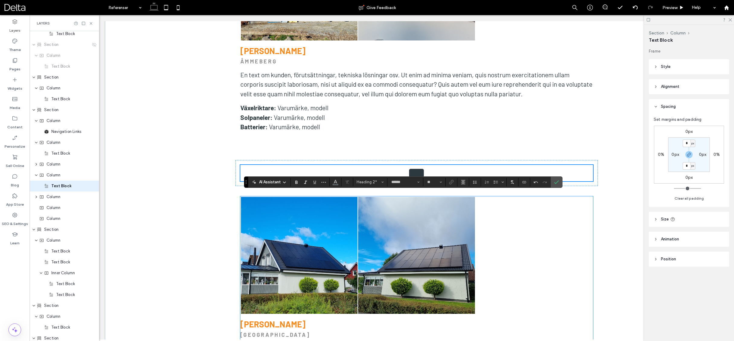
scroll to position [1305, 0]
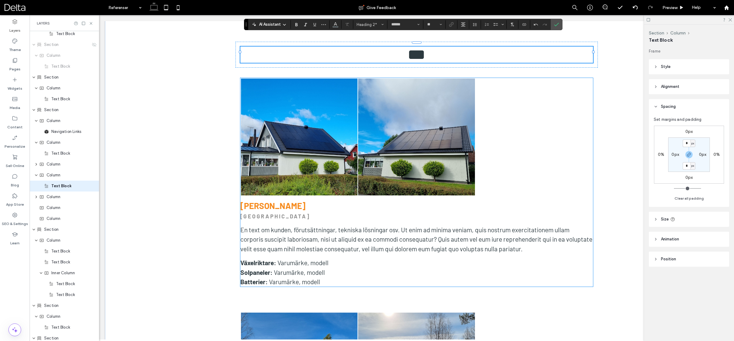
click at [297, 200] on h3 "[PERSON_NAME]" at bounding box center [416, 205] width 353 height 10
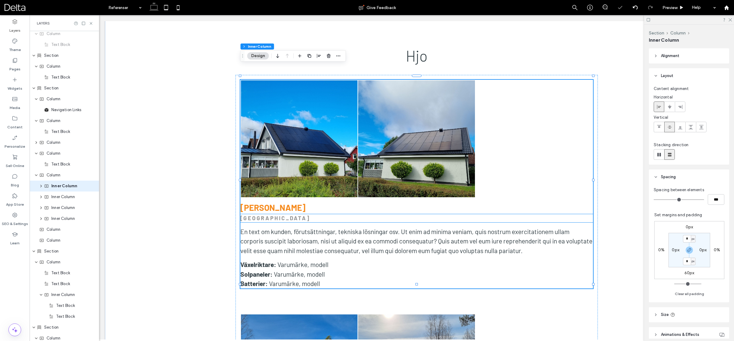
click at [275, 215] on strong "[GEOGRAPHIC_DATA]" at bounding box center [275, 218] width 70 height 7
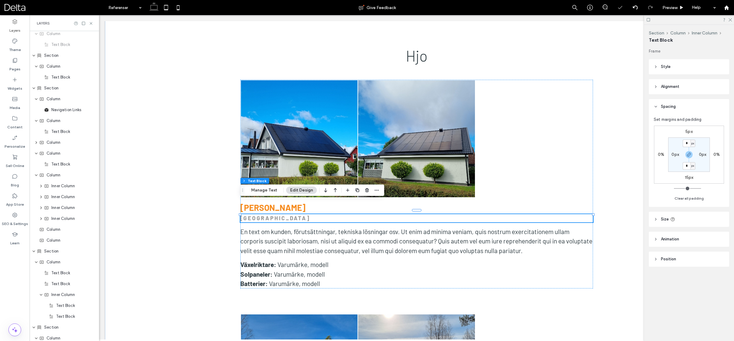
click at [275, 214] on div "[GEOGRAPHIC_DATA]" at bounding box center [416, 218] width 353 height 8
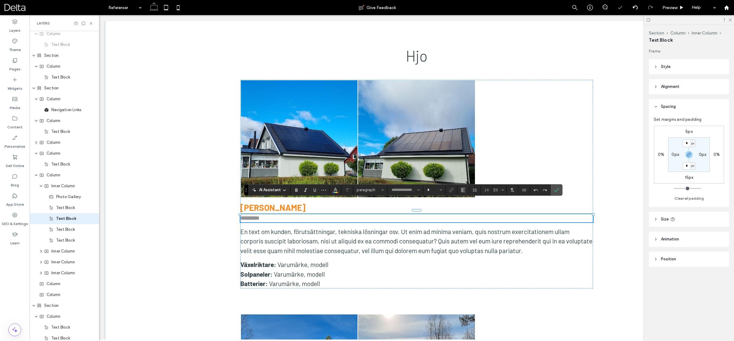
type input "******"
type input "**"
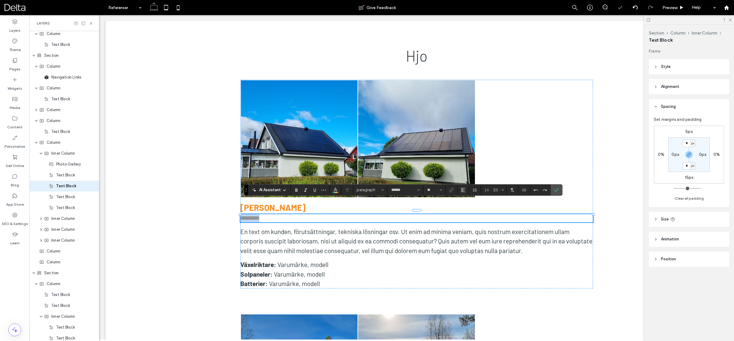
click at [259, 215] on strong "*********" at bounding box center [249, 217] width 19 height 5
click at [241, 202] on strong "[PERSON_NAME]" at bounding box center [272, 207] width 65 height 10
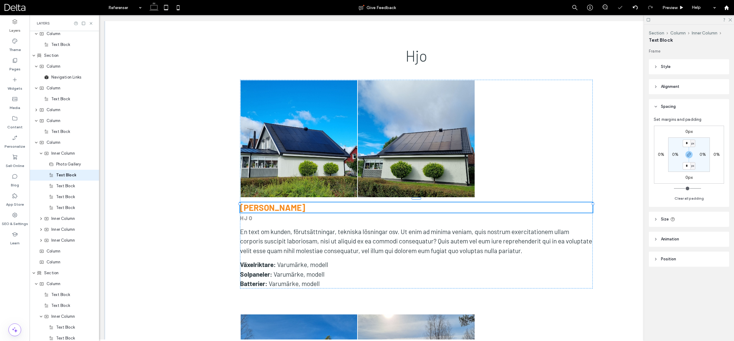
scroll to position [416, 0]
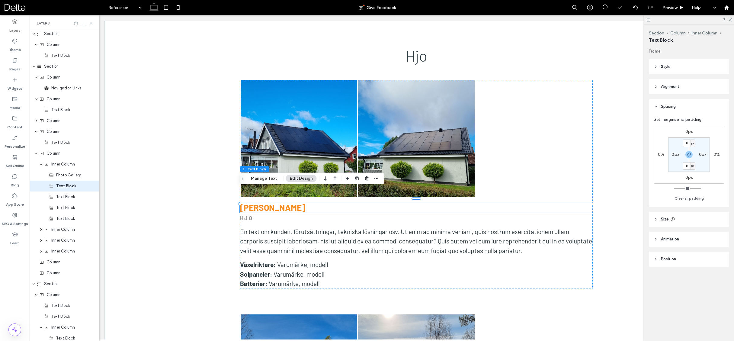
click at [259, 202] on strong "[PERSON_NAME]" at bounding box center [272, 207] width 65 height 10
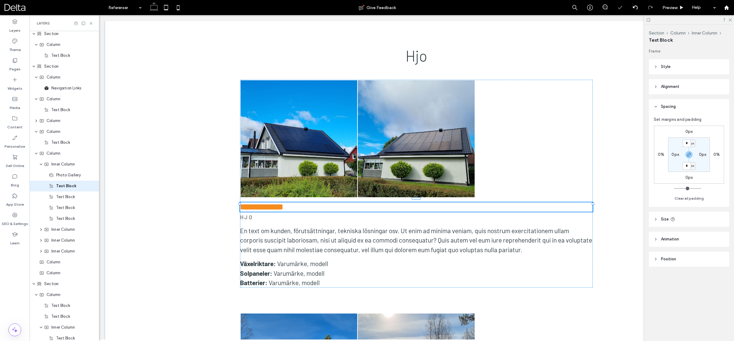
click at [259, 203] on strong "**********" at bounding box center [261, 207] width 43 height 8
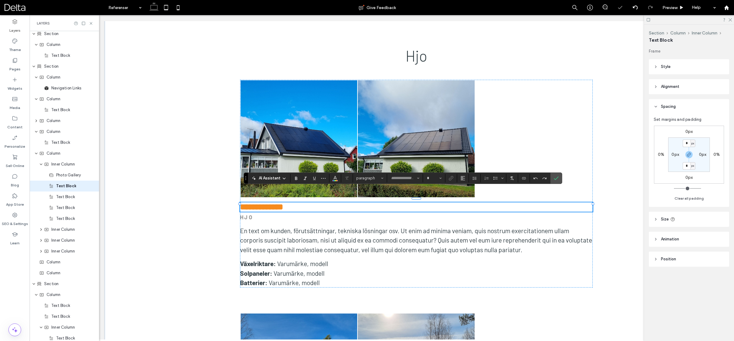
click at [259, 203] on strong "**********" at bounding box center [261, 207] width 43 height 8
type input "******"
type input "**"
click at [324, 132] on link at bounding box center [299, 138] width 117 height 117
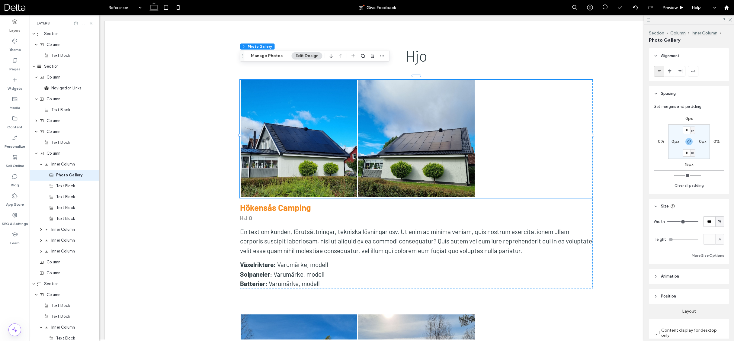
scroll to position [405, 0]
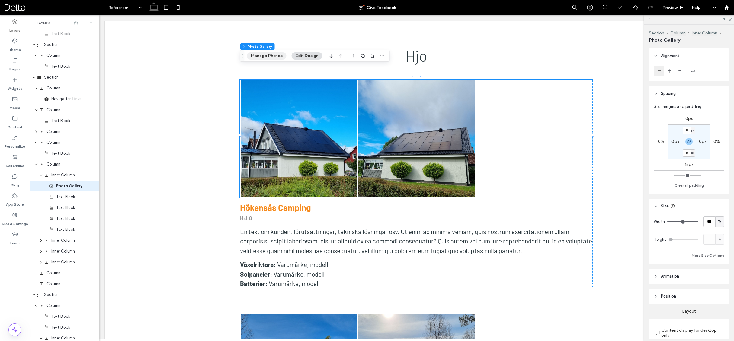
click at [269, 57] on button "Manage Photos" at bounding box center [267, 55] width 40 height 7
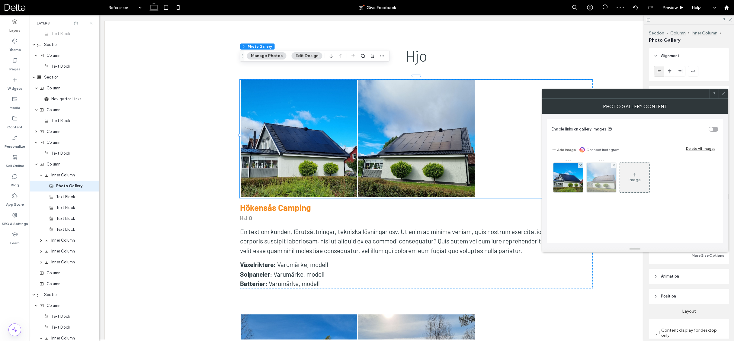
click at [616, 165] on div at bounding box center [601, 177] width 30 height 30
click at [580, 165] on use at bounding box center [580, 165] width 2 height 2
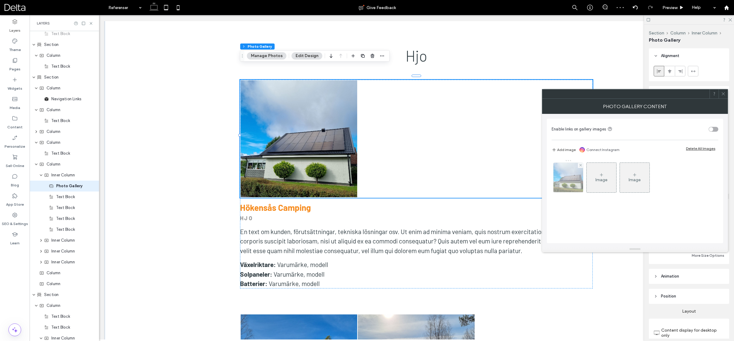
click at [582, 166] on div at bounding box center [580, 165] width 5 height 5
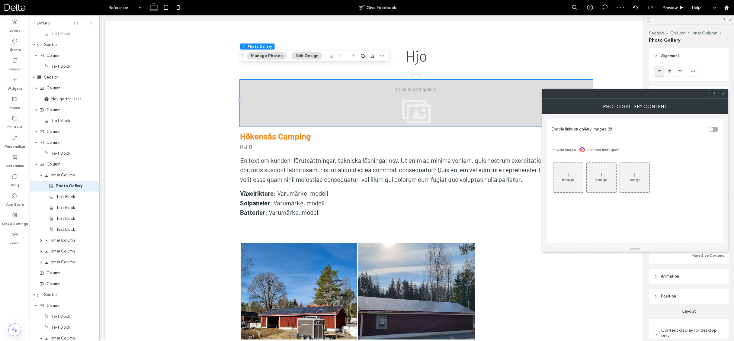
click at [569, 172] on div "Image" at bounding box center [568, 177] width 30 height 28
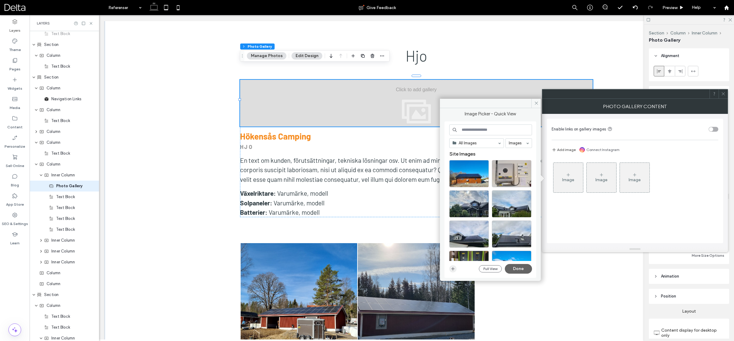
click at [453, 269] on use "button" at bounding box center [452, 268] width 3 height 3
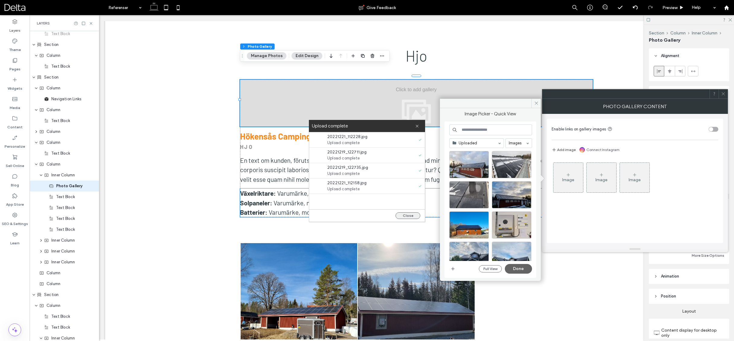
click at [408, 216] on button "Close" at bounding box center [407, 215] width 25 height 7
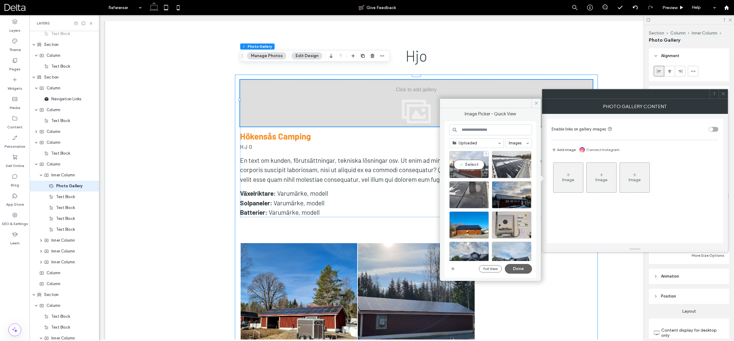
click at [470, 166] on div "Select" at bounding box center [469, 164] width 40 height 27
drag, startPoint x: 508, startPoint y: 165, endPoint x: 504, endPoint y: 166, distance: 4.8
click at [508, 165] on div "Select" at bounding box center [512, 164] width 40 height 27
click at [466, 195] on div "Select" at bounding box center [469, 194] width 40 height 27
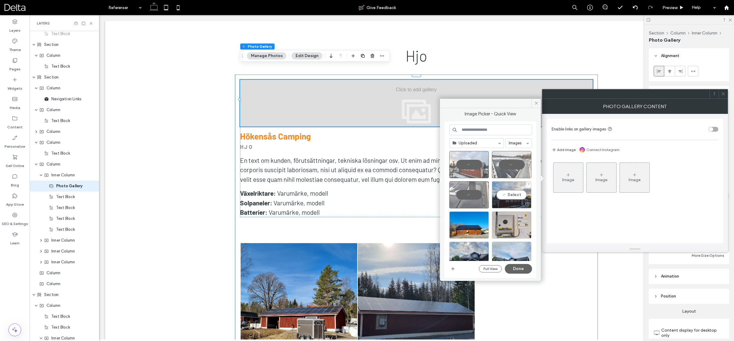
click at [507, 194] on div "Select" at bounding box center [512, 194] width 40 height 27
click at [519, 268] on button "Done" at bounding box center [518, 269] width 27 height 10
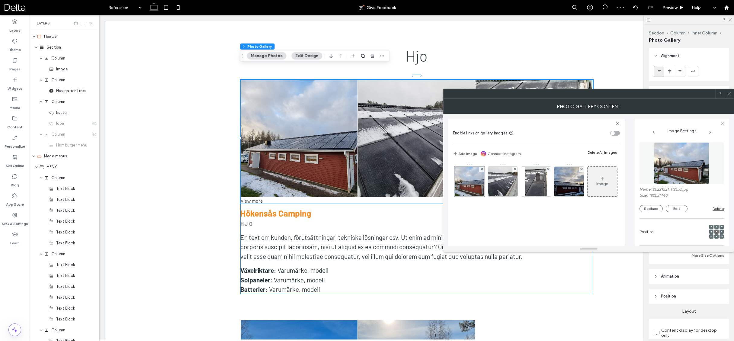
scroll to position [0, 0]
click at [728, 96] on span at bounding box center [729, 93] width 5 height 9
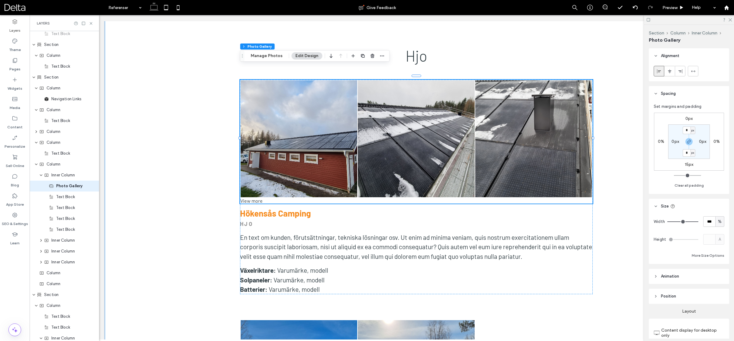
click at [214, 207] on div "Askersund Hjo Karlsborg Källby Linköping Motala Mölltorp Skövde Tibro Varnhem A…" at bounding box center [416, 69] width 623 height 2078
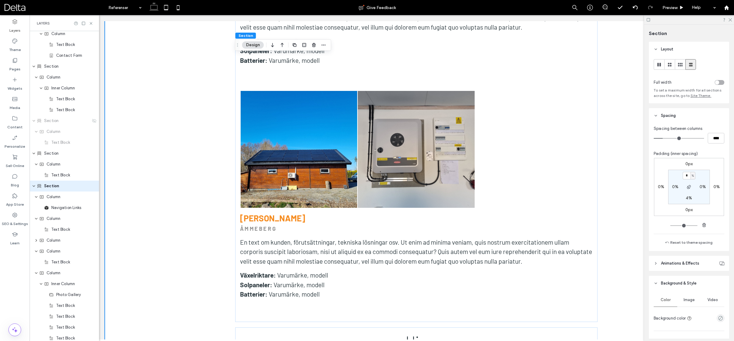
scroll to position [1107, 0]
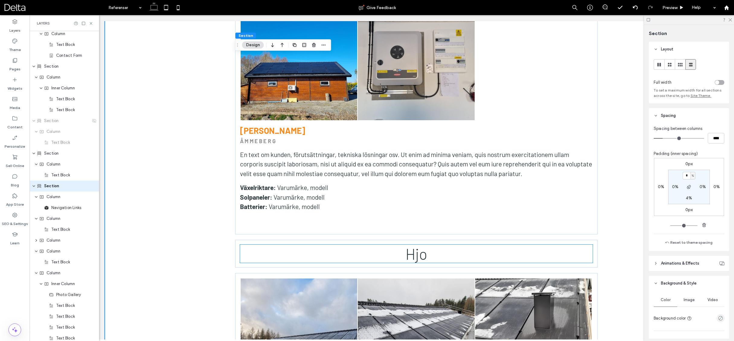
drag, startPoint x: 402, startPoint y: 238, endPoint x: 411, endPoint y: 240, distance: 9.1
click at [402, 244] on h2 "Hjo" at bounding box center [416, 253] width 353 height 18
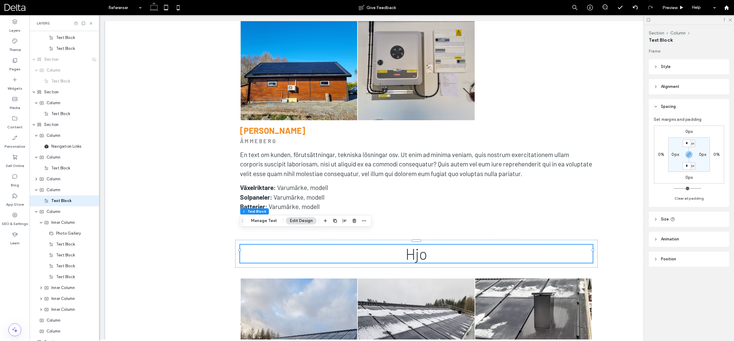
scroll to position [372, 0]
click at [364, 220] on use "button" at bounding box center [364, 220] width 4 height 1
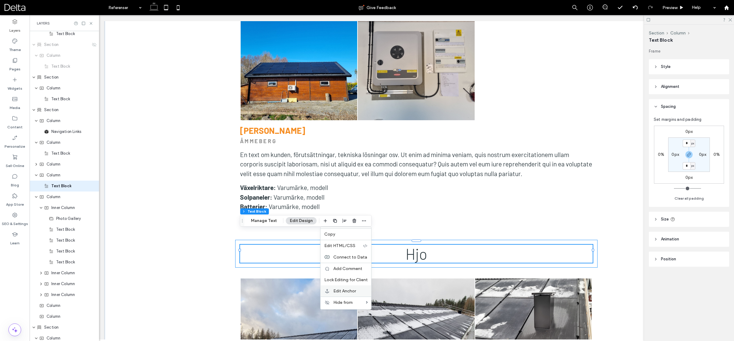
click at [342, 291] on span "Edit Anchor" at bounding box center [344, 290] width 23 height 5
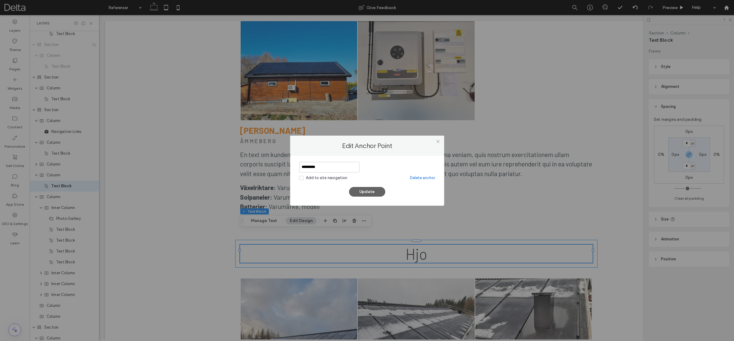
scroll to position [0, 0]
click at [314, 165] on input "*********" at bounding box center [329, 167] width 60 height 11
type input "***"
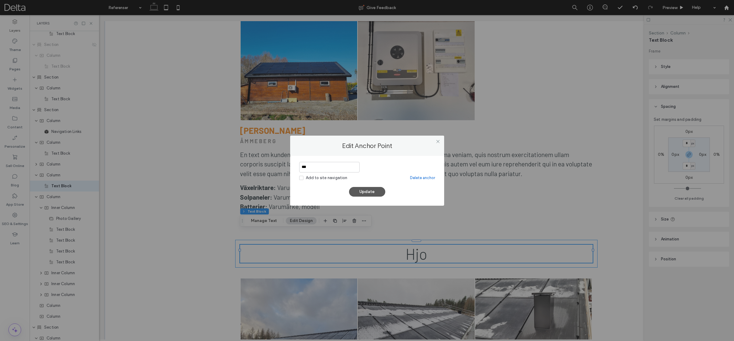
click at [365, 191] on button "Update" at bounding box center [367, 192] width 36 height 10
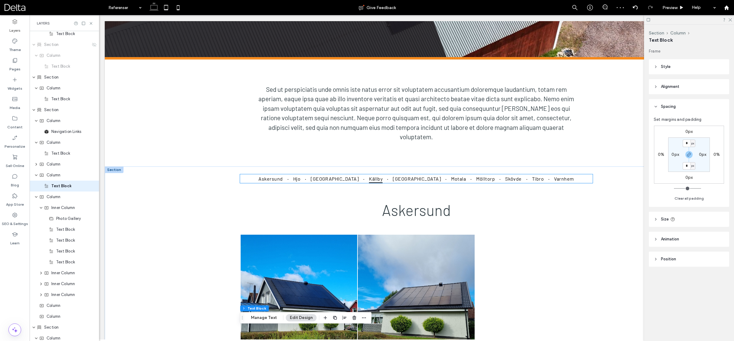
scroll to position [167, 0]
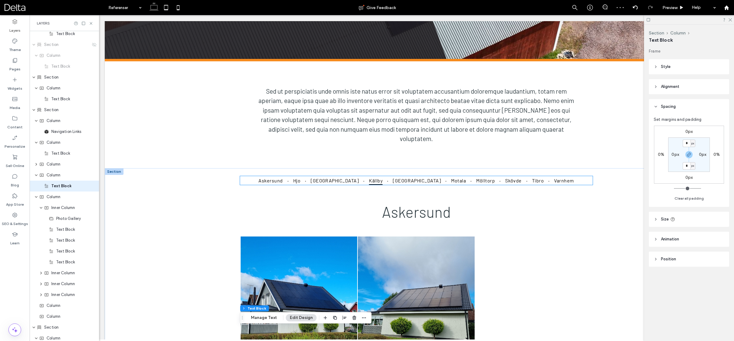
click at [372, 176] on span "Källby" at bounding box center [376, 180] width 14 height 9
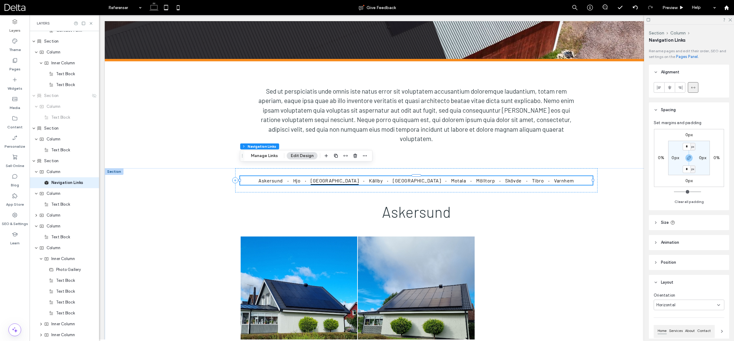
scroll to position [318, 0]
click at [271, 155] on button "Manage Links" at bounding box center [264, 155] width 35 height 7
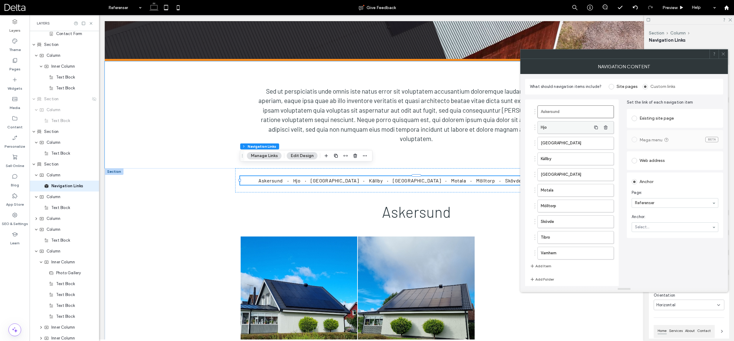
click at [557, 130] on label "Hjo" at bounding box center [566, 127] width 50 height 12
click at [647, 211] on div "Anchor" at bounding box center [674, 216] width 87 height 10
click at [654, 221] on section "Anchor: Select..." at bounding box center [674, 223] width 87 height 24
click at [721, 57] on span at bounding box center [723, 54] width 5 height 9
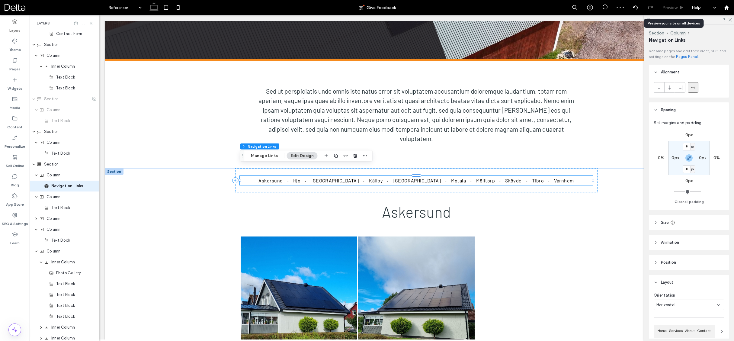
click at [671, 9] on span "Preview" at bounding box center [669, 7] width 15 height 5
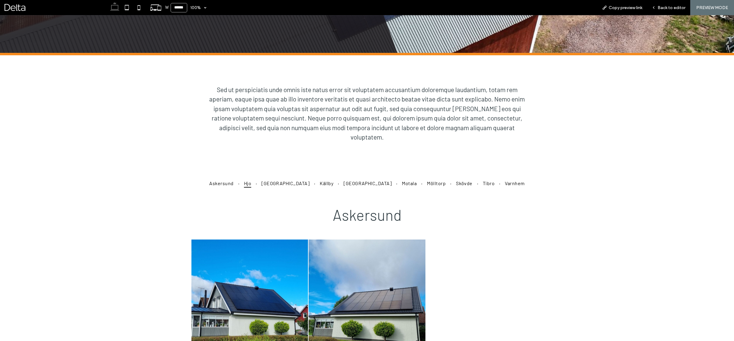
click at [256, 183] on link "Hjo" at bounding box center [247, 183] width 16 height 9
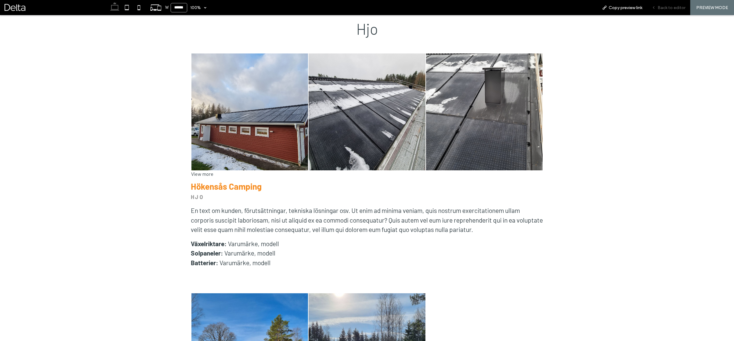
click at [667, 9] on span "Back to editor" at bounding box center [671, 7] width 28 height 5
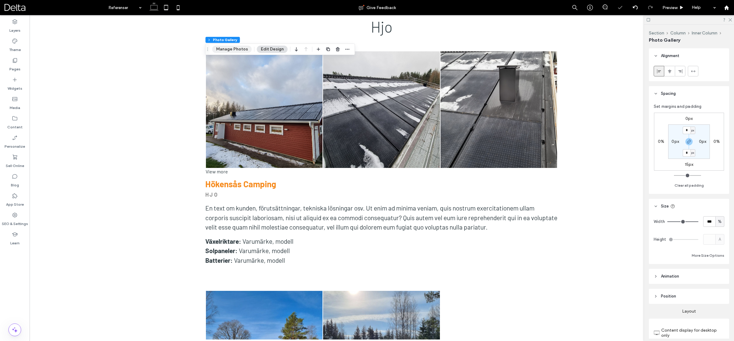
click at [236, 46] on button "Manage Photos" at bounding box center [232, 49] width 40 height 7
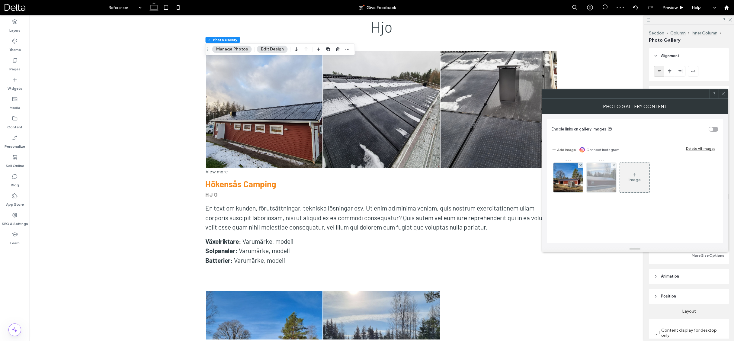
drag, startPoint x: 615, startPoint y: 165, endPoint x: 599, endPoint y: 165, distance: 16.3
click at [615, 165] on div at bounding box center [613, 165] width 5 height 5
click at [580, 165] on icon at bounding box center [580, 165] width 2 height 2
click at [569, 173] on icon at bounding box center [568, 174] width 5 height 5
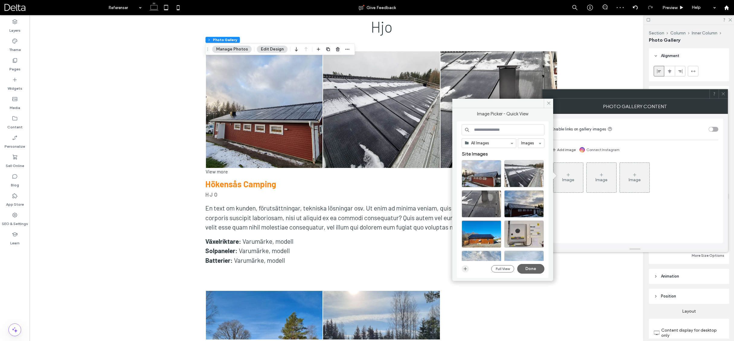
click at [467, 269] on icon "button" at bounding box center [465, 268] width 5 height 5
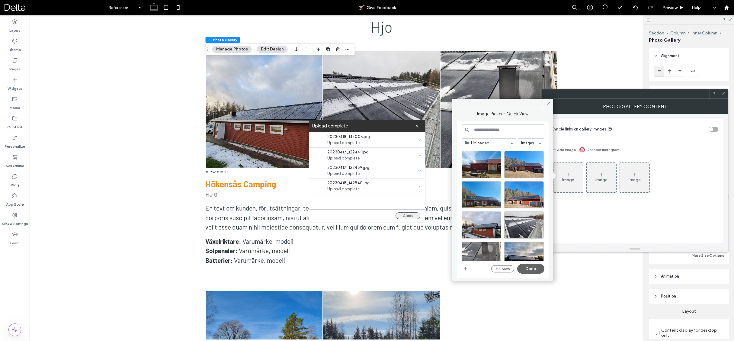
click at [407, 215] on button "Close" at bounding box center [407, 215] width 25 height 7
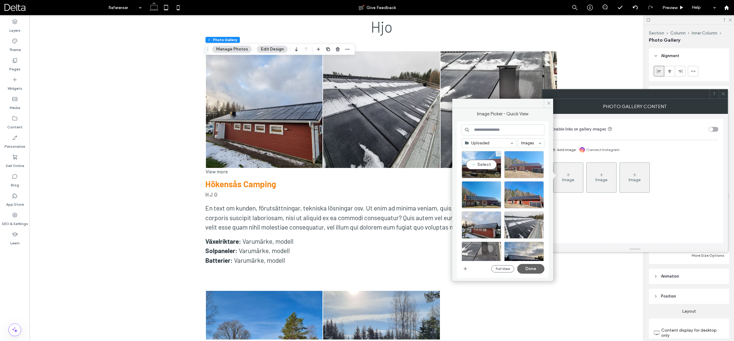
drag, startPoint x: 479, startPoint y: 164, endPoint x: 505, endPoint y: 166, distance: 25.7
click at [479, 164] on div "Select" at bounding box center [482, 164] width 40 height 27
click at [521, 165] on div "Select" at bounding box center [524, 164] width 40 height 27
drag, startPoint x: 483, startPoint y: 195, endPoint x: 497, endPoint y: 197, distance: 14.6
click at [483, 195] on div "Select" at bounding box center [482, 194] width 40 height 27
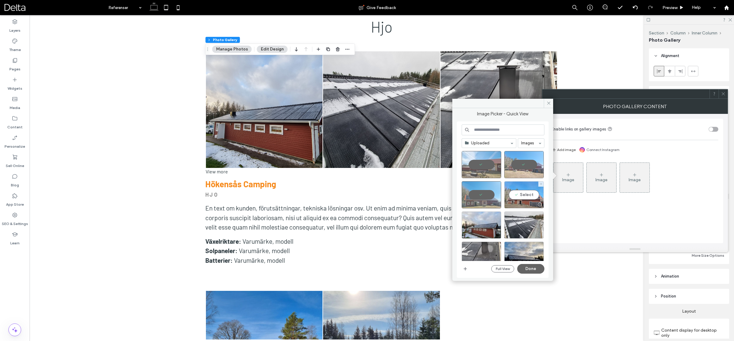
click at [527, 195] on div "Select" at bounding box center [524, 194] width 40 height 27
click at [530, 265] on button "Done" at bounding box center [530, 269] width 27 height 10
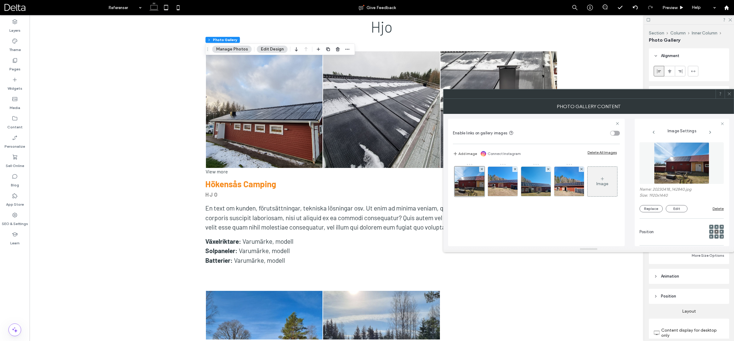
drag, startPoint x: 729, startPoint y: 93, endPoint x: 630, endPoint y: 111, distance: 100.3
click at [729, 93] on icon at bounding box center [729, 93] width 5 height 5
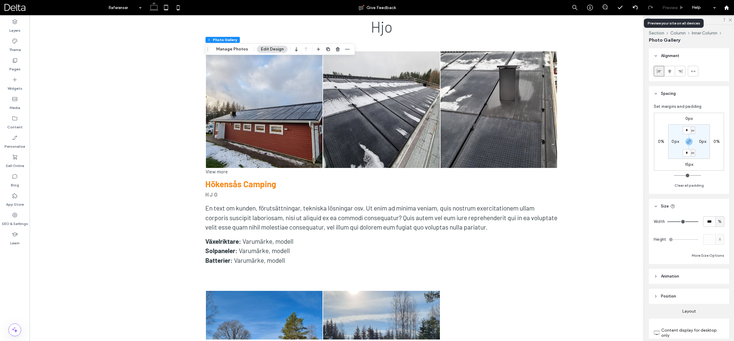
click at [669, 9] on span "Preview" at bounding box center [669, 7] width 15 height 5
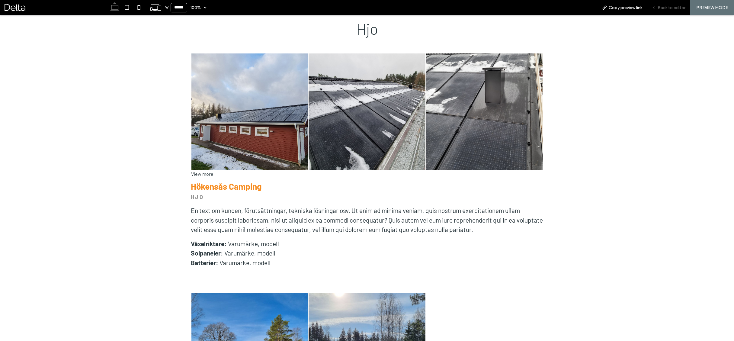
click at [669, 9] on span "Back to editor" at bounding box center [671, 7] width 28 height 5
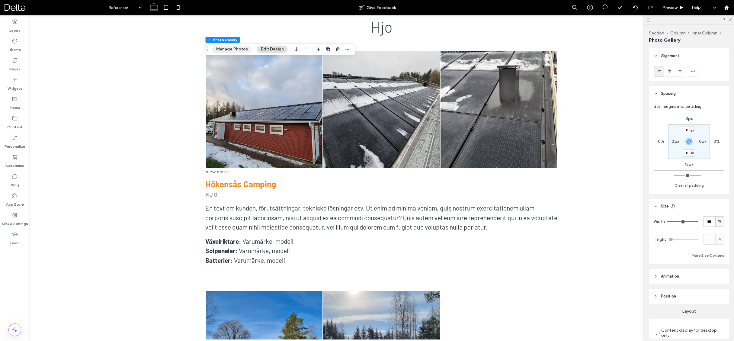
click at [231, 49] on button "Manage Photos" at bounding box center [232, 49] width 40 height 7
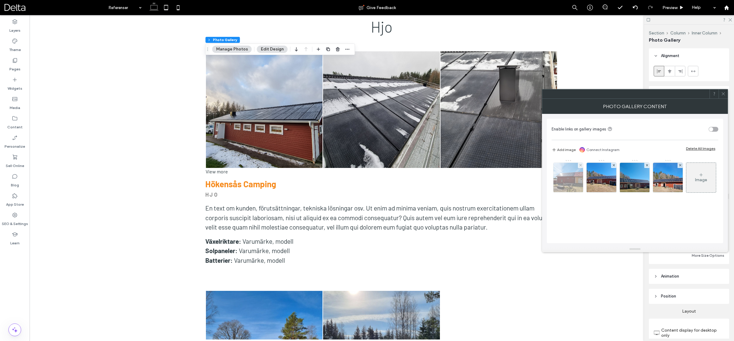
click at [579, 165] on div at bounding box center [580, 165] width 5 height 5
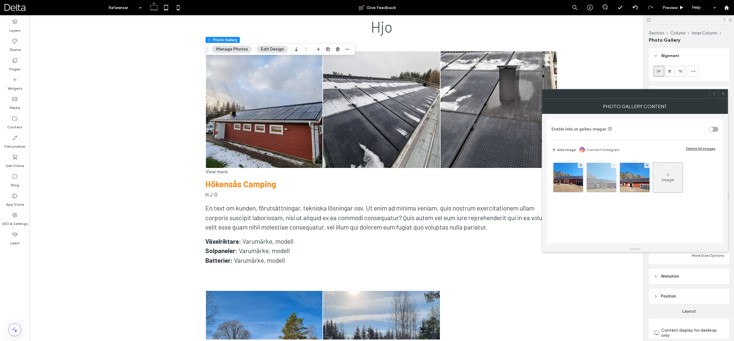
click at [614, 165] on use at bounding box center [613, 165] width 2 height 2
drag, startPoint x: 723, startPoint y: 95, endPoint x: 579, endPoint y: 115, distance: 144.7
click at [722, 95] on icon at bounding box center [723, 93] width 5 height 5
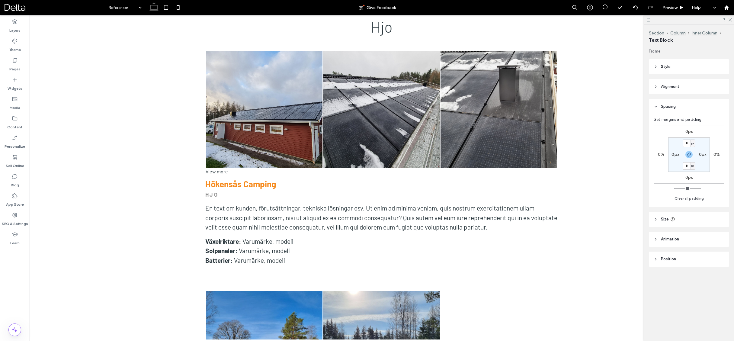
type input "******"
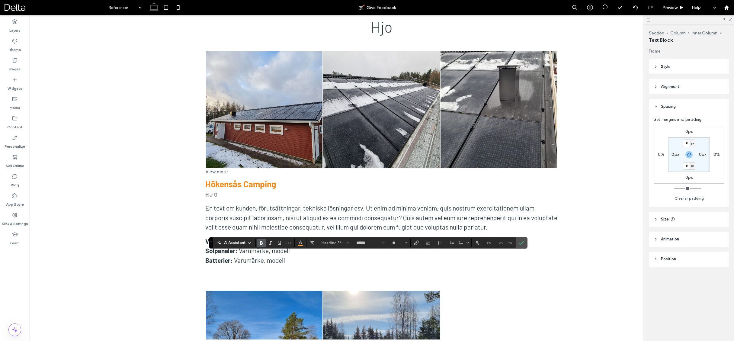
type input "**"
